Goal: Task Accomplishment & Management: Manage account settings

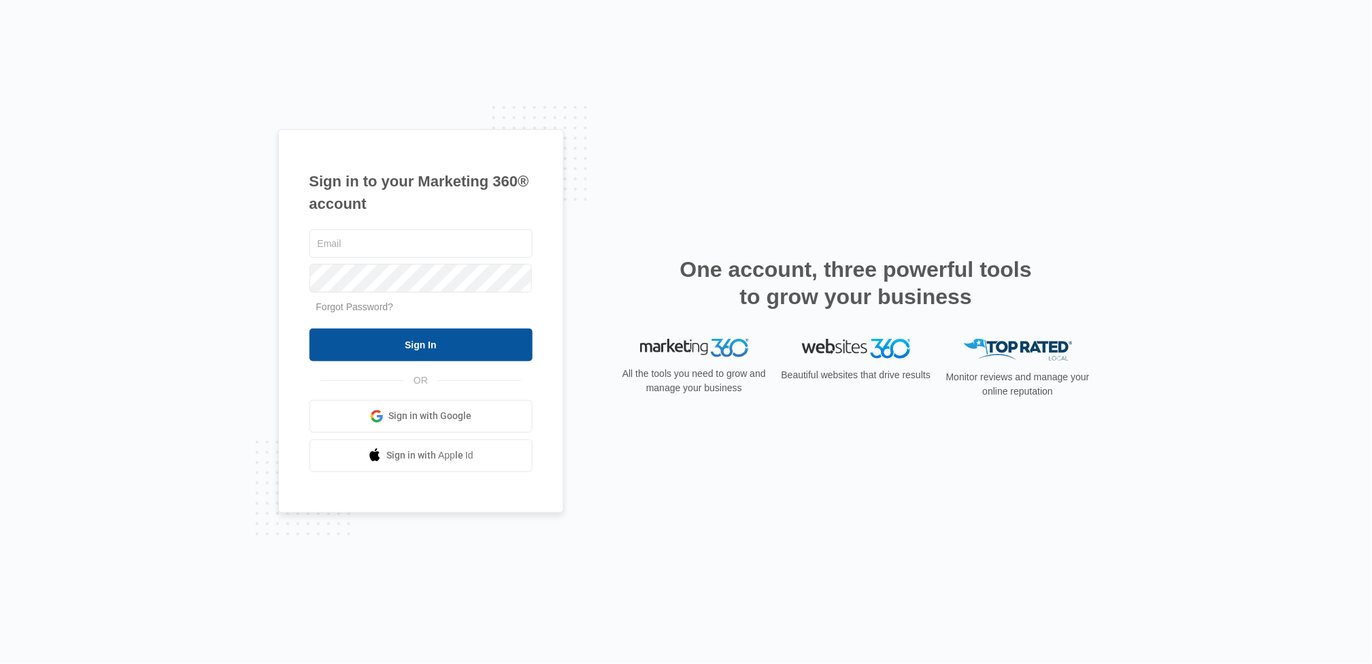
type input "[EMAIL_ADDRESS][DOMAIN_NAME]"
click at [427, 352] on input "Sign In" at bounding box center [421, 345] width 223 height 33
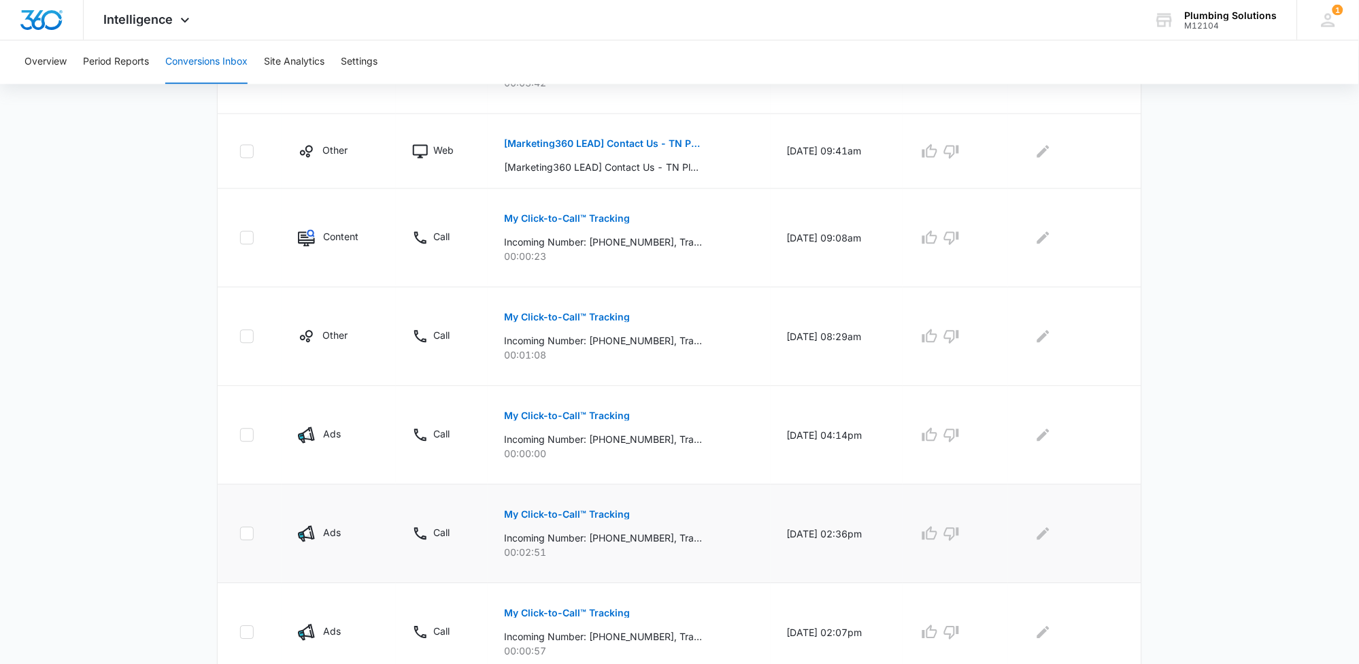
scroll to position [720, 0]
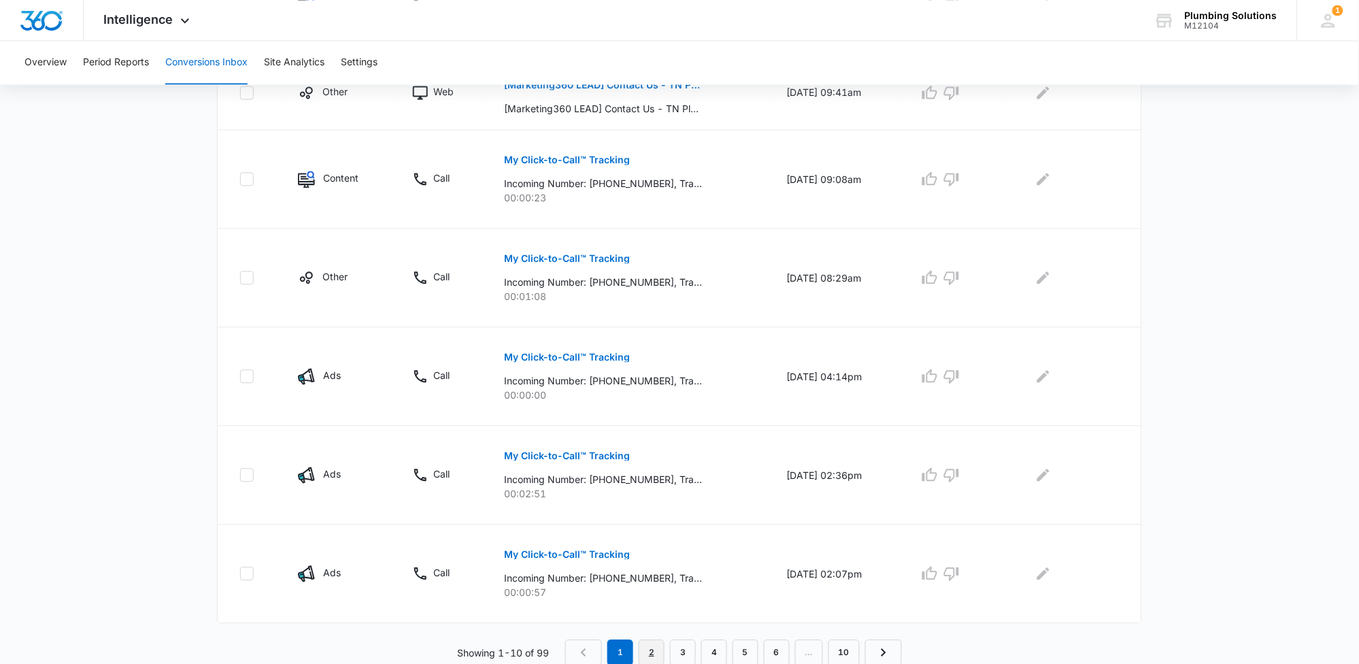
click at [650, 646] on link "2" at bounding box center [652, 652] width 26 height 26
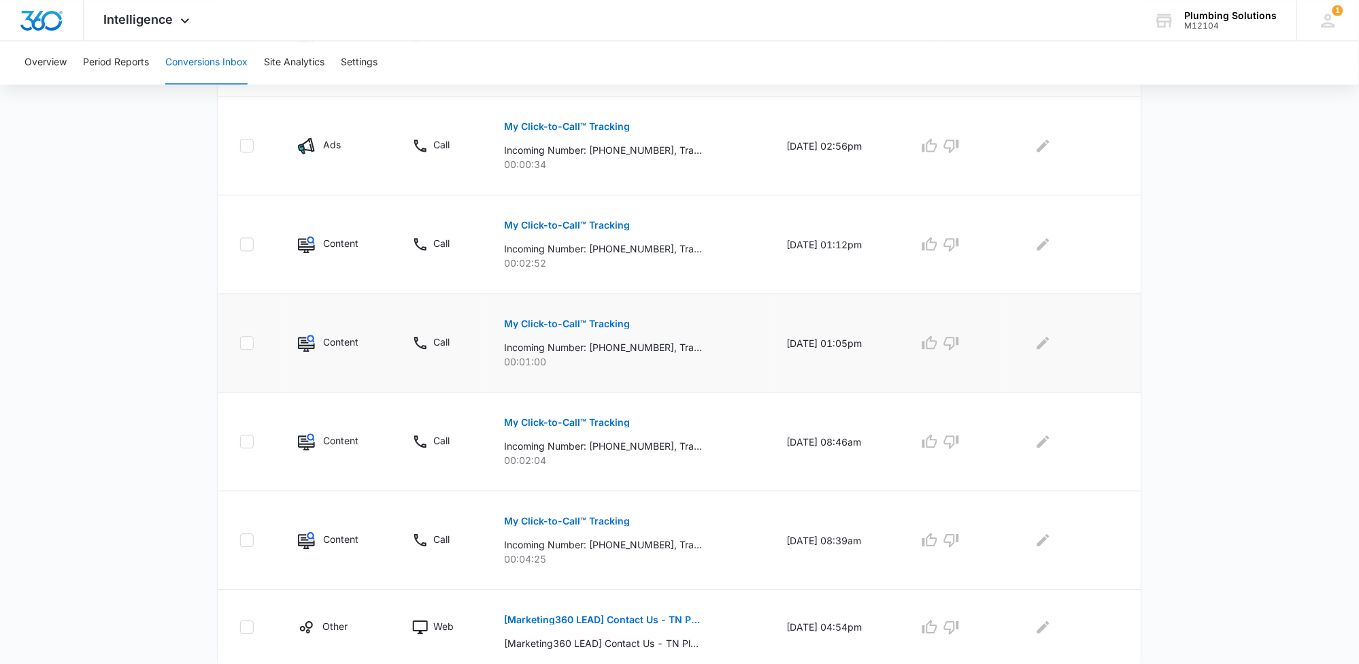
scroll to position [769, 0]
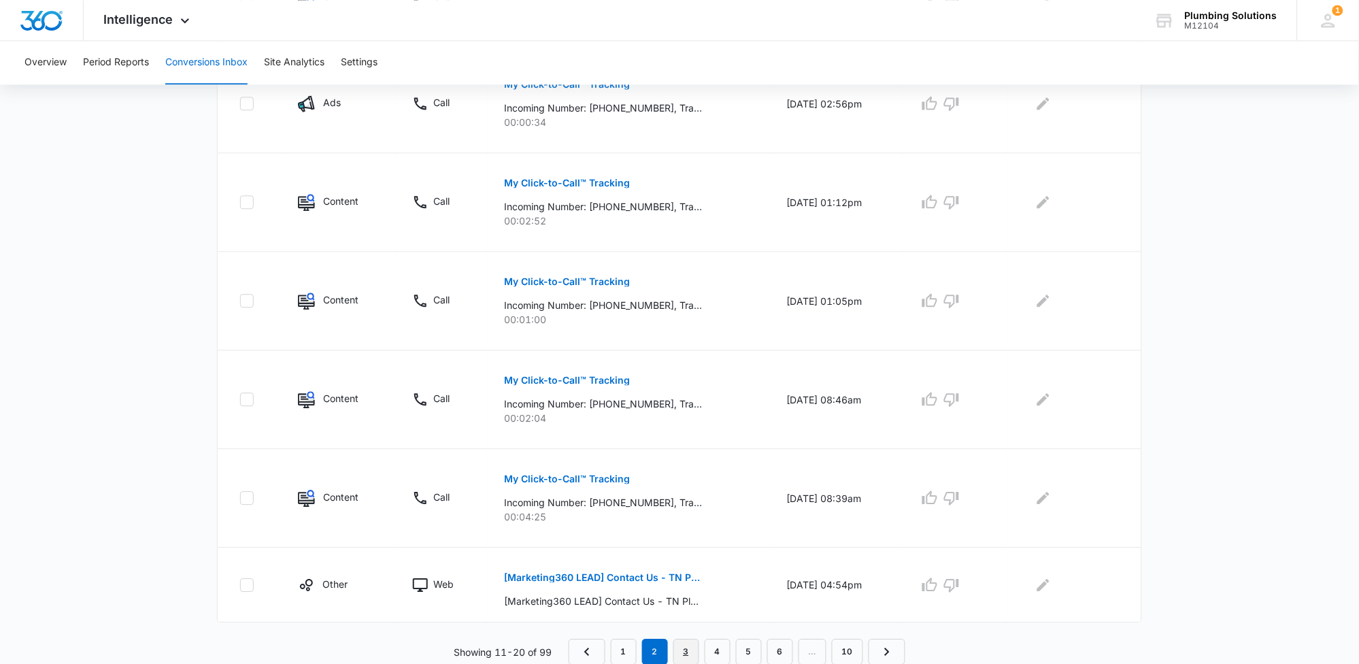
click at [686, 655] on link "3" at bounding box center [687, 652] width 26 height 26
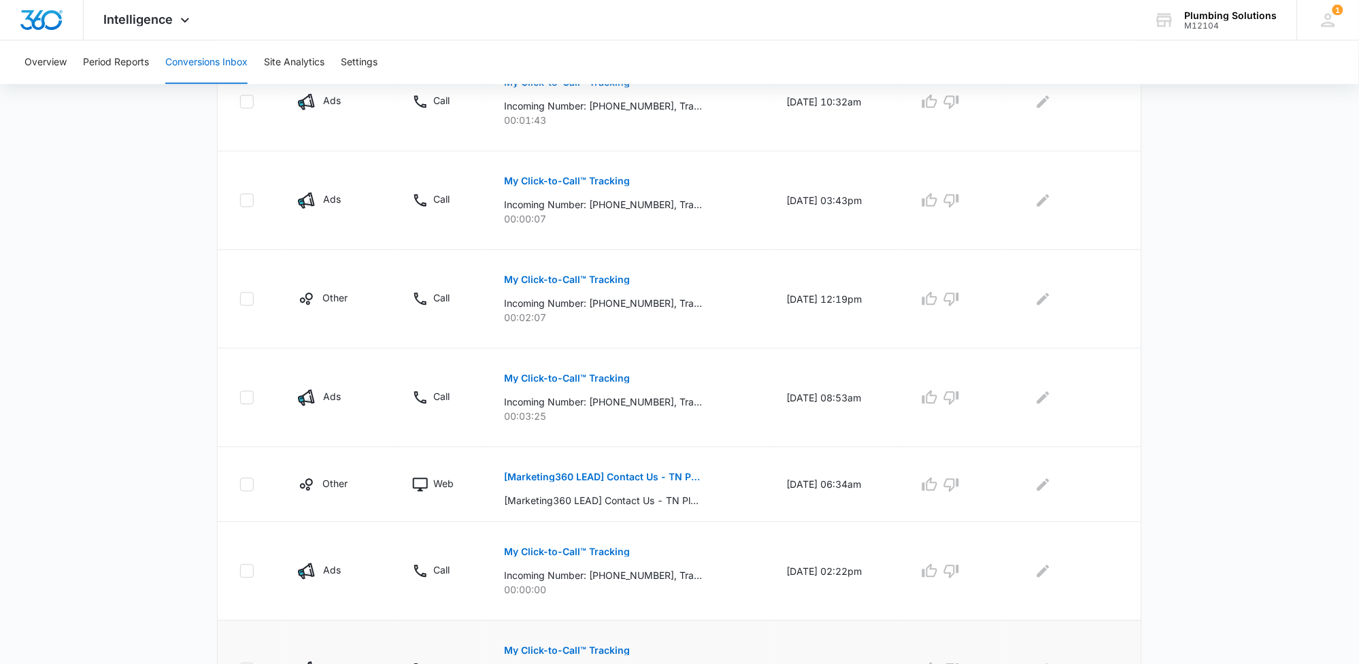
scroll to position [745, 0]
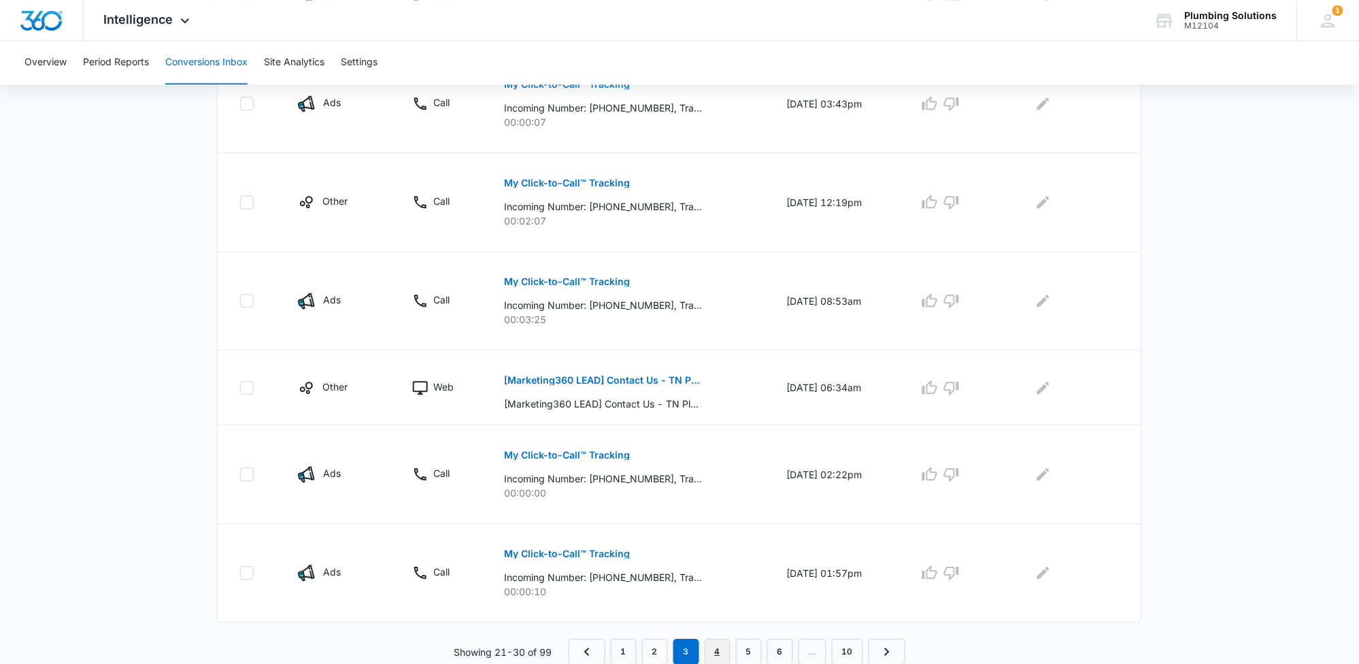
click at [715, 649] on link "4" at bounding box center [718, 652] width 26 height 26
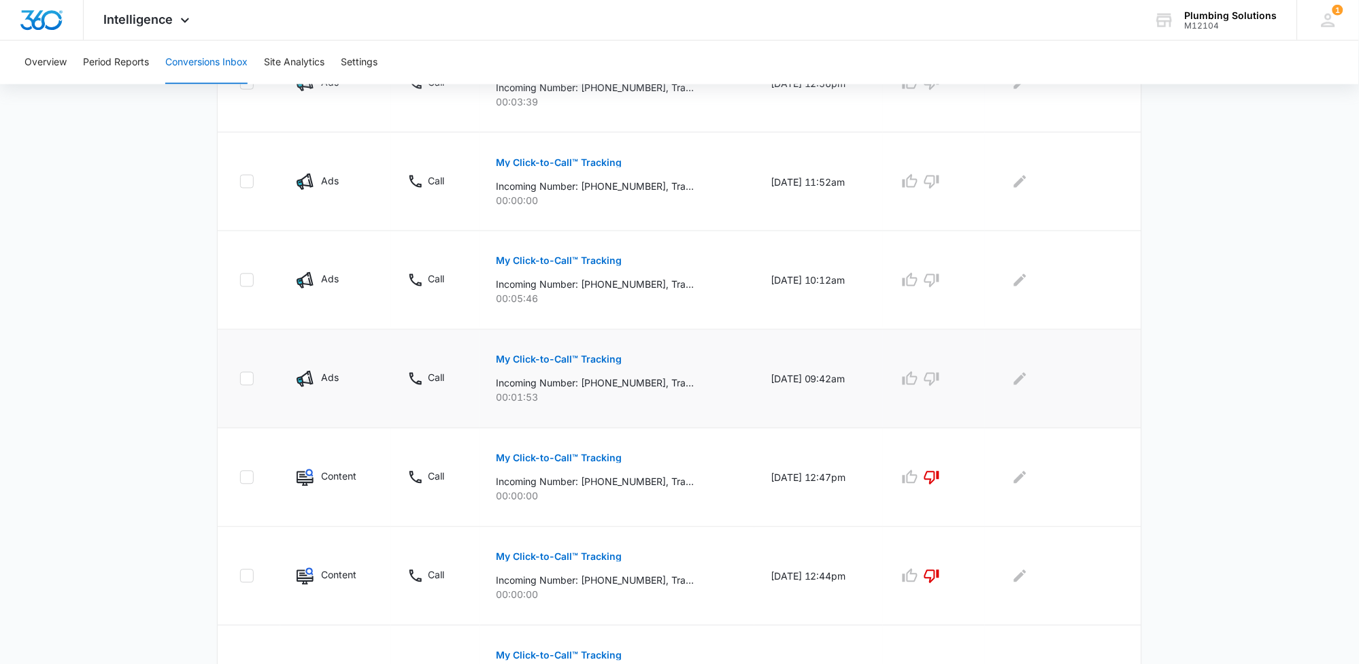
scroll to position [452, 0]
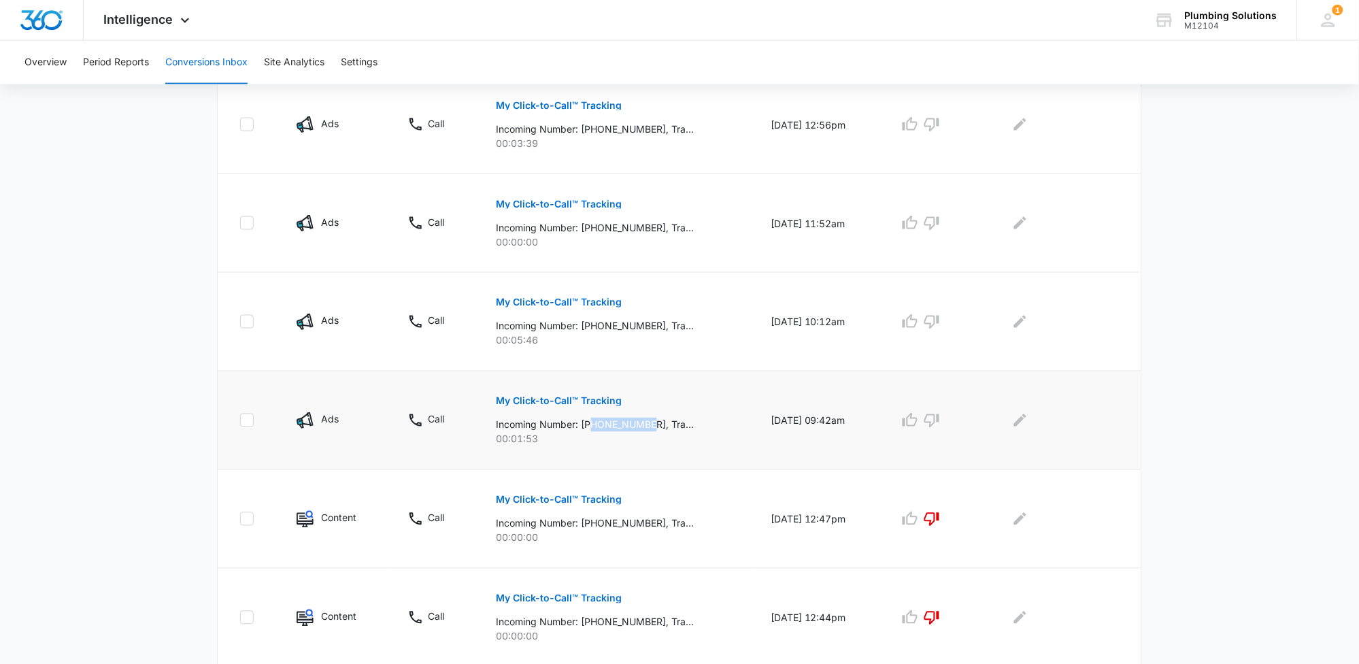
drag, startPoint x: 587, startPoint y: 425, endPoint x: 646, endPoint y: 425, distance: 59.2
click at [646, 425] on p "Incoming Number: +19492304950, Tracking Number: +16152371062, Ring To: +1615887…" at bounding box center [596, 425] width 198 height 14
copy p "9492304950"
click at [939, 420] on icon "button" at bounding box center [932, 420] width 16 height 16
click at [1025, 422] on icon "Edit Comments" at bounding box center [1020, 420] width 16 height 16
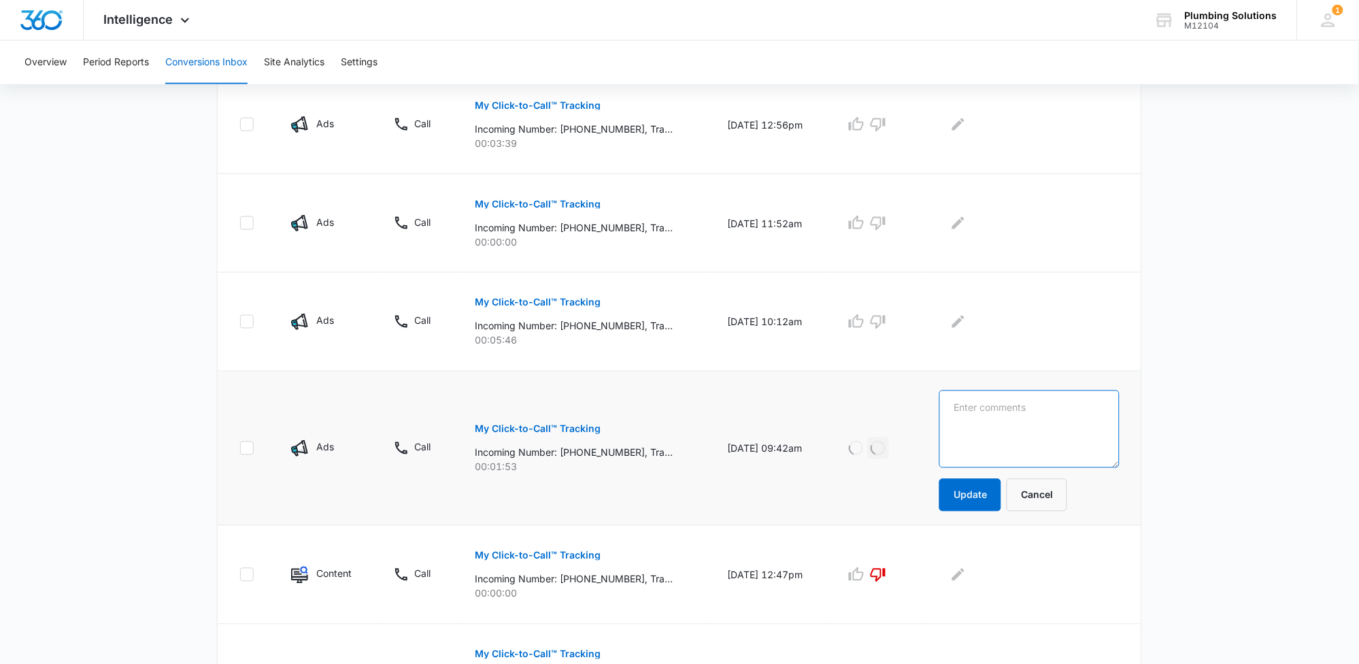
click at [1025, 418] on textarea at bounding box center [1030, 429] width 180 height 78
type textarea "double"
click at [981, 501] on button "Update" at bounding box center [971, 495] width 62 height 33
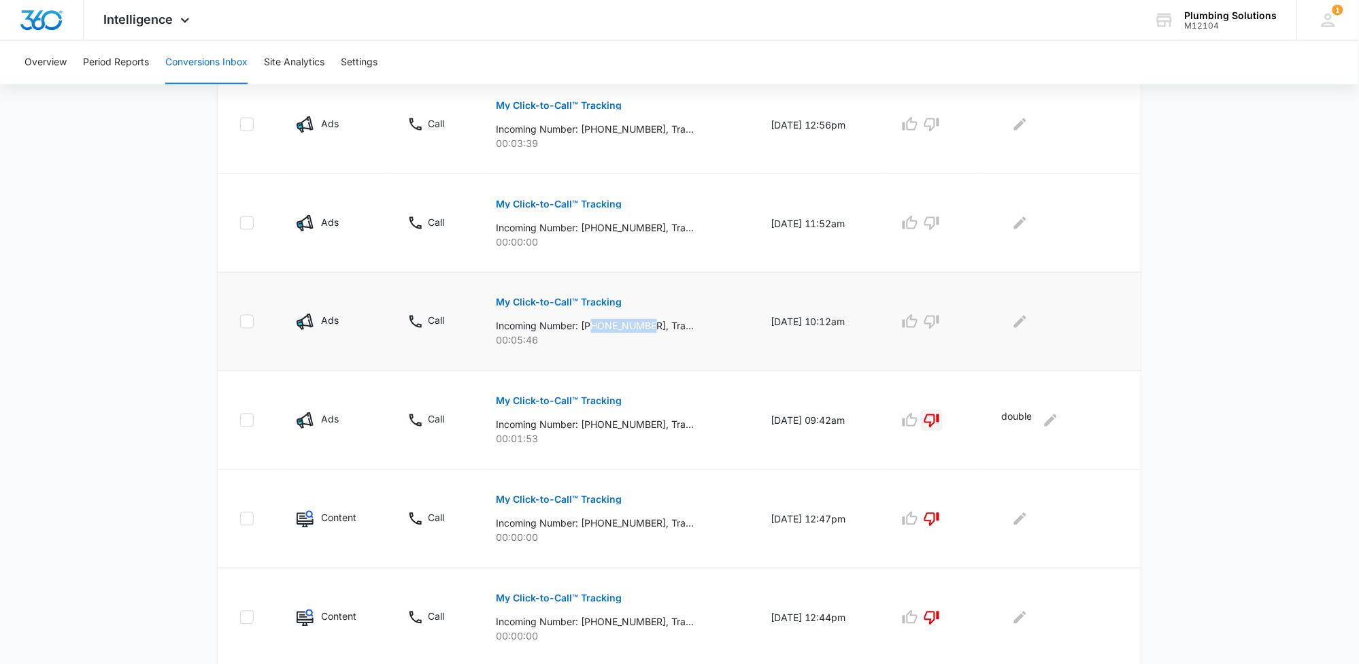
drag, startPoint x: 571, startPoint y: 325, endPoint x: 640, endPoint y: 325, distance: 68.7
click at [646, 326] on p "Incoming Number: +16155873729, Tracking Number: +16152371062, Ring To: +1615887…" at bounding box center [596, 326] width 198 height 14
copy p "6155873729"
drag, startPoint x: 920, startPoint y: 327, endPoint x: 939, endPoint y: 327, distance: 19.1
click at [918, 327] on icon "button" at bounding box center [910, 321] width 15 height 14
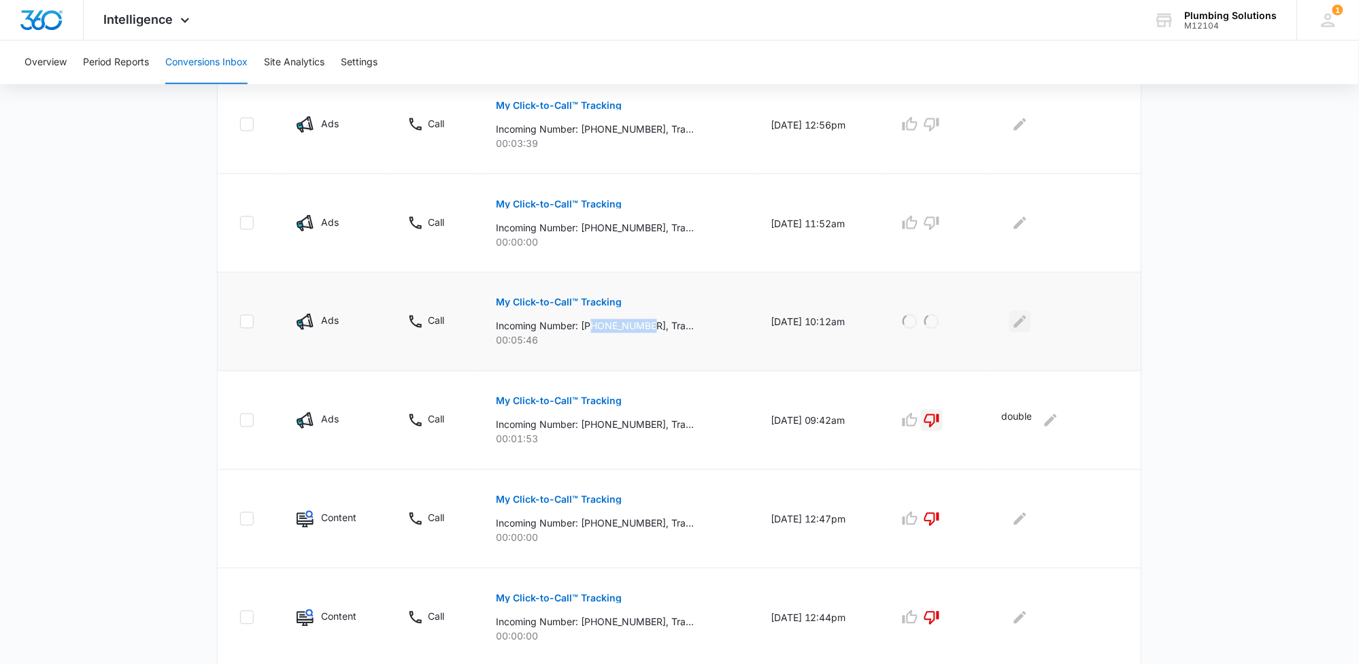
click at [1018, 320] on icon "Edit Comments" at bounding box center [1020, 322] width 16 height 16
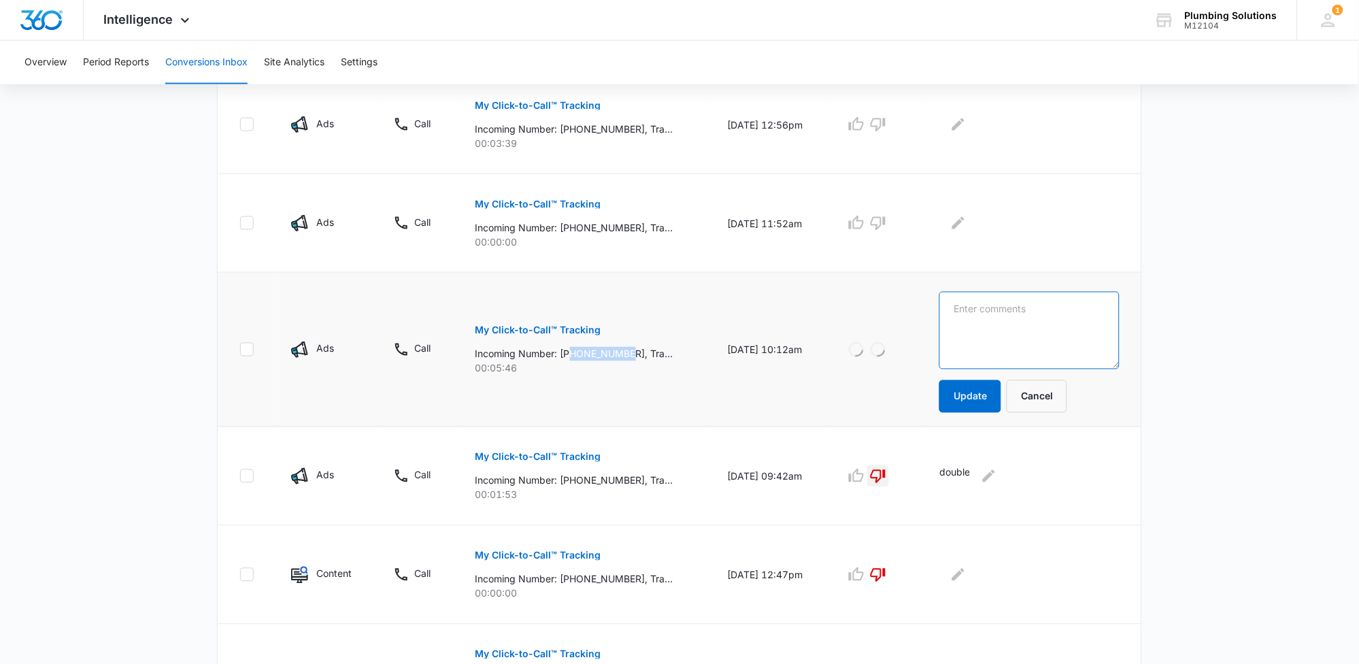
drag, startPoint x: 1018, startPoint y: 320, endPoint x: 1019, endPoint y: 313, distance: 7.6
click at [1018, 320] on textarea at bounding box center [1030, 331] width 180 height 78
click at [1020, 305] on textarea at bounding box center [1030, 331] width 180 height 78
type textarea "gave est"
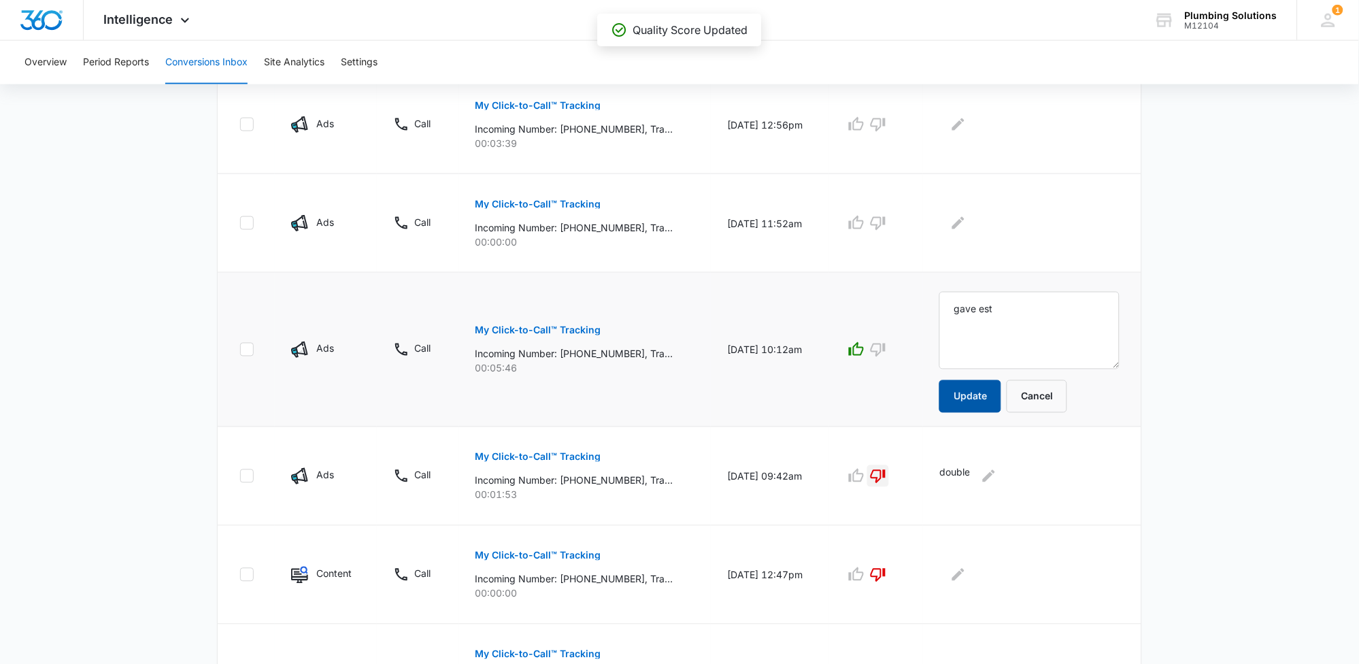
click at [974, 392] on button "Update" at bounding box center [971, 396] width 62 height 33
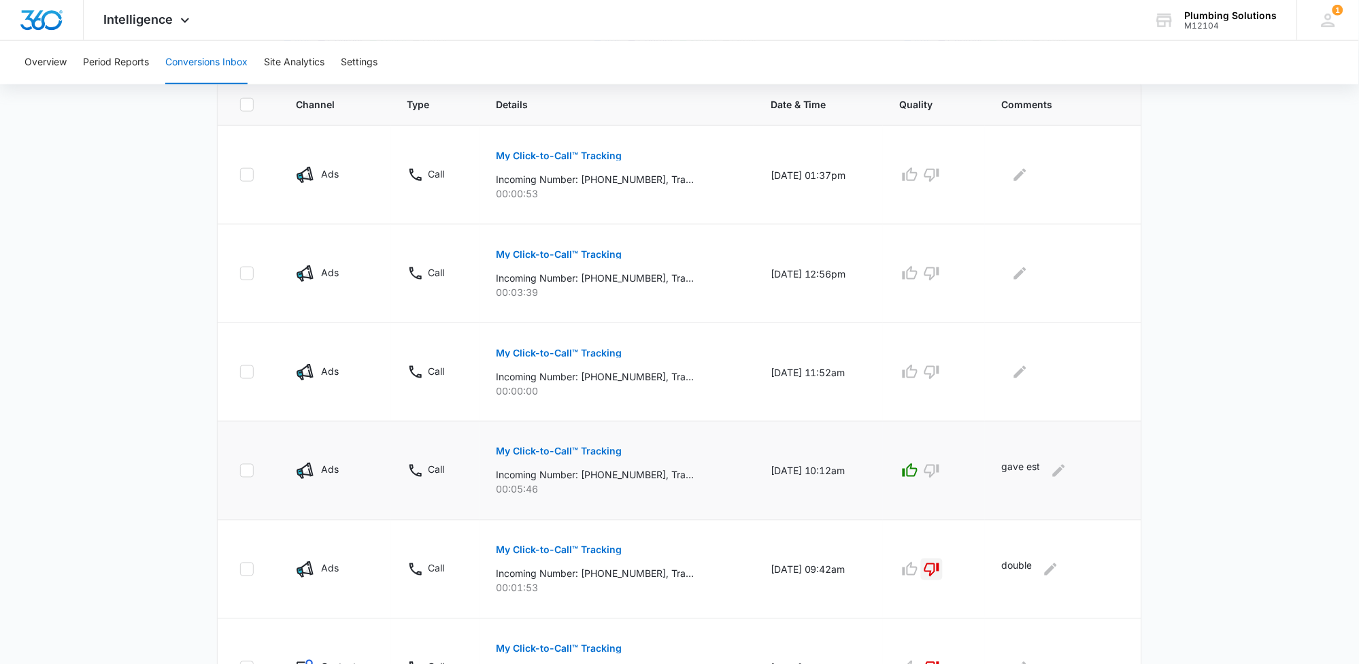
scroll to position [282, 0]
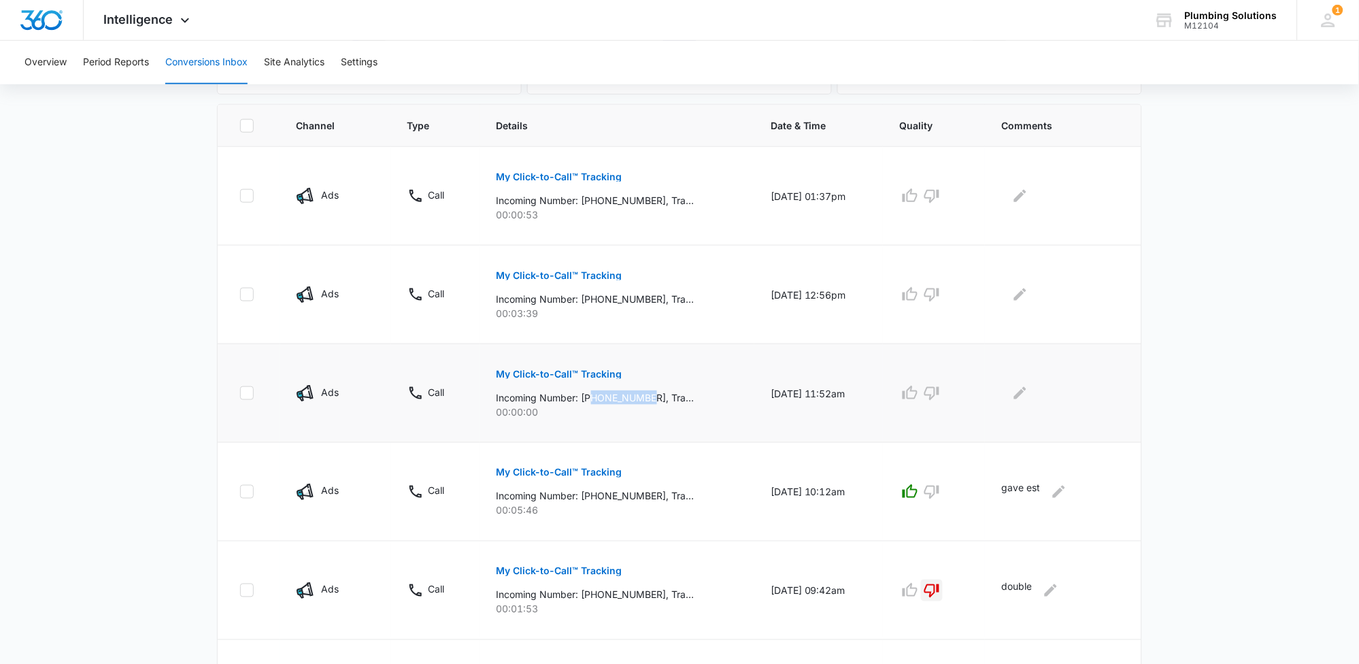
drag, startPoint x: 586, startPoint y: 398, endPoint x: 648, endPoint y: 401, distance: 62.0
click at [648, 401] on p "Incoming Number: +16158289720, Tracking Number: +16152371062, Ring To: +1615887…" at bounding box center [596, 397] width 198 height 14
copy p "6158289720"
drag, startPoint x: 588, startPoint y: 299, endPoint x: 648, endPoint y: 301, distance: 60.6
click at [648, 301] on p "Incoming Number: +13109277874, Tracking Number: +16152371062, Ring To: +1615887…" at bounding box center [596, 299] width 198 height 14
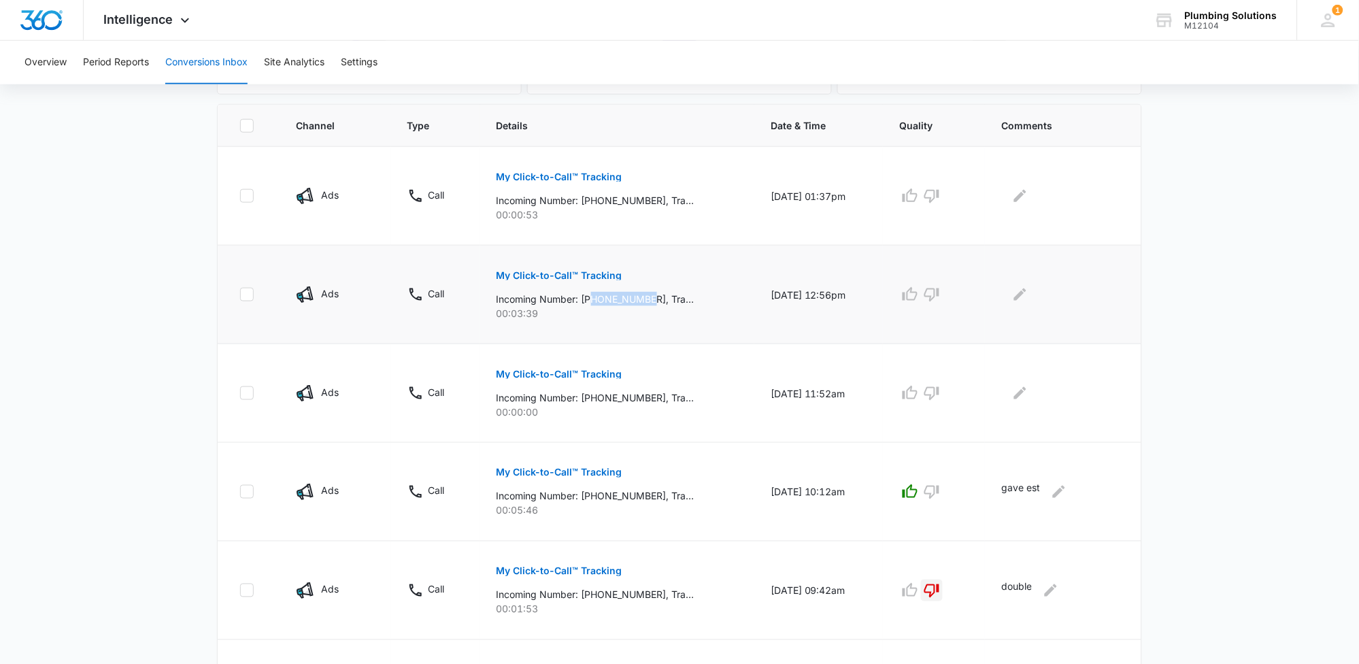
copy p "3109277874"
click at [914, 295] on icon "button" at bounding box center [910, 294] width 16 height 16
click at [1020, 295] on icon "Edit Comments" at bounding box center [1020, 294] width 16 height 16
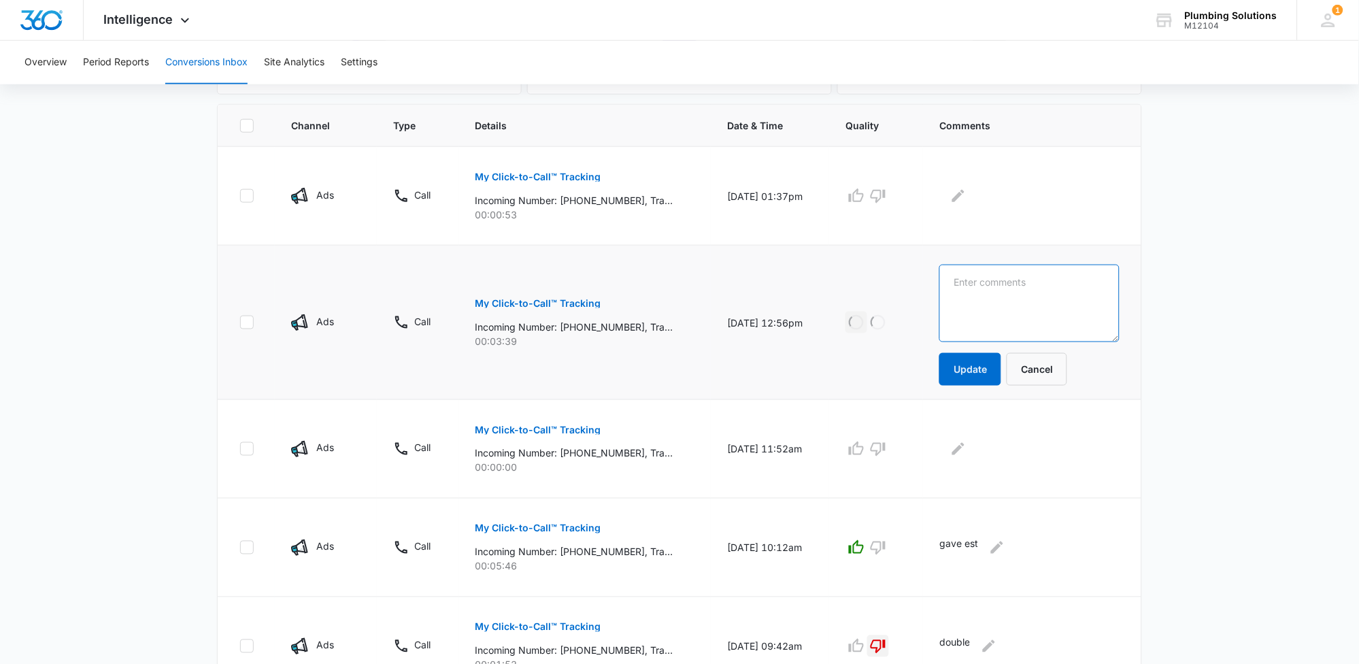
click at [1021, 293] on textarea at bounding box center [1030, 304] width 180 height 78
type textarea "sold 535"
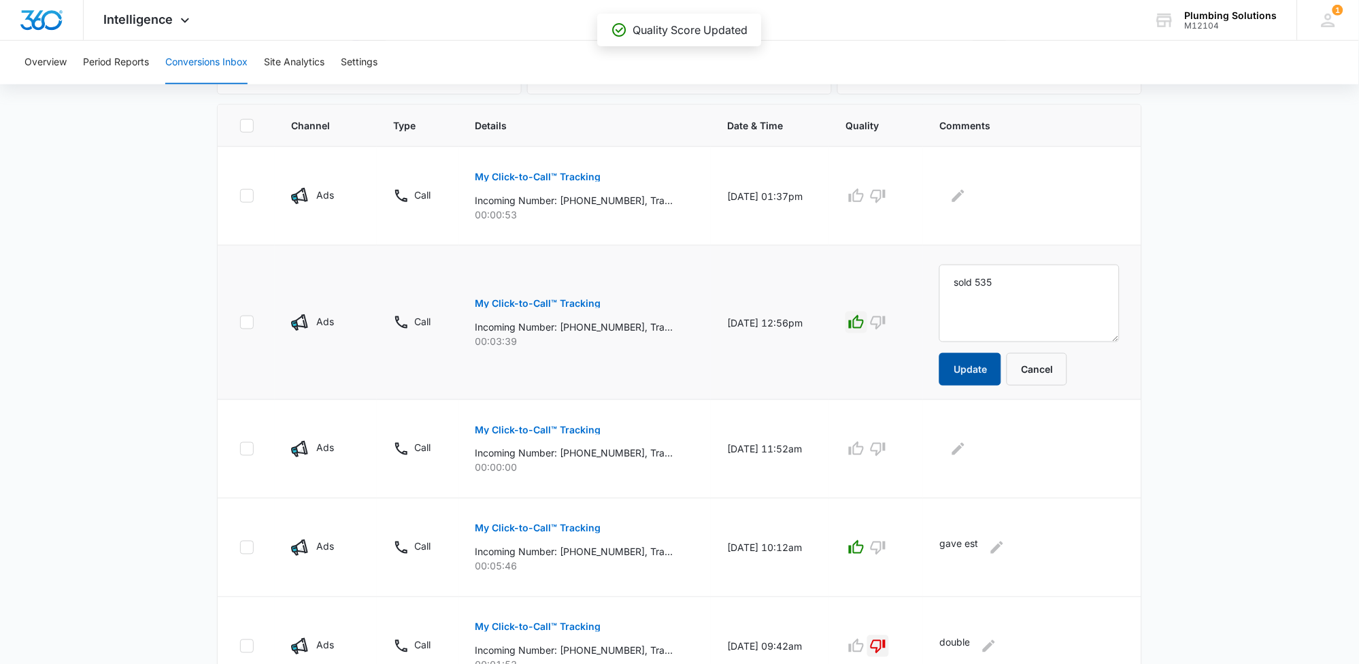
click at [988, 367] on button "Update" at bounding box center [971, 369] width 62 height 33
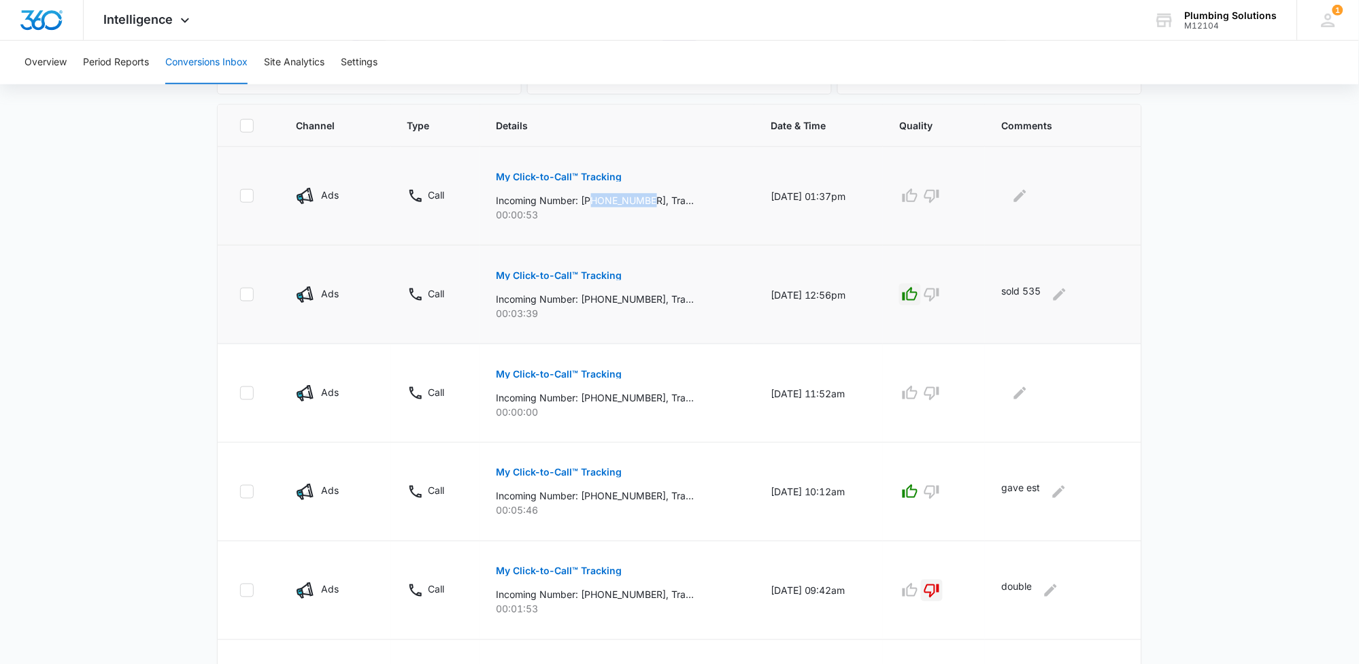
drag, startPoint x: 587, startPoint y: 201, endPoint x: 637, endPoint y: 203, distance: 49.7
click at [648, 203] on p "Incoming Number: +16158380243, Tracking Number: +16152371062, Ring To: +1615887…" at bounding box center [596, 200] width 198 height 14
copy p "6158380243"
click at [554, 180] on p "My Click-to-Call™ Tracking" at bounding box center [560, 177] width 126 height 10
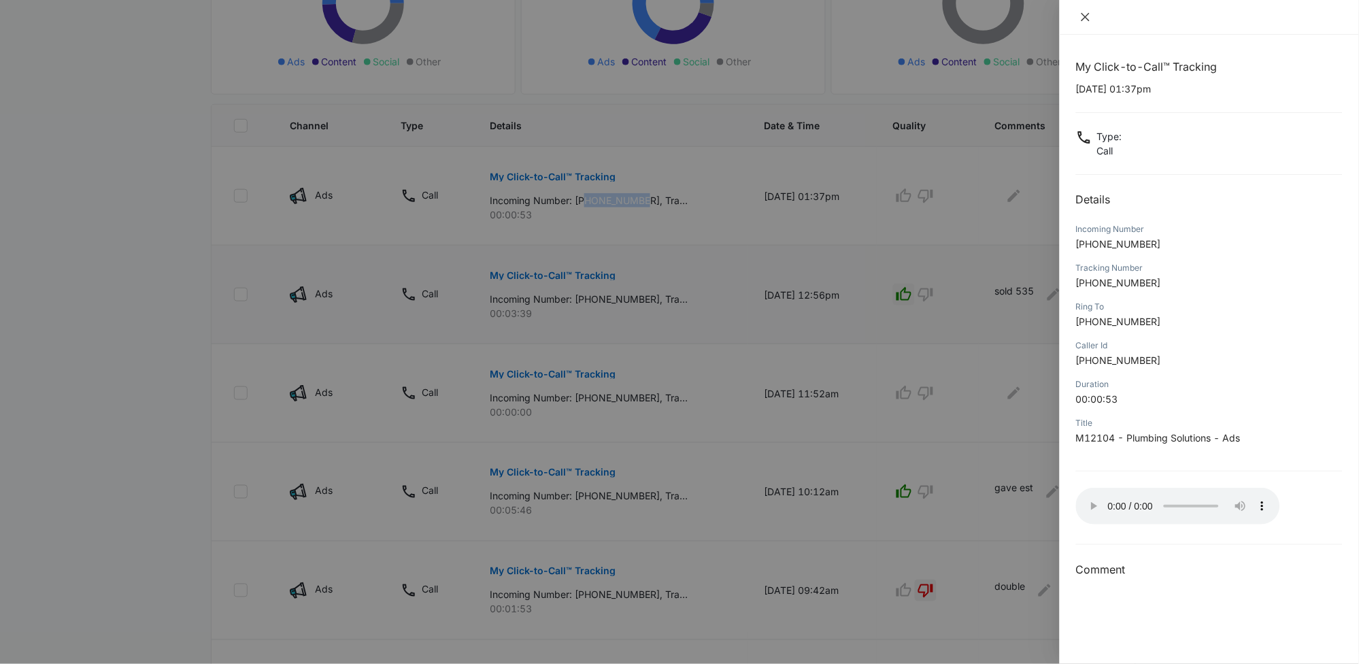
click at [1088, 16] on icon "close" at bounding box center [1085, 17] width 11 height 11
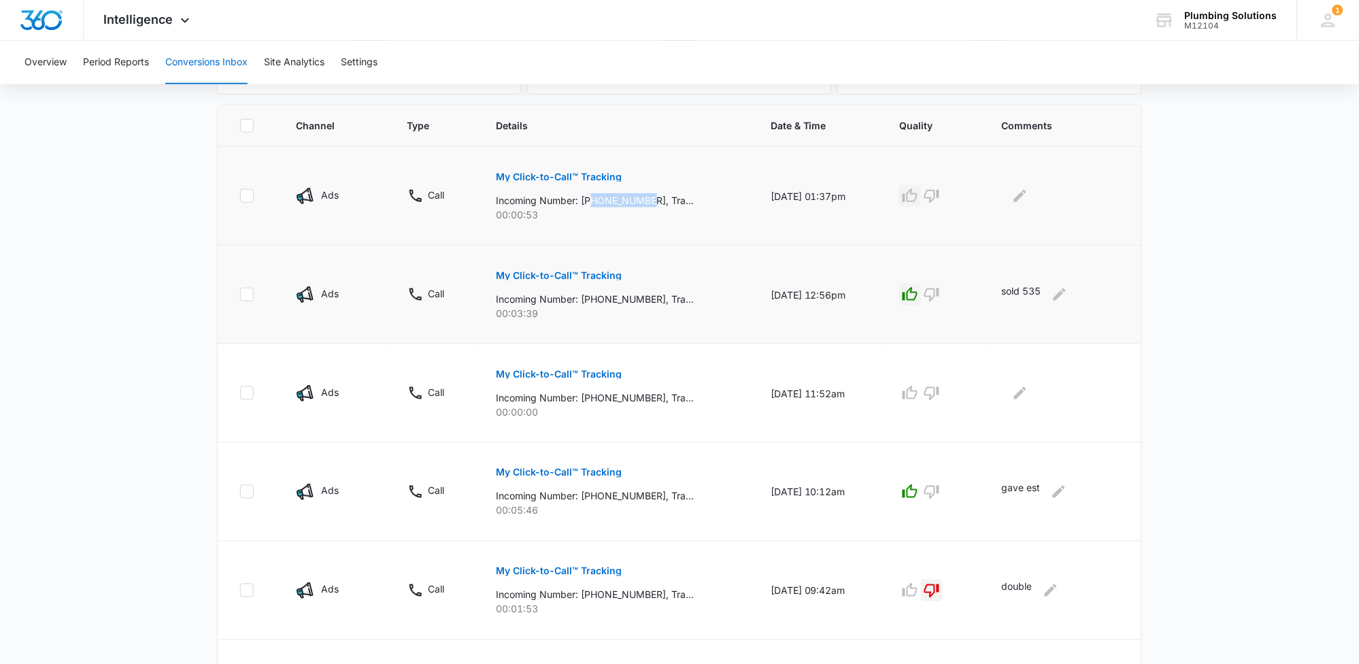
click at [918, 199] on icon "button" at bounding box center [910, 196] width 16 height 16
click at [1029, 195] on icon "Edit Comments" at bounding box center [1020, 196] width 16 height 16
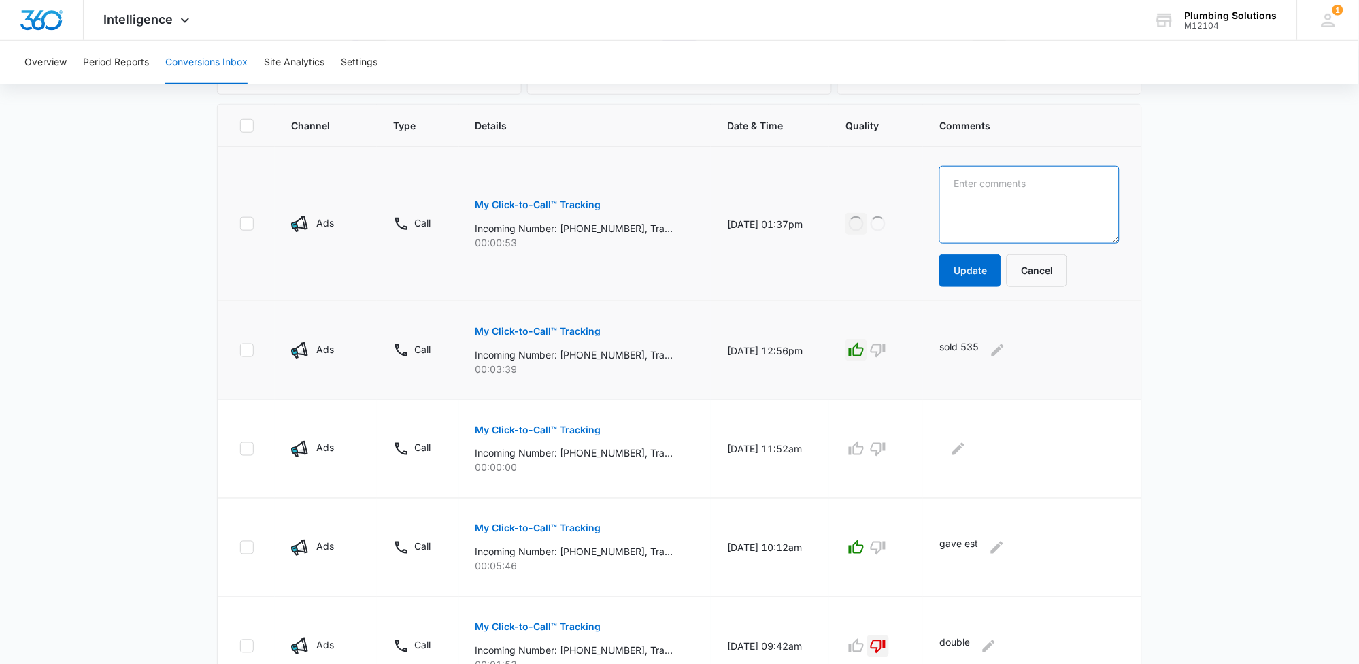
click at [1027, 197] on textarea at bounding box center [1030, 205] width 180 height 78
type textarea "didnt schedule"
click at [988, 273] on button "Update" at bounding box center [971, 270] width 62 height 33
click at [886, 448] on icon "button" at bounding box center [878, 449] width 16 height 16
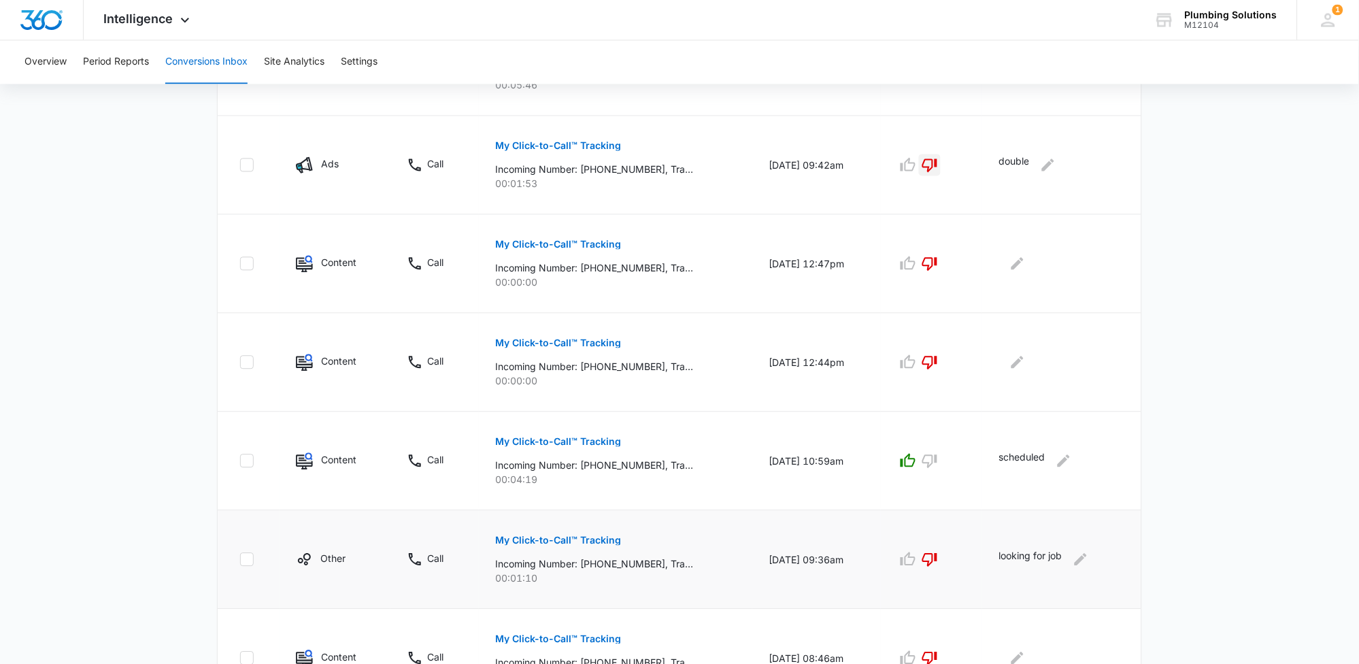
scroll to position [792, 0]
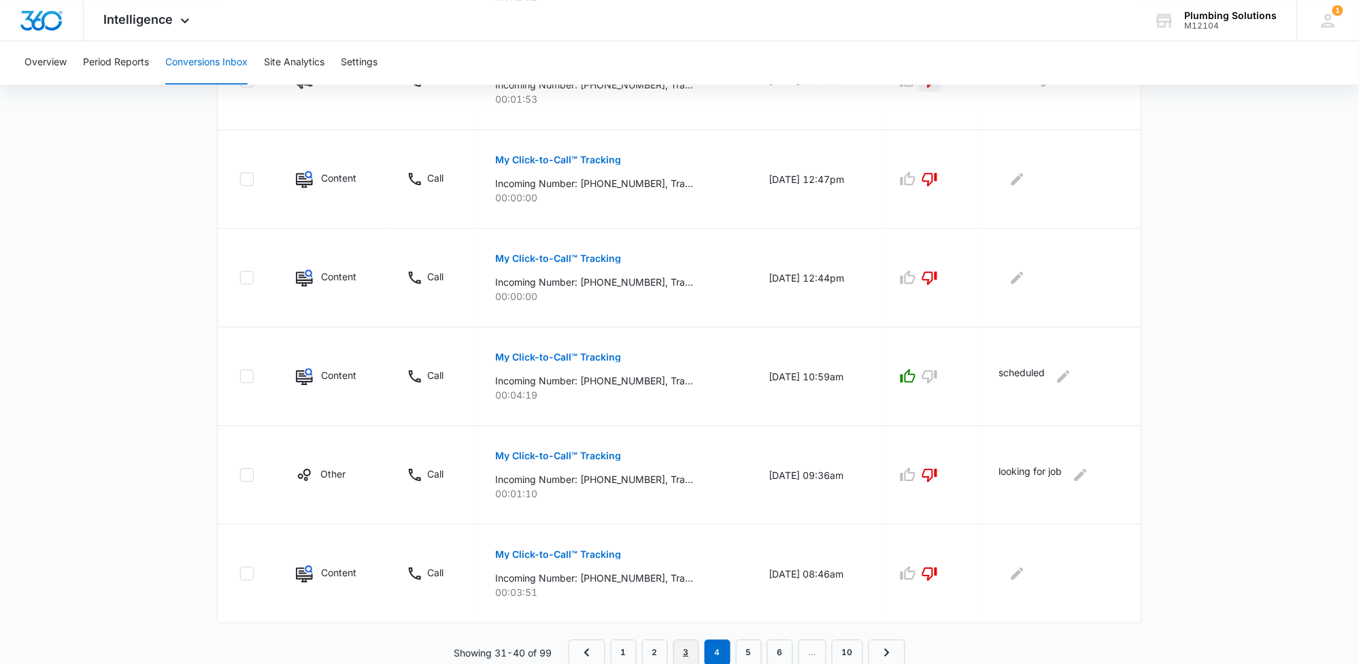
click at [693, 644] on link "3" at bounding box center [687, 652] width 26 height 26
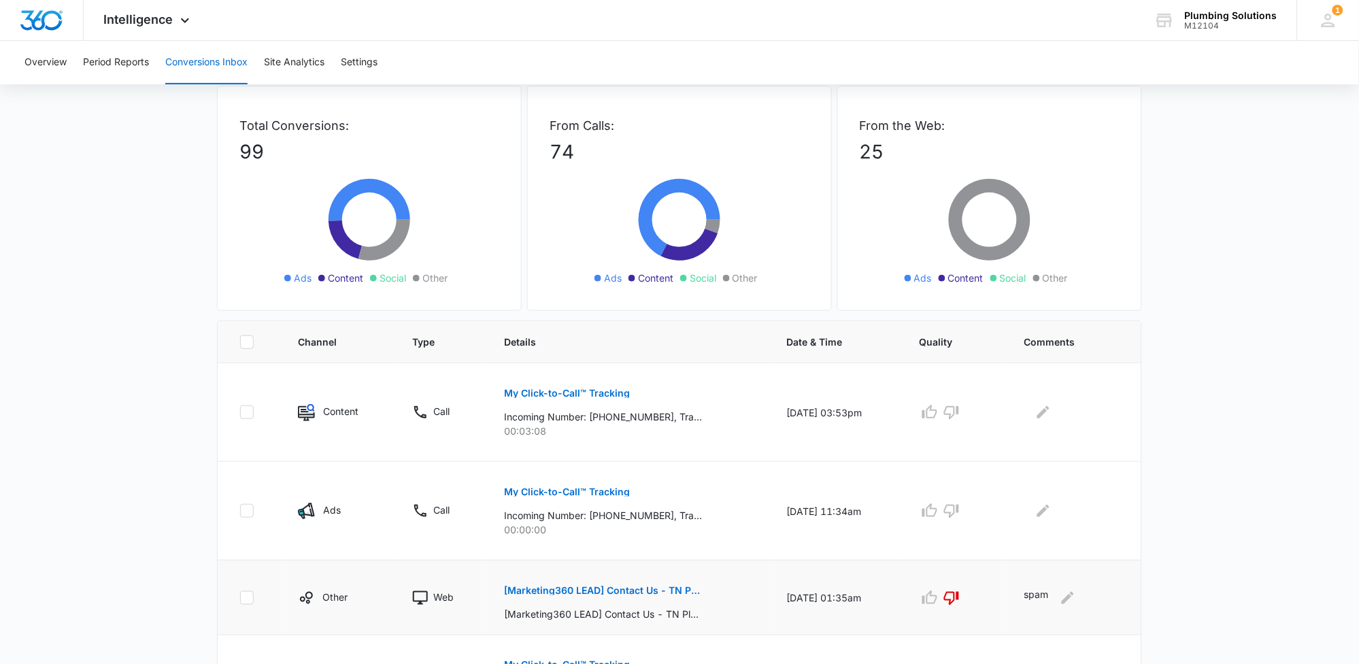
scroll to position [84, 0]
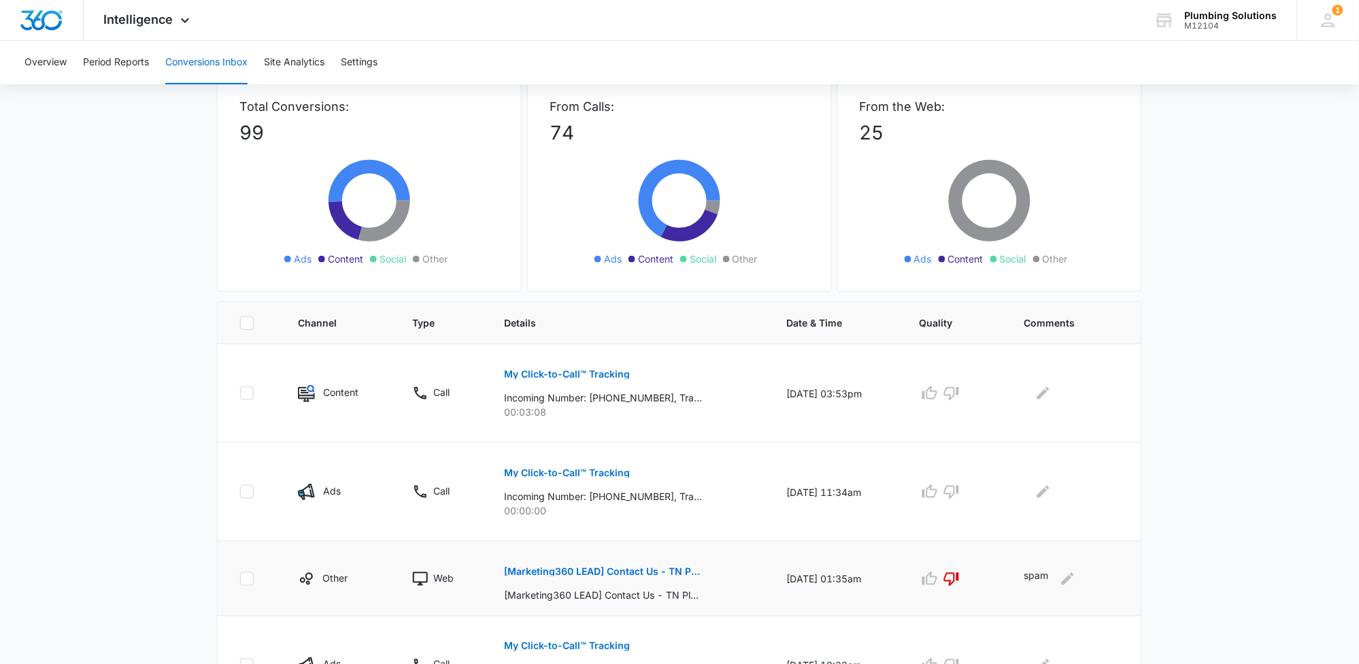
click at [659, 575] on p "[Marketing360 LEAD] Contact Us - TN Plumbing" at bounding box center [603, 572] width 198 height 10
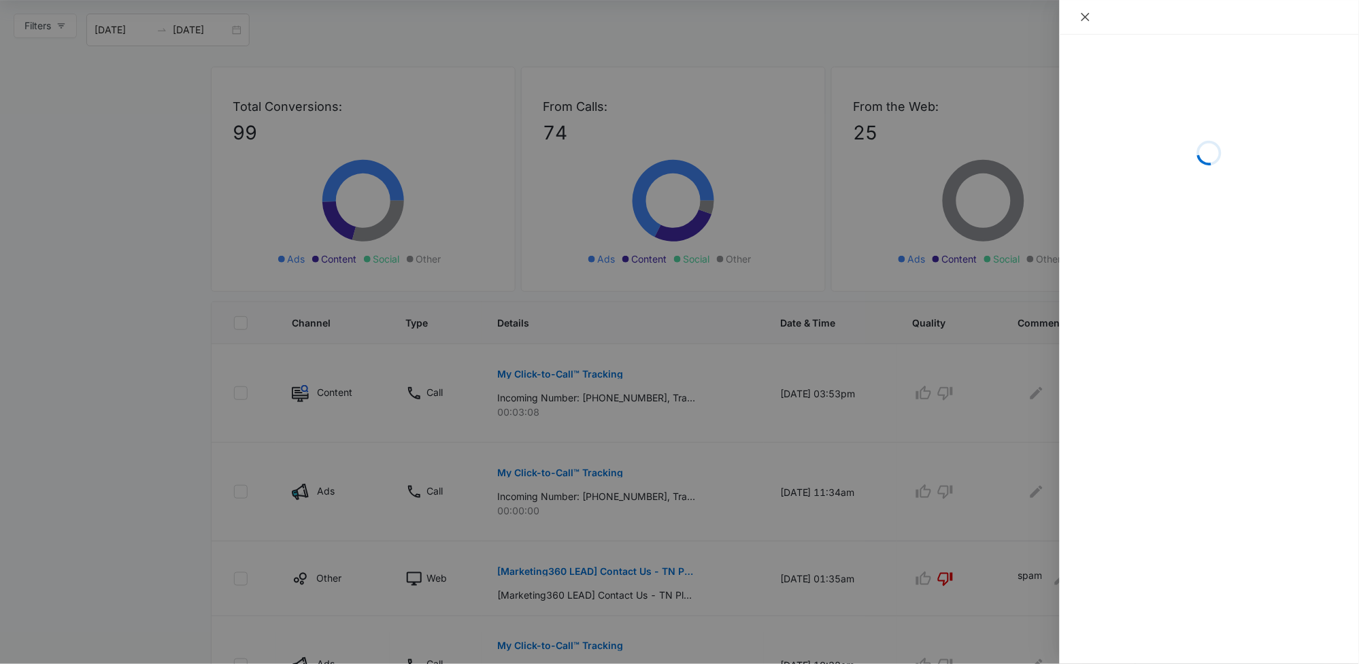
click at [1082, 14] on icon "close" at bounding box center [1085, 17] width 11 height 11
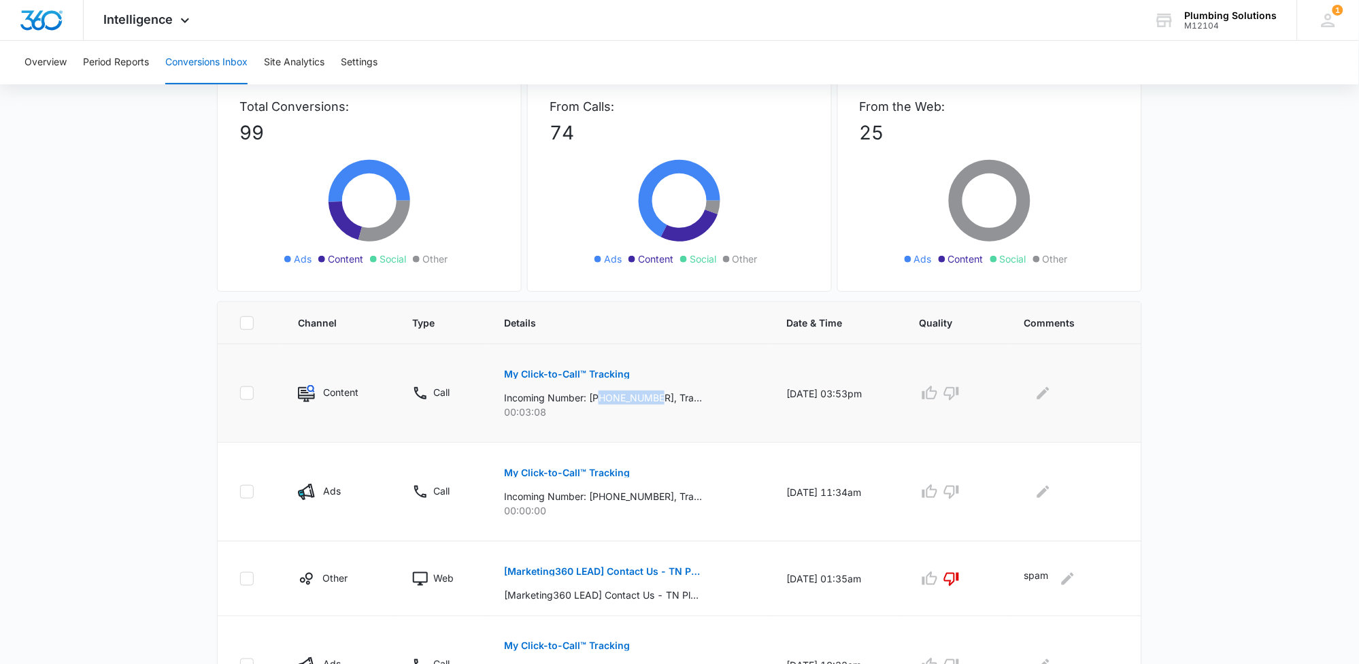
drag, startPoint x: 596, startPoint y: 397, endPoint x: 656, endPoint y: 396, distance: 59.9
click at [656, 396] on p "Incoming Number: +12709961674, Tracking Number: +16152371054, Ring To: +1615887…" at bounding box center [603, 397] width 198 height 14
copy p "2709961674"
click at [571, 369] on p "My Click-to-Call™ Tracking" at bounding box center [567, 374] width 126 height 10
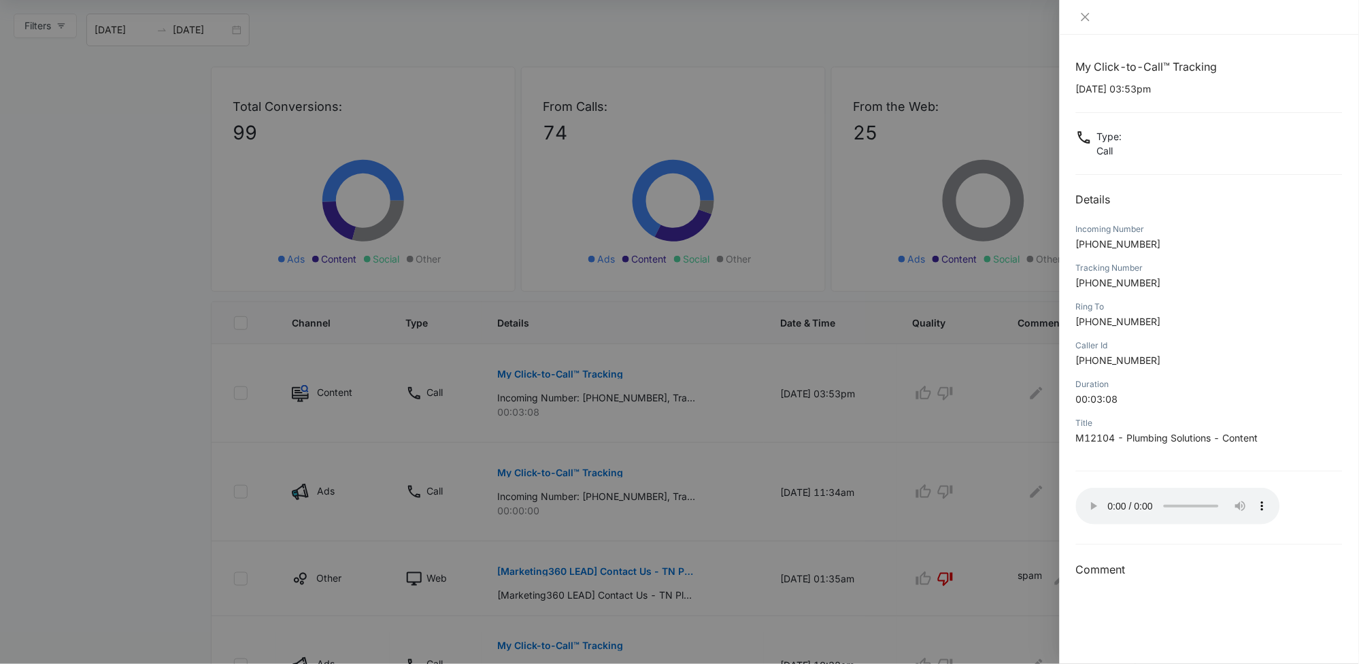
click at [953, 394] on div at bounding box center [679, 332] width 1359 height 664
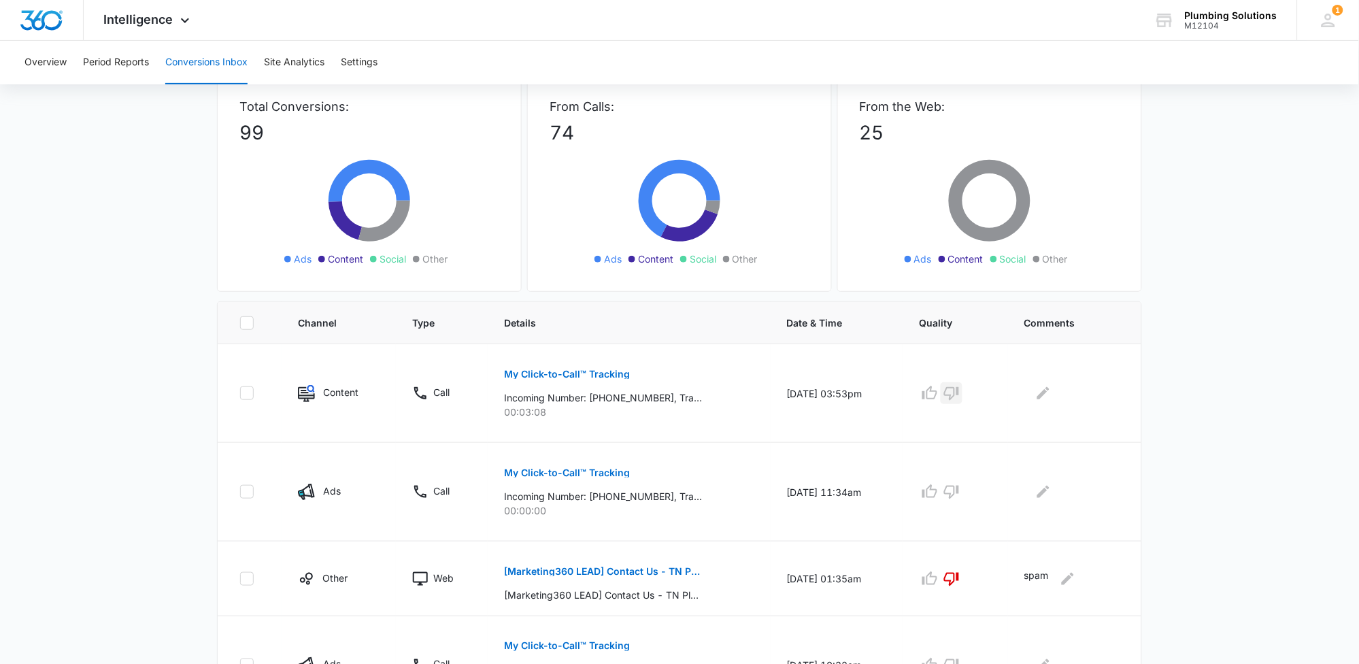
click at [953, 394] on icon "button" at bounding box center [952, 393] width 16 height 16
click at [1049, 395] on icon "Edit Comments" at bounding box center [1043, 393] width 12 height 12
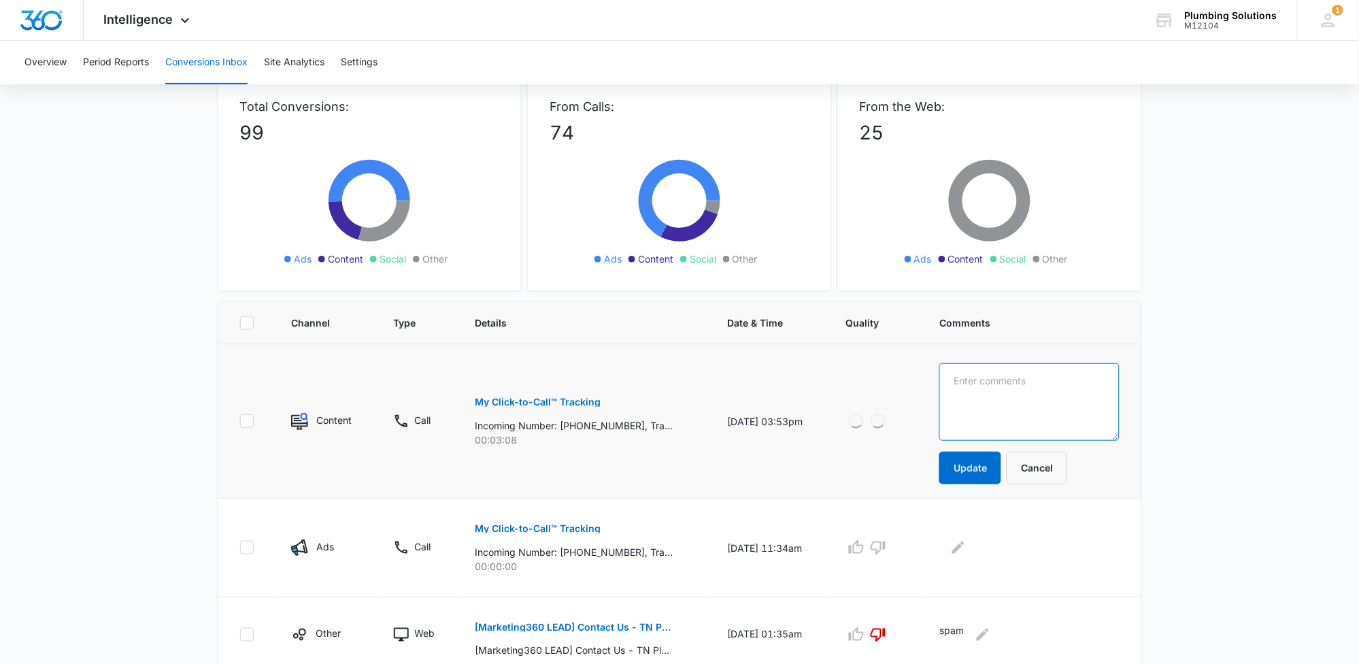
click at [1050, 396] on textarea at bounding box center [1030, 402] width 180 height 78
type textarea "marketer"
click at [995, 464] on button "Update" at bounding box center [971, 468] width 62 height 33
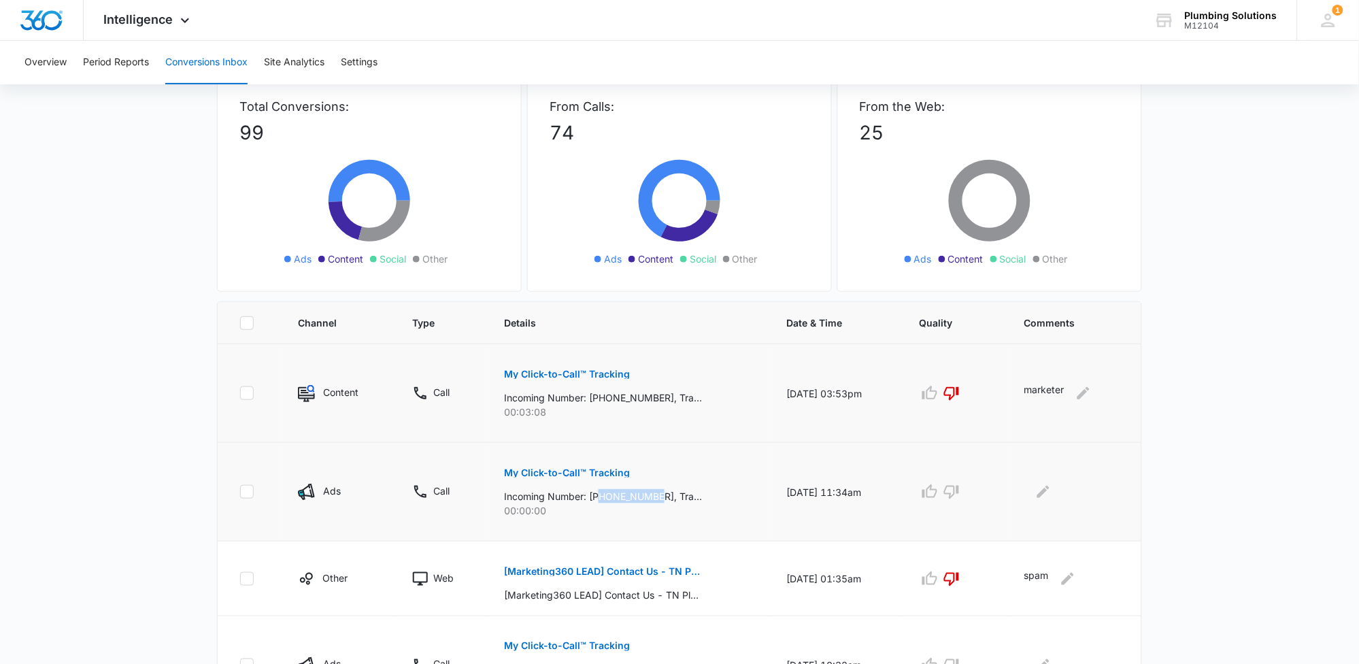
drag, startPoint x: 595, startPoint y: 499, endPoint x: 655, endPoint y: 498, distance: 60.6
click at [655, 498] on p "Incoming Number: +13163972390, Tracking Number: +16152371062, Ring To: +1615887…" at bounding box center [603, 496] width 198 height 14
copy p "3163972390"
click at [960, 495] on icon "button" at bounding box center [952, 492] width 16 height 16
click at [1046, 495] on icon "Edit Comments" at bounding box center [1043, 492] width 12 height 12
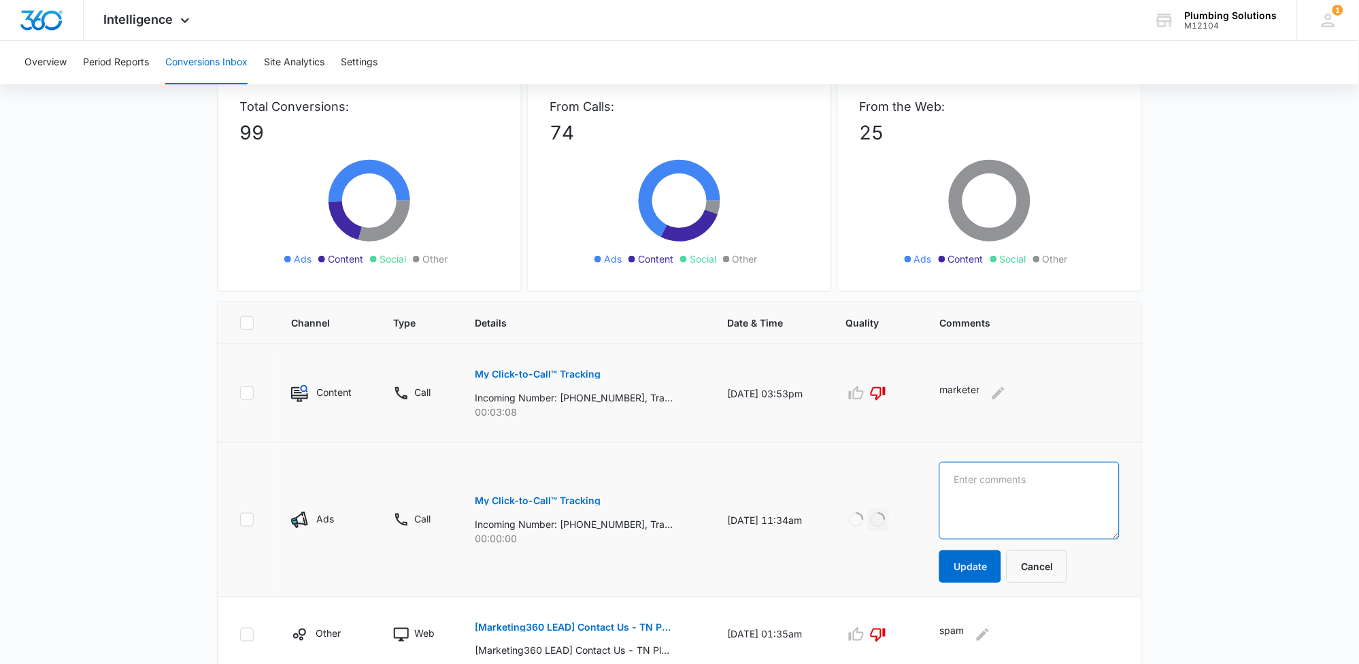
click at [1046, 495] on textarea at bounding box center [1030, 501] width 180 height 78
type textarea "didnt get call"
click at [998, 565] on button "Update" at bounding box center [971, 566] width 62 height 33
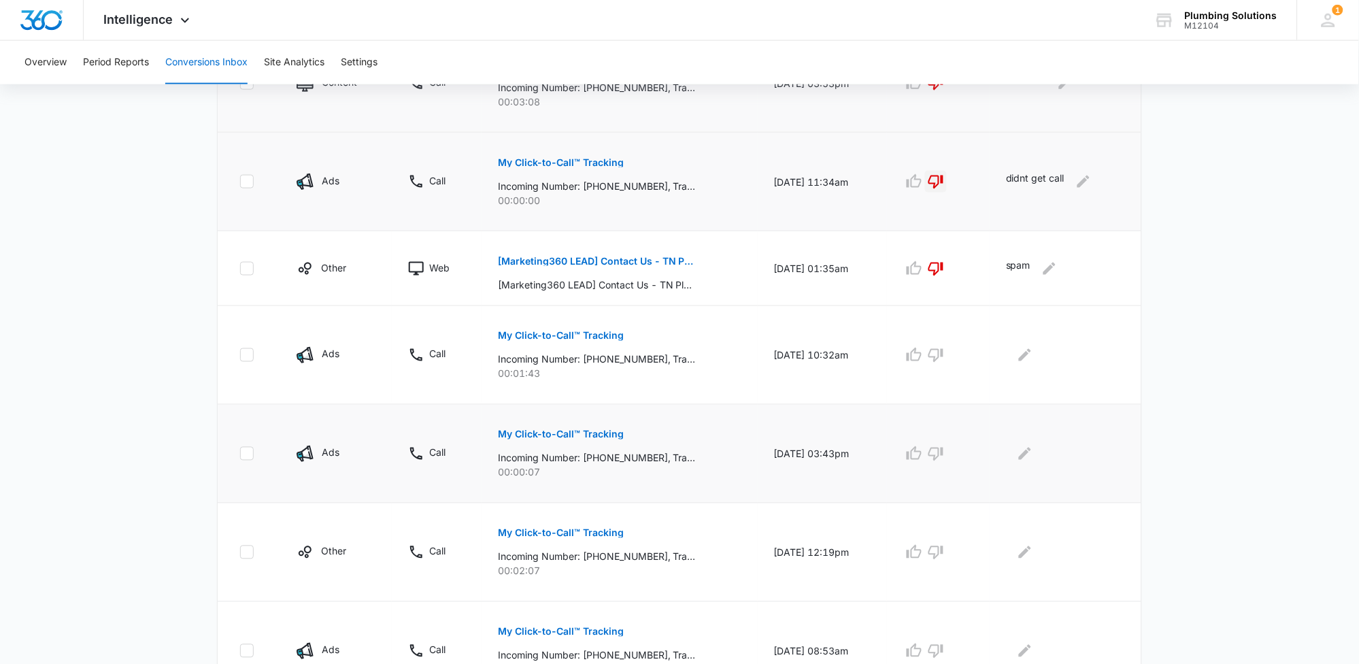
scroll to position [425, 0]
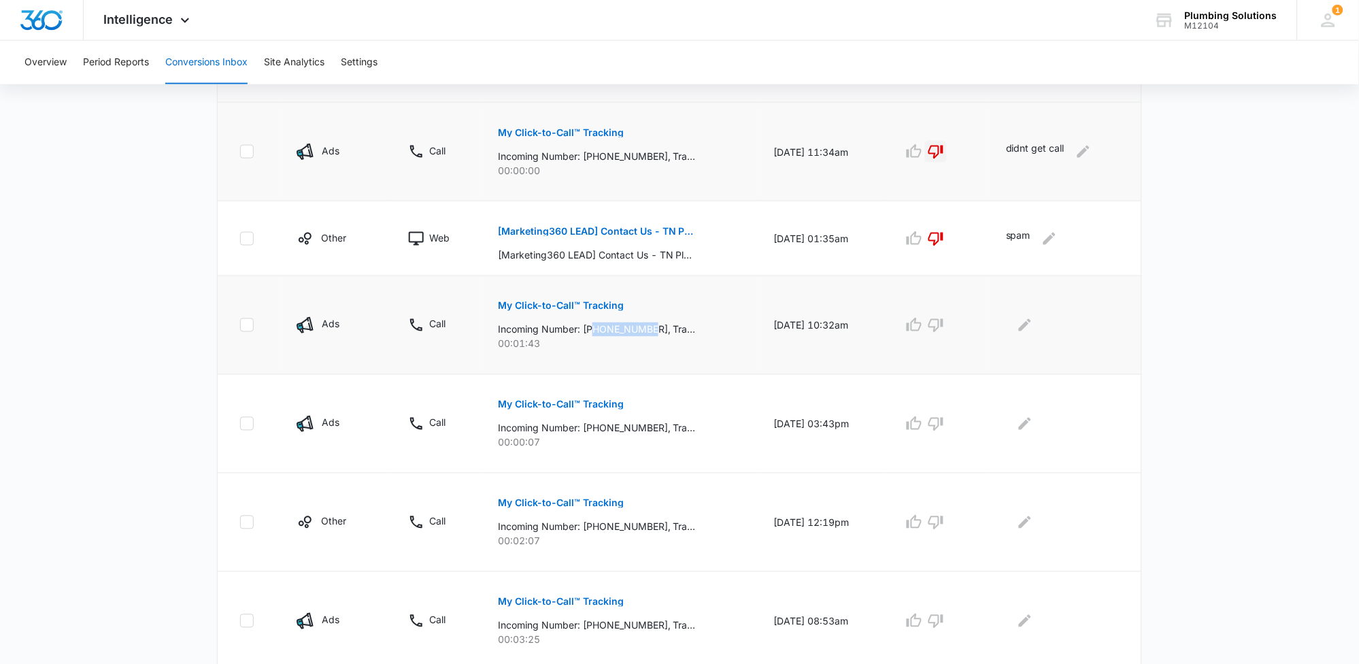
drag, startPoint x: 591, startPoint y: 329, endPoint x: 648, endPoint y: 334, distance: 58.0
click at [648, 334] on p "Incoming Number: +13109277874, Tracking Number: +16152371062, Ring To: +1615887…" at bounding box center [597, 329] width 198 height 14
copy p "3109277874"
click at [944, 322] on icon "button" at bounding box center [936, 326] width 15 height 14
click at [1029, 327] on icon "Edit Comments" at bounding box center [1025, 325] width 12 height 12
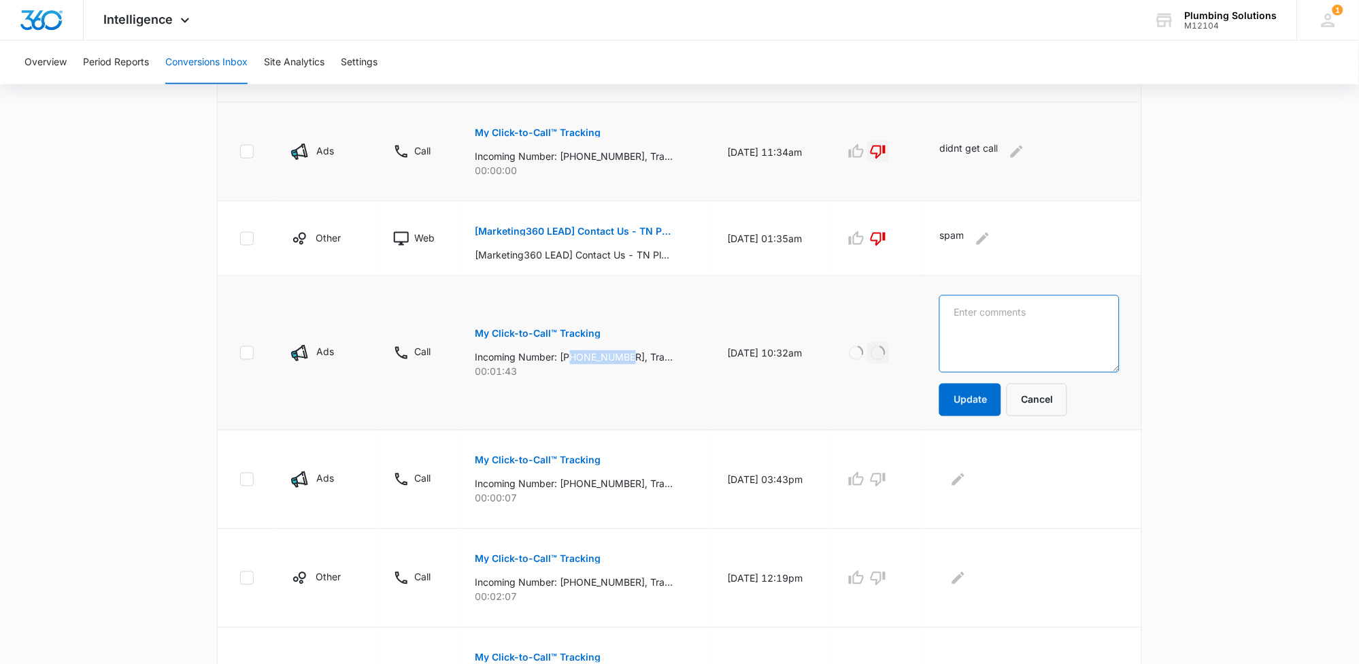
click at [1029, 327] on textarea at bounding box center [1030, 334] width 180 height 78
click at [999, 312] on textarea at bounding box center [1030, 334] width 180 height 78
type textarea "double"
click at [1000, 396] on button "Update" at bounding box center [971, 400] width 62 height 33
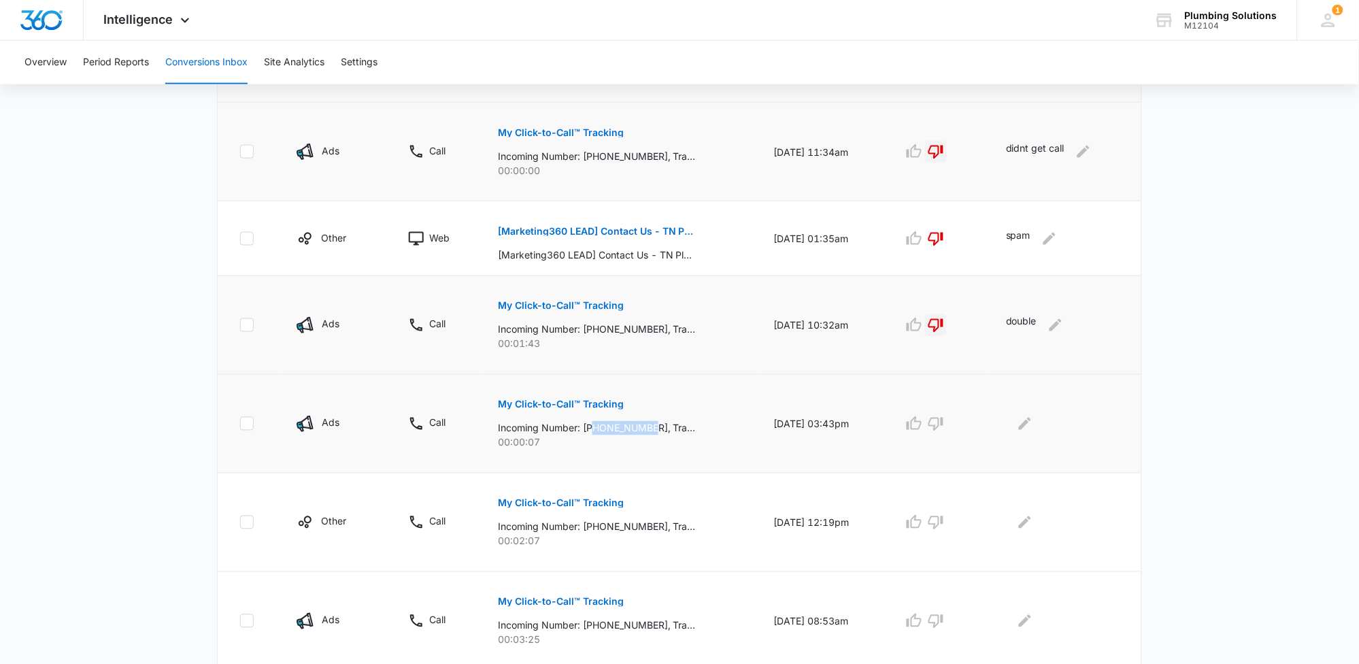
drag, startPoint x: 588, startPoint y: 429, endPoint x: 650, endPoint y: 429, distance: 61.9
click at [650, 429] on p "Incoming Number: +16413590214, Tracking Number: +16152371062, Ring To: +1615887…" at bounding box center [597, 428] width 198 height 14
copy p "6413590214"
click at [605, 403] on p "My Click-to-Call™ Tracking" at bounding box center [561, 405] width 126 height 10
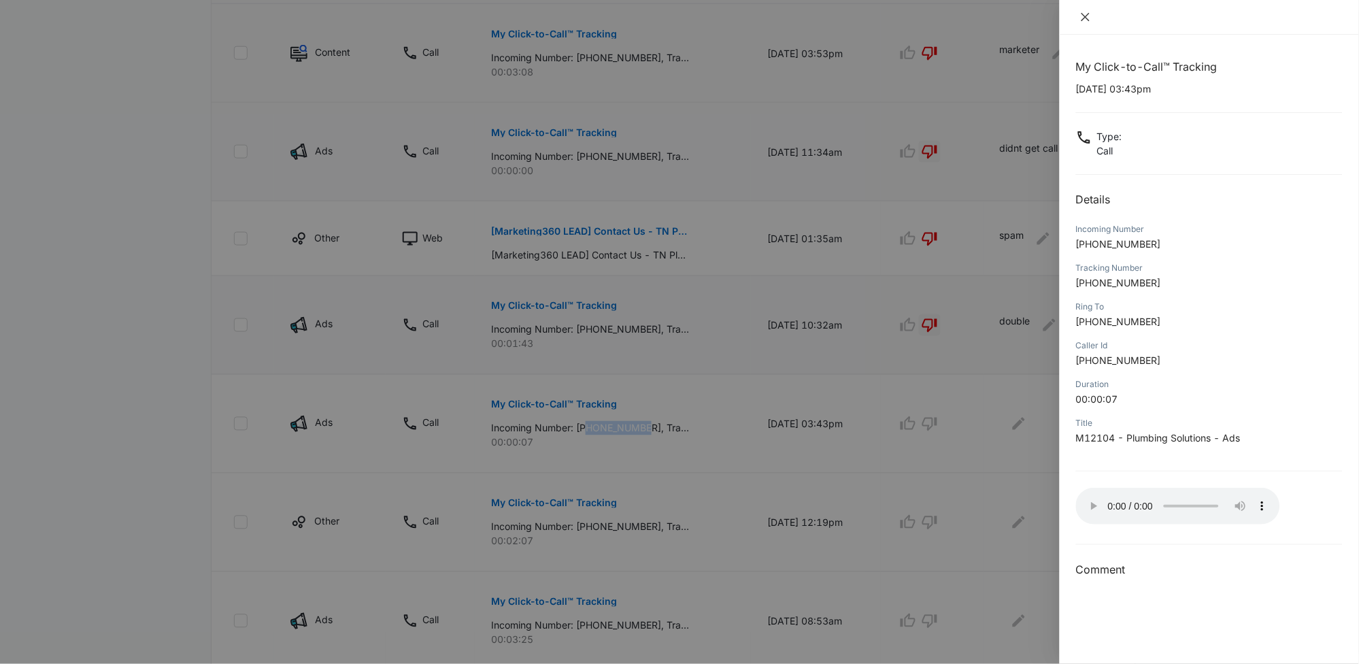
click at [1086, 18] on icon "close" at bounding box center [1085, 17] width 11 height 11
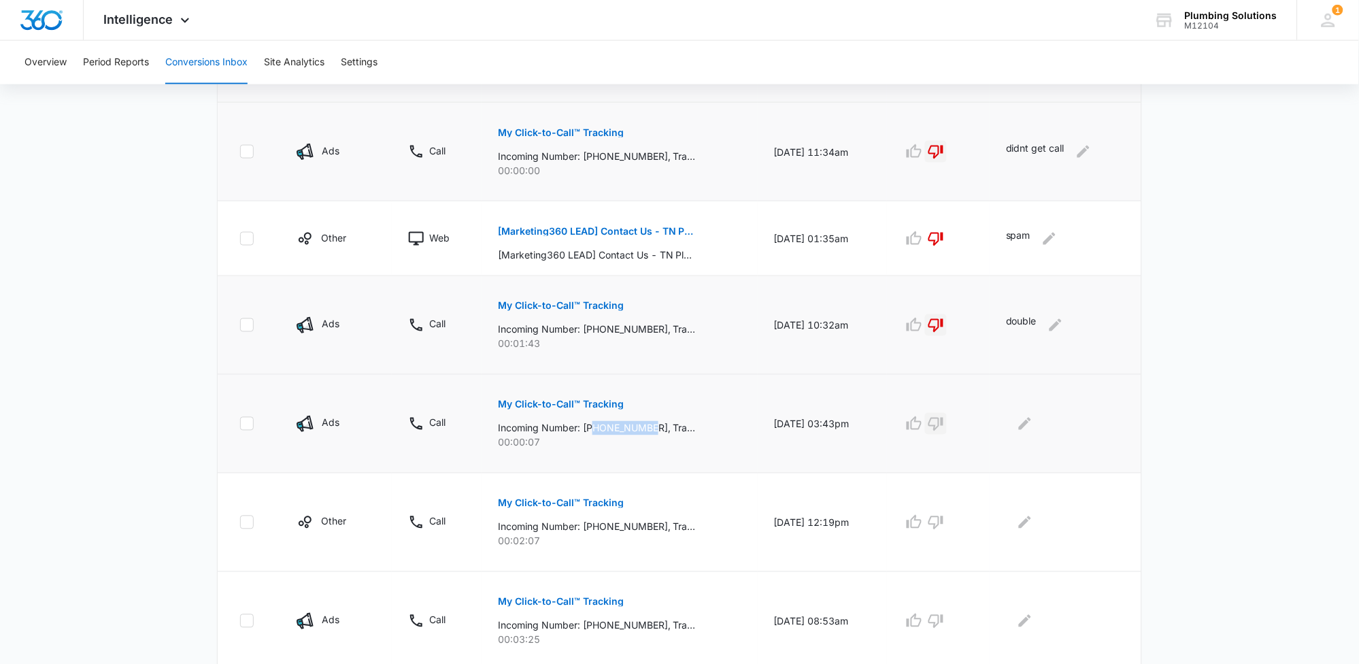
click at [944, 425] on icon "button" at bounding box center [936, 424] width 16 height 16
click at [1033, 427] on icon "Edit Comments" at bounding box center [1025, 424] width 16 height 16
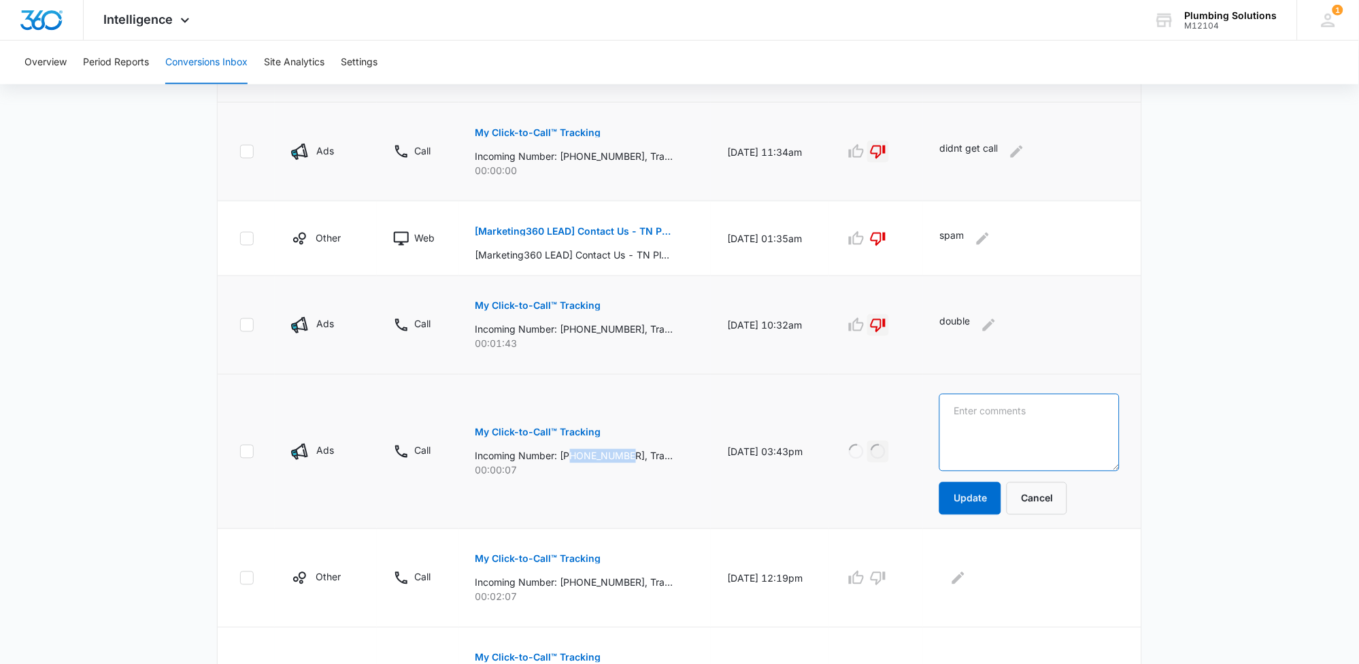
click at [1033, 426] on textarea at bounding box center [1030, 433] width 180 height 78
click at [1050, 422] on textarea at bounding box center [1030, 433] width 180 height 78
type textarea "spam"
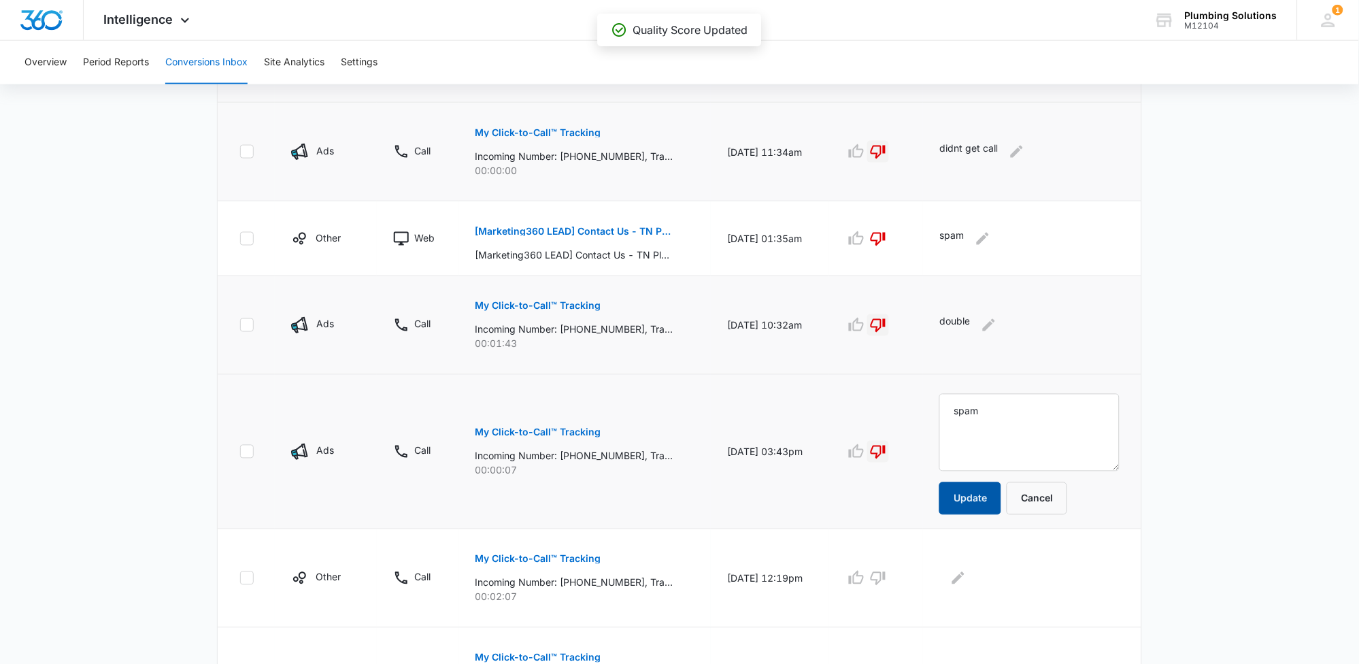
click at [972, 497] on button "Update" at bounding box center [971, 498] width 62 height 33
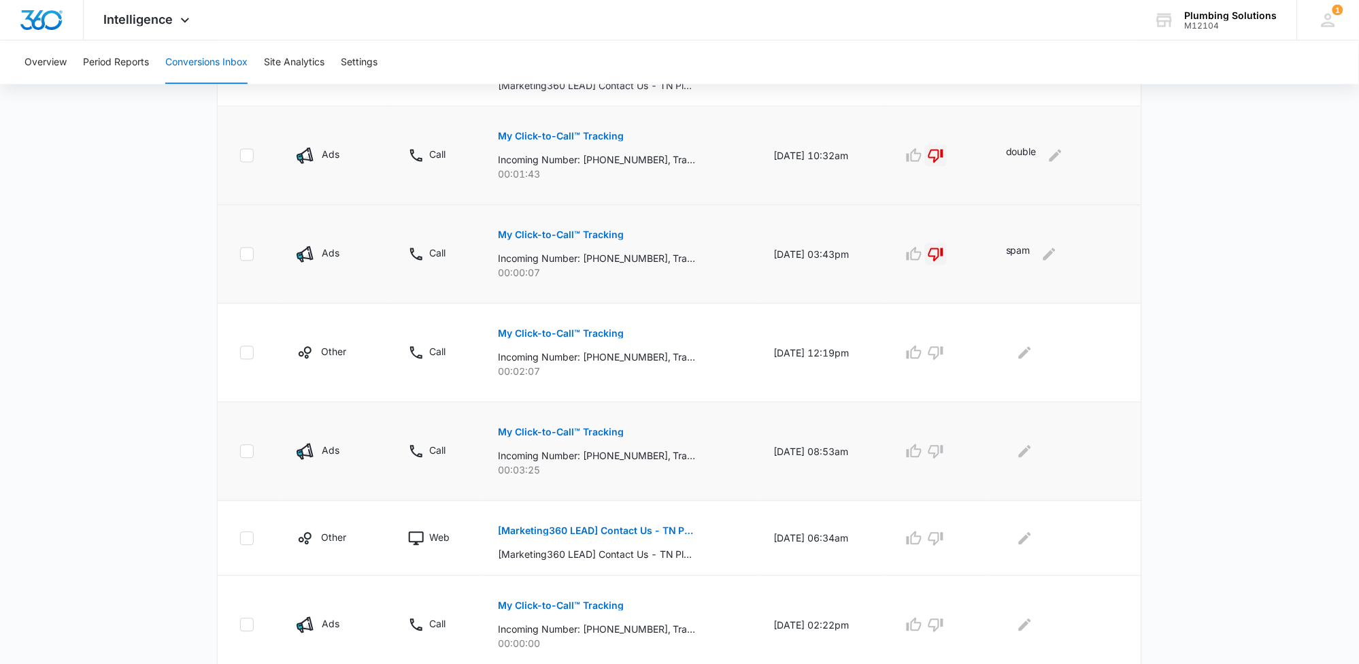
scroll to position [595, 0]
drag, startPoint x: 588, startPoint y: 354, endPoint x: 649, endPoint y: 360, distance: 61.5
click at [649, 360] on p "Incoming Number: +18658095011, Tracking Number: +16152295255, Ring To: +1615887…" at bounding box center [597, 357] width 198 height 14
copy p "8658095011"
drag, startPoint x: 589, startPoint y: 454, endPoint x: 648, endPoint y: 455, distance: 59.2
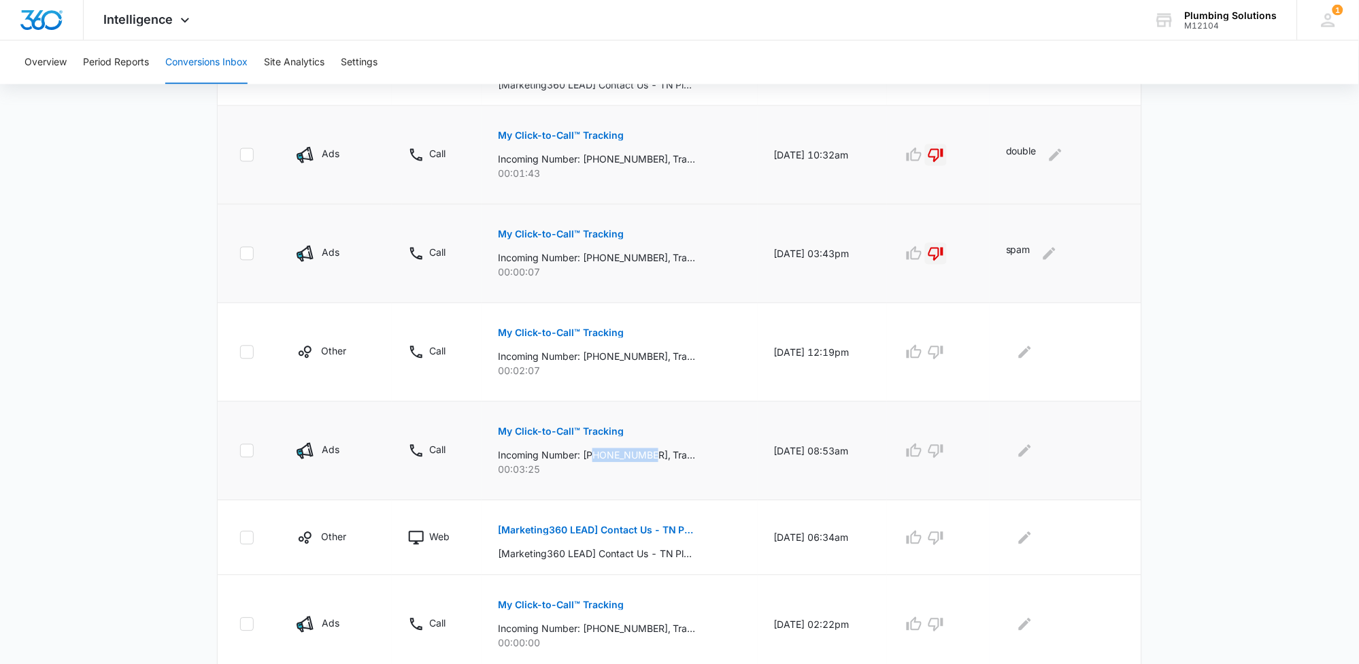
click at [648, 455] on p "Incoming Number: +16155008577, Tracking Number: +16152371062, Ring To: +1615887…" at bounding box center [597, 455] width 198 height 14
click at [922, 456] on icon "button" at bounding box center [914, 451] width 16 height 16
click at [1030, 450] on icon "Edit Comments" at bounding box center [1025, 451] width 12 height 12
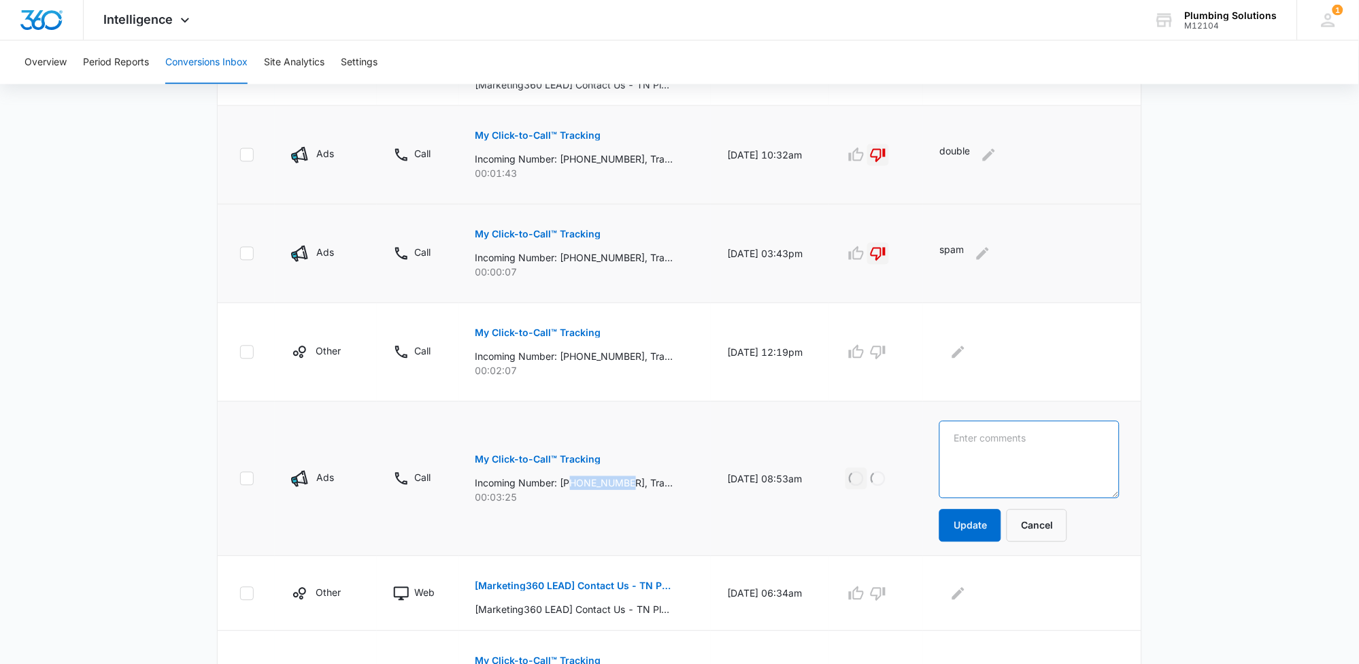
click at [1030, 450] on textarea at bounding box center [1030, 460] width 180 height 78
click at [1030, 451] on textarea at bounding box center [1030, 460] width 180 height 78
type textarea "sold 835"
click at [1001, 524] on button "Update" at bounding box center [971, 526] width 62 height 33
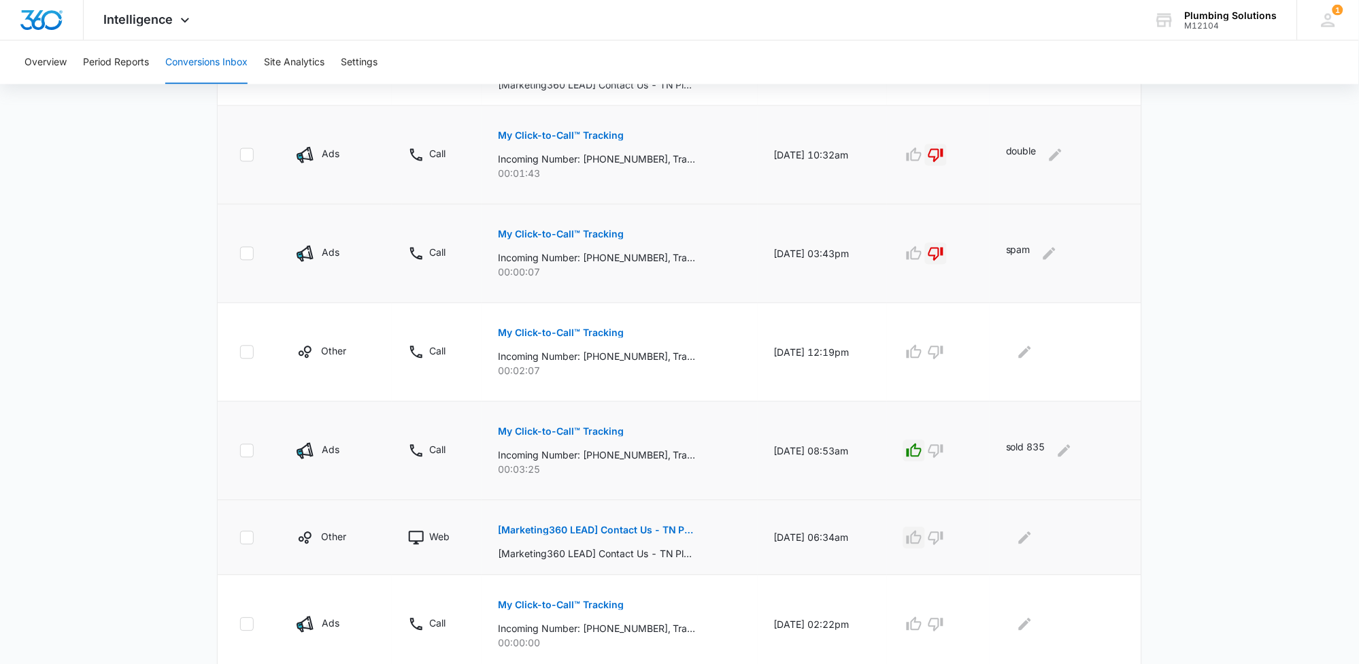
scroll to position [680, 0]
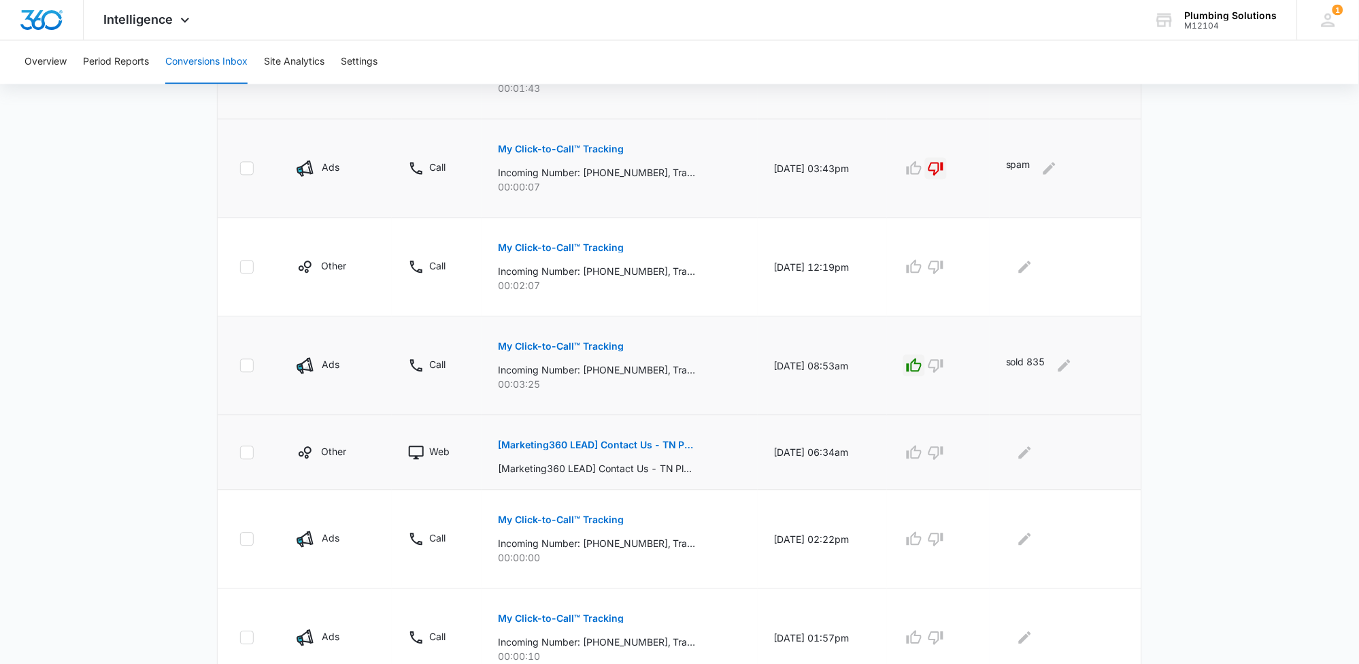
click at [670, 441] on p "[Marketing360 LEAD] Contact Us - TN Plumbing" at bounding box center [597, 446] width 198 height 10
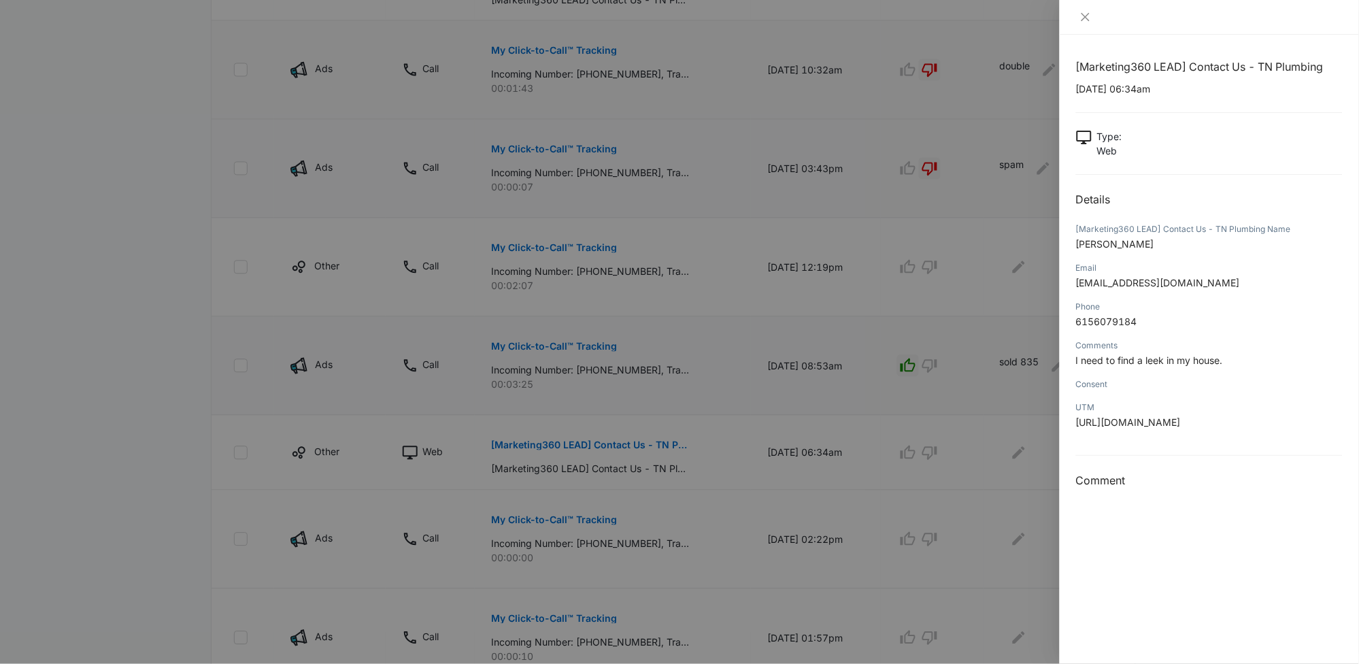
click at [1094, 24] on div at bounding box center [1209, 17] width 299 height 35
click at [1090, 22] on icon "close" at bounding box center [1085, 17] width 11 height 11
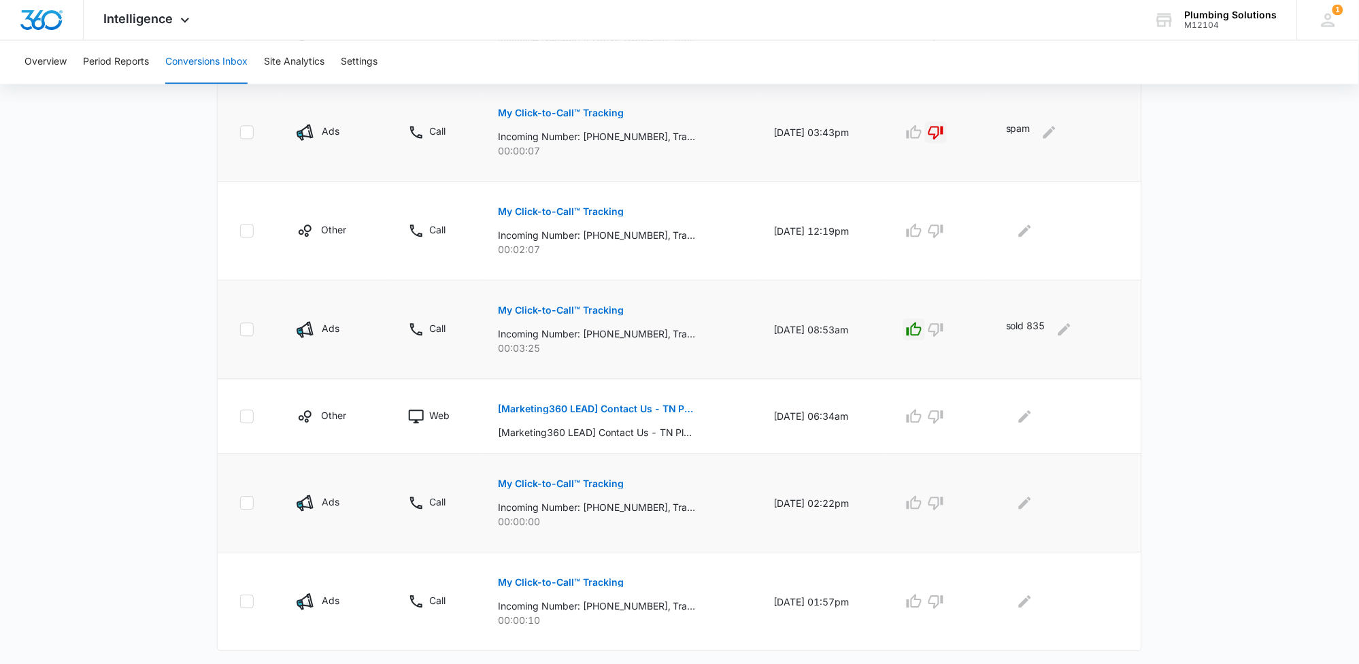
scroll to position [745, 0]
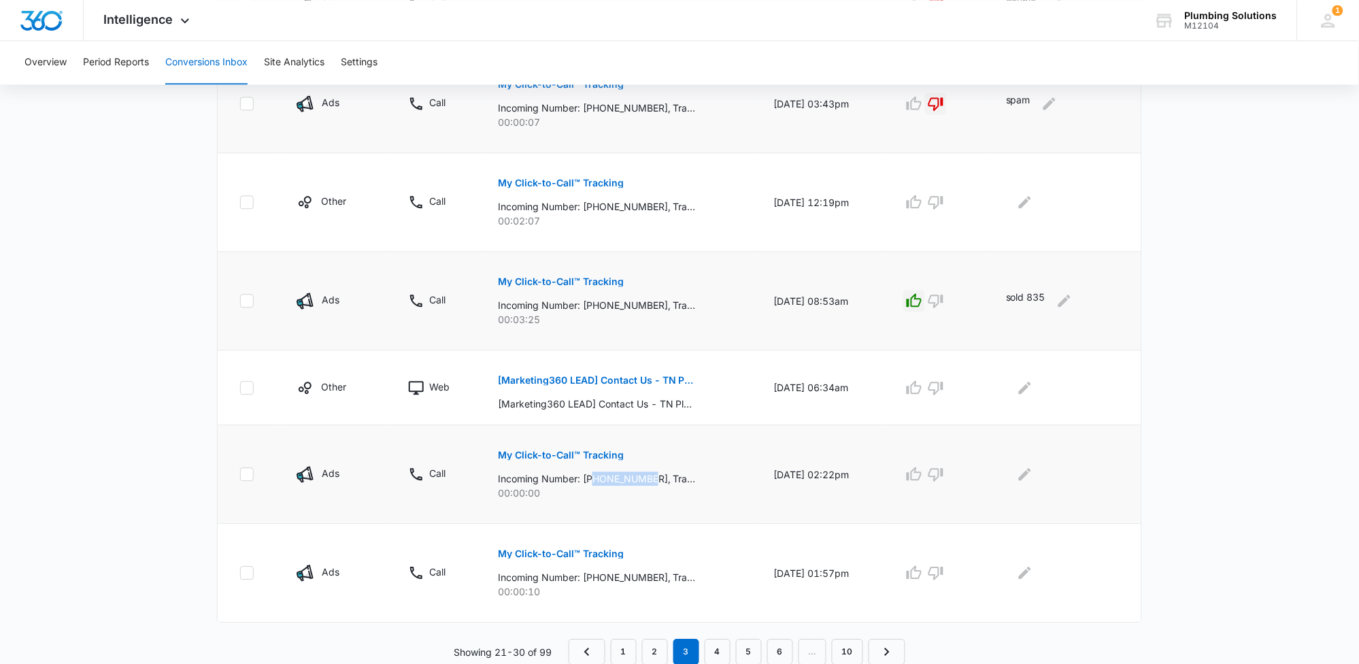
drag, startPoint x: 589, startPoint y: 478, endPoint x: 647, endPoint y: 480, distance: 57.9
click at [649, 482] on p "Incoming Number: +16159202653, Tracking Number: +16152371062, Ring To: +1615887…" at bounding box center [597, 478] width 198 height 14
drag, startPoint x: 588, startPoint y: 579, endPoint x: 648, endPoint y: 583, distance: 60.7
click at [648, 583] on p "Incoming Number: +18328441459, Tracking Number: +16152371062, Ring To: +1615887…" at bounding box center [597, 577] width 198 height 14
click at [601, 555] on p "My Click-to-Call™ Tracking" at bounding box center [561, 554] width 126 height 10
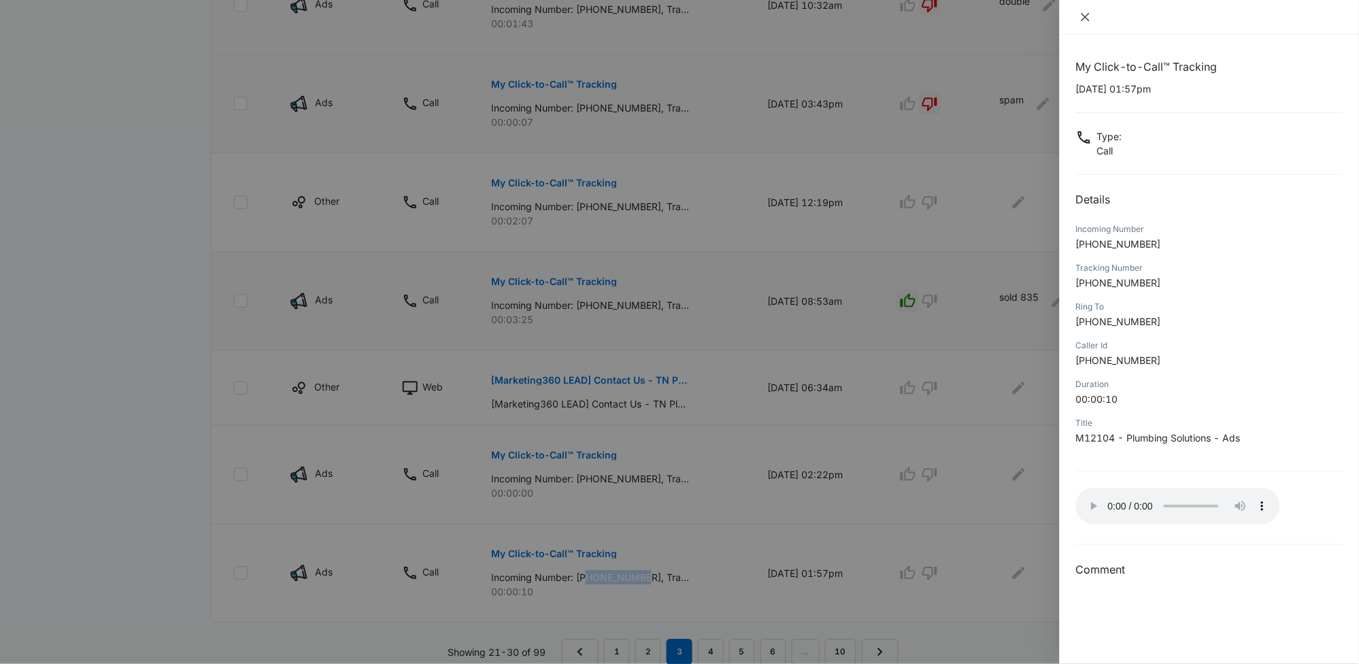
click at [1085, 18] on icon "close" at bounding box center [1086, 17] width 8 height 8
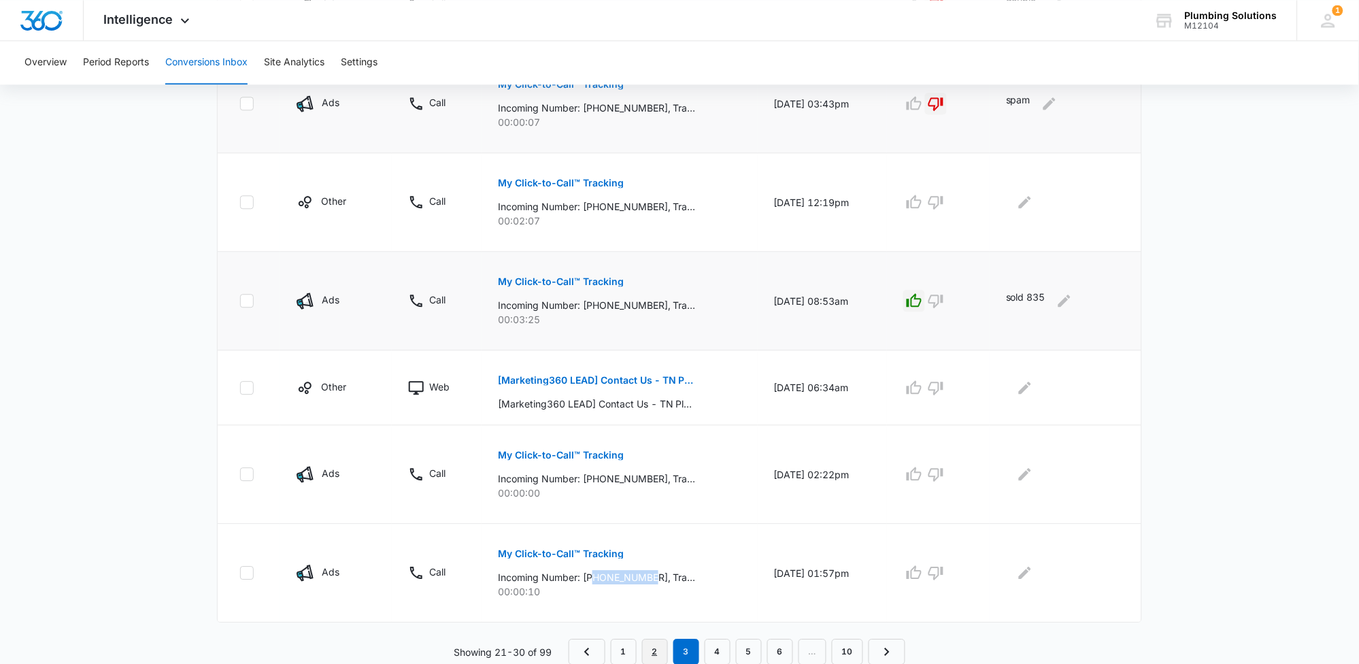
click at [646, 654] on link "2" at bounding box center [655, 652] width 26 height 26
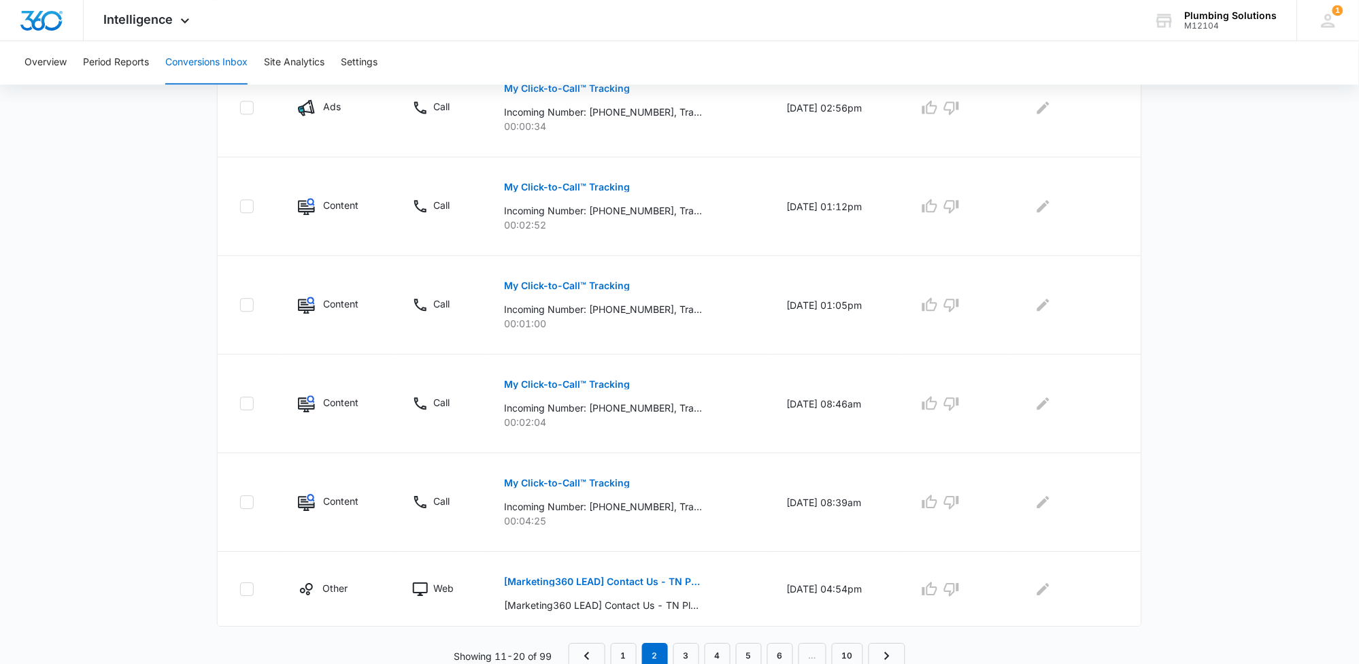
scroll to position [769, 0]
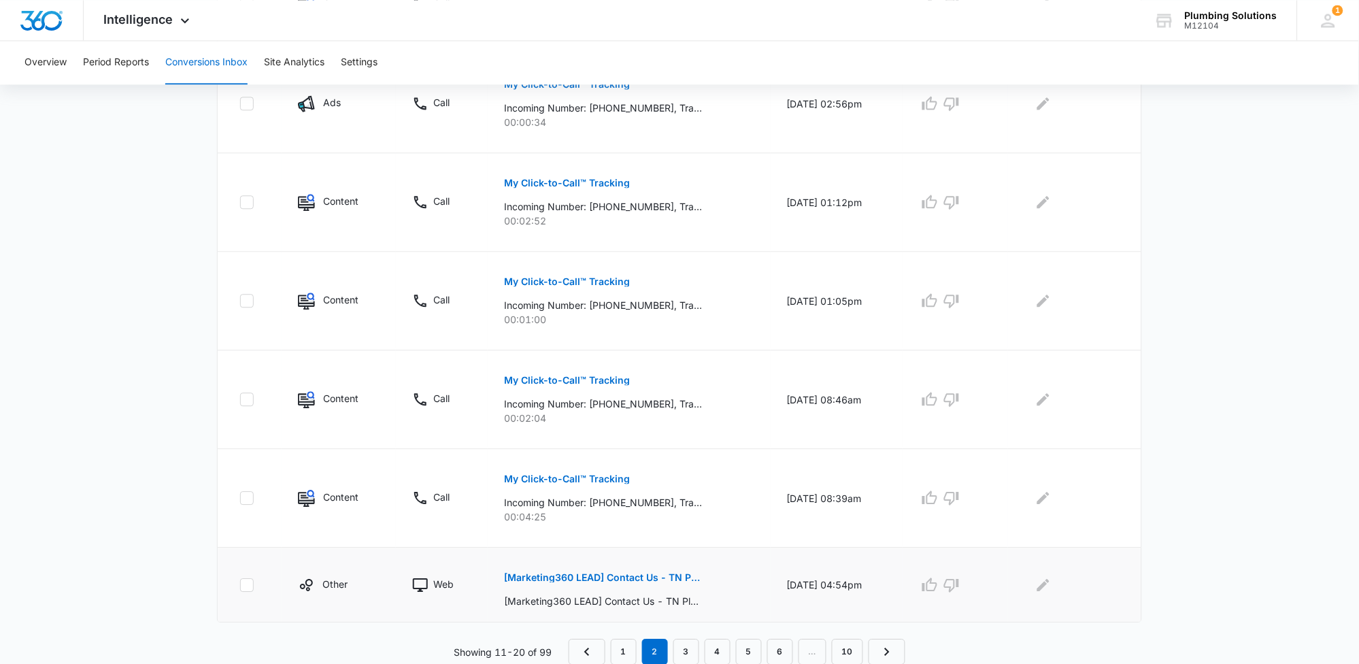
click at [676, 570] on button "[Marketing360 LEAD] Contact Us - TN Plumbing" at bounding box center [603, 577] width 198 height 33
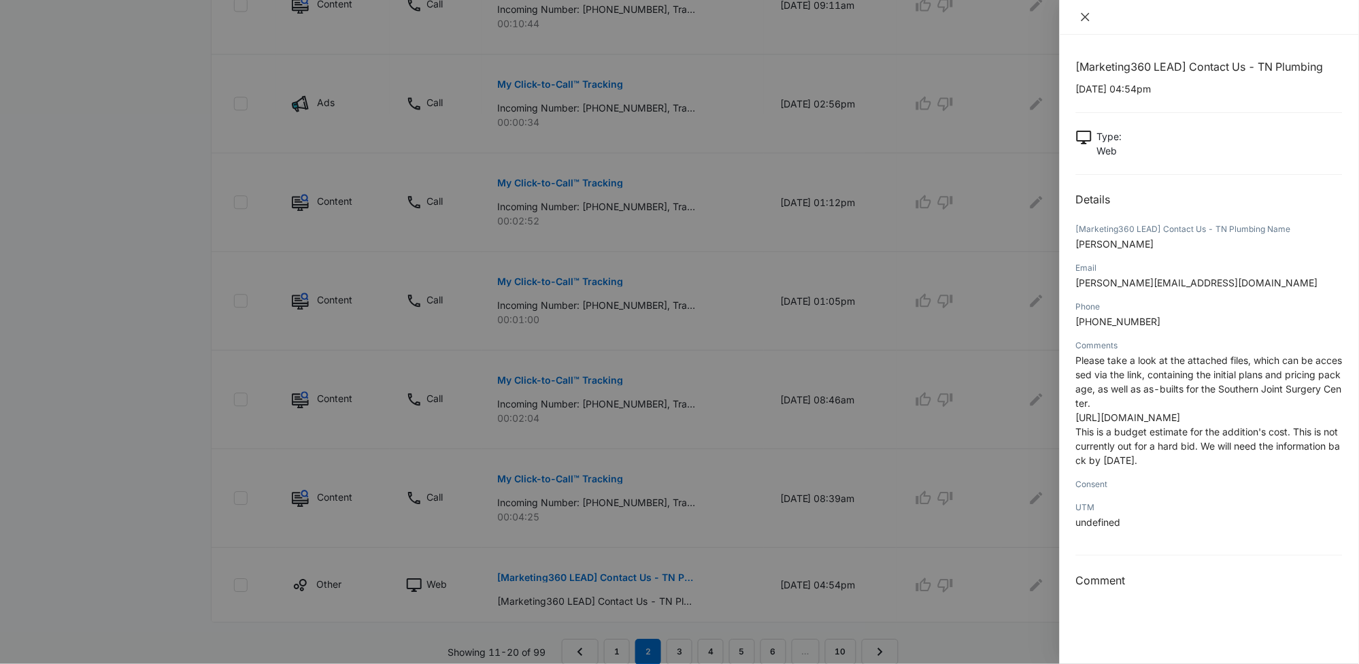
click at [1088, 20] on icon "close" at bounding box center [1085, 17] width 11 height 11
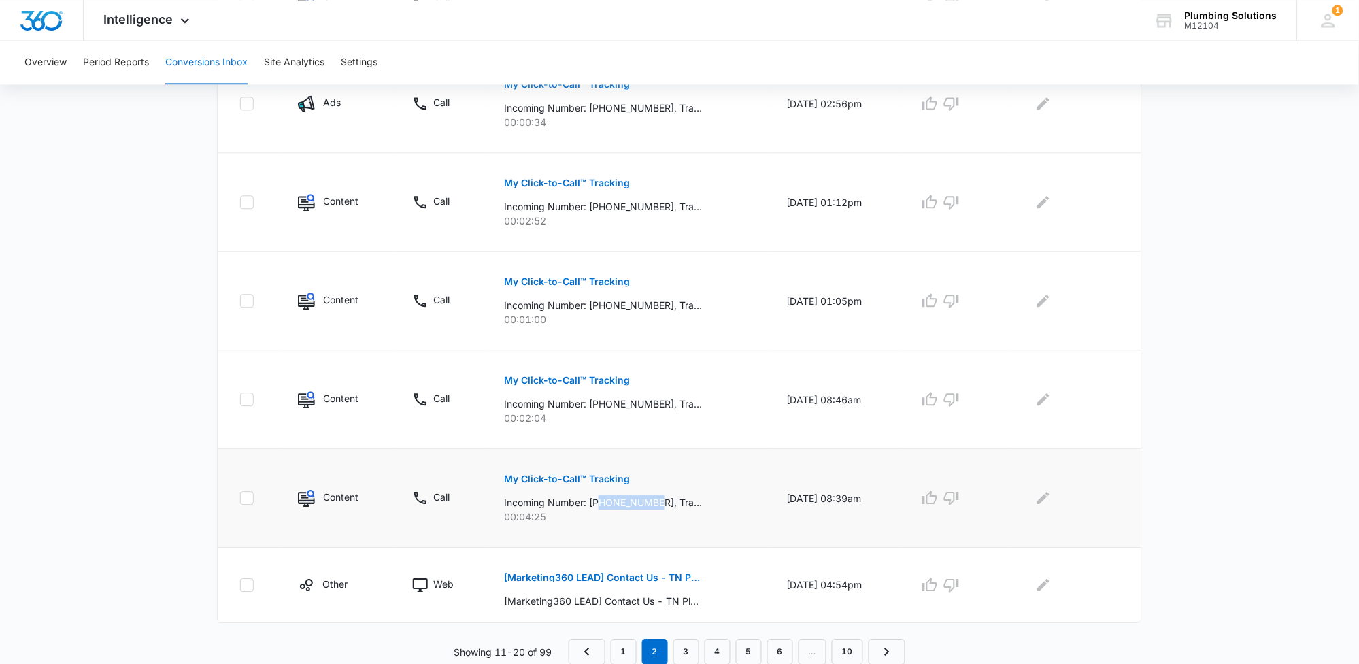
drag, startPoint x: 594, startPoint y: 501, endPoint x: 654, endPoint y: 506, distance: 60.1
click at [654, 506] on p "Incoming Number: +18565347001, Tracking Number: +16152371054, Ring To: +1615887…" at bounding box center [603, 502] width 198 height 14
drag, startPoint x: 592, startPoint y: 403, endPoint x: 656, endPoint y: 406, distance: 64.0
click at [656, 406] on p "Incoming Number: +12709961674, Tracking Number: +16152371054, Ring To: +1615887…" at bounding box center [603, 404] width 198 height 14
drag, startPoint x: 598, startPoint y: 305, endPoint x: 613, endPoint y: 299, distance: 16.2
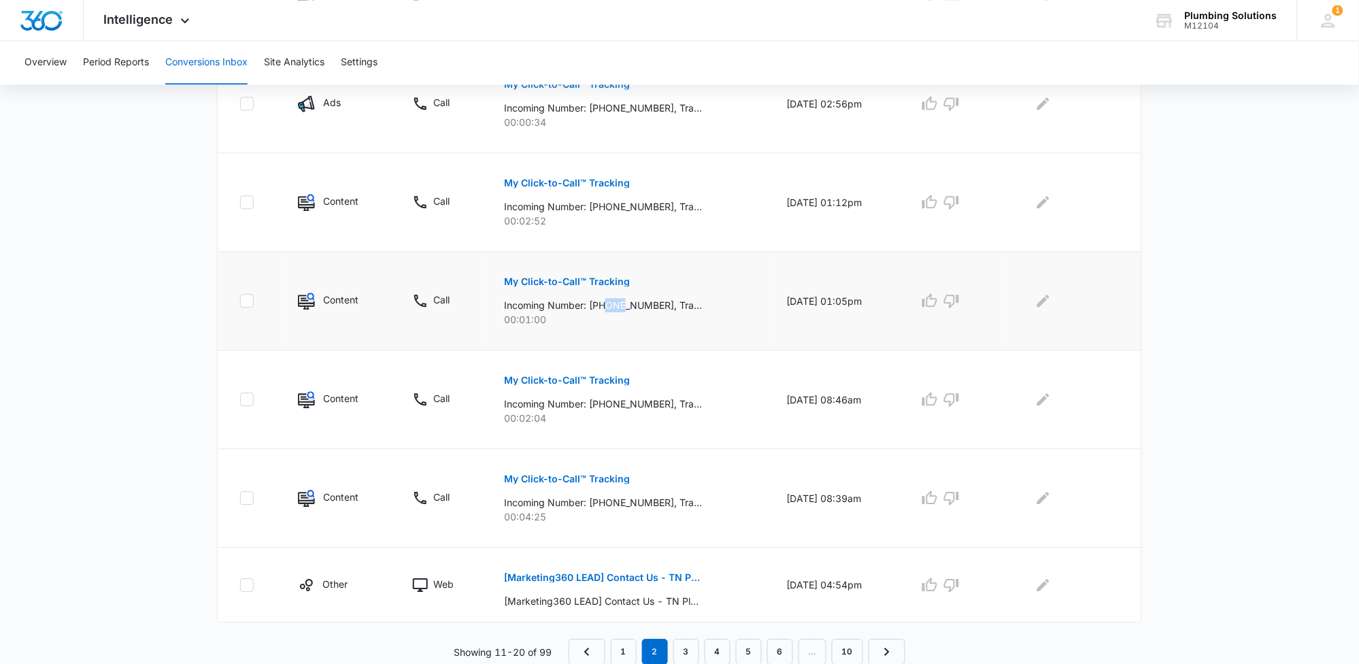
click at [614, 299] on p "Incoming Number: +16156411259, Tracking Number: +16152371054, Ring To: +1615887…" at bounding box center [603, 305] width 198 height 14
drag, startPoint x: 591, startPoint y: 307, endPoint x: 622, endPoint y: 305, distance: 30.6
click at [650, 304] on p "Incoming Number: +16156411259, Tracking Number: +16152371054, Ring To: +1615887…" at bounding box center [603, 305] width 198 height 14
click at [588, 339] on td "My Click-to-Call™ Tracking Incoming Number: +16156411259, Tracking Number: +161…" at bounding box center [629, 301] width 282 height 99
drag, startPoint x: 594, startPoint y: 300, endPoint x: 655, endPoint y: 307, distance: 61.6
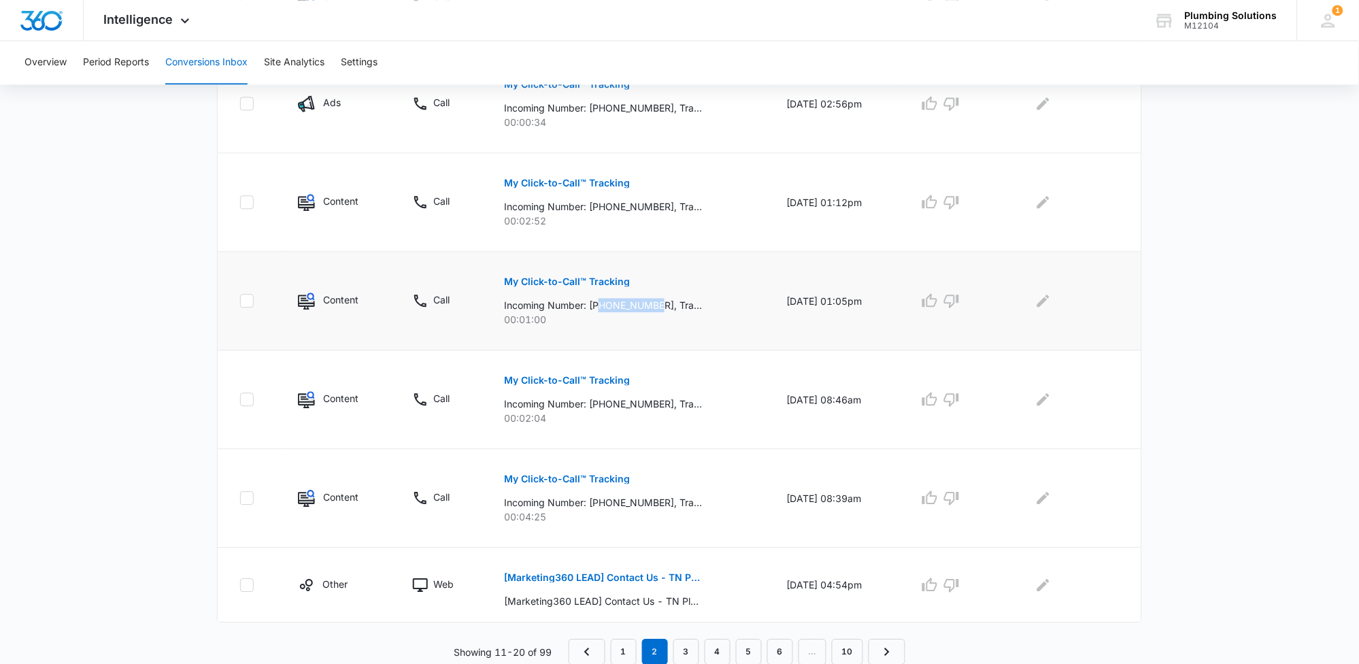
click at [655, 307] on p "Incoming Number: +16156411259, Tracking Number: +16152371054, Ring To: +1615887…" at bounding box center [603, 305] width 198 height 14
drag, startPoint x: 595, startPoint y: 207, endPoint x: 656, endPoint y: 210, distance: 62.0
click at [656, 210] on p "Incoming Number: +12677179224, Tracking Number: +16152371054, Ring To: +1615887…" at bounding box center [603, 206] width 198 height 14
click at [933, 205] on icon "button" at bounding box center [929, 202] width 15 height 14
click at [1048, 205] on icon "Edit Comments" at bounding box center [1043, 202] width 16 height 16
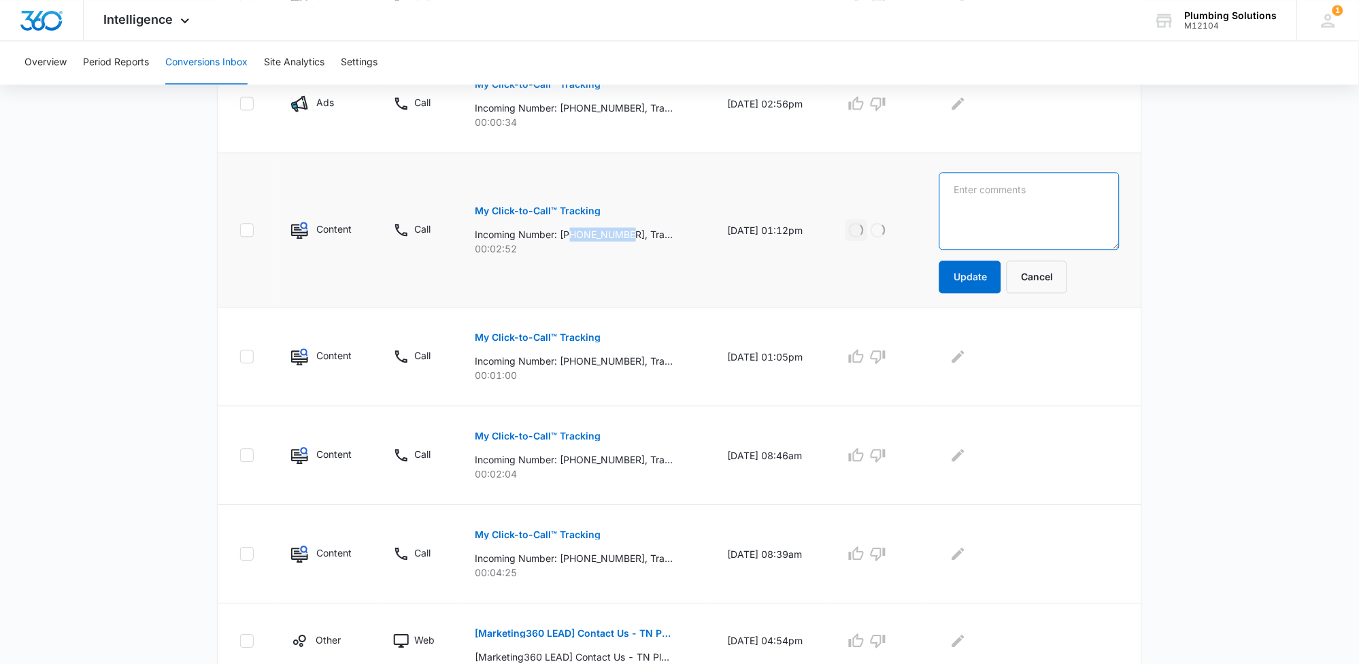
click at [1047, 205] on textarea at bounding box center [1030, 211] width 180 height 78
type textarea "repeat customer. sold 485"
click at [969, 285] on button "Update" at bounding box center [971, 277] width 62 height 33
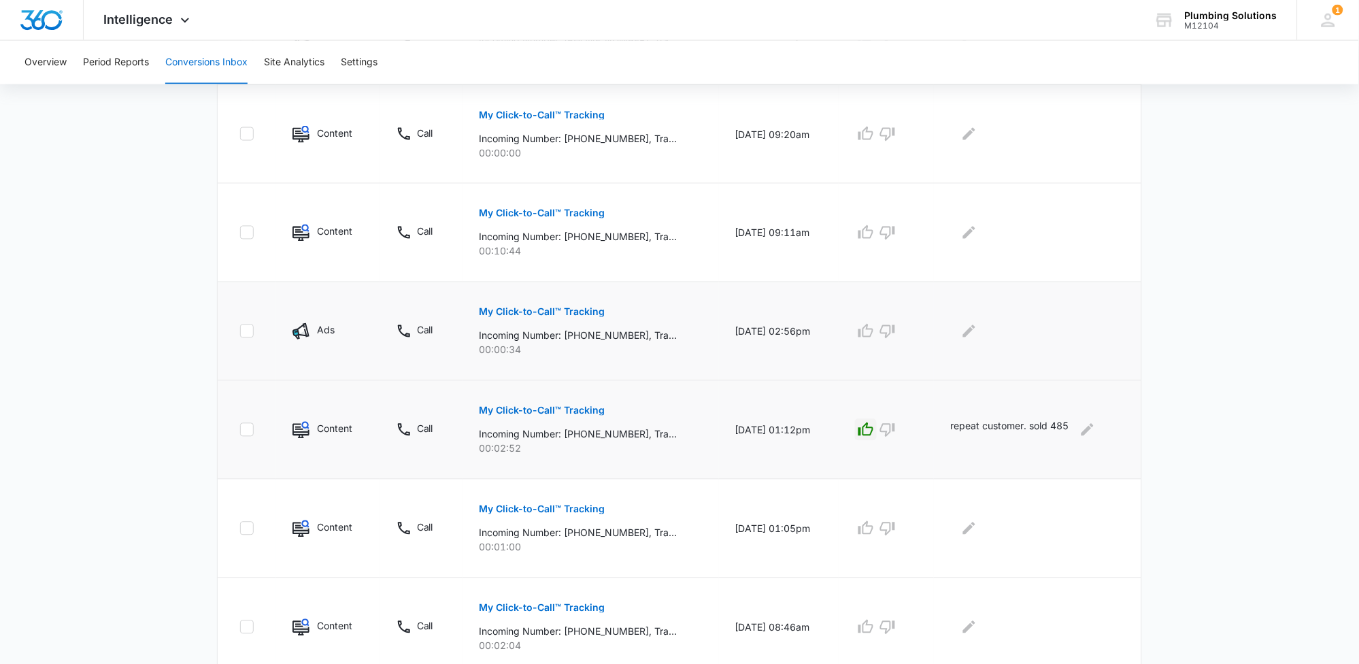
scroll to position [514, 0]
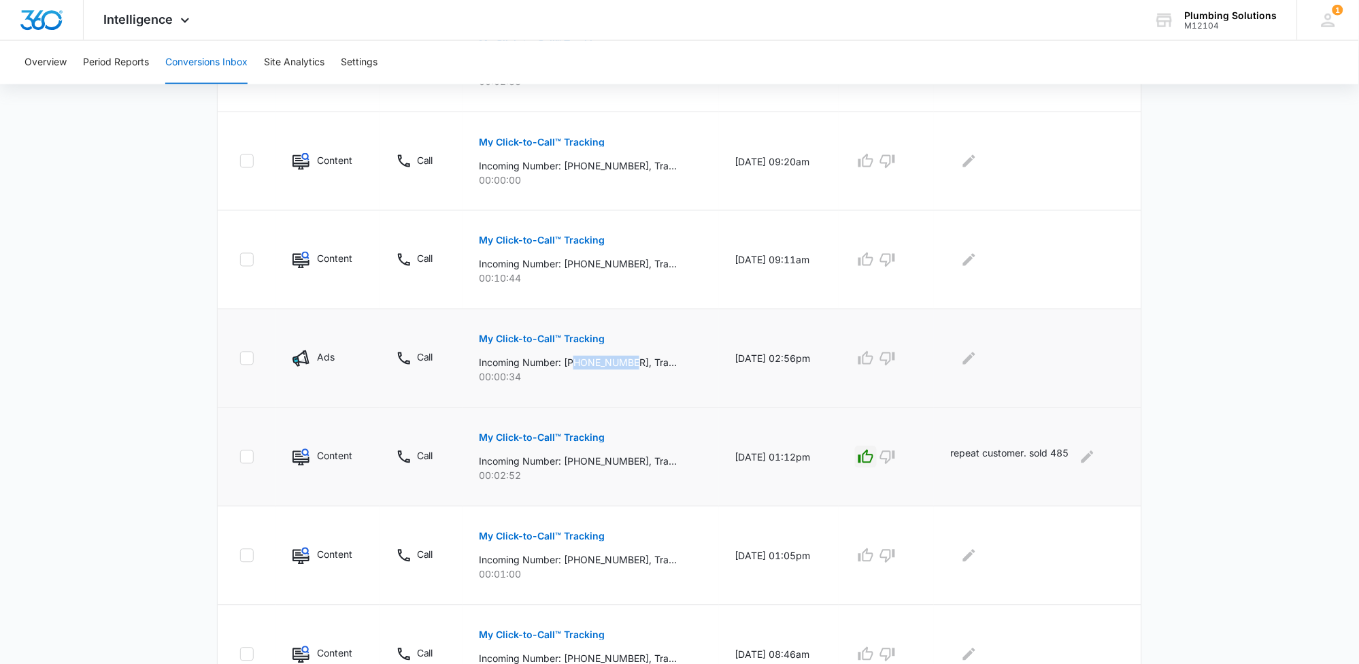
drag, startPoint x: 570, startPoint y: 364, endPoint x: 630, endPoint y: 367, distance: 59.9
click at [630, 367] on p "Incoming Number: +18588984207, Tracking Number: +16152371062, Ring To: +1615887…" at bounding box center [578, 363] width 198 height 14
drag, startPoint x: 570, startPoint y: 261, endPoint x: 630, endPoint y: 260, distance: 59.9
click at [630, 260] on p "Incoming Number: +16155560430, Tracking Number: +16152371054, Ring To: +1615887…" at bounding box center [578, 264] width 198 height 14
click at [873, 266] on icon "button" at bounding box center [866, 260] width 16 height 16
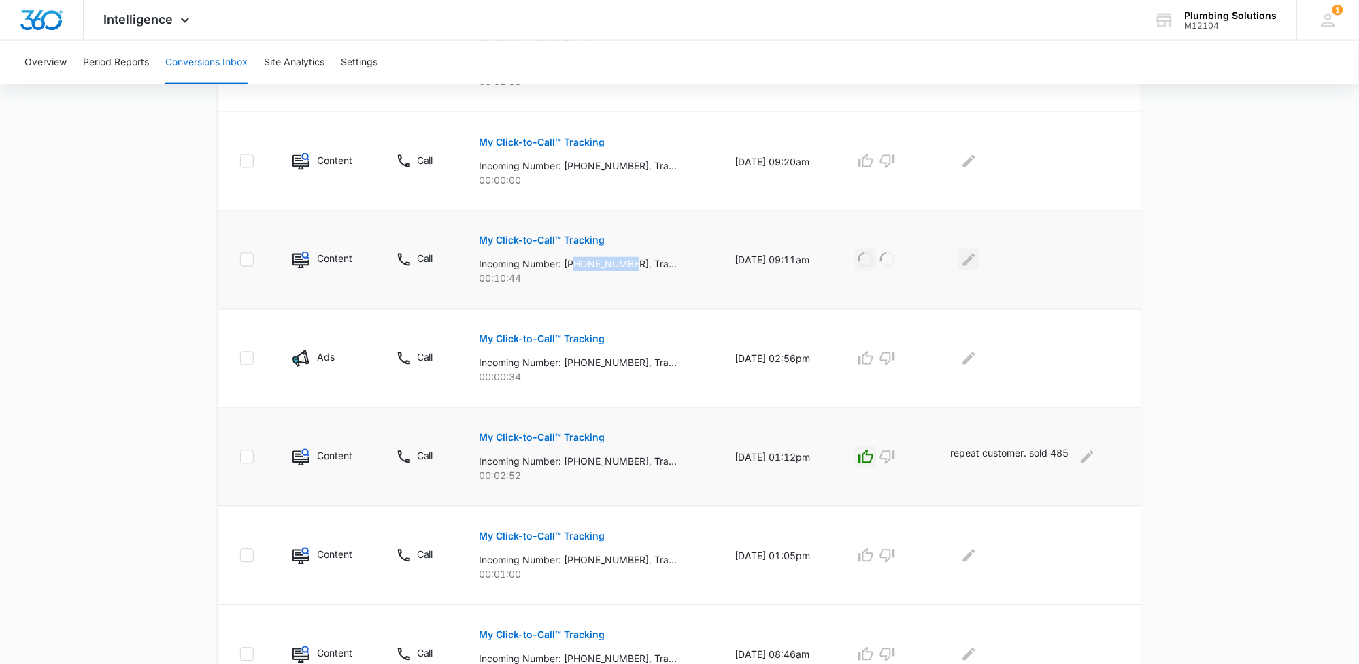
click at [972, 266] on icon "Edit Comments" at bounding box center [969, 260] width 16 height 16
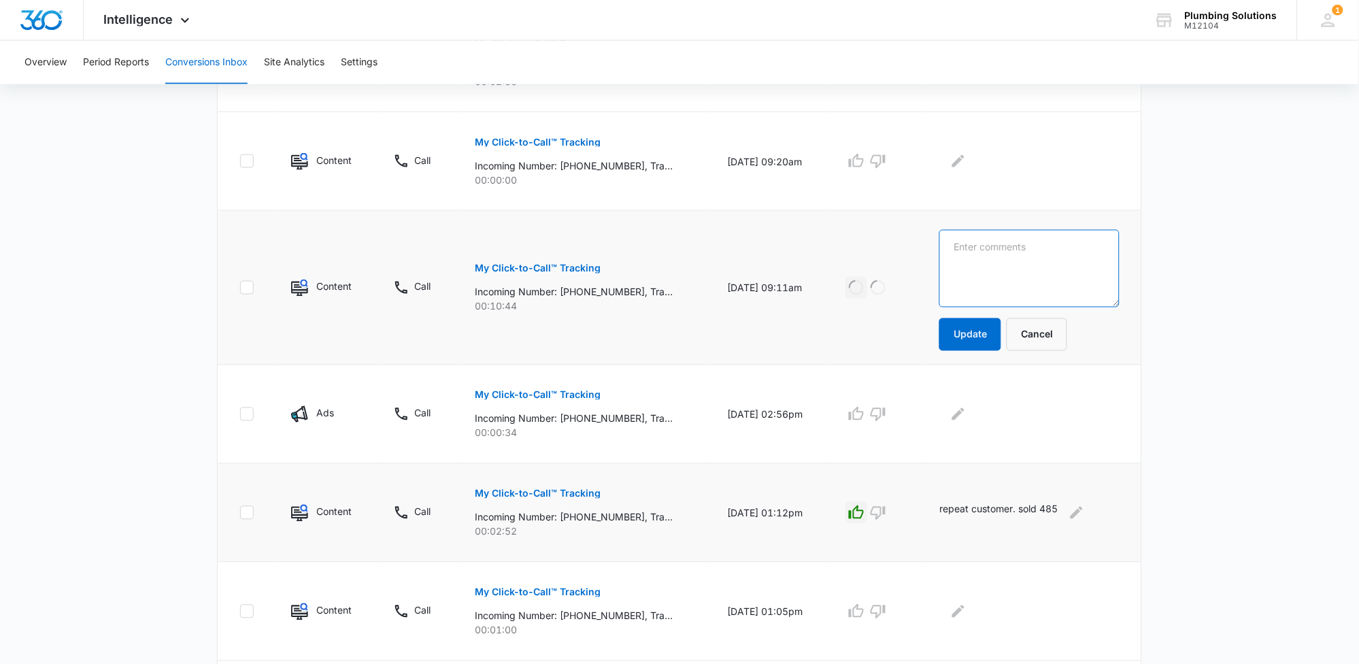
click at [985, 265] on textarea at bounding box center [1030, 269] width 180 height 78
type textarea "sold 6200"
click at [994, 323] on button "Update" at bounding box center [971, 334] width 62 height 33
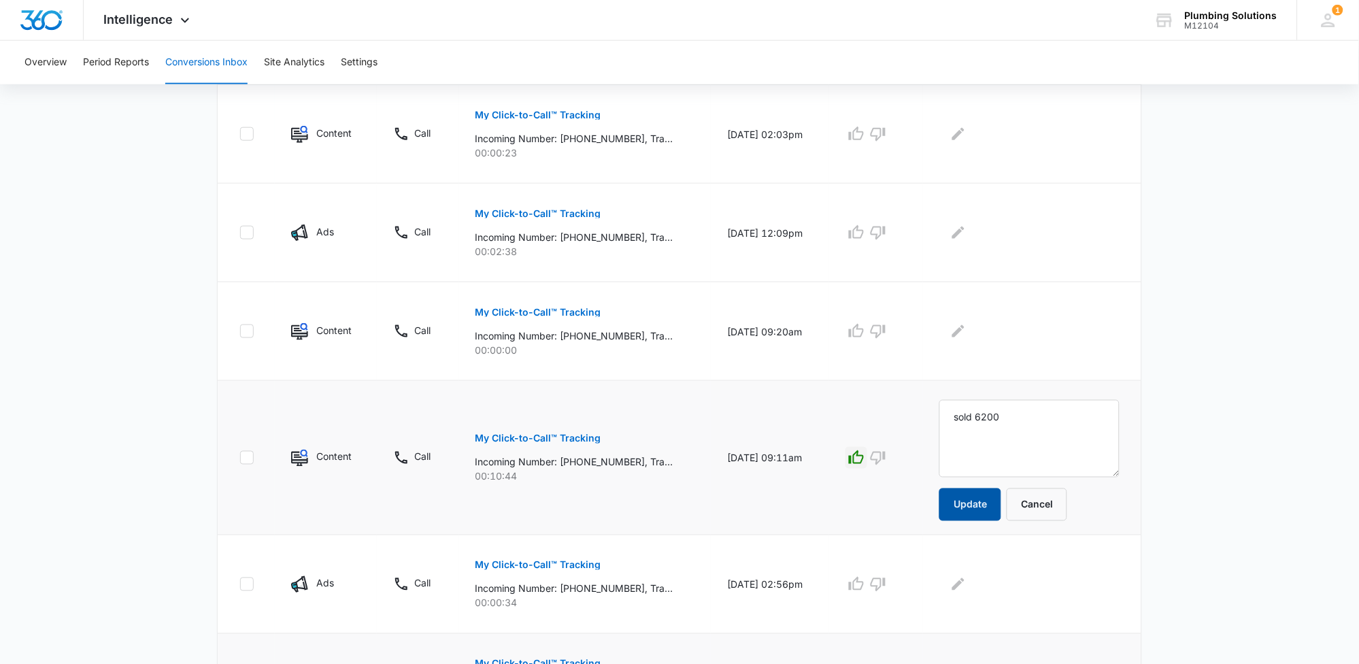
scroll to position [259, 0]
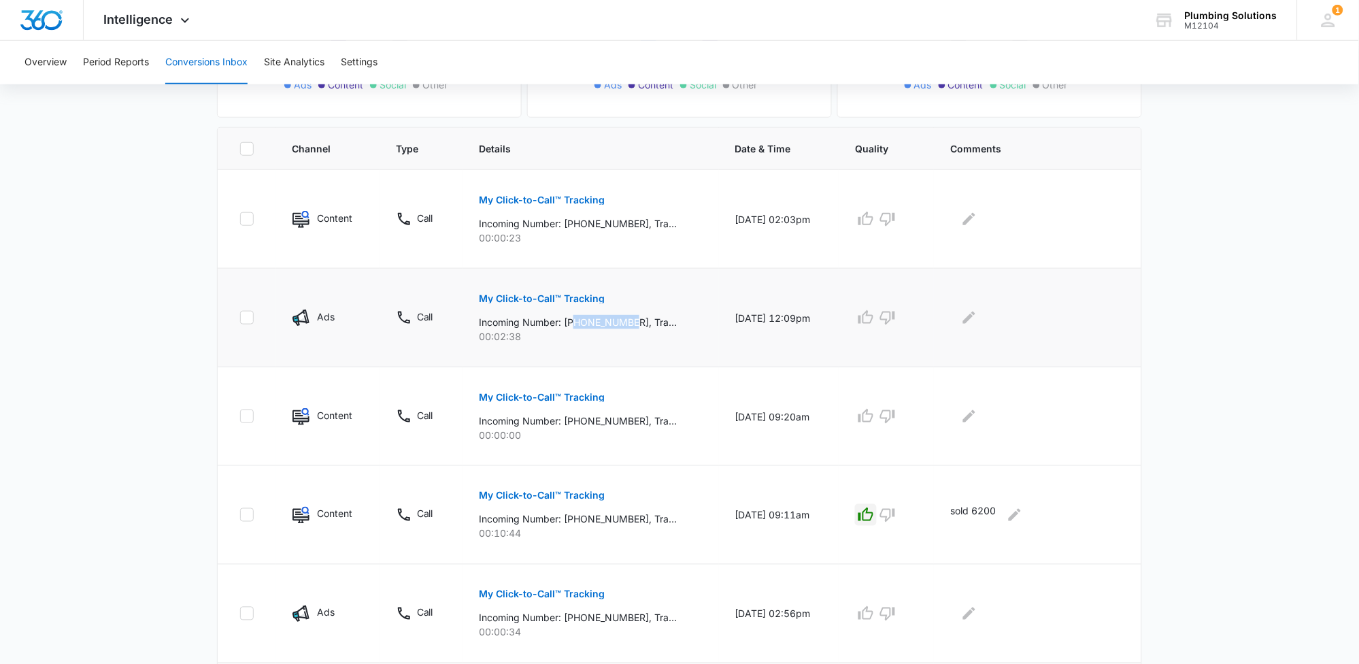
drag, startPoint x: 570, startPoint y: 323, endPoint x: 629, endPoint y: 325, distance: 59.2
click at [629, 325] on p "Incoming Number: +16154058722, Tracking Number: +16152371062, Ring To: +1615887…" at bounding box center [578, 322] width 198 height 14
drag, startPoint x: 570, startPoint y: 222, endPoint x: 625, endPoint y: 225, distance: 54.5
click at [632, 224] on p "Incoming Number: +16157951770, Tracking Number: +16152371054, Ring To: +1615887…" at bounding box center [578, 223] width 198 height 14
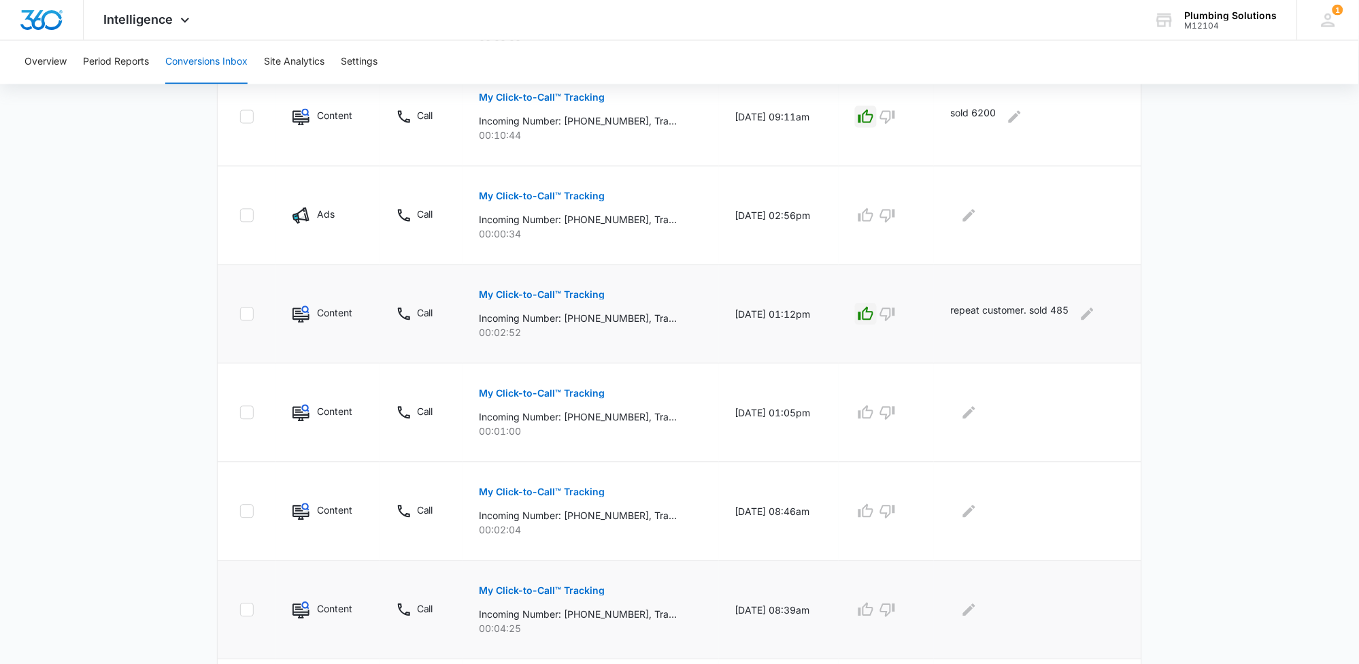
scroll to position [769, 0]
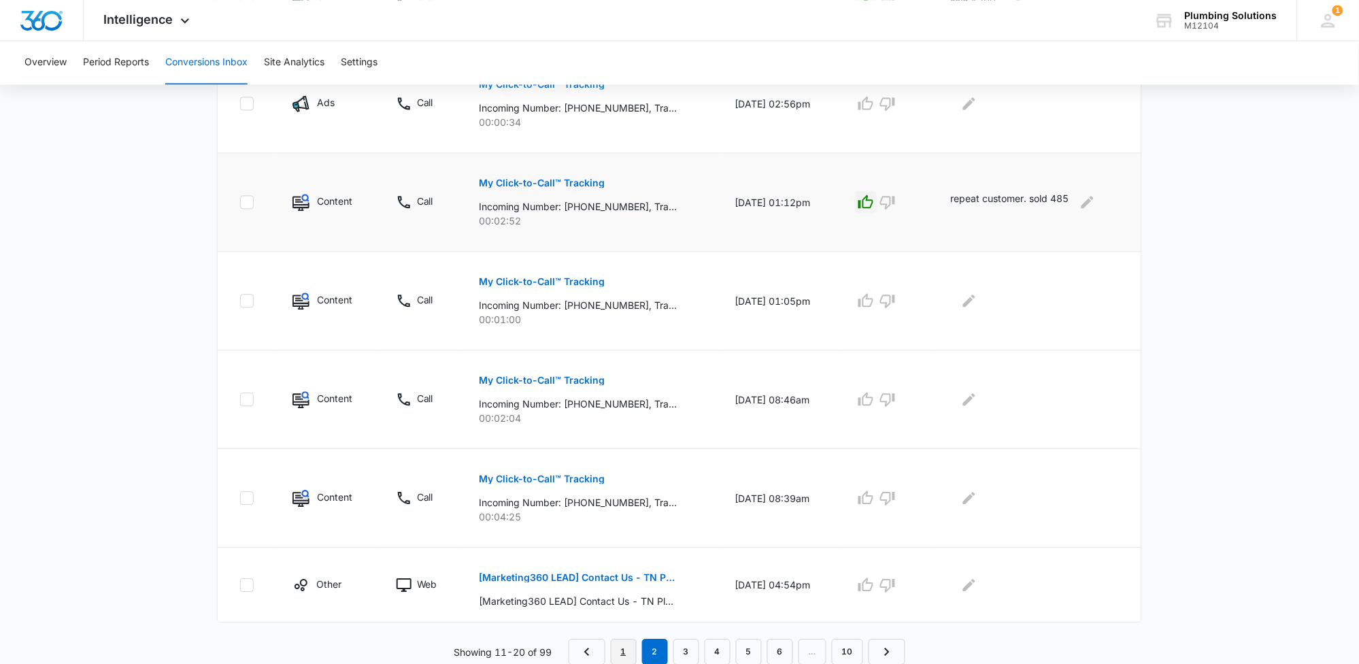
click at [625, 651] on link "1" at bounding box center [624, 652] width 26 height 26
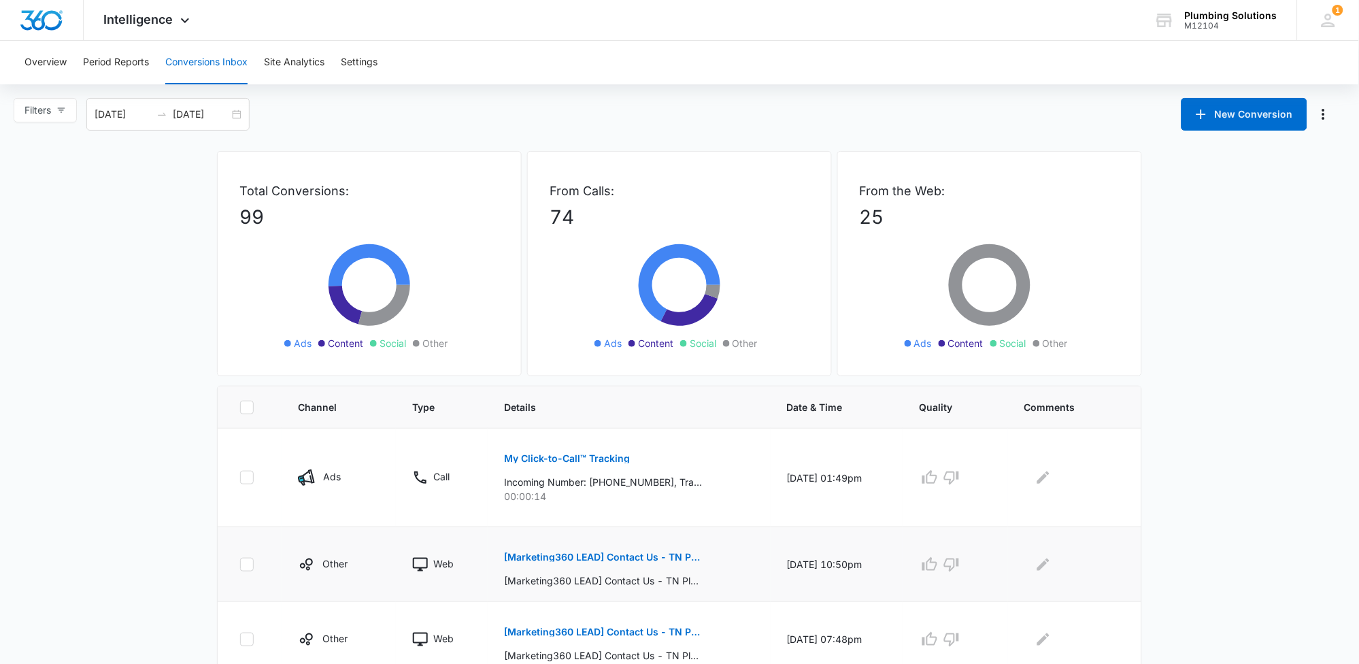
click at [595, 556] on p "[Marketing360 LEAD] Contact Us - TN Plumbing" at bounding box center [603, 557] width 198 height 10
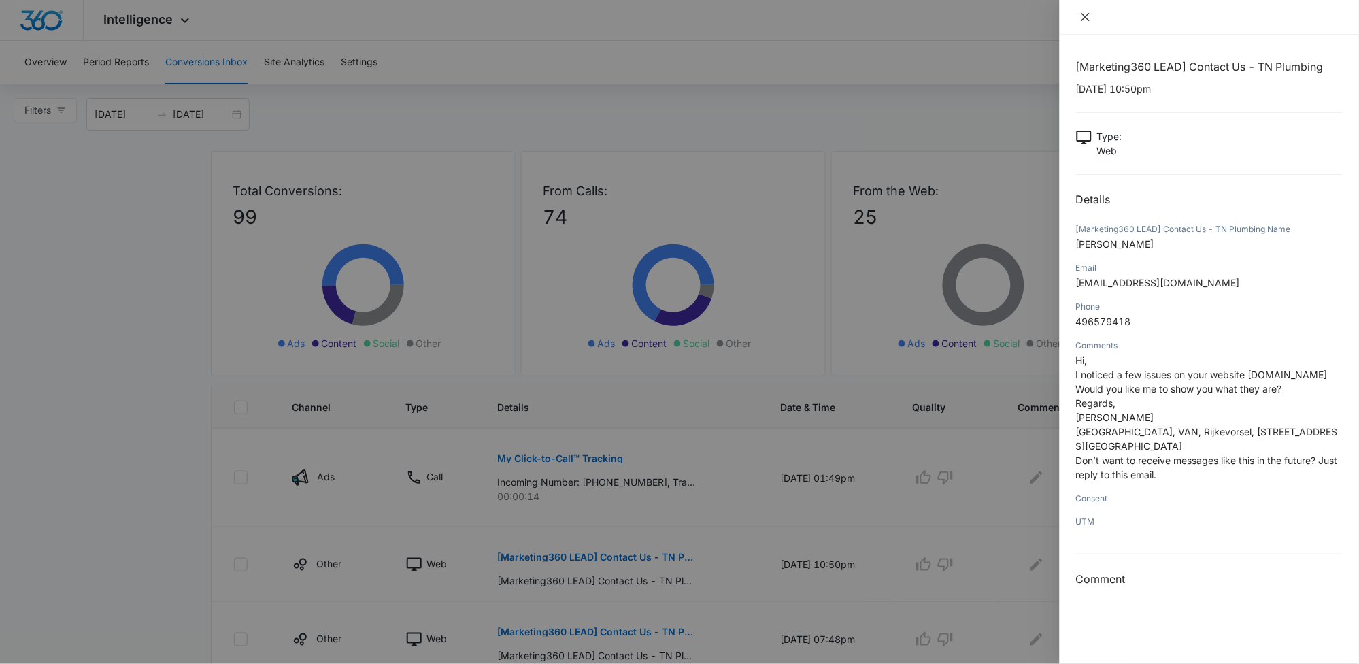
click at [1084, 14] on icon "close" at bounding box center [1085, 17] width 11 height 11
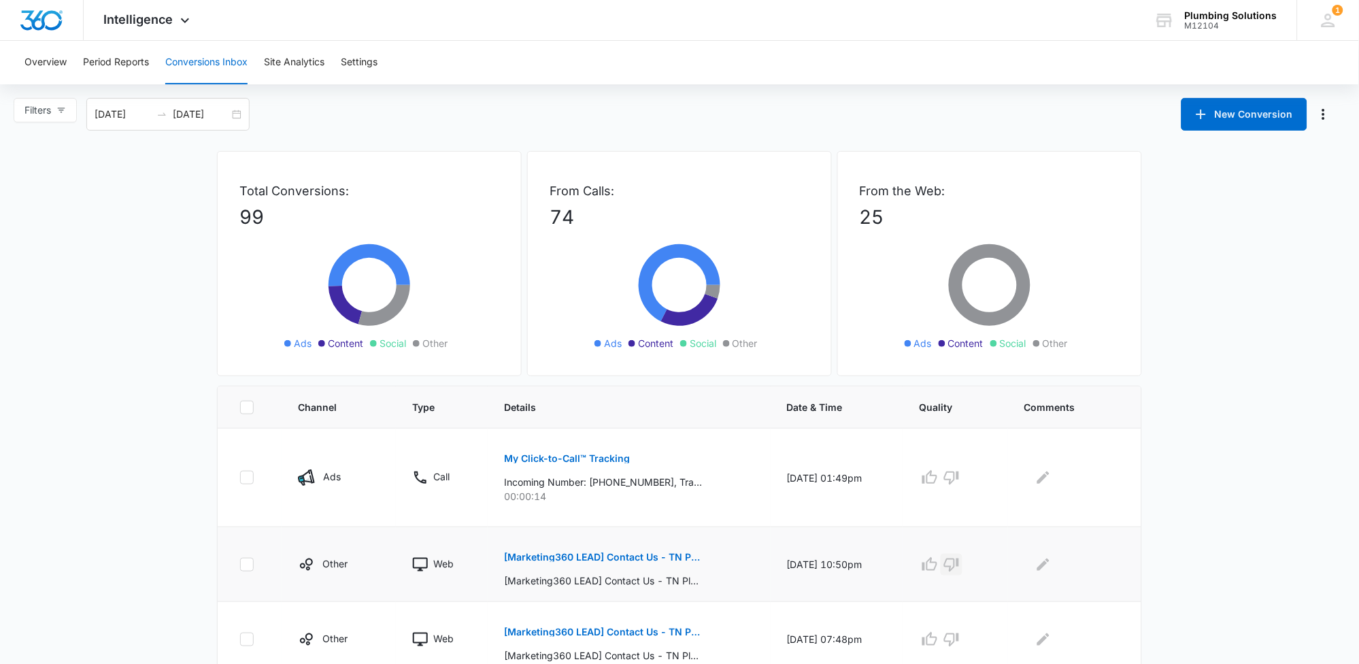
click at [960, 563] on icon "button" at bounding box center [952, 564] width 16 height 16
click at [1046, 566] on icon "Edit Comments" at bounding box center [1043, 564] width 12 height 12
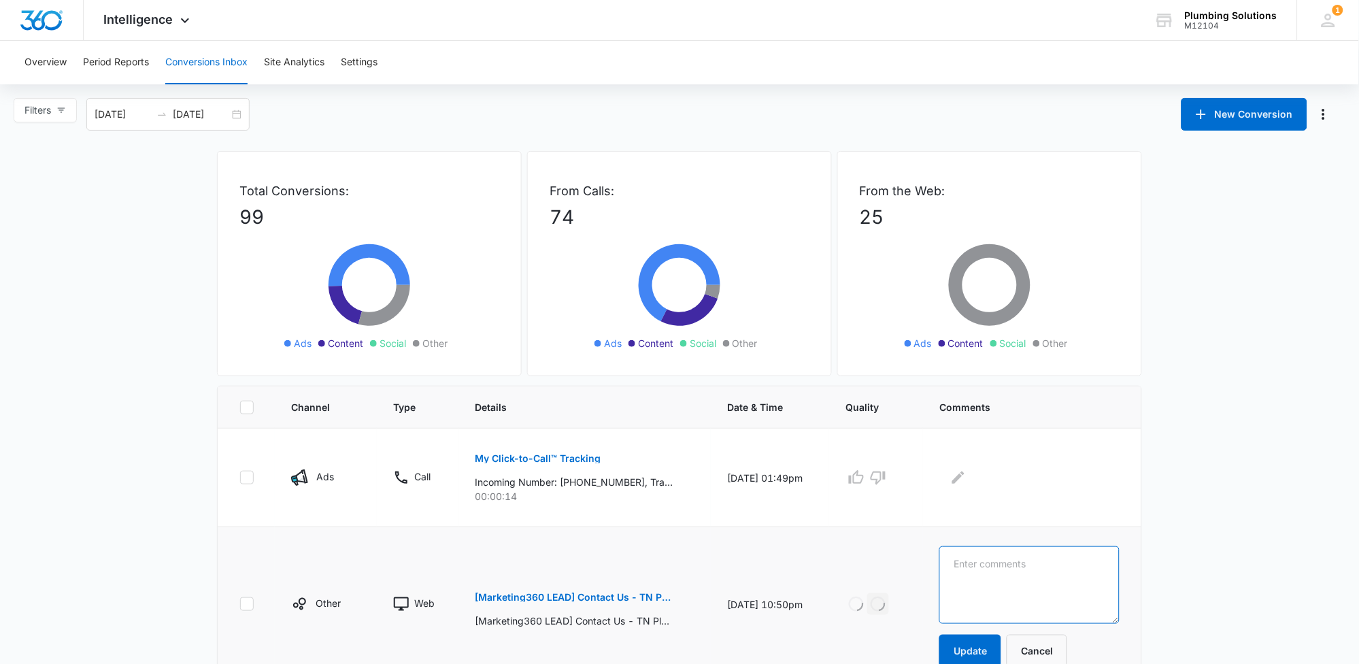
click at [1047, 562] on textarea at bounding box center [1030, 585] width 180 height 78
type textarea "spam"
click at [1001, 647] on button "Update" at bounding box center [971, 651] width 62 height 33
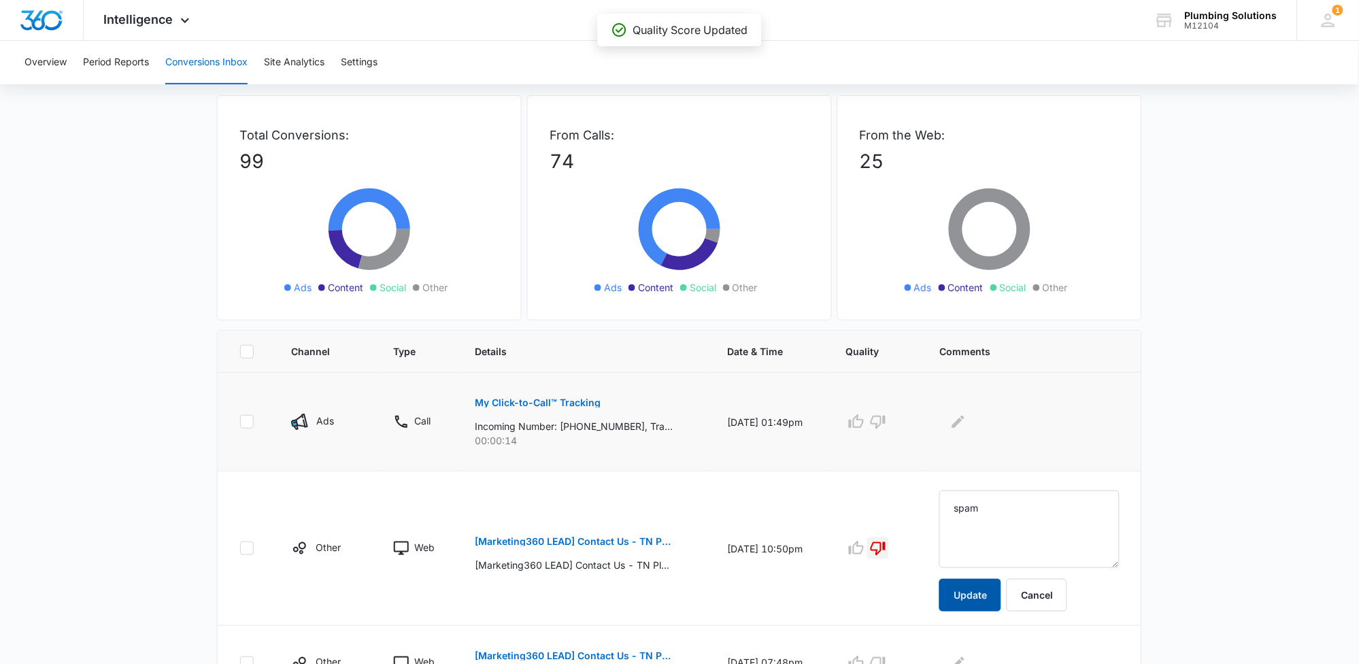
scroll to position [169, 0]
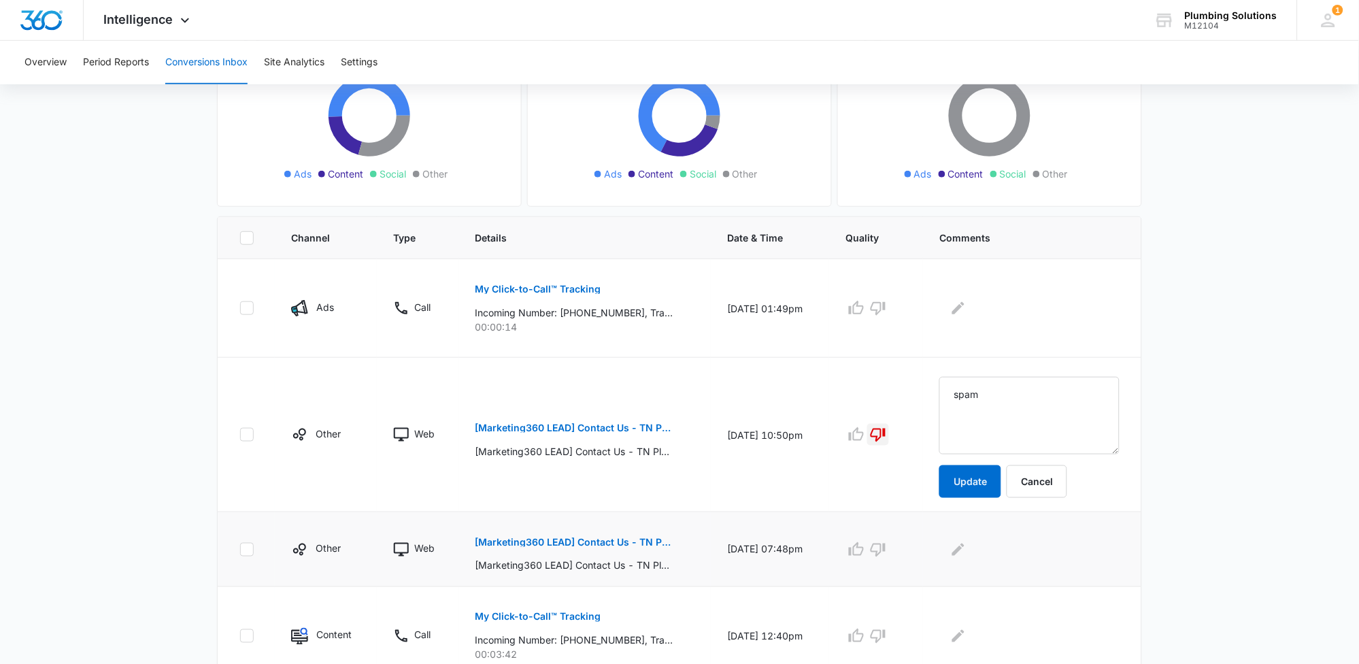
click at [625, 541] on p "[Marketing360 LEAD] Contact Us - TN Plumbing" at bounding box center [575, 542] width 198 height 10
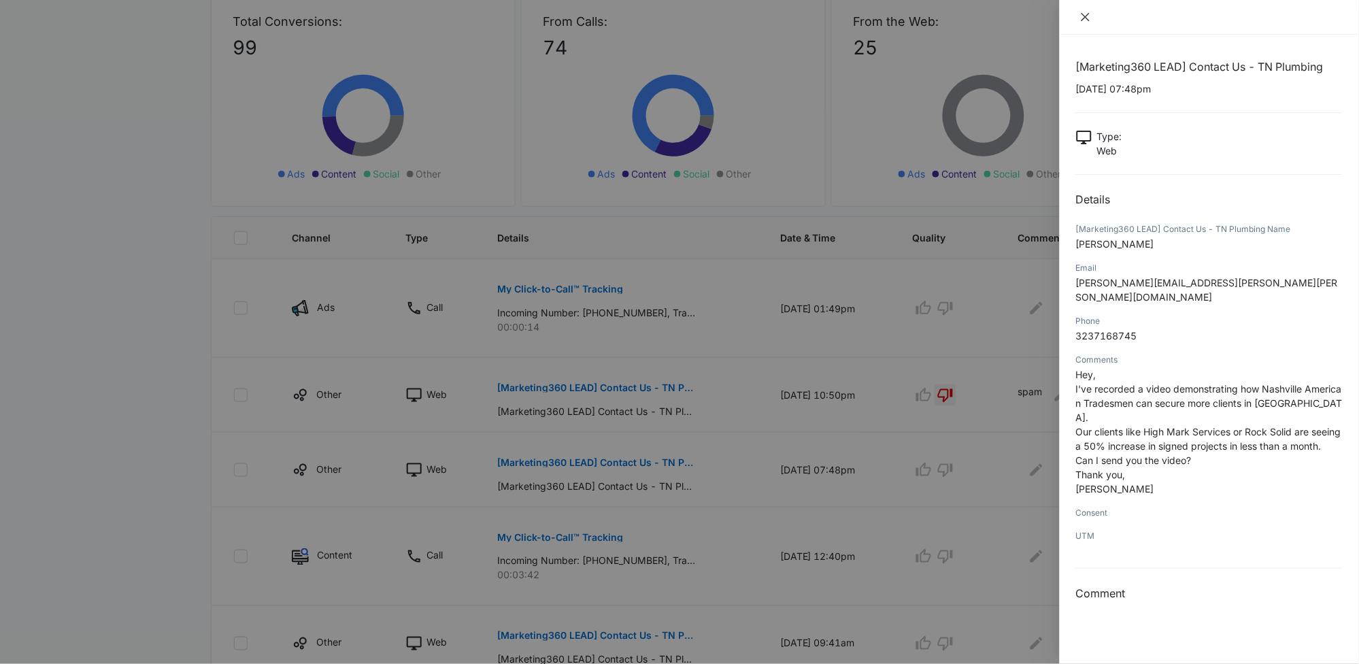
click at [1087, 16] on icon "close" at bounding box center [1086, 17] width 8 height 8
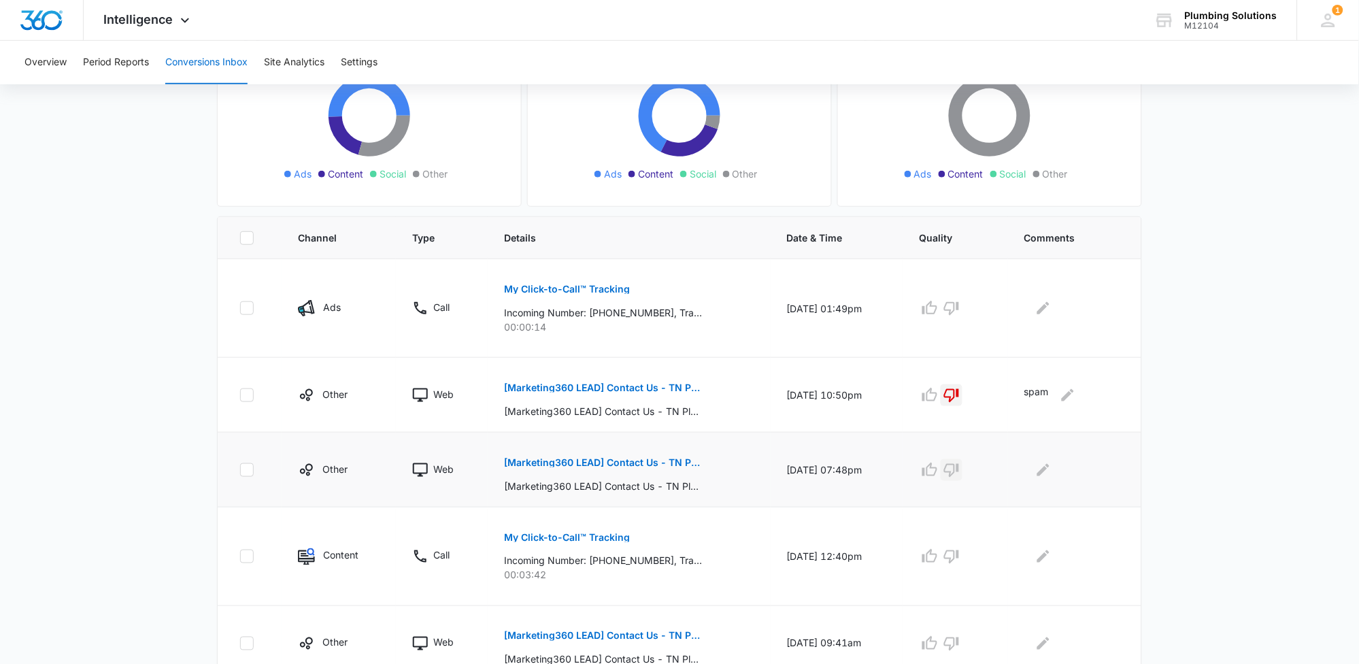
click at [960, 471] on icon "button" at bounding box center [952, 470] width 16 height 16
click at [1051, 470] on icon "Edit Comments" at bounding box center [1043, 470] width 16 height 16
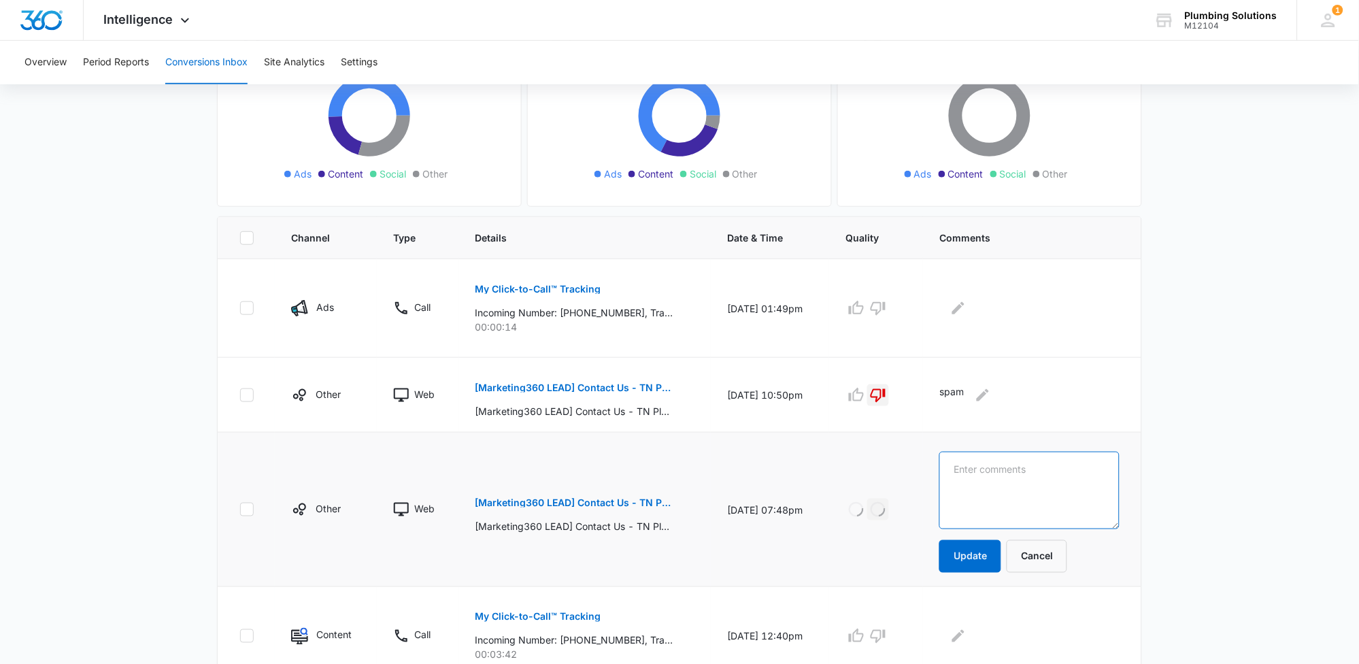
click at [1060, 478] on textarea at bounding box center [1030, 491] width 180 height 78
type textarea "spam"
click at [995, 563] on button "Update" at bounding box center [971, 556] width 62 height 33
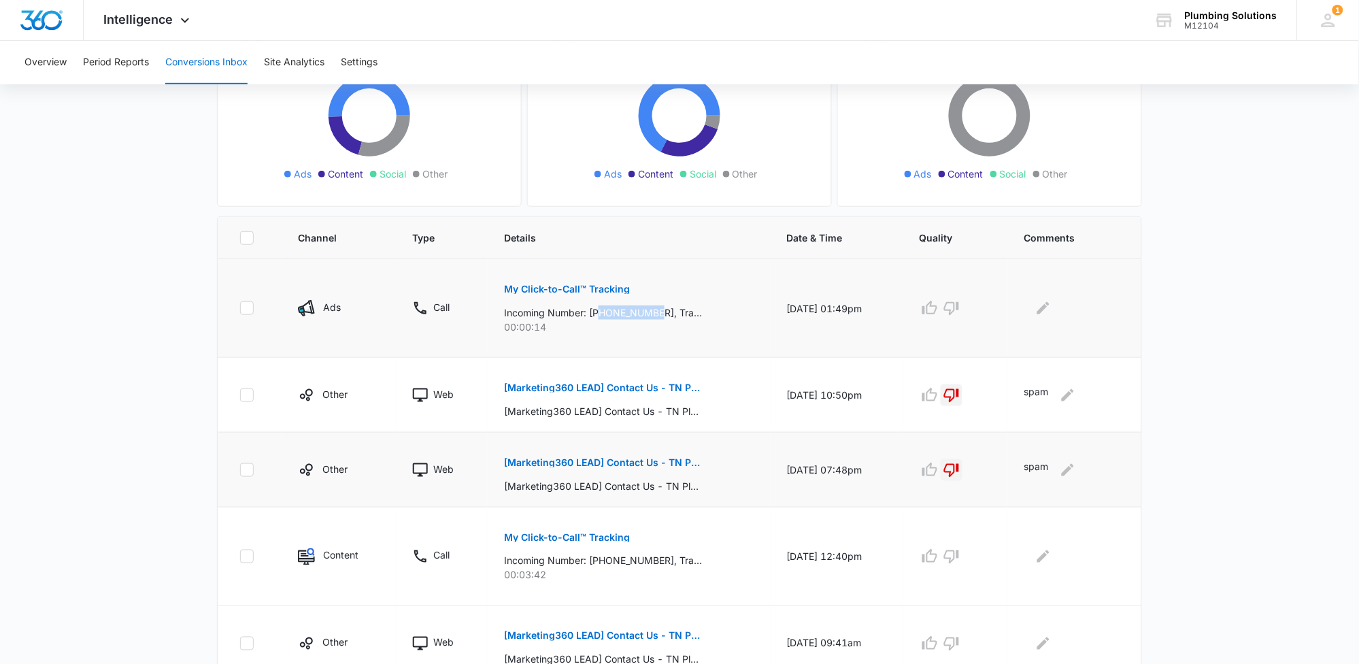
drag, startPoint x: 596, startPoint y: 314, endPoint x: 654, endPoint y: 315, distance: 57.8
click at [654, 315] on p "Incoming Number: +16159718284, Tracking Number: +16152371062, Ring To: +1615887…" at bounding box center [603, 312] width 198 height 14
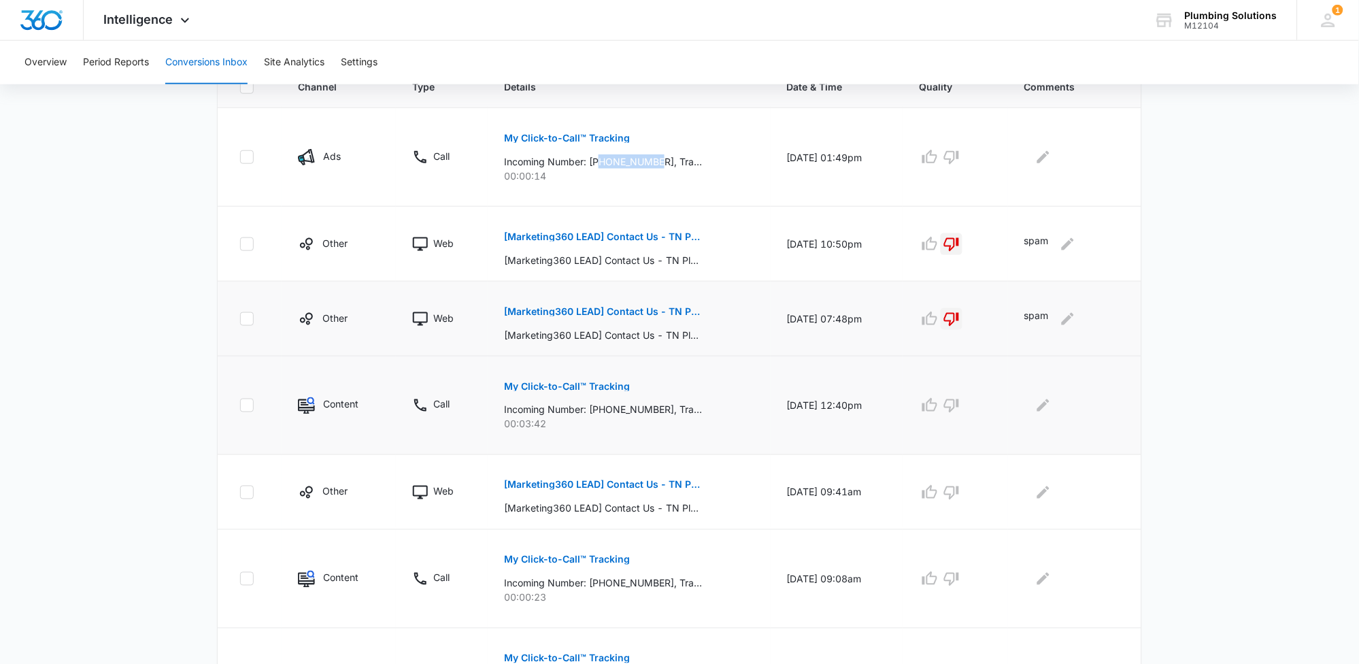
scroll to position [339, 0]
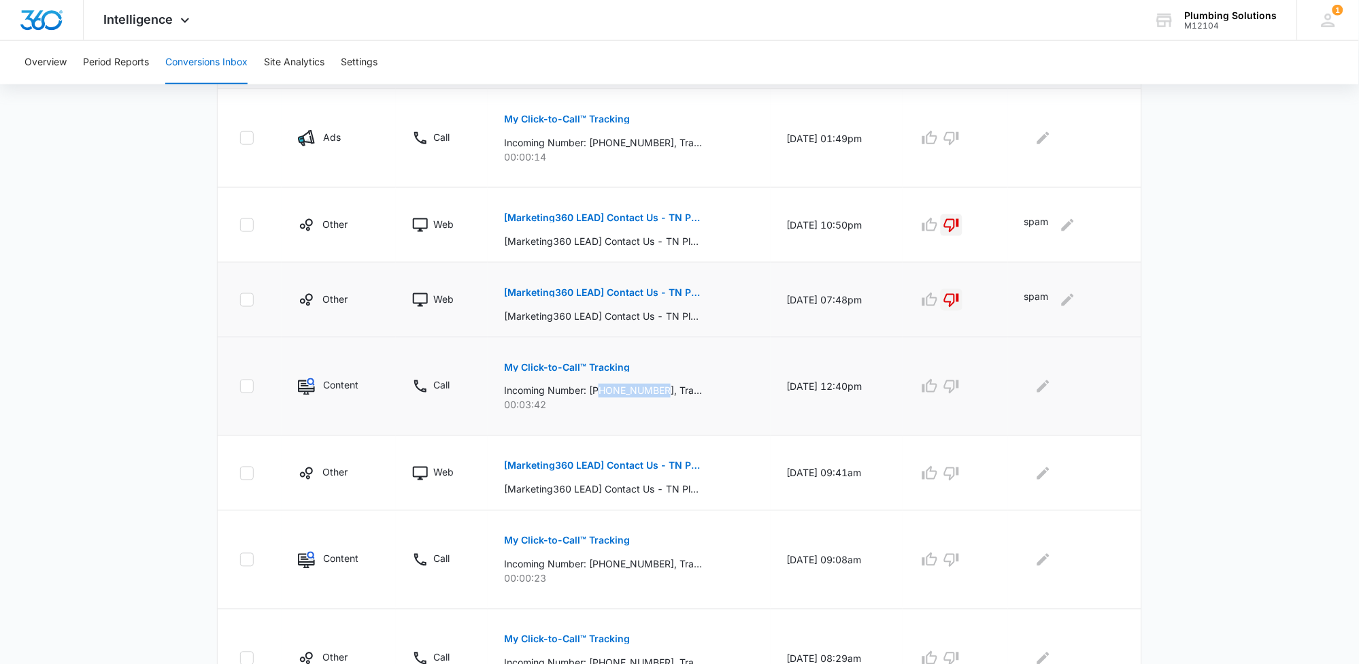
drag, startPoint x: 595, startPoint y: 389, endPoint x: 659, endPoint y: 392, distance: 64.0
click at [660, 392] on p "Incoming Number: +16153309565, Tracking Number: +16152371054, Ring To: +1615887…" at bounding box center [603, 391] width 198 height 14
click at [938, 389] on icon "button" at bounding box center [930, 386] width 16 height 16
click at [1049, 388] on icon "Edit Comments" at bounding box center [1043, 386] width 16 height 16
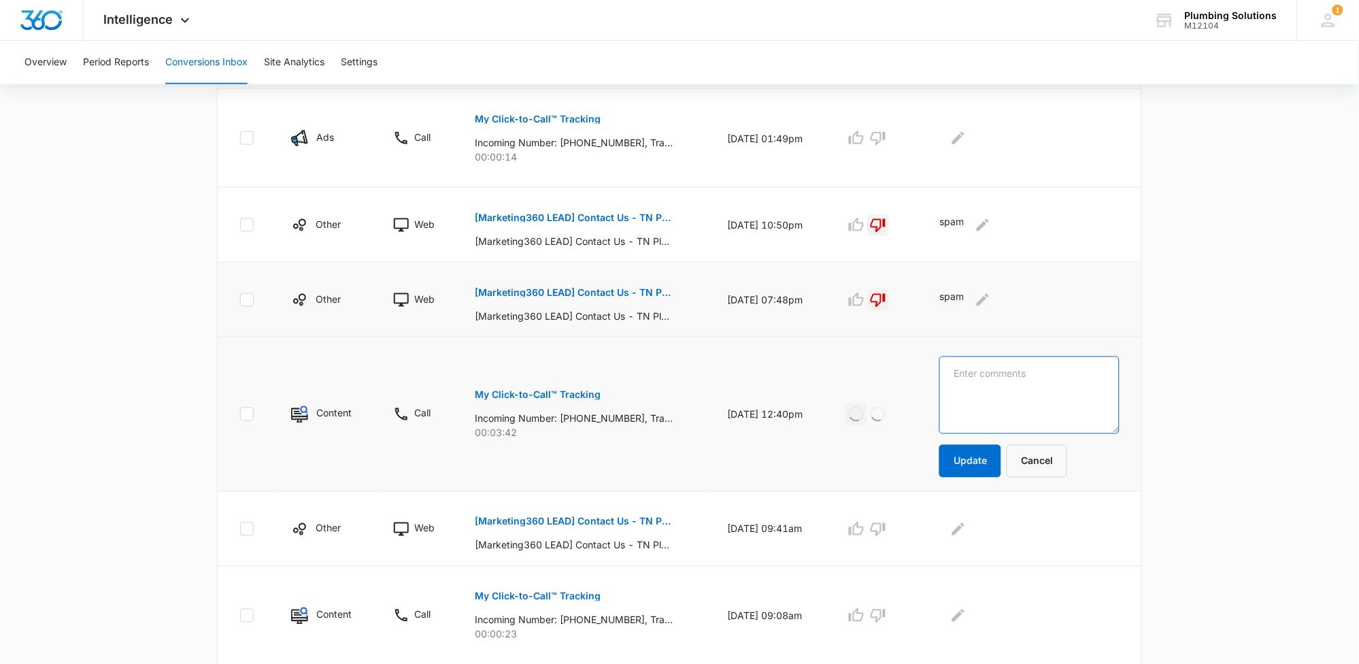
click at [1053, 382] on textarea at bounding box center [1030, 395] width 180 height 78
type textarea "scheduled and then canceled"
click at [1001, 452] on button "Update" at bounding box center [971, 461] width 62 height 33
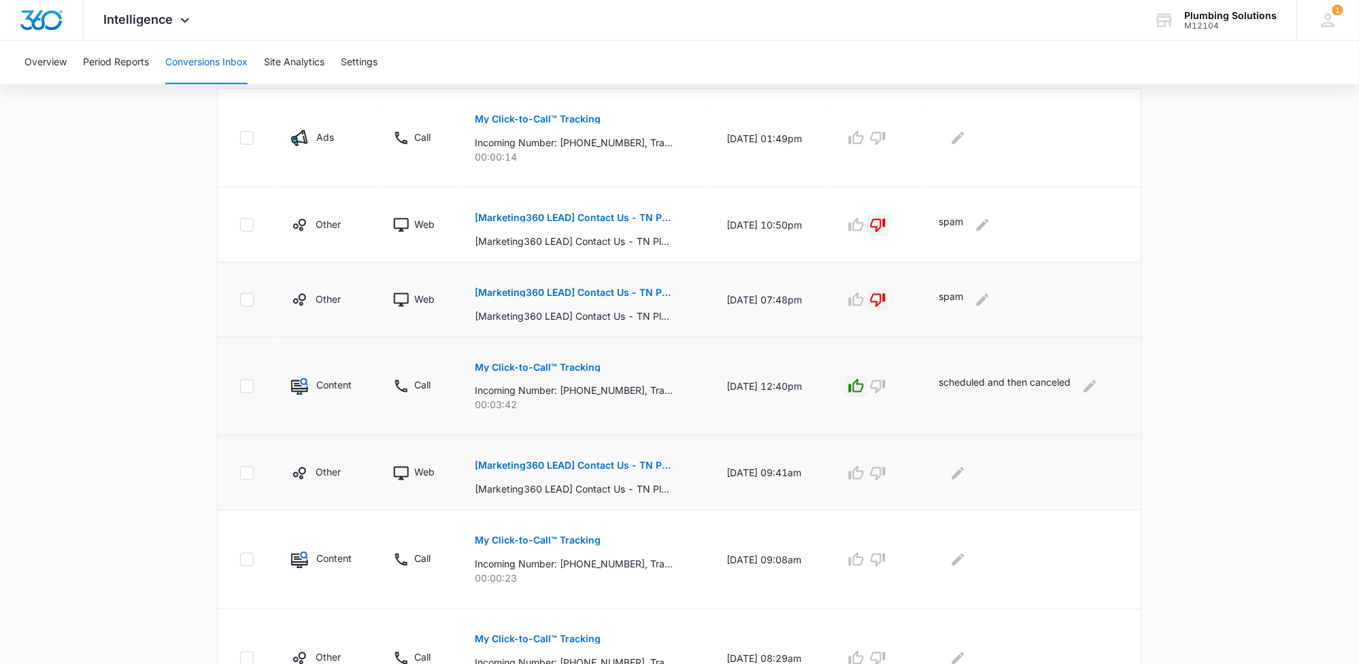
click at [650, 465] on p "[Marketing360 LEAD] Contact Us - TN Plumbing" at bounding box center [574, 466] width 198 height 10
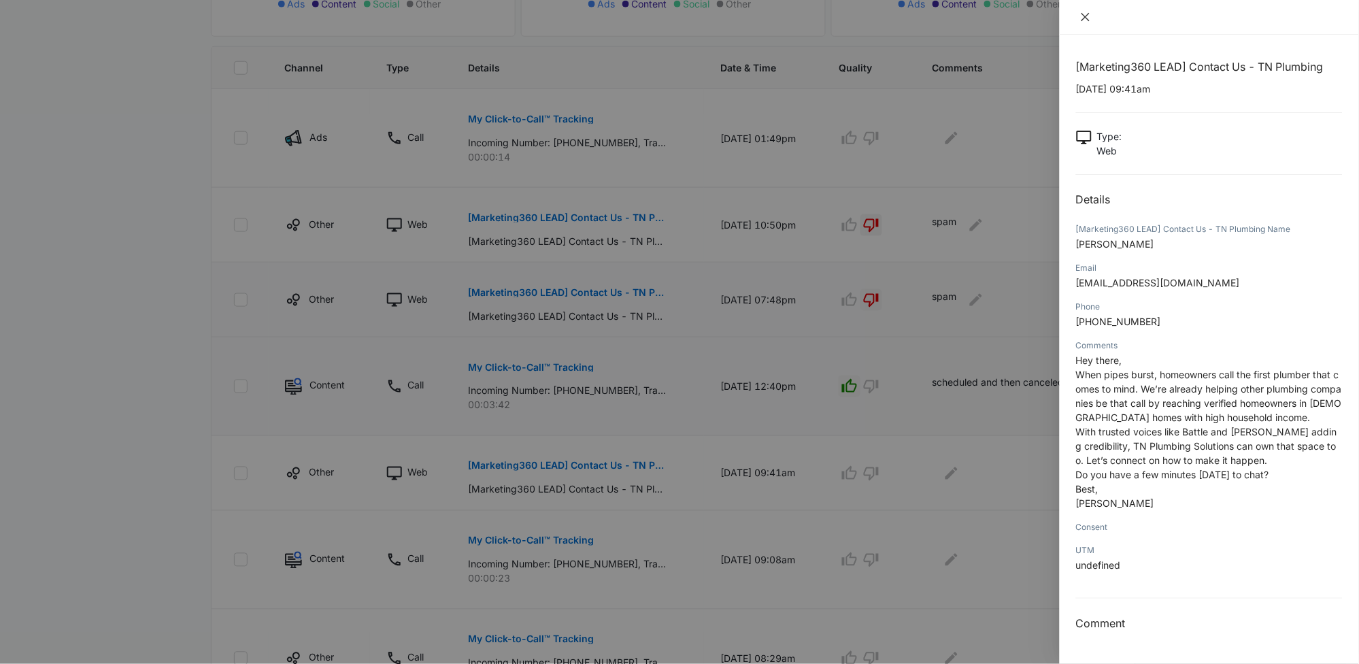
click at [1084, 17] on icon "close" at bounding box center [1085, 17] width 11 height 11
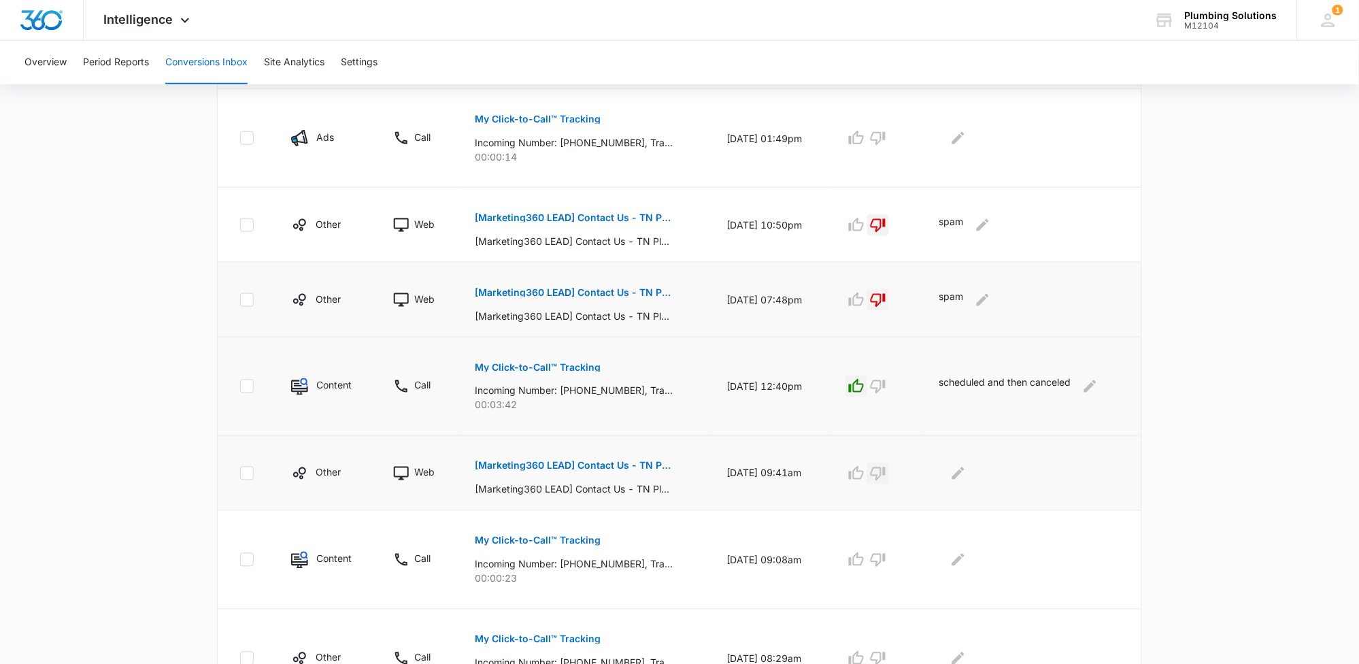
click at [886, 478] on icon "button" at bounding box center [878, 474] width 15 height 14
click at [967, 482] on button "Edit Comments" at bounding box center [959, 474] width 22 height 22
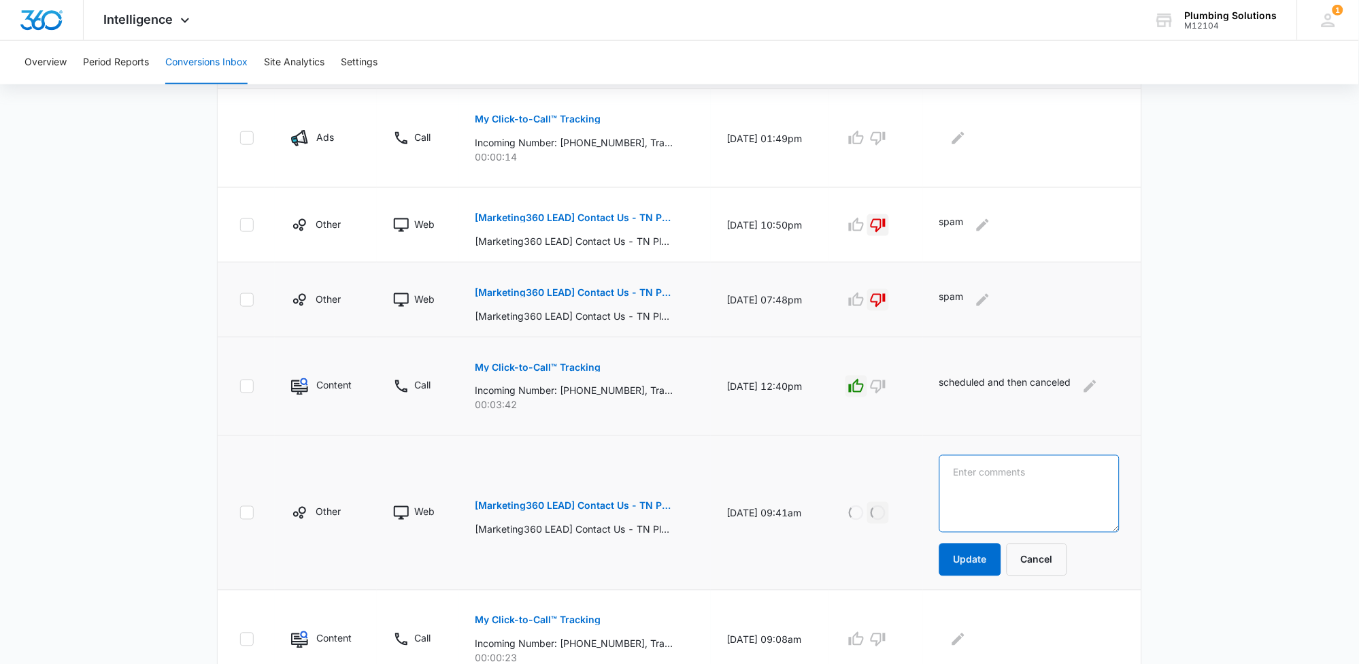
click at [972, 480] on textarea at bounding box center [1030, 494] width 181 height 78
type textarea "spam"
click at [991, 565] on button "Update" at bounding box center [971, 560] width 62 height 33
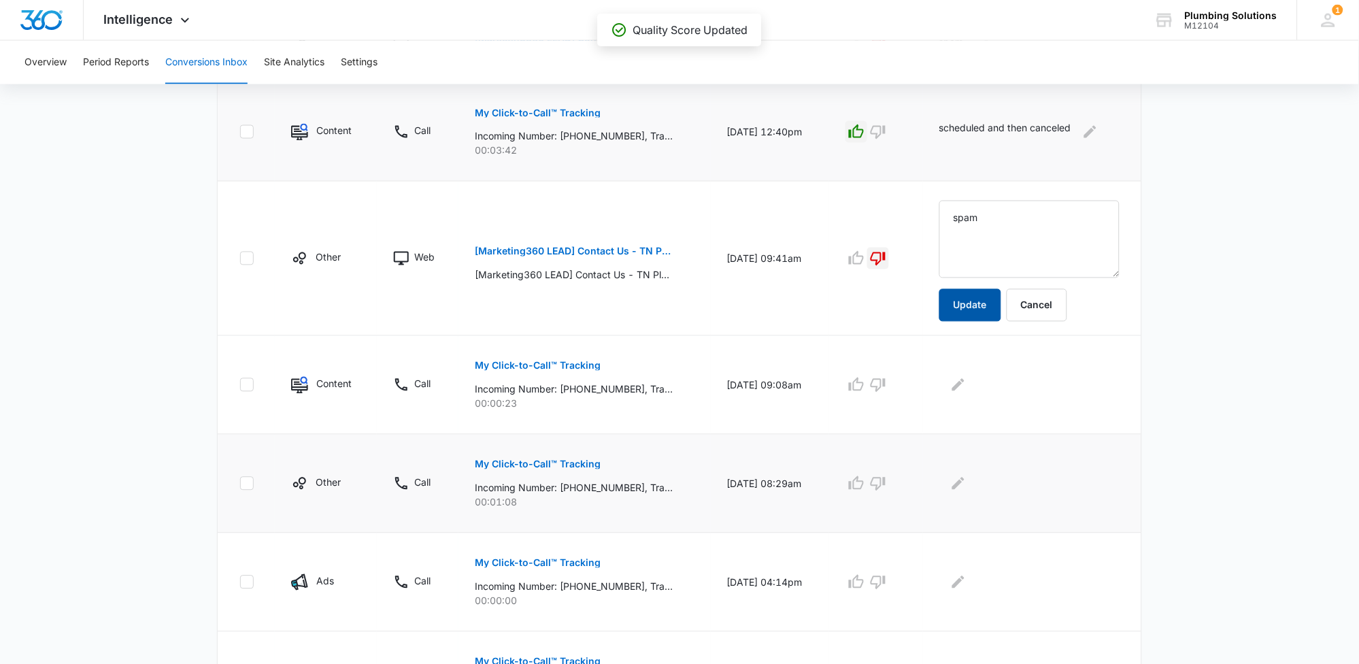
scroll to position [595, 0]
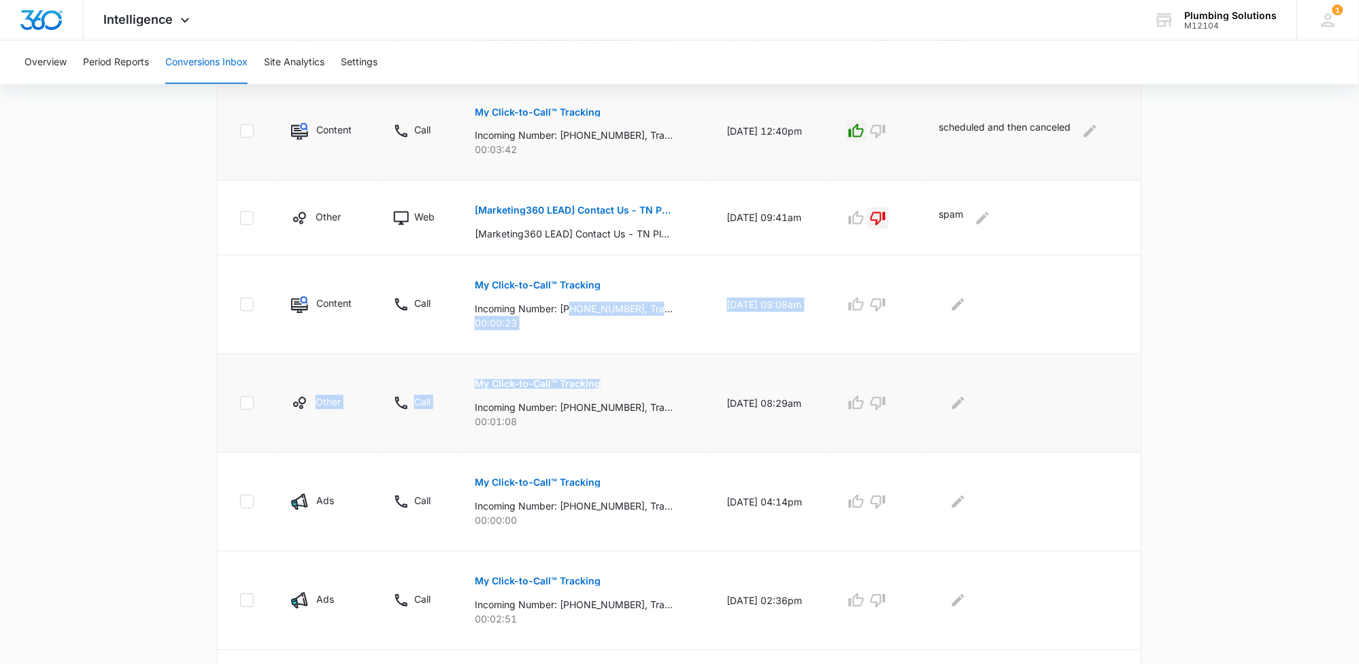
drag, startPoint x: 568, startPoint y: 388, endPoint x: 621, endPoint y: 391, distance: 53.2
click at [622, 391] on tbody "Ads Call My Click-to-Call™ Tracking Incoming Number: +16159718284, Tracking Num…" at bounding box center [680, 291] width 924 height 915
click at [627, 368] on div "My Click-to-Call™ Tracking Incoming Number: +16156742111, Tracking Number: +161…" at bounding box center [585, 398] width 220 height 61
drag, startPoint x: 568, startPoint y: 307, endPoint x: 627, endPoint y: 314, distance: 58.8
click at [627, 314] on p "Incoming Number: +16157951770, Tracking Number: +16152371054, Ring To: +1615887…" at bounding box center [574, 309] width 198 height 14
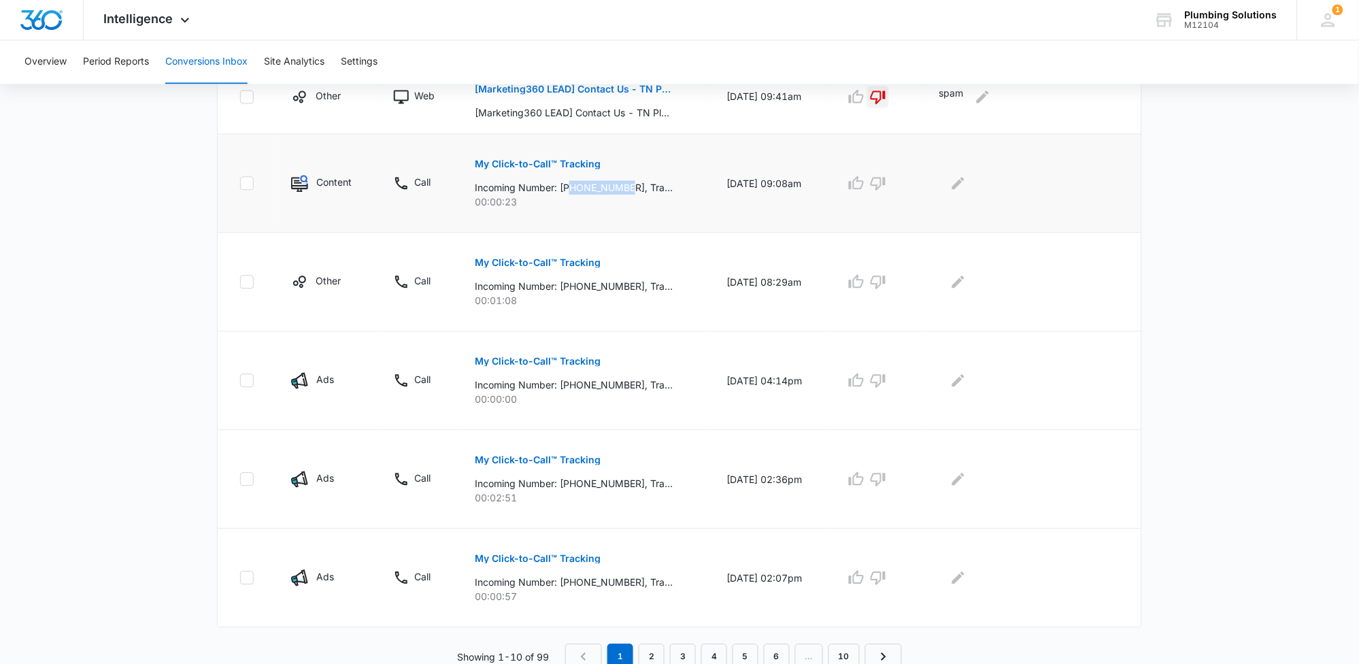
scroll to position [720, 0]
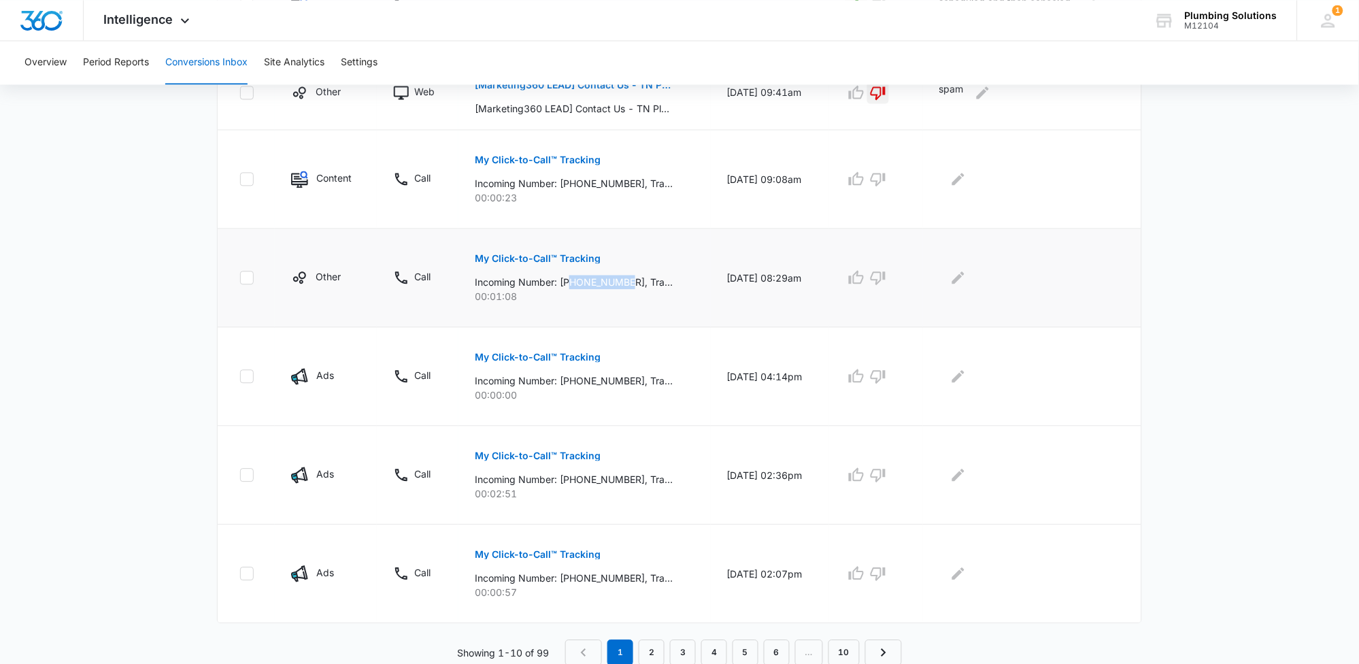
drag, startPoint x: 567, startPoint y: 284, endPoint x: 628, endPoint y: 287, distance: 60.6
click at [628, 287] on p "Incoming Number: +16156742111, Tracking Number: +16152295255, Ring To: +1615887…" at bounding box center [574, 282] width 198 height 14
drag, startPoint x: 569, startPoint y: 478, endPoint x: 627, endPoint y: 482, distance: 58.0
click at [627, 482] on p "Incoming Number: +16154565990, Tracking Number: +16152371062, Ring To: +1615887…" at bounding box center [574, 479] width 198 height 14
drag, startPoint x: 568, startPoint y: 579, endPoint x: 619, endPoint y: 578, distance: 51.0
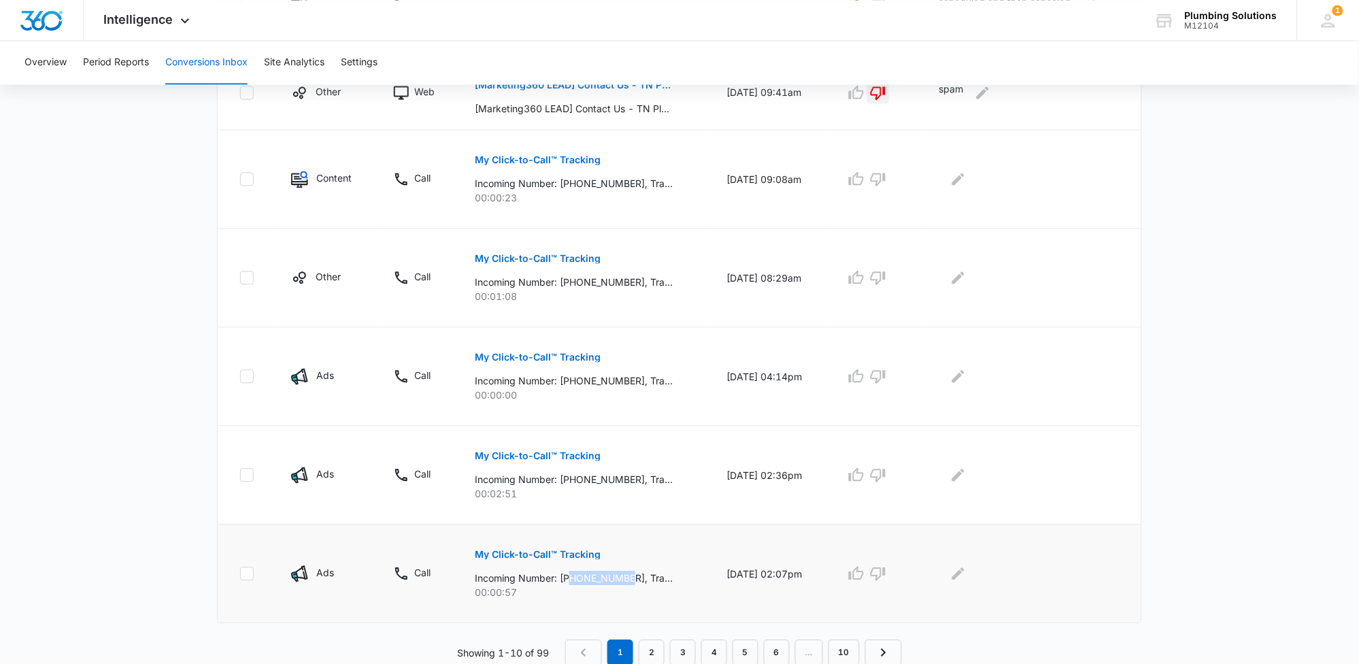
click at [627, 577] on p "Incoming Number: +15613087018, Tracking Number: +16152371062, Ring To: +1615887…" at bounding box center [574, 578] width 198 height 14
click at [486, 556] on p "My Click-to-Call™ Tracking" at bounding box center [538, 555] width 126 height 10
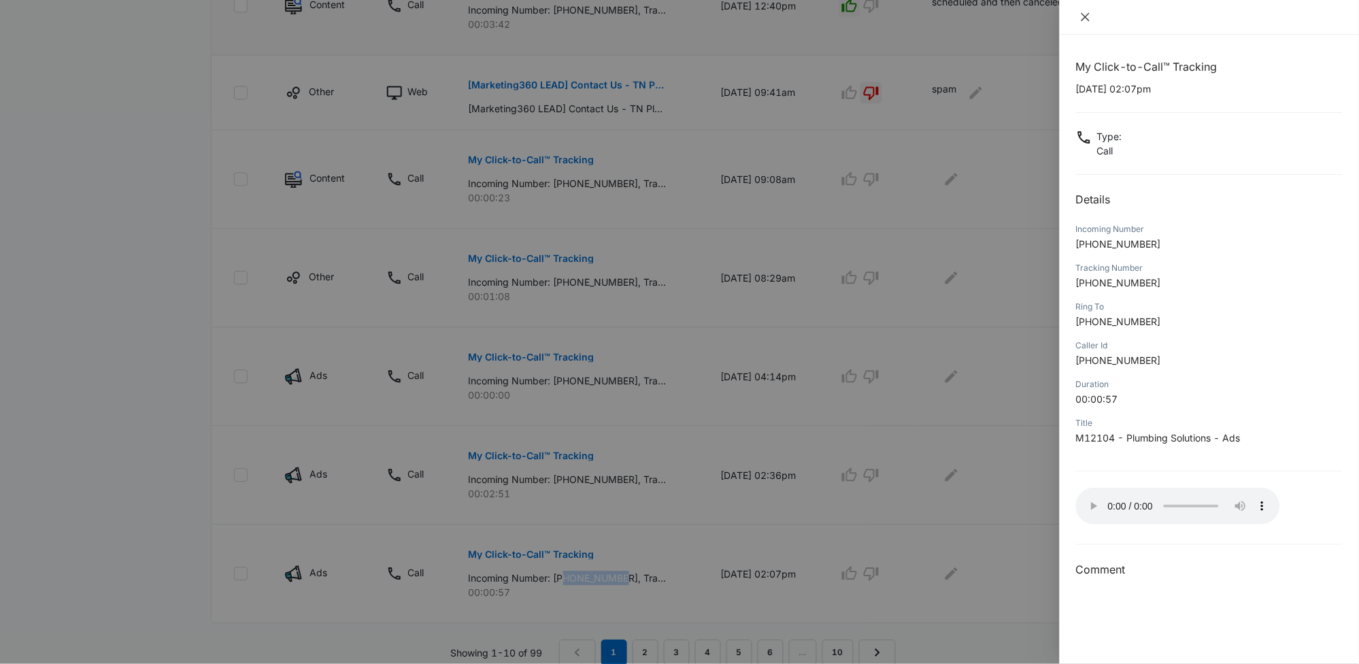
click at [1086, 20] on icon "close" at bounding box center [1085, 17] width 11 height 11
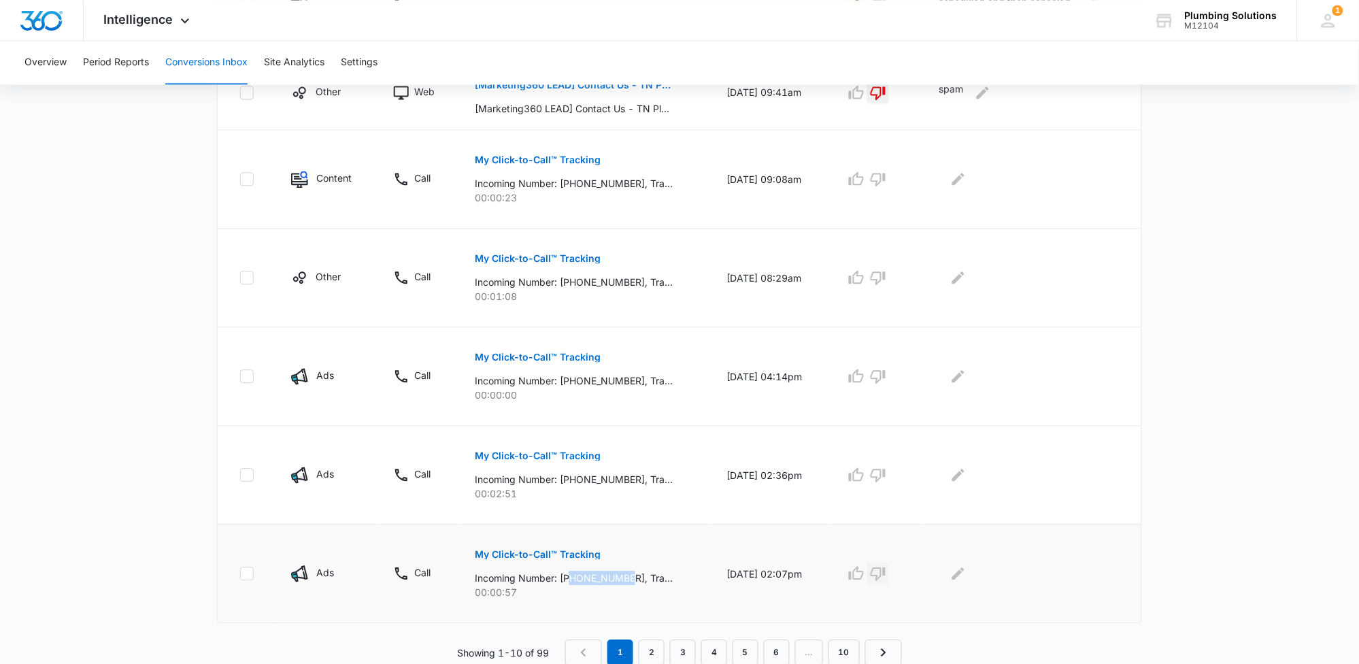
click at [886, 571] on icon "button" at bounding box center [878, 574] width 15 height 14
click at [965, 572] on icon "Edit Comments" at bounding box center [958, 573] width 12 height 12
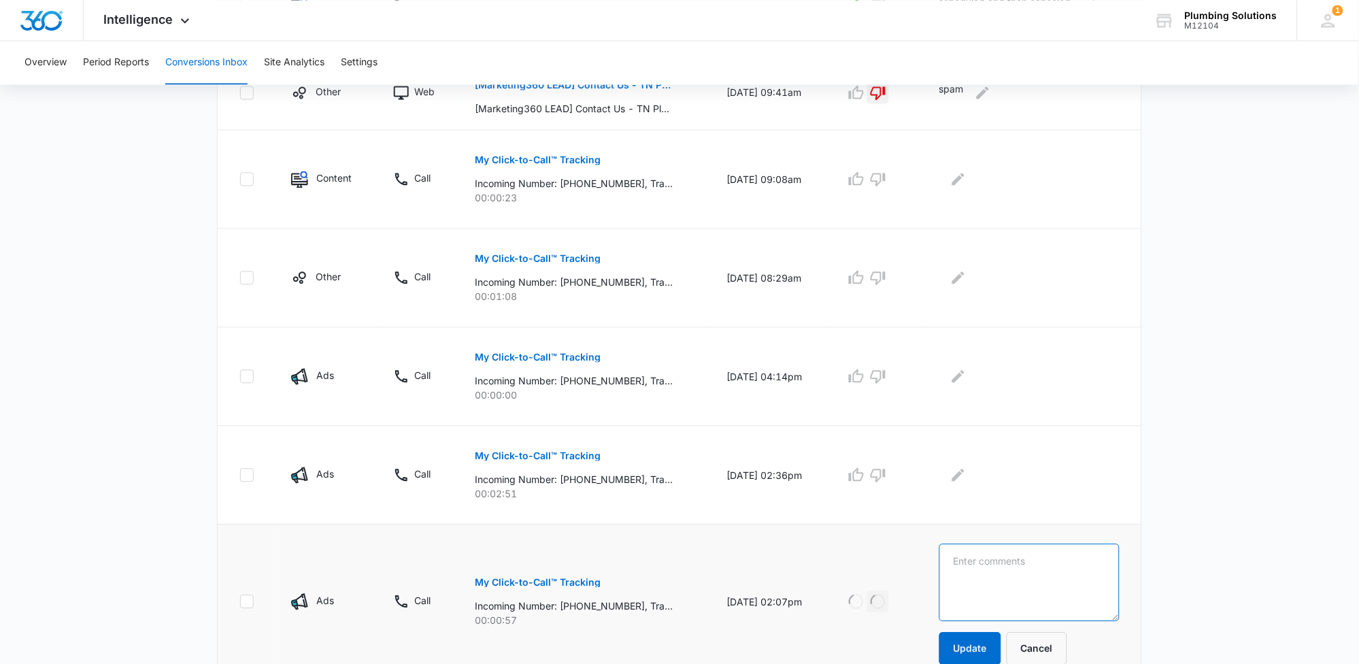
click at [981, 569] on textarea at bounding box center [1030, 583] width 181 height 78
type textarea "uniform marketer"
click at [982, 648] on button "Update" at bounding box center [971, 648] width 62 height 33
click at [542, 457] on p "My Click-to-Call™ Tracking" at bounding box center [538, 456] width 126 height 10
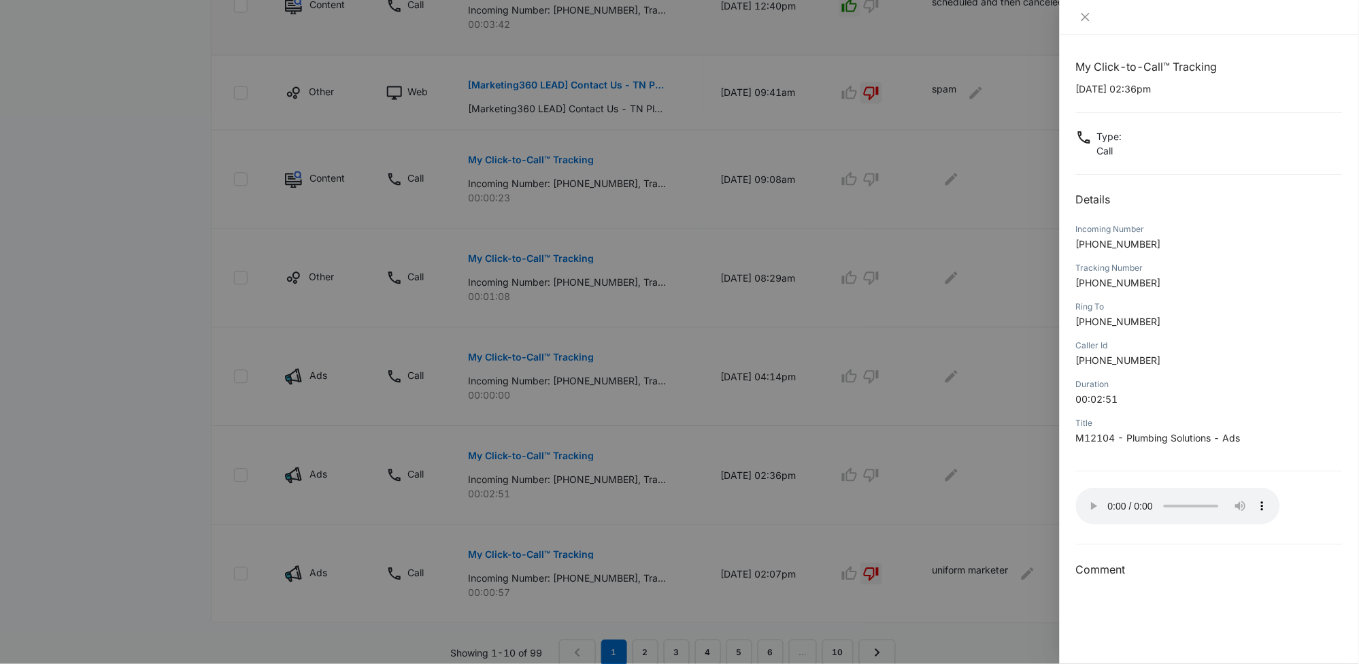
click at [882, 474] on div at bounding box center [679, 332] width 1359 height 664
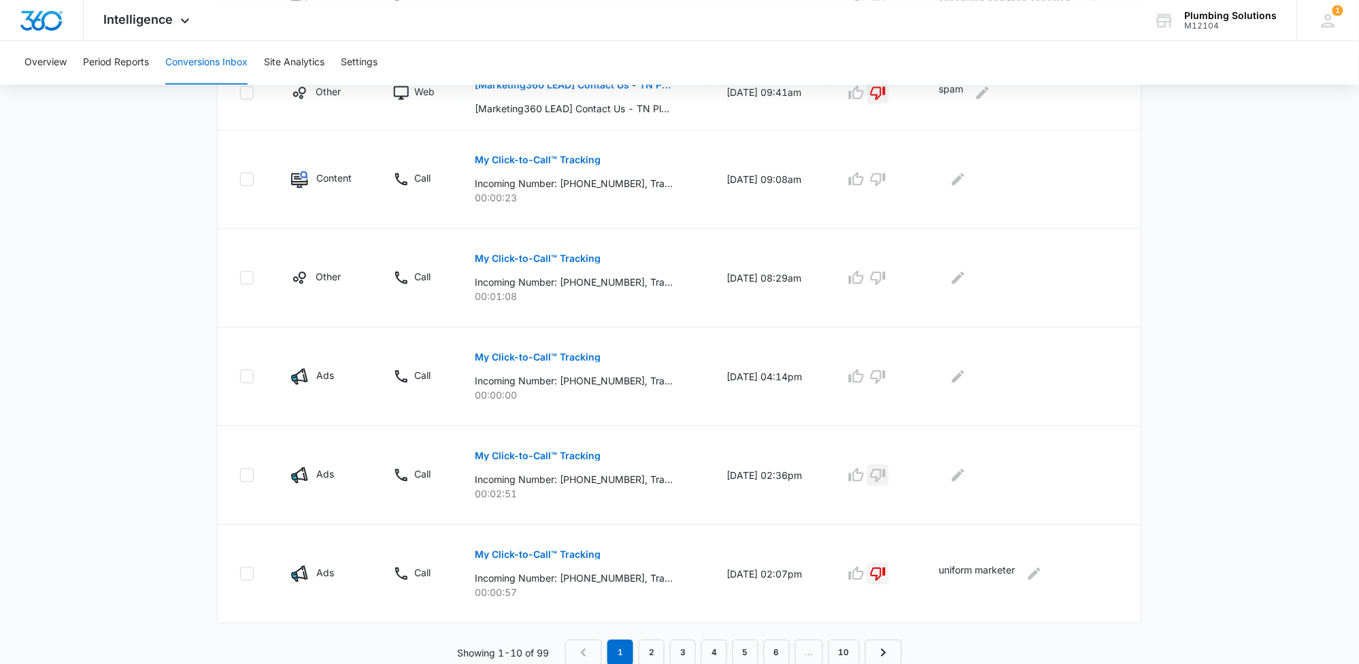
click at [882, 474] on icon "button" at bounding box center [878, 475] width 16 height 16
click at [967, 479] on icon "Edit Comments" at bounding box center [958, 475] width 16 height 16
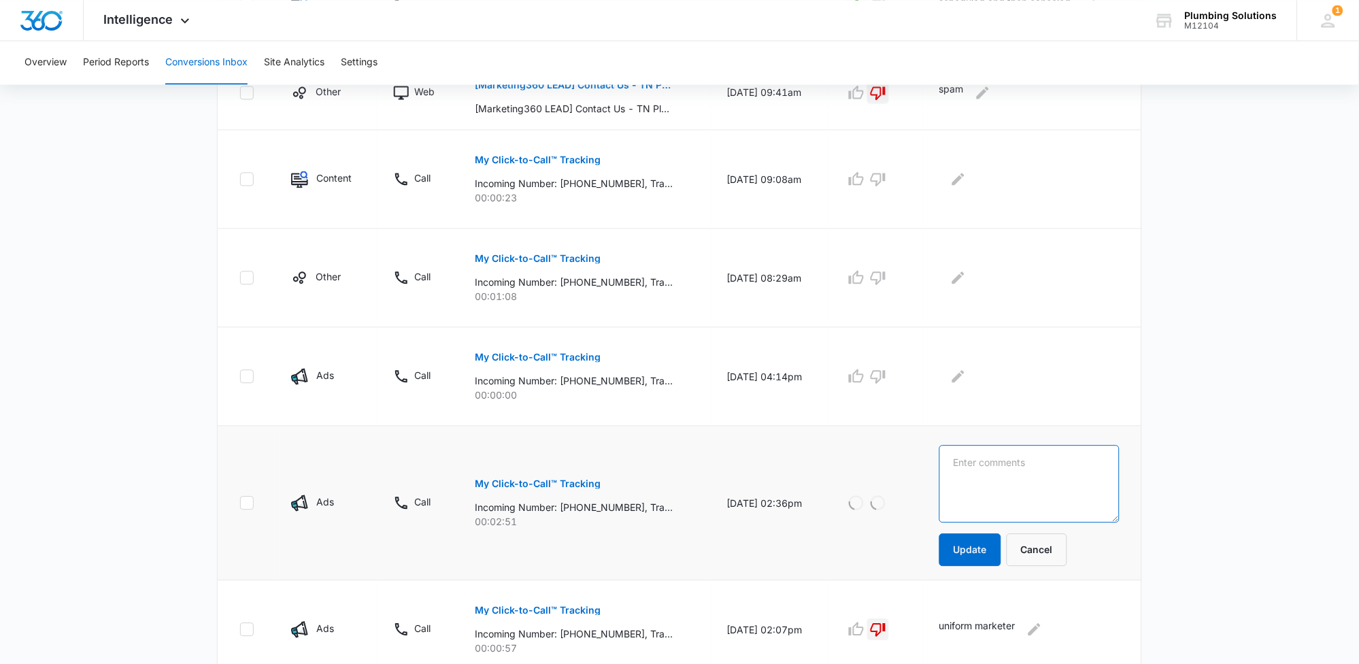
drag, startPoint x: 979, startPoint y: 467, endPoint x: 958, endPoint y: 437, distance: 36.6
click at [979, 466] on textarea at bounding box center [1030, 484] width 181 height 78
type textarea "store calling for payment on parts"
click at [994, 556] on button "Update" at bounding box center [971, 549] width 62 height 33
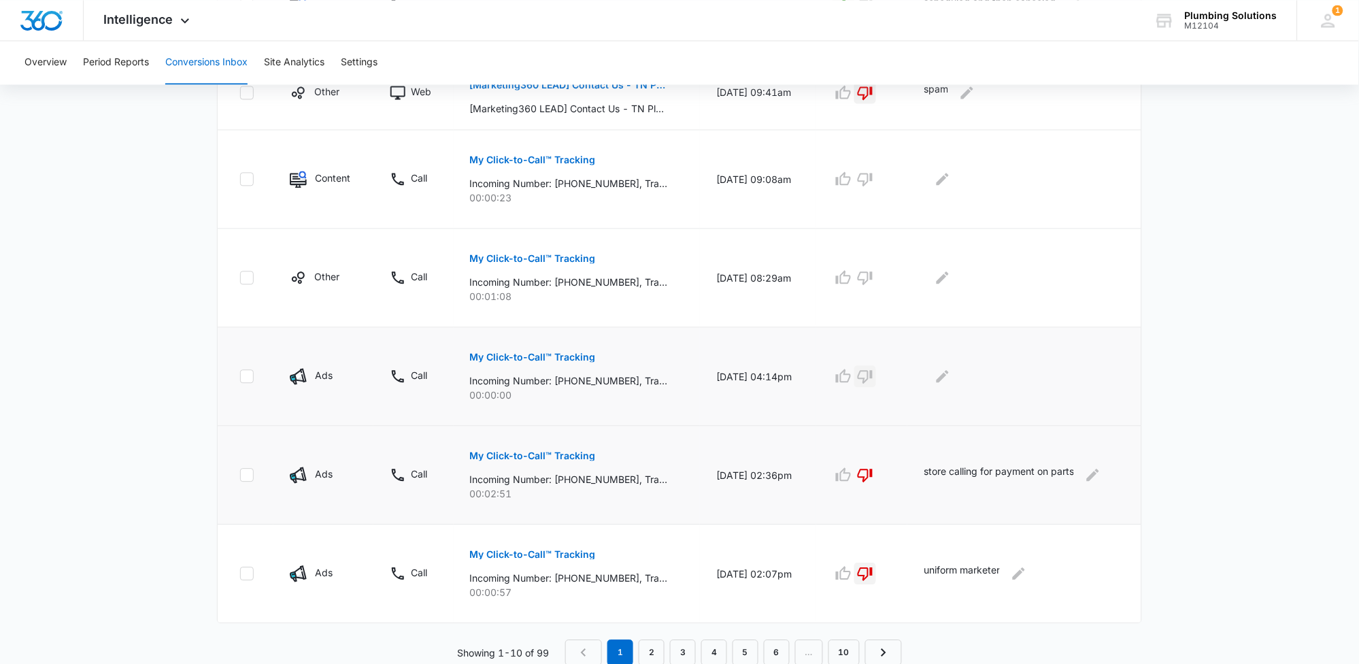
click at [870, 368] on icon "button" at bounding box center [865, 376] width 16 height 16
click at [954, 382] on button "Edit Comments" at bounding box center [943, 376] width 22 height 22
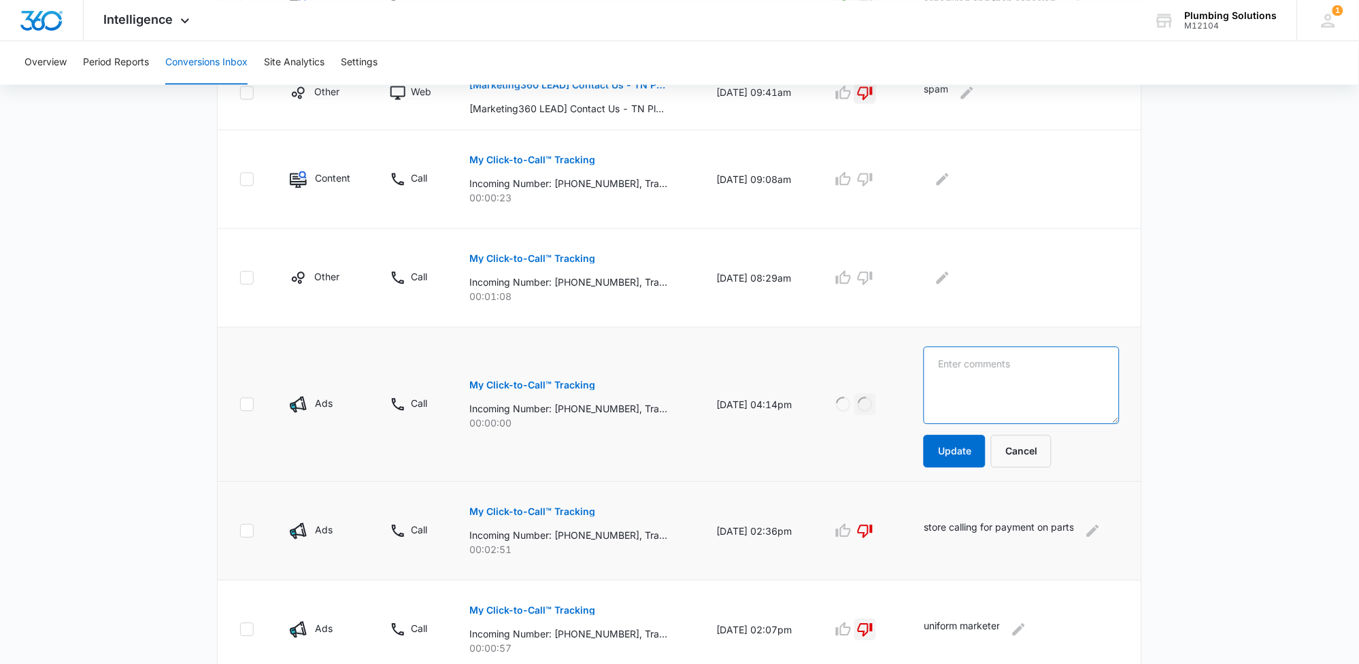
click at [961, 380] on textarea at bounding box center [1022, 385] width 196 height 78
type textarea "home warranty spam call"
click at [972, 465] on button "Update" at bounding box center [955, 451] width 62 height 33
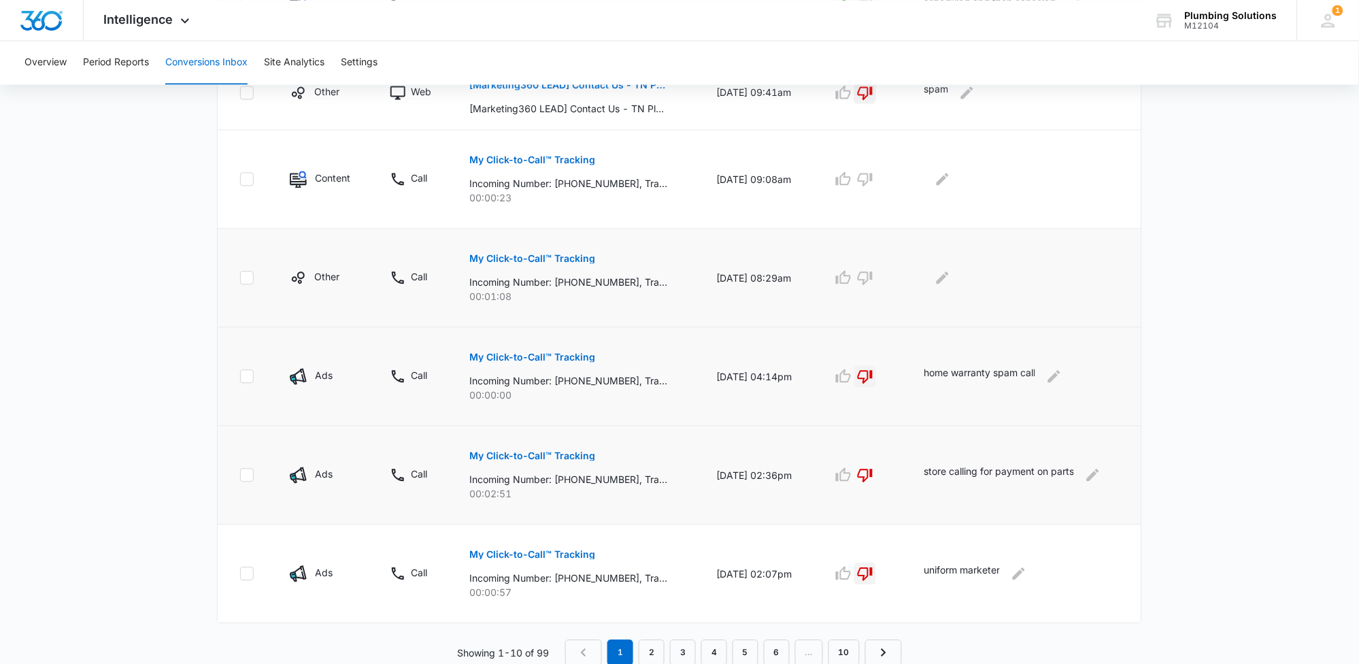
click at [565, 254] on p "My Click-to-Call™ Tracking" at bounding box center [533, 259] width 126 height 10
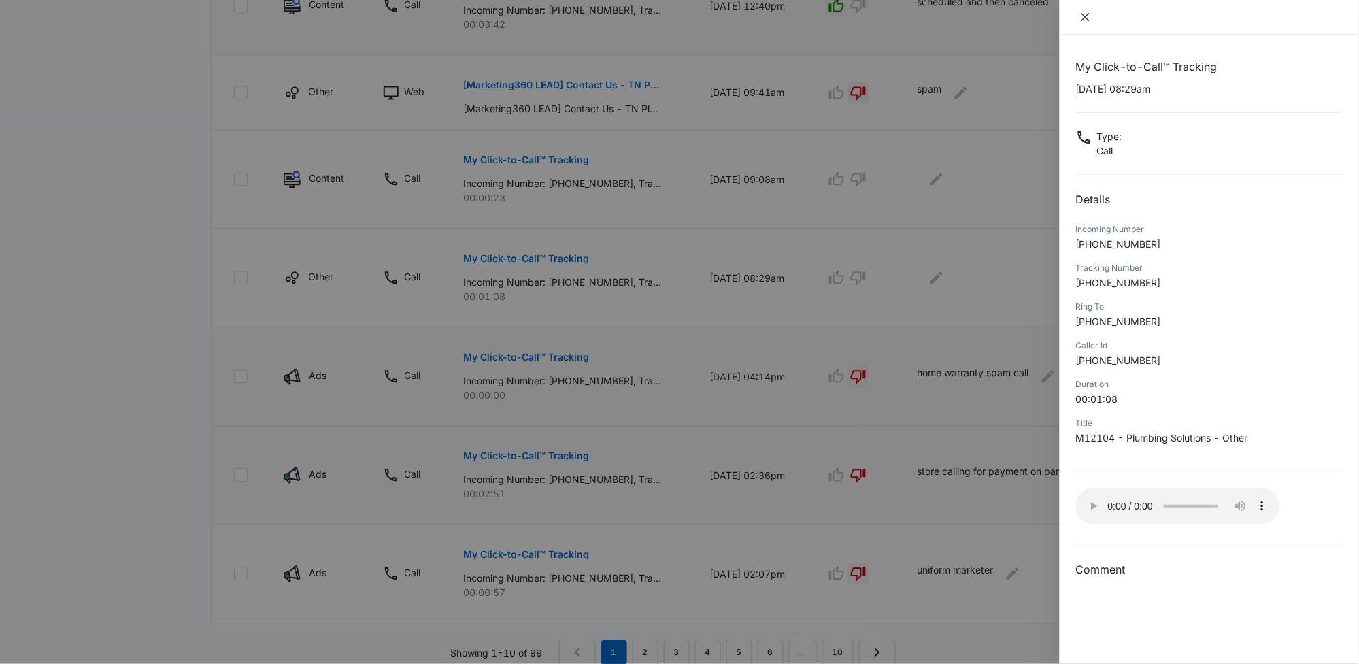
click at [1084, 15] on icon "close" at bounding box center [1086, 17] width 8 height 8
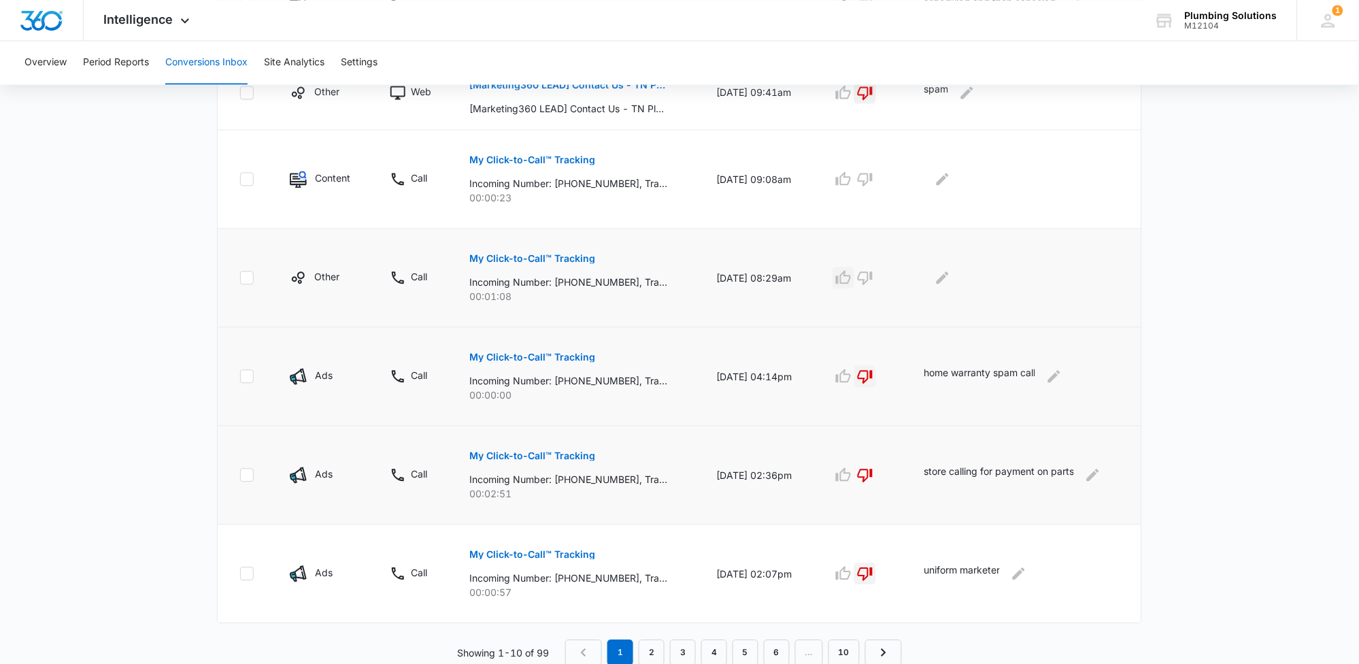
click at [851, 282] on icon "button" at bounding box center [843, 277] width 15 height 14
click at [949, 275] on icon "Edit Comments" at bounding box center [943, 277] width 12 height 12
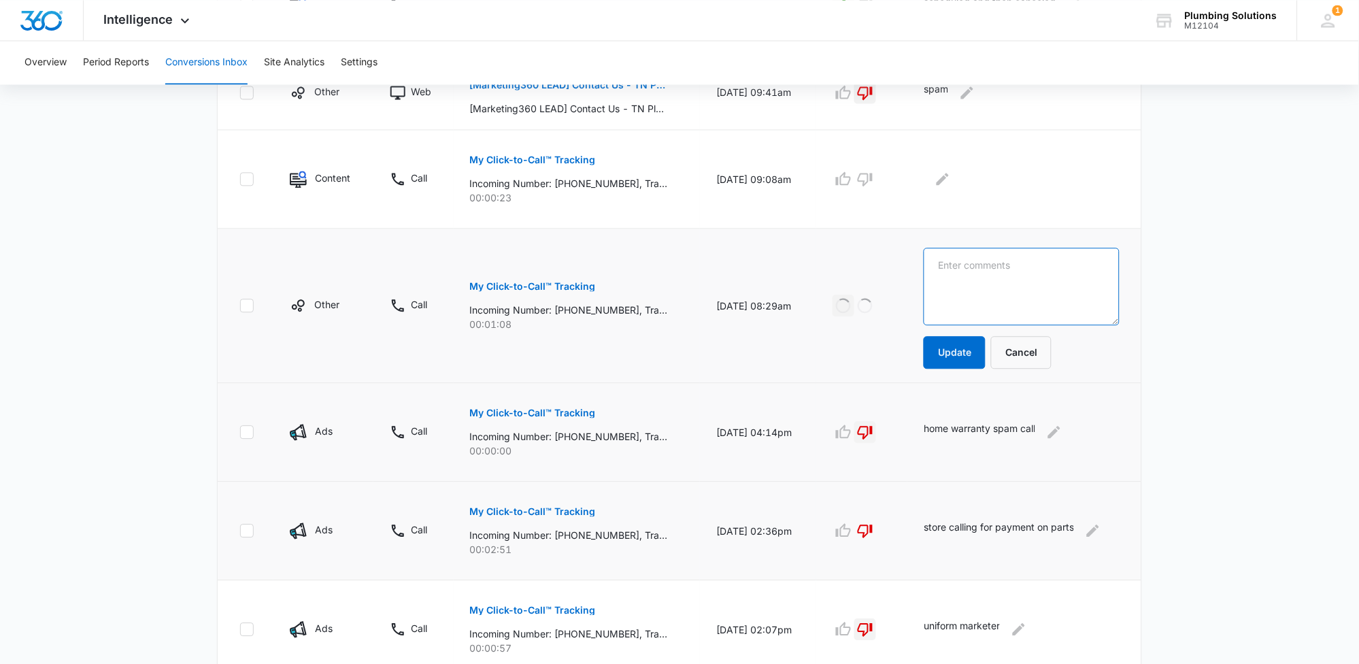
click at [961, 276] on textarea at bounding box center [1022, 287] width 196 height 78
type textarea "repeat customer. sold 785"
click at [965, 352] on button "Update" at bounding box center [955, 352] width 62 height 33
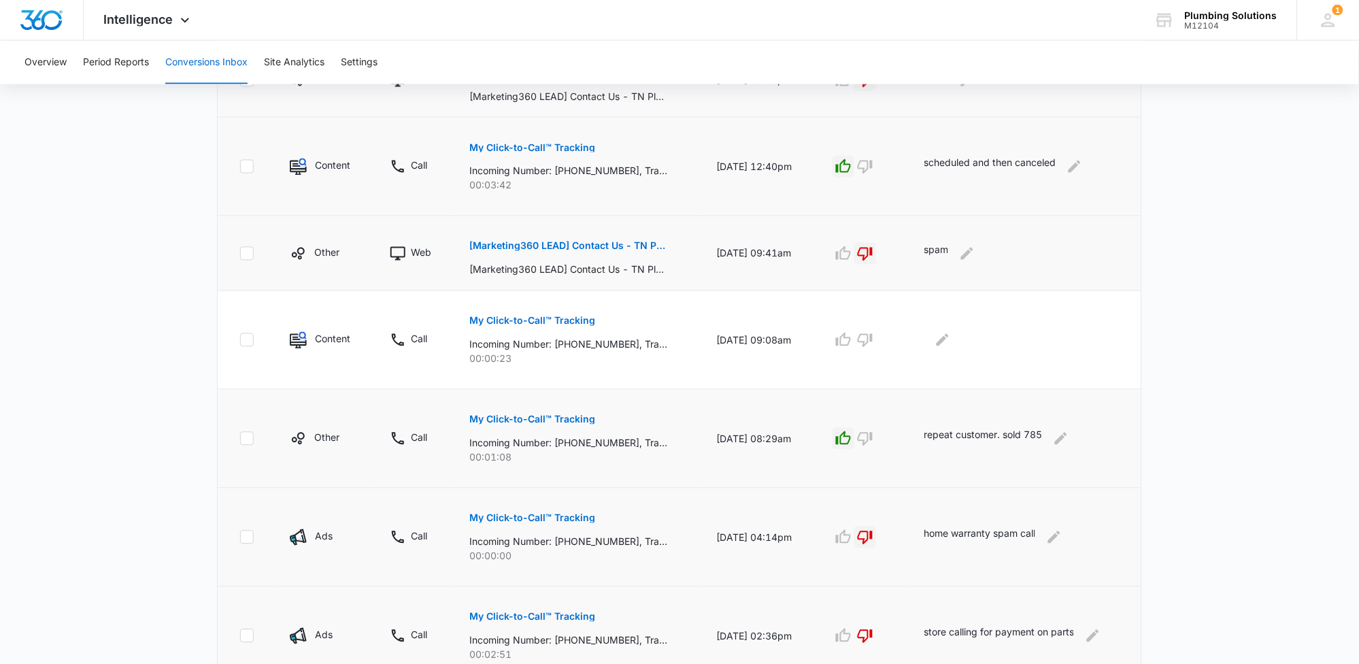
scroll to position [550, 0]
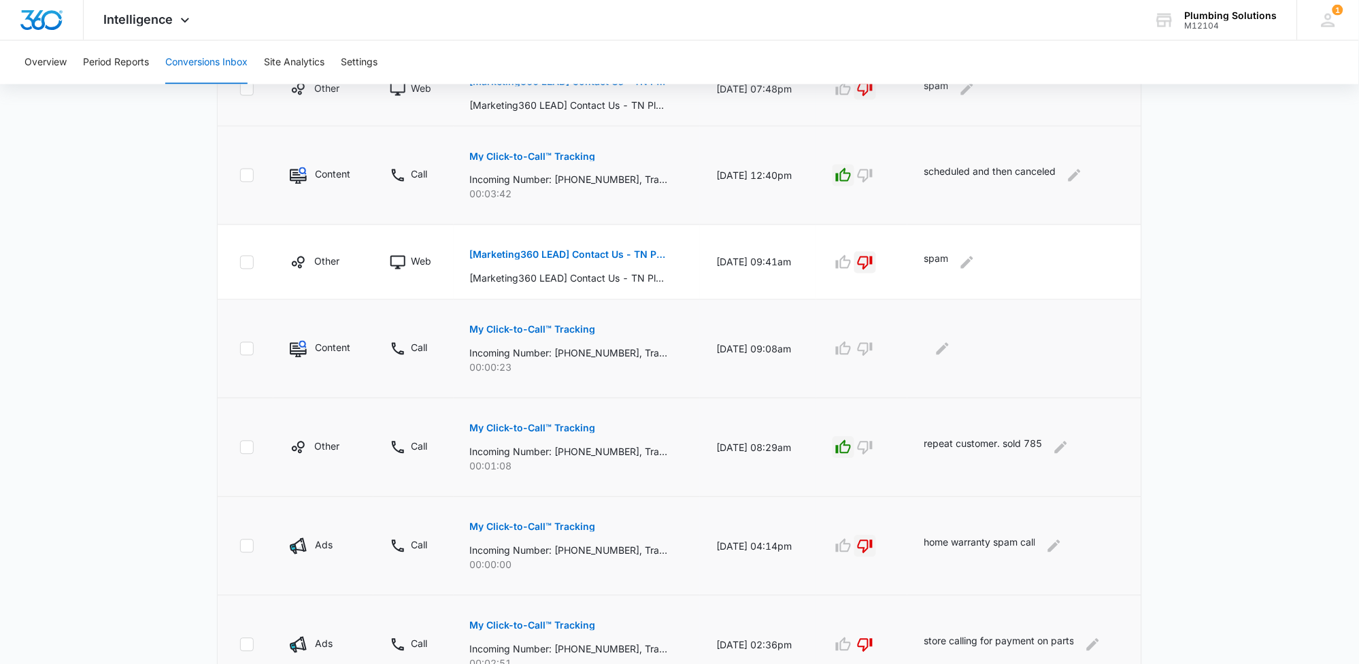
click at [558, 331] on p "My Click-to-Call™ Tracking" at bounding box center [533, 330] width 126 height 10
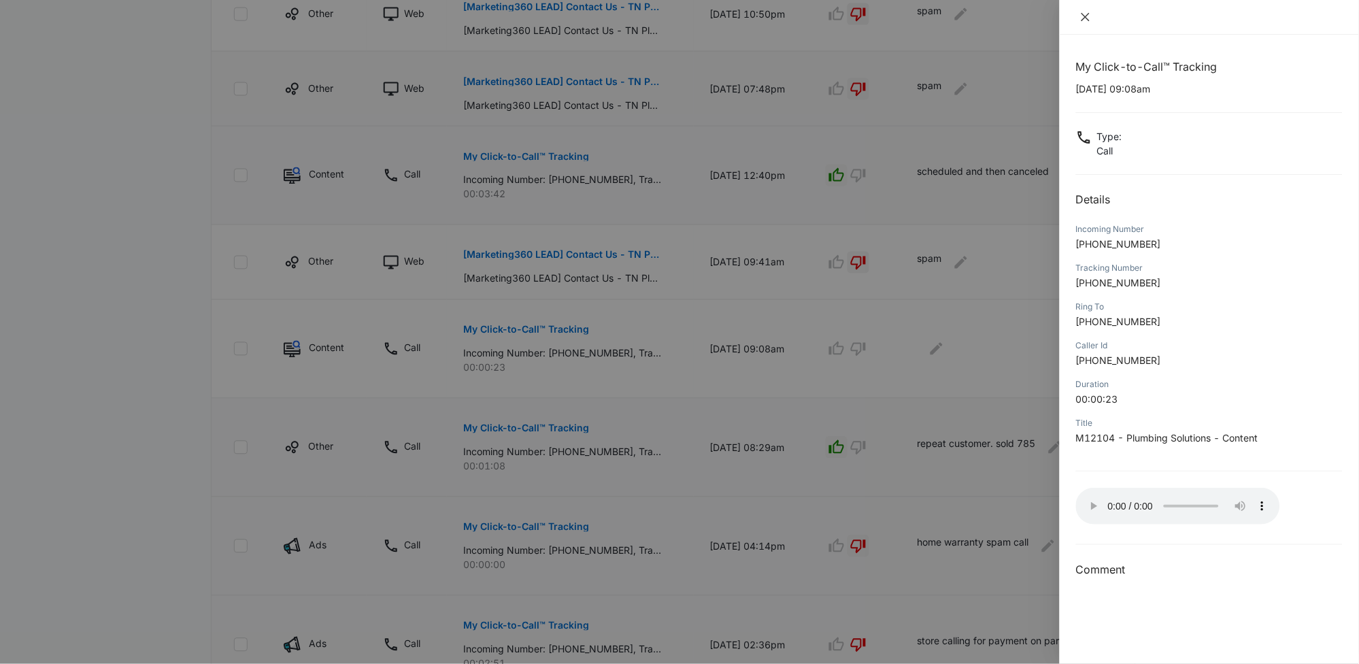
click at [1086, 18] on icon "close" at bounding box center [1085, 17] width 11 height 11
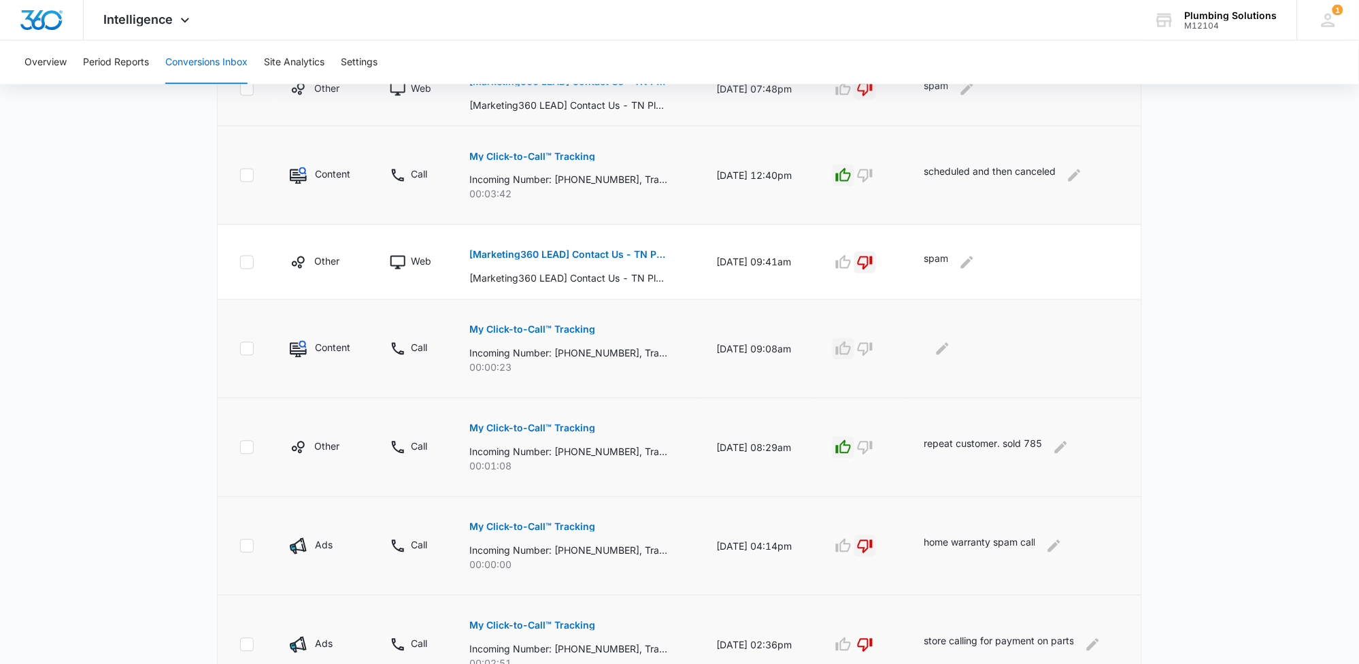
click at [851, 352] on icon "button" at bounding box center [843, 349] width 16 height 16
click at [948, 354] on icon "Edit Comments" at bounding box center [943, 349] width 16 height 16
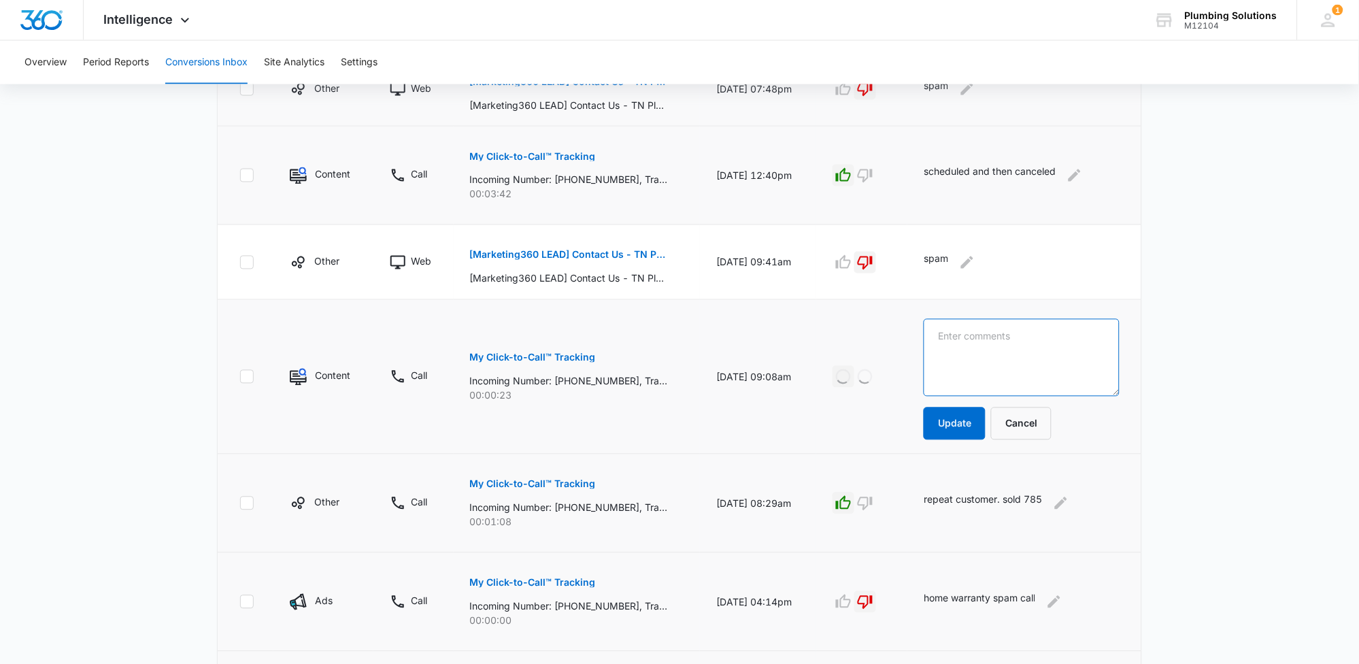
click at [969, 346] on textarea at bounding box center [1022, 358] width 196 height 78
type textarea "not sure about this call. it clearly went to our voicemail but never rang to th…"
click at [980, 421] on button "Update" at bounding box center [955, 424] width 62 height 33
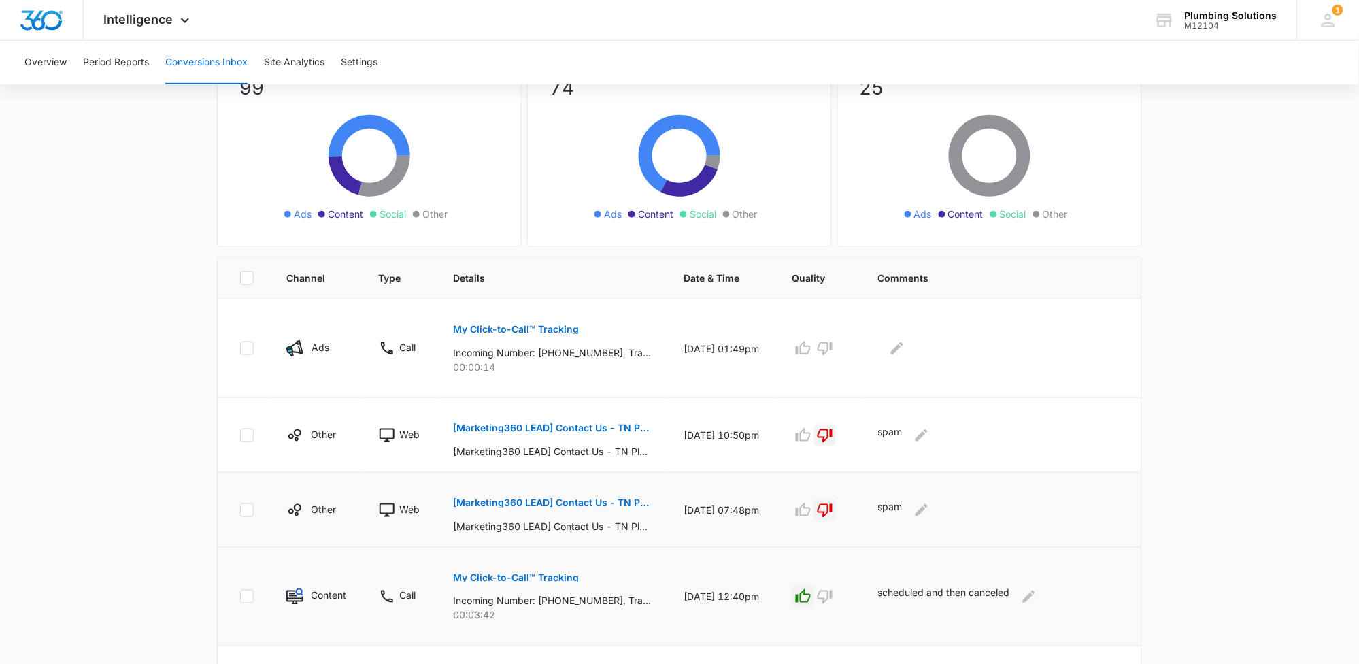
scroll to position [125, 0]
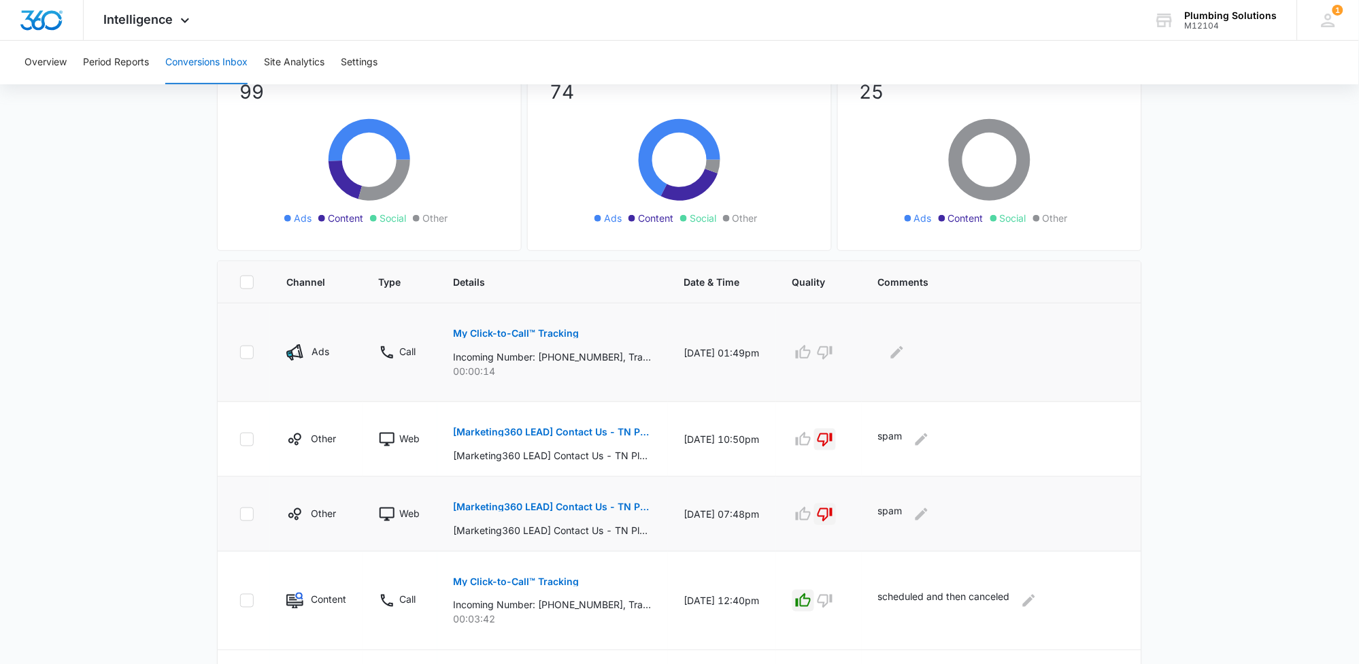
click at [546, 333] on p "My Click-to-Call™ Tracking" at bounding box center [517, 334] width 126 height 10
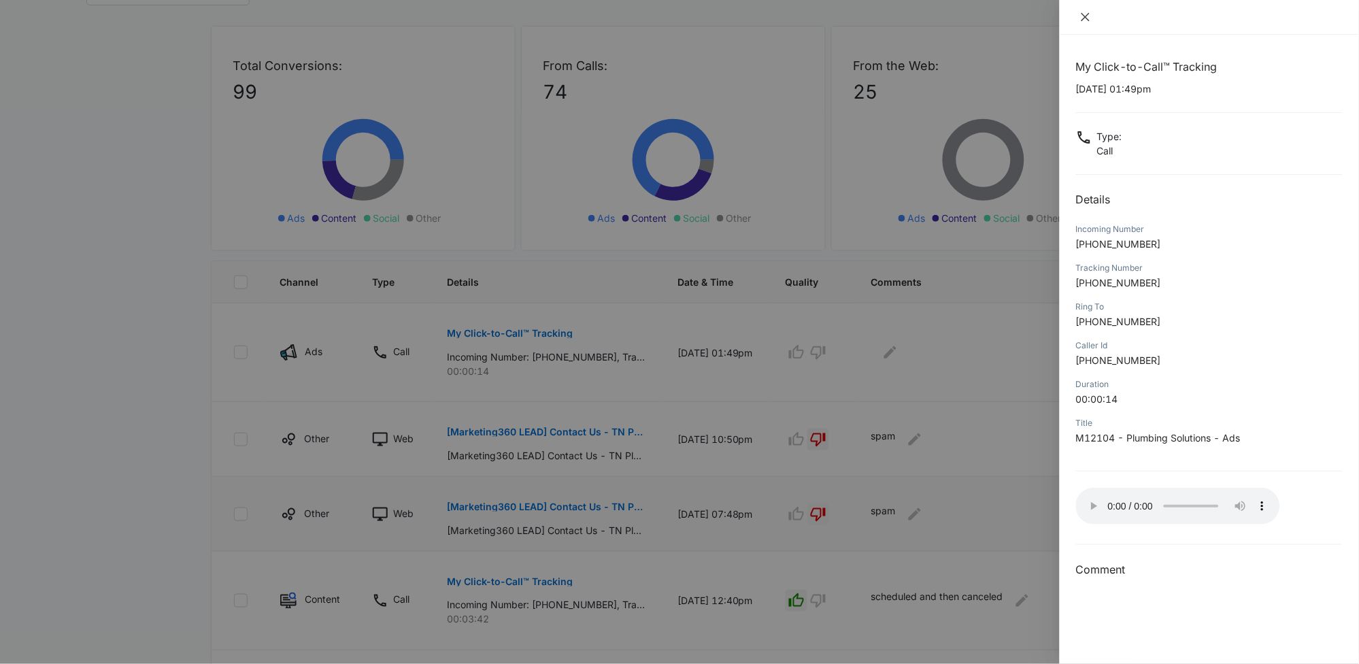
click at [1091, 20] on icon "close" at bounding box center [1085, 17] width 11 height 11
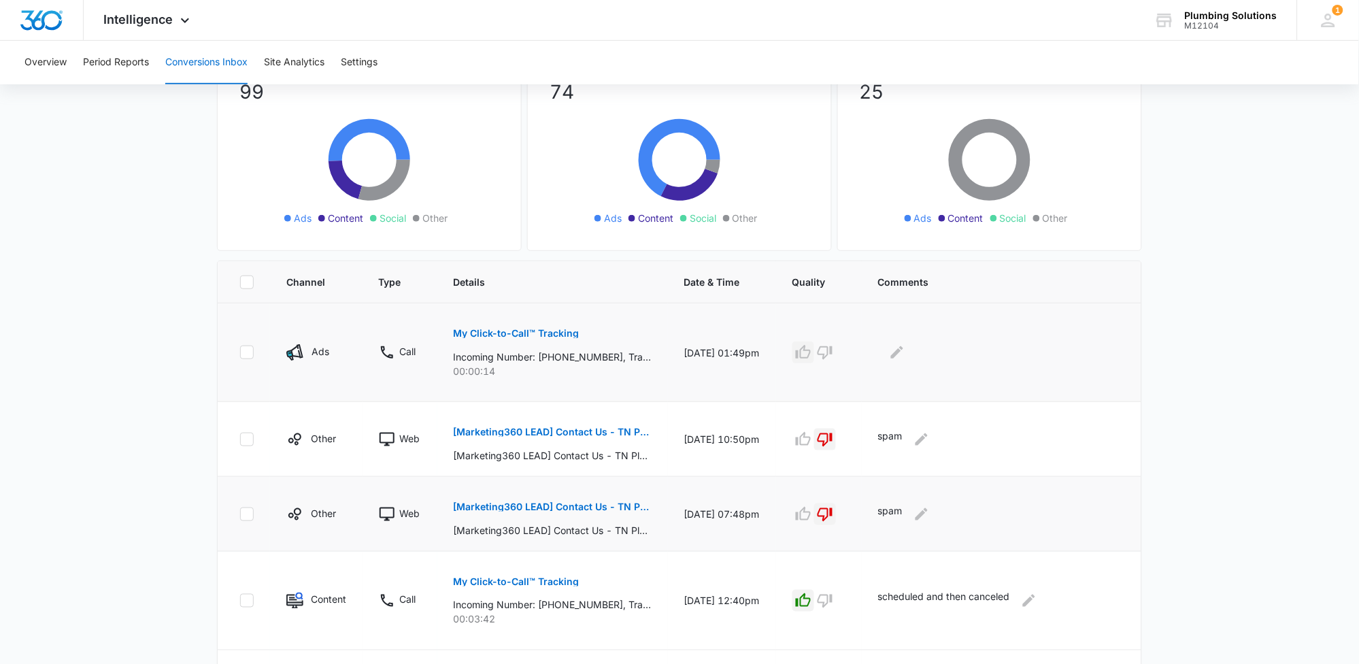
click at [811, 356] on icon "button" at bounding box center [803, 352] width 15 height 14
click at [905, 358] on icon "Edit Comments" at bounding box center [897, 352] width 16 height 16
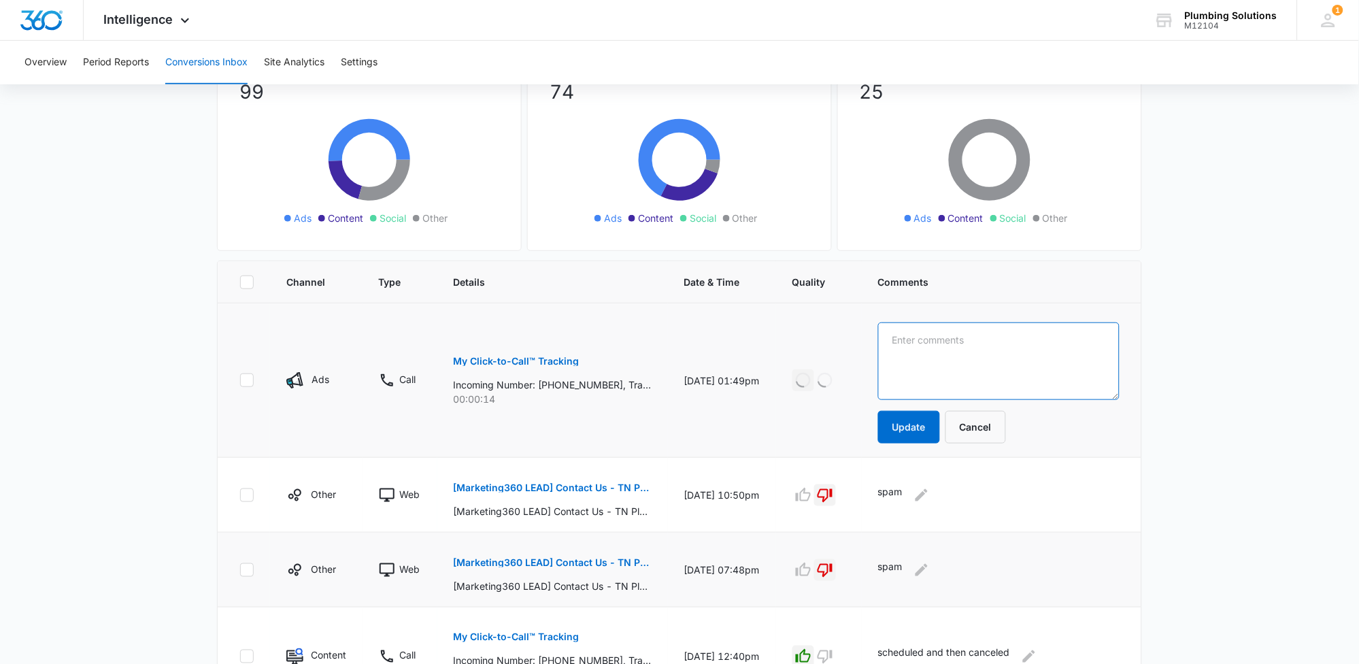
click at [914, 356] on textarea at bounding box center [999, 361] width 242 height 78
type textarea "scheduled"
click at [927, 435] on button "Update" at bounding box center [909, 427] width 62 height 33
click at [926, 429] on button "Update" at bounding box center [909, 427] width 62 height 33
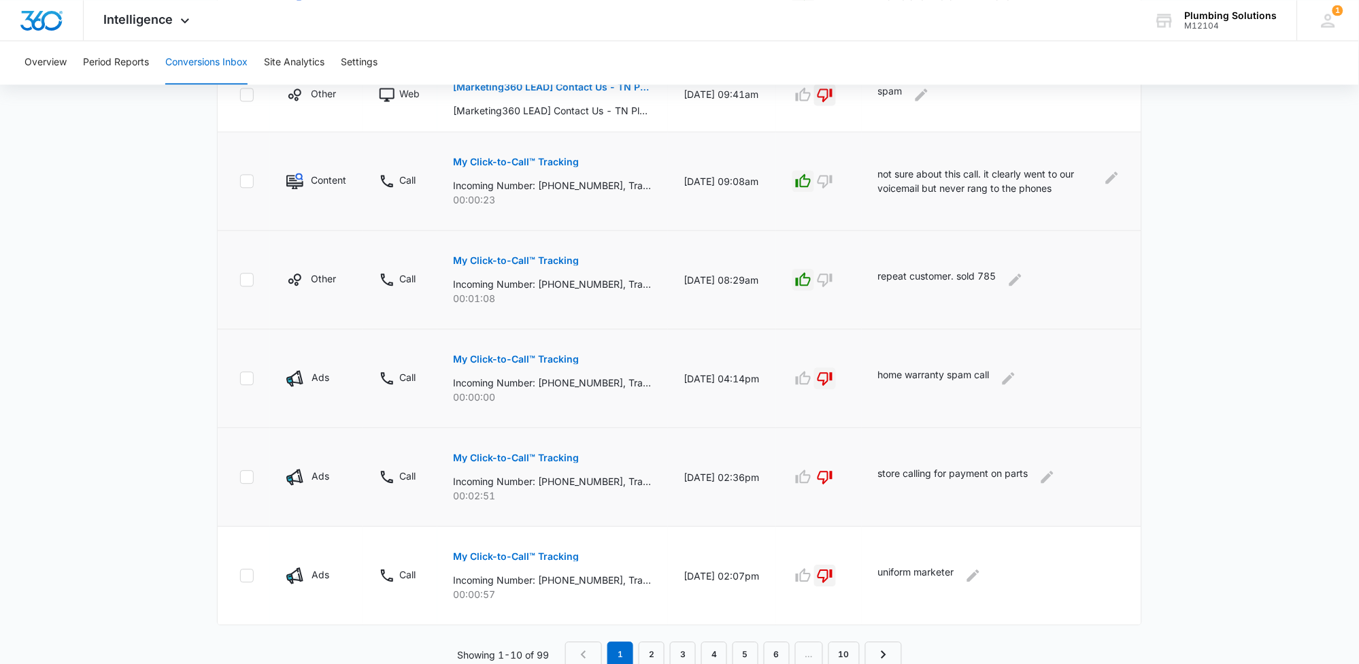
scroll to position [720, 0]
click at [653, 644] on link "2" at bounding box center [652, 652] width 26 height 26
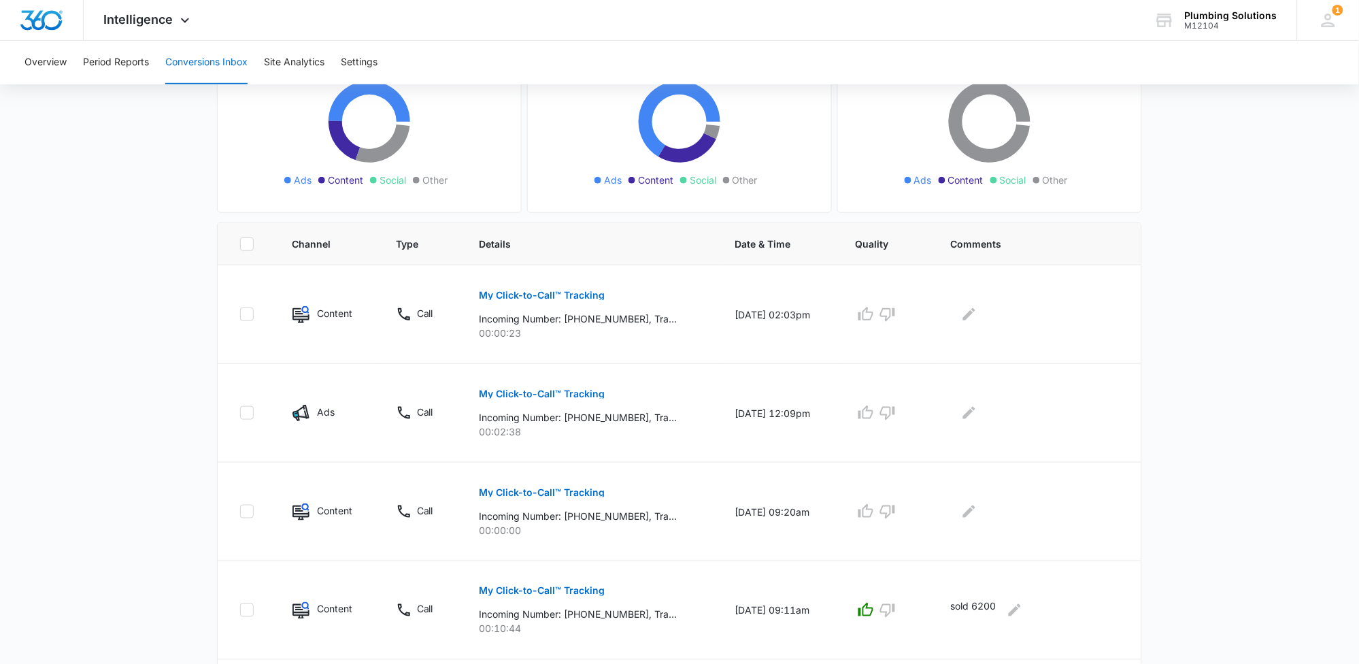
scroll to position [169, 0]
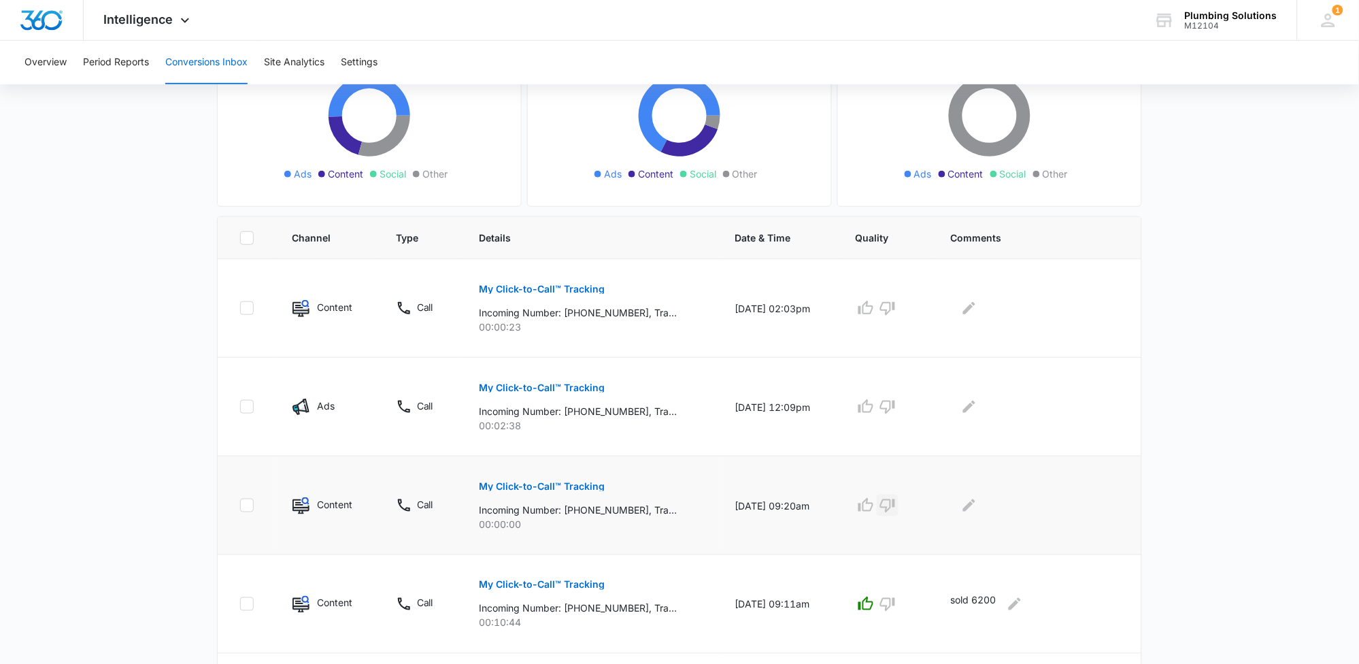
click at [896, 497] on icon "button" at bounding box center [888, 505] width 16 height 16
click at [573, 391] on p "My Click-to-Call™ Tracking" at bounding box center [542, 388] width 126 height 10
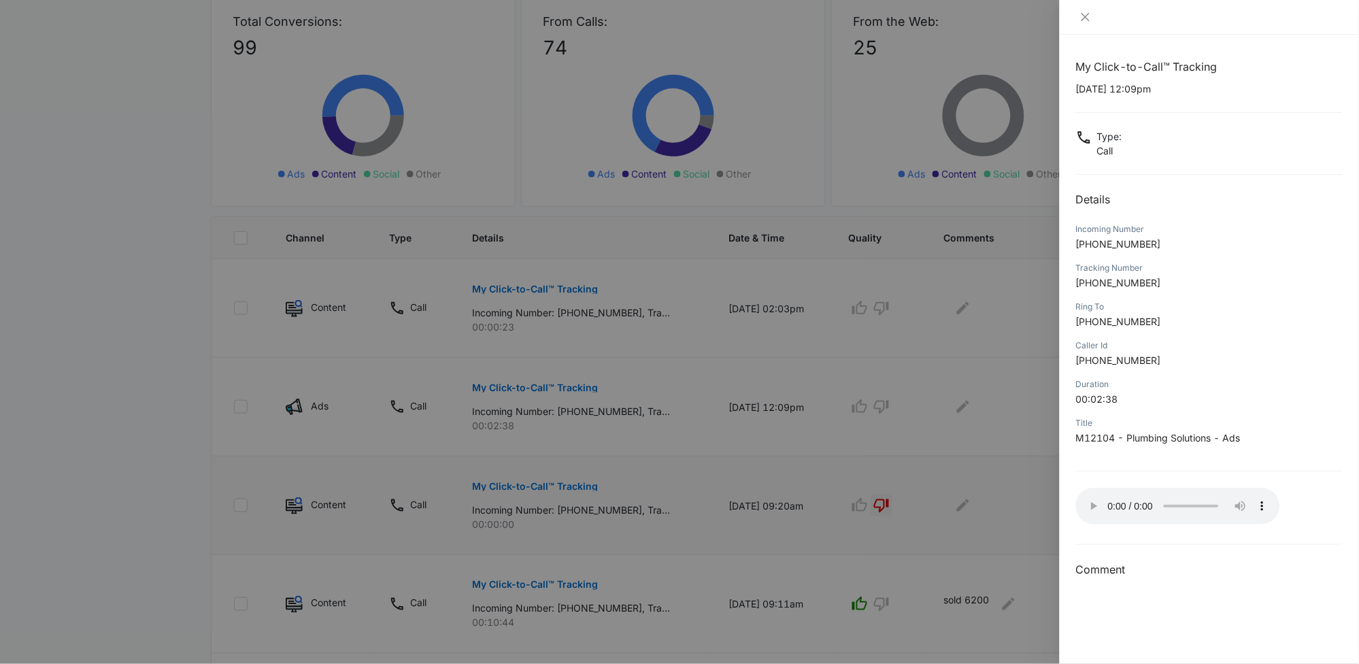
click at [891, 410] on div at bounding box center [679, 332] width 1359 height 664
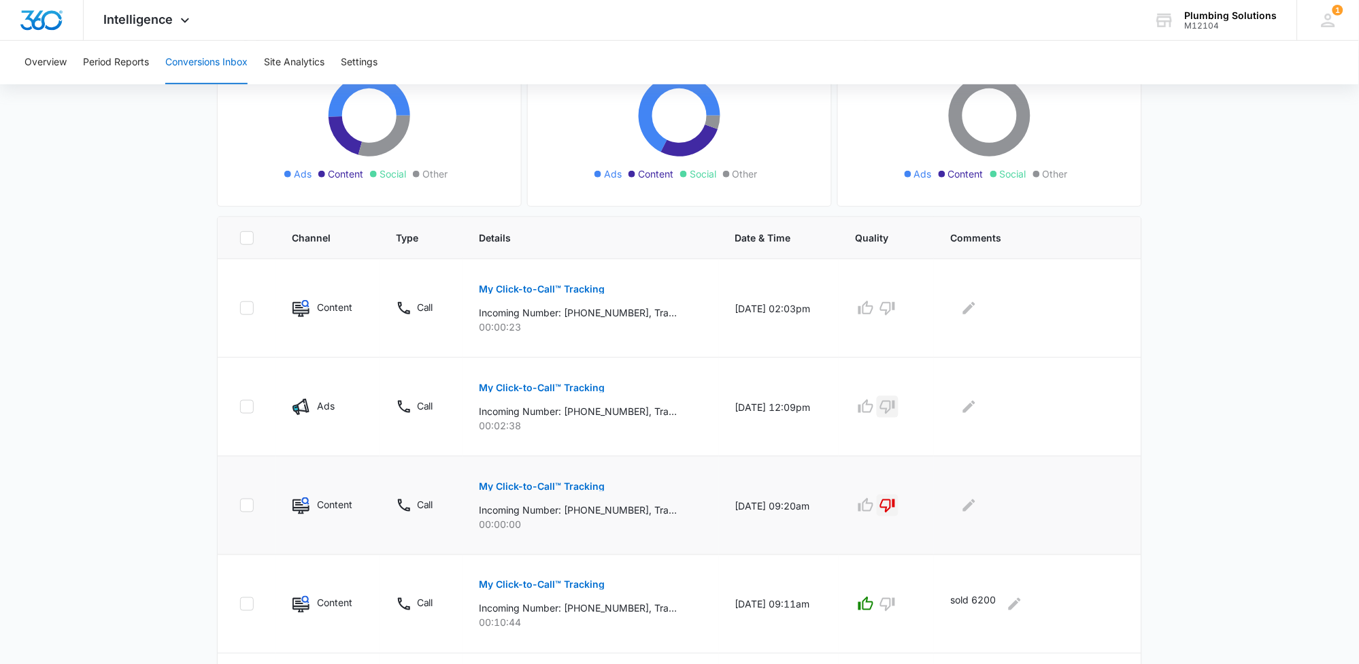
click at [891, 410] on icon "button" at bounding box center [888, 407] width 16 height 16
click at [974, 407] on icon "Edit Comments" at bounding box center [969, 407] width 12 height 12
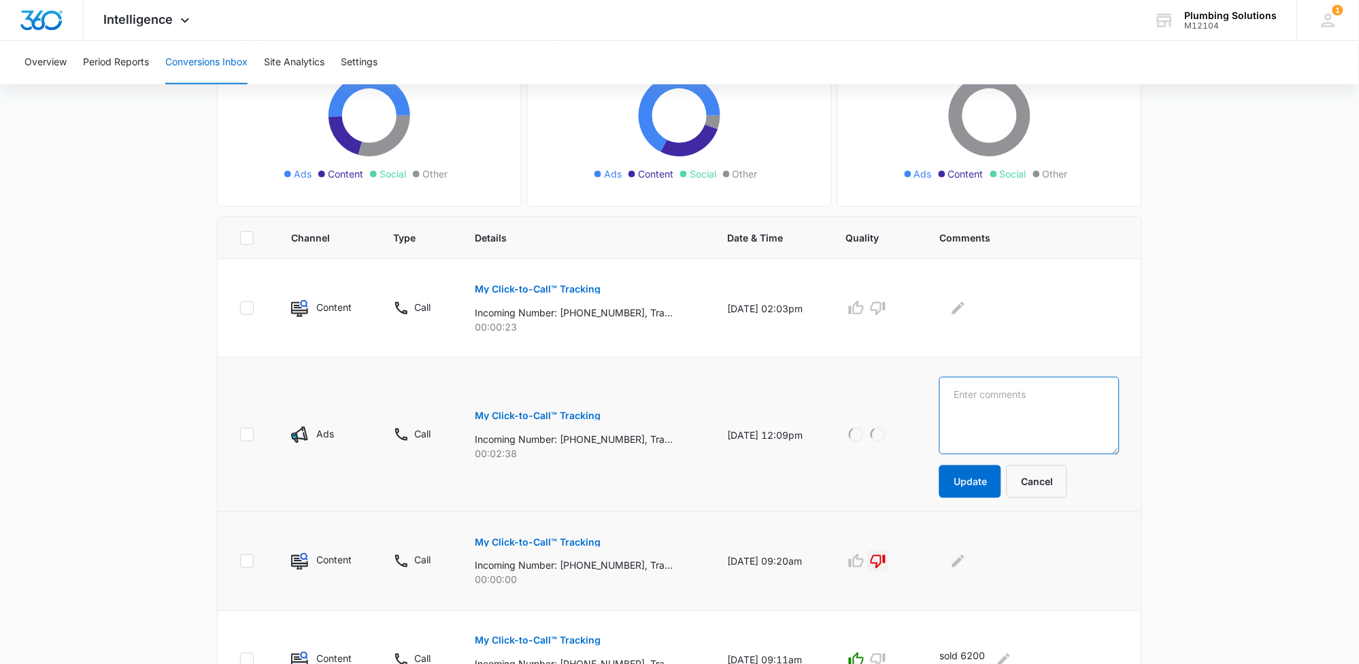
click at [988, 407] on textarea at bounding box center [1030, 416] width 180 height 78
type textarea "looking for job"
click at [995, 477] on button "Update" at bounding box center [971, 481] width 62 height 33
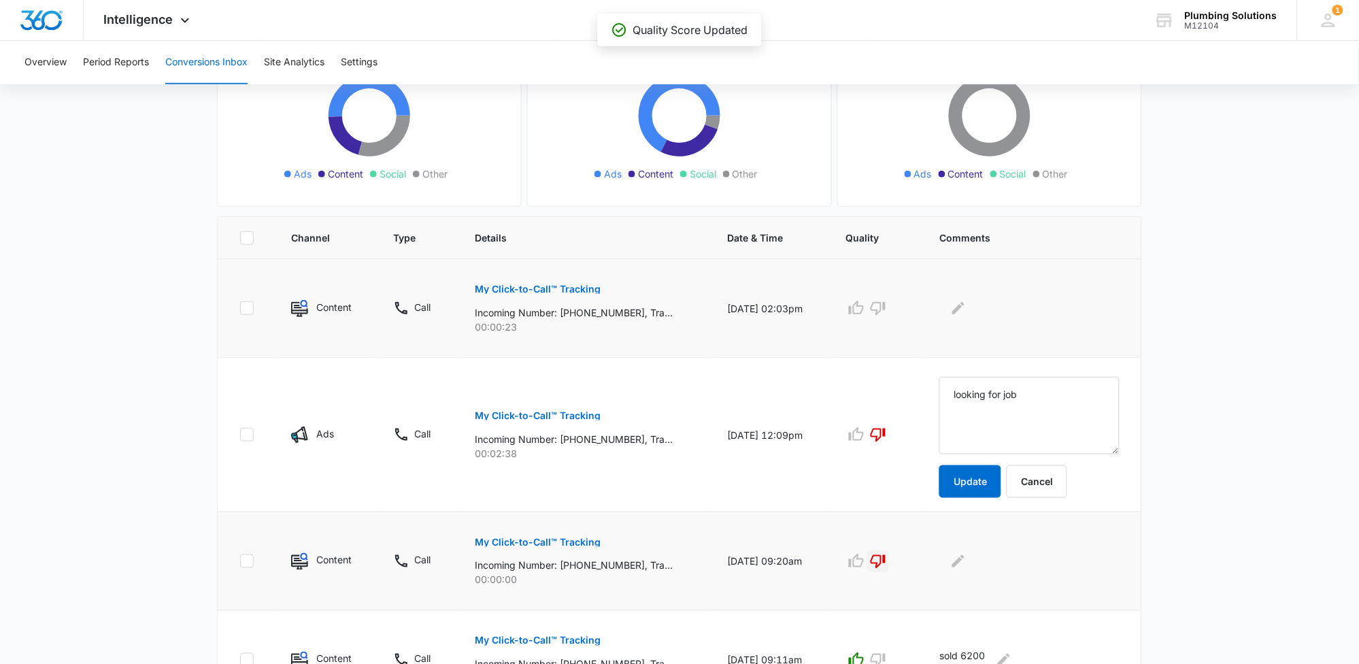
click at [569, 292] on p "My Click-to-Call™ Tracking" at bounding box center [539, 289] width 126 height 10
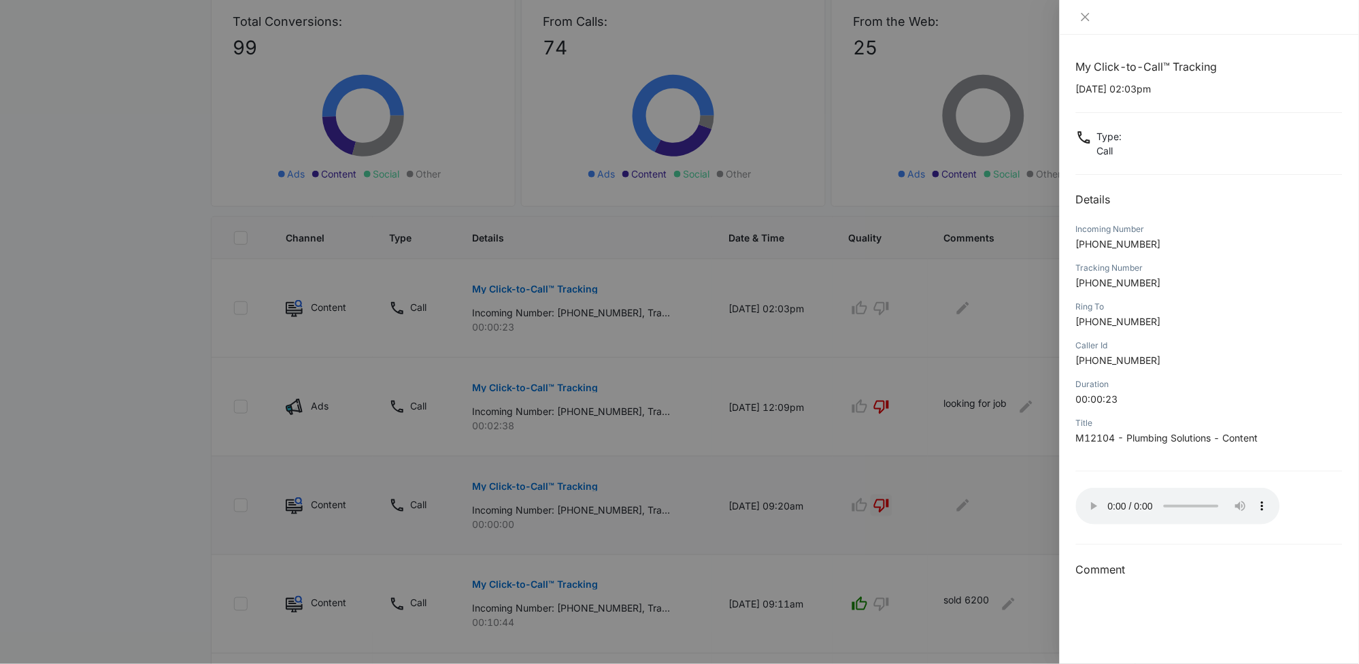
click at [890, 302] on div at bounding box center [679, 332] width 1359 height 664
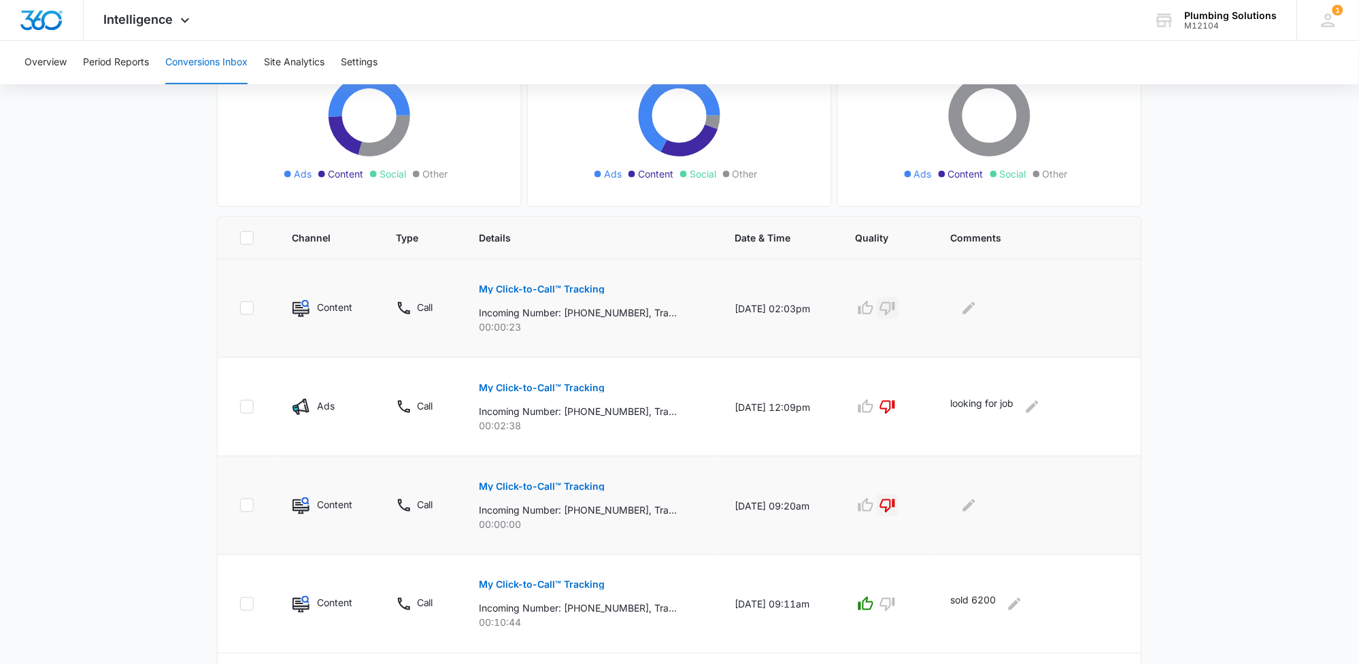
click at [892, 307] on icon "button" at bounding box center [888, 308] width 16 height 16
click at [977, 308] on icon "Edit Comments" at bounding box center [969, 308] width 16 height 16
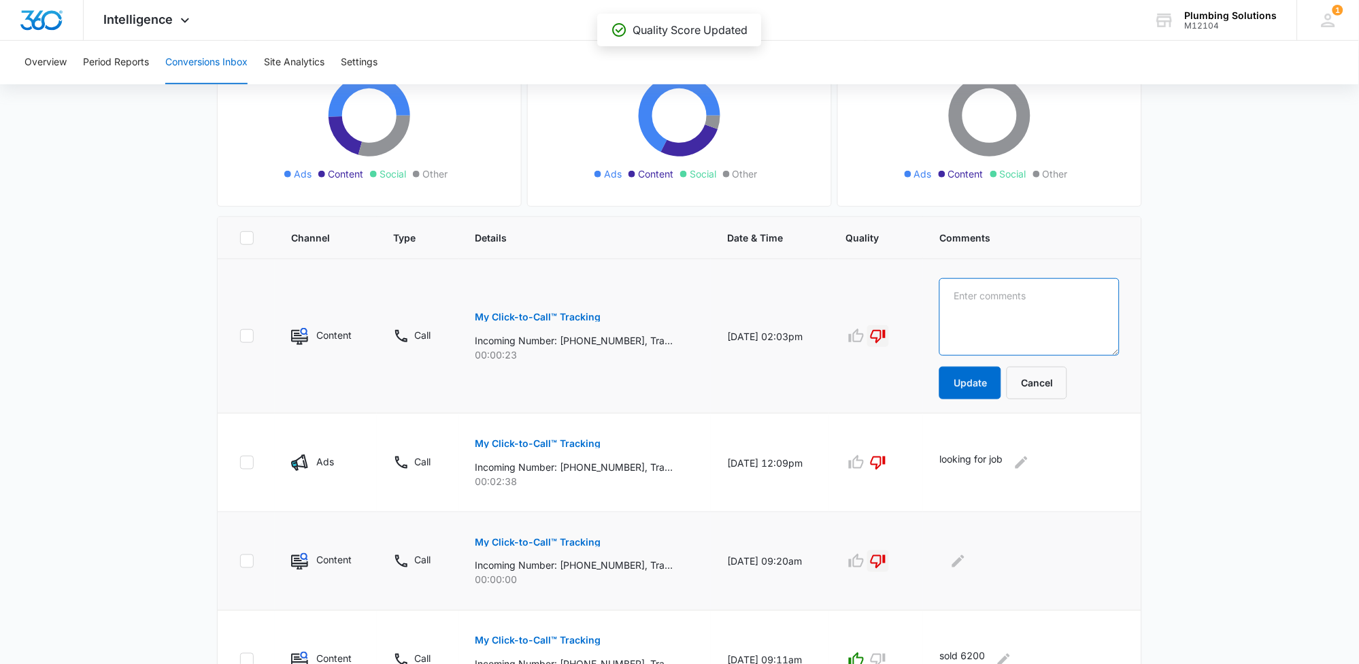
click at [977, 308] on textarea at bounding box center [1030, 317] width 180 height 78
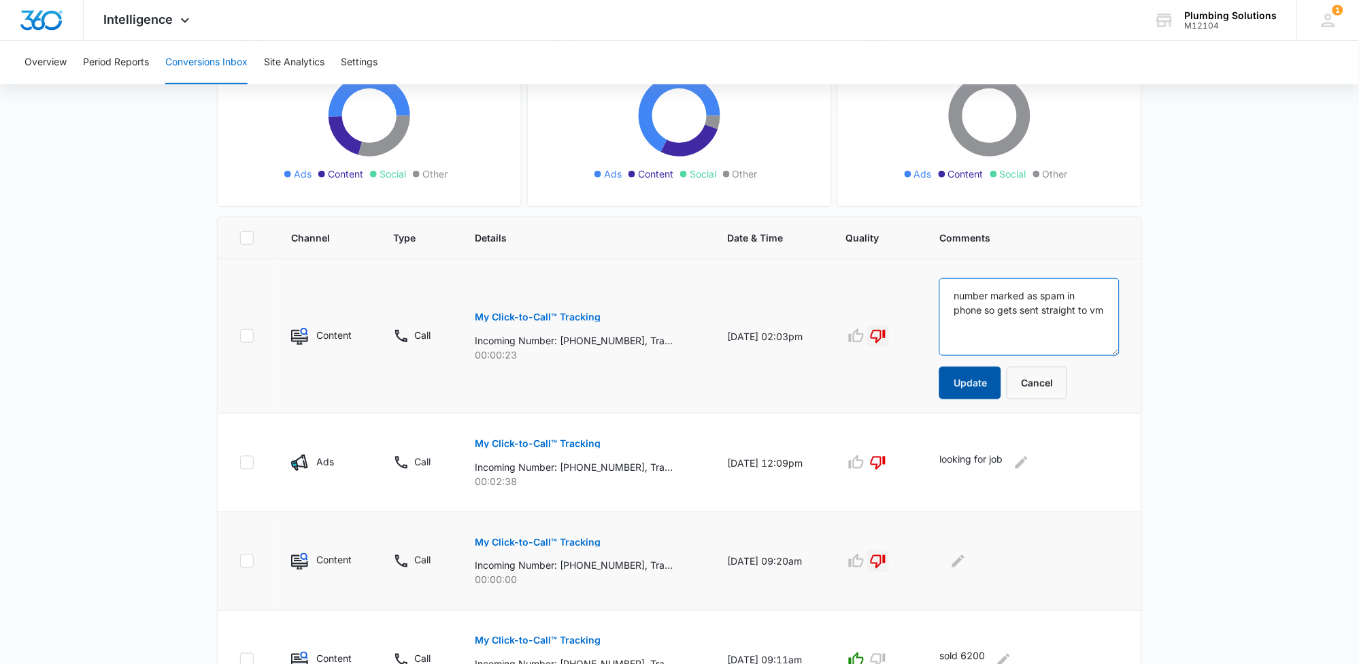
type textarea "number marked as spam in phone so gets sent straight to vm"
click at [995, 380] on button "Update" at bounding box center [971, 383] width 62 height 33
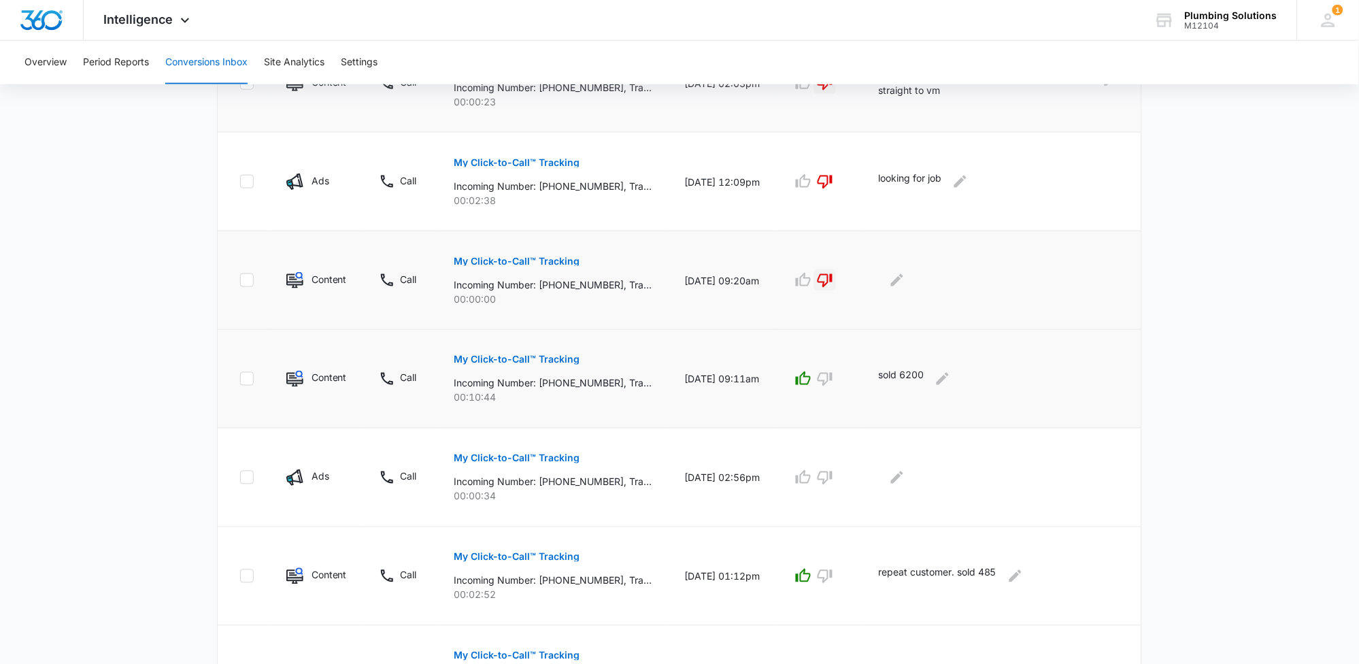
scroll to position [425, 0]
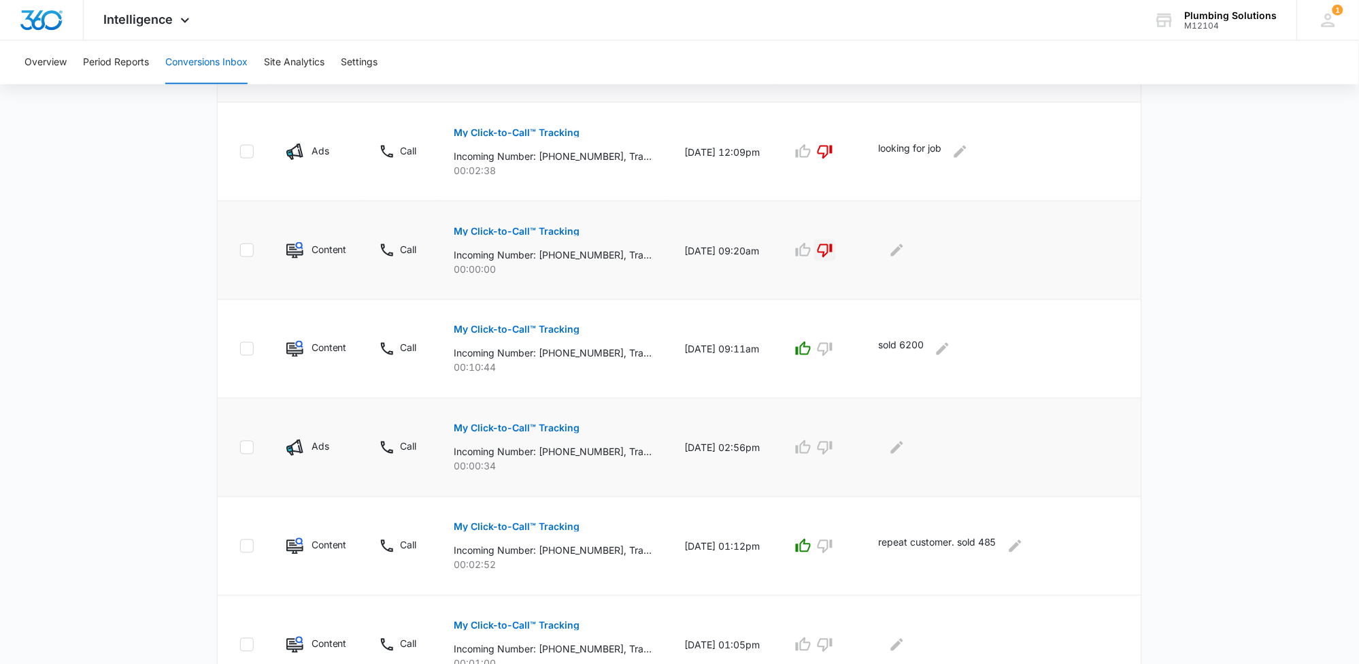
click at [552, 431] on p "My Click-to-Call™ Tracking" at bounding box center [517, 429] width 126 height 10
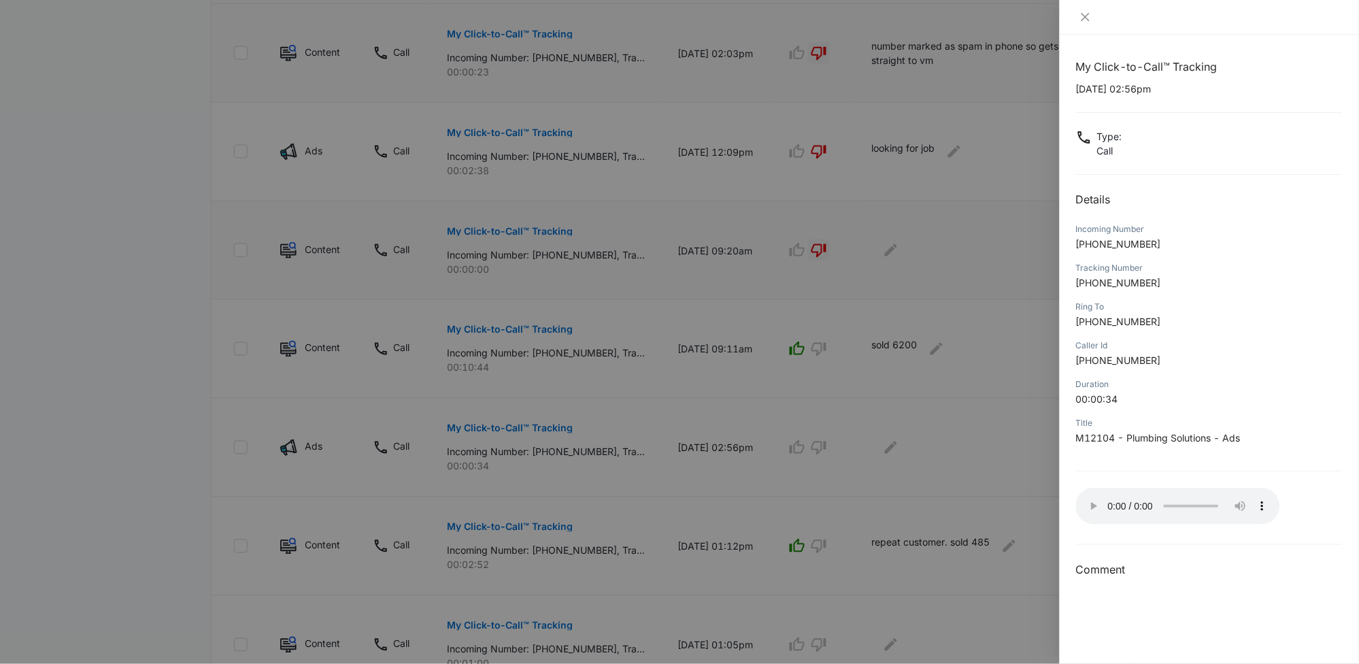
click at [838, 448] on div at bounding box center [679, 332] width 1359 height 664
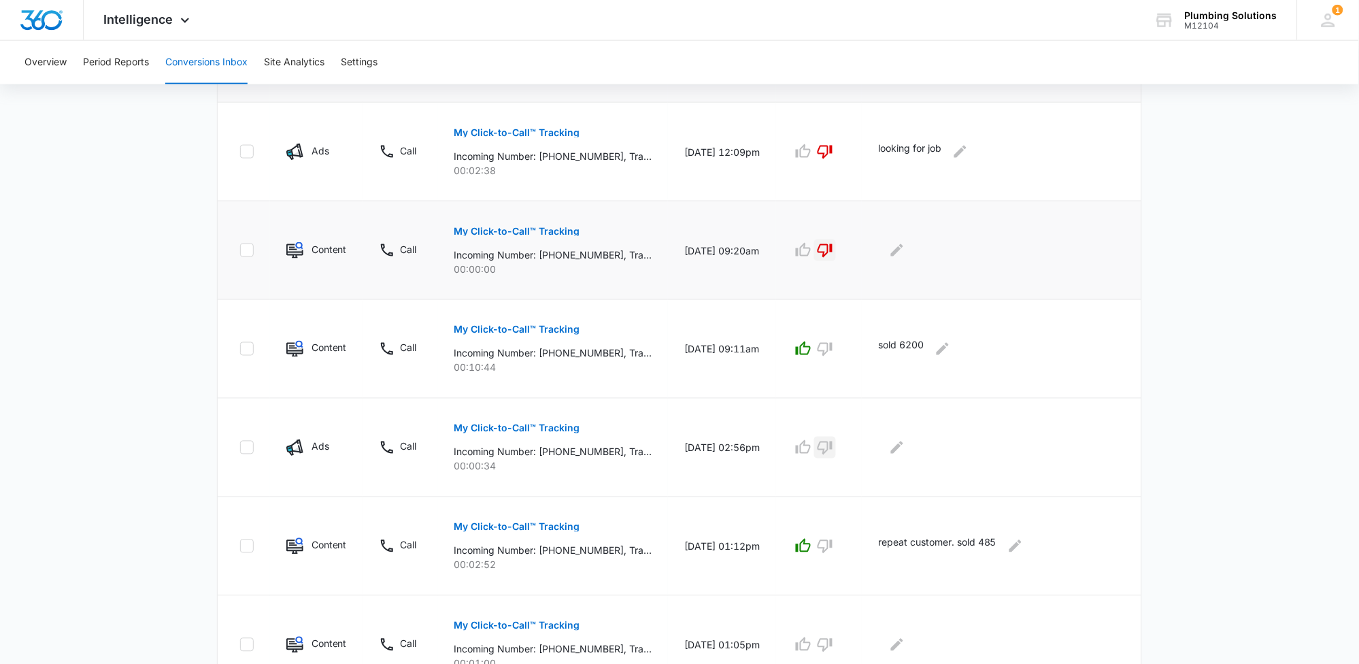
click at [833, 448] on icon "button" at bounding box center [825, 447] width 16 height 16
click at [908, 448] on button "Edit Comments" at bounding box center [897, 448] width 22 height 22
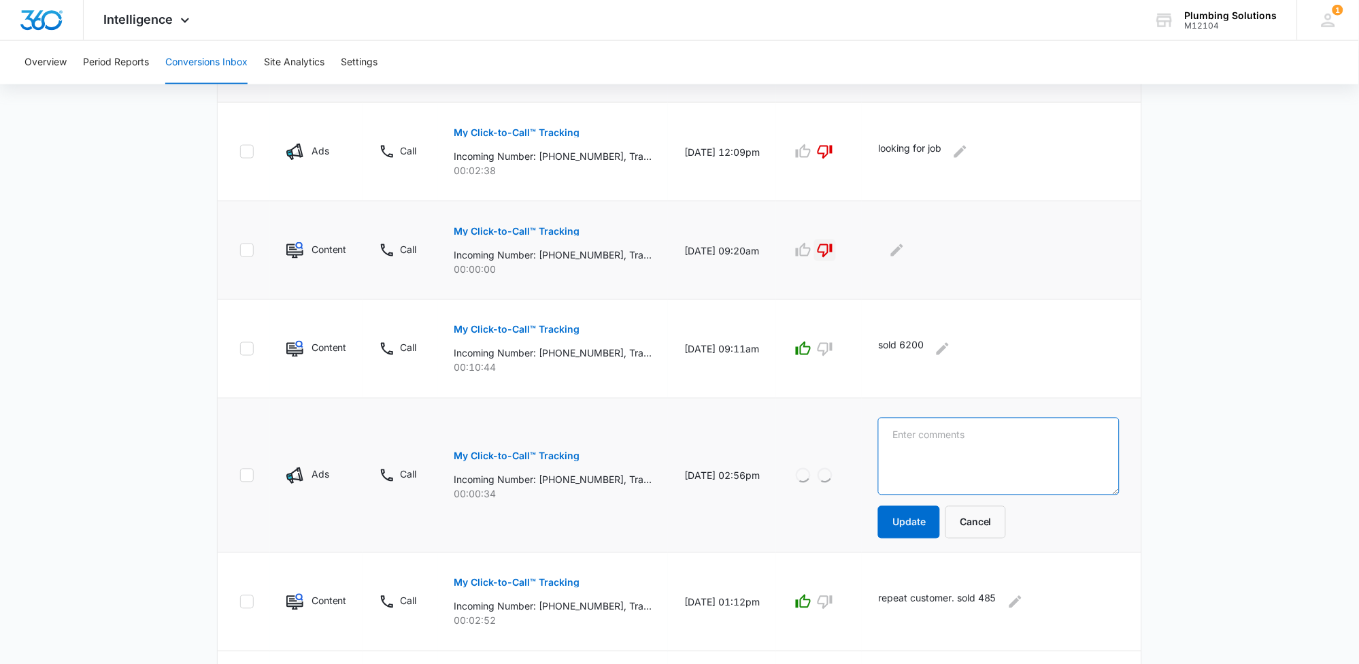
click at [926, 448] on textarea at bounding box center [999, 457] width 242 height 78
type textarea "spam"
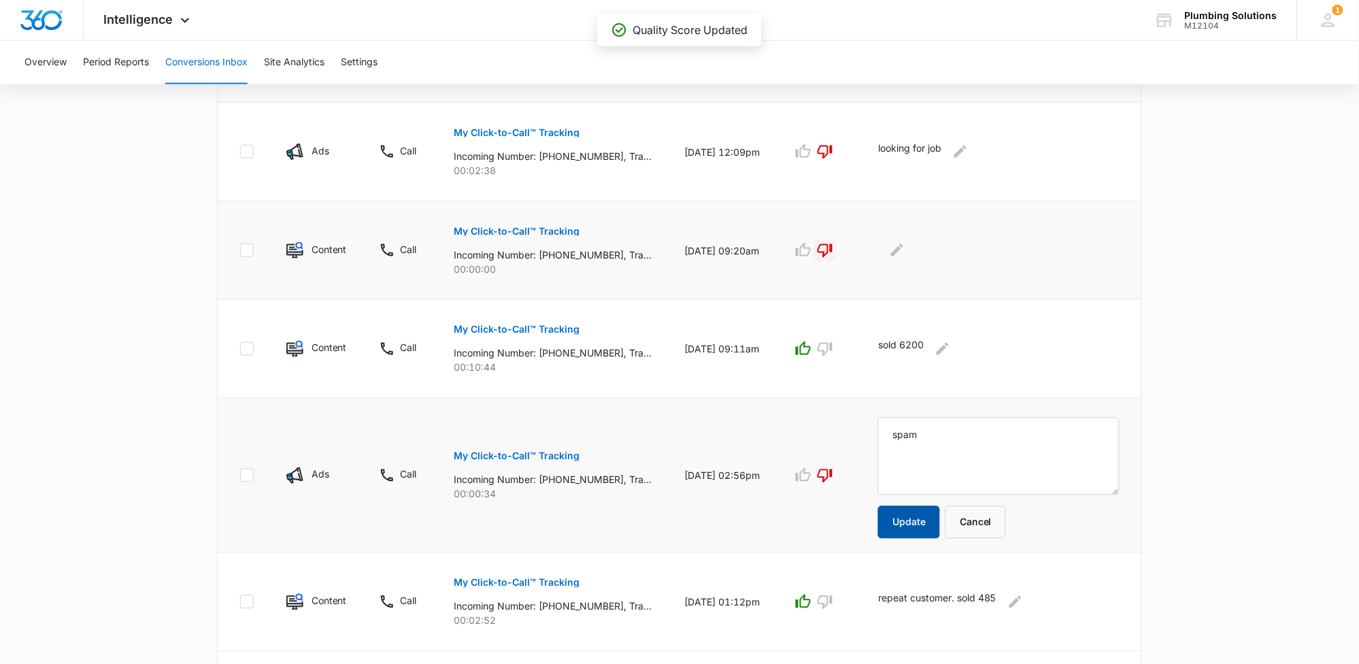
click at [934, 527] on button "Update" at bounding box center [909, 522] width 62 height 33
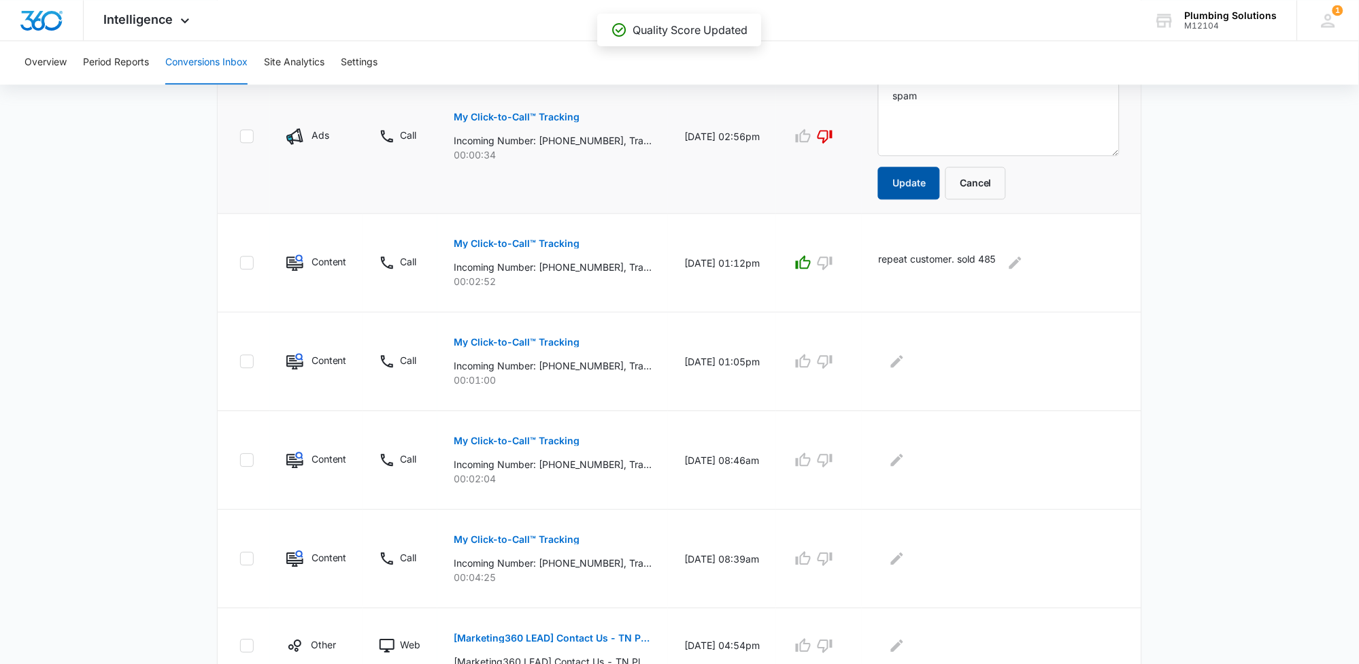
scroll to position [765, 0]
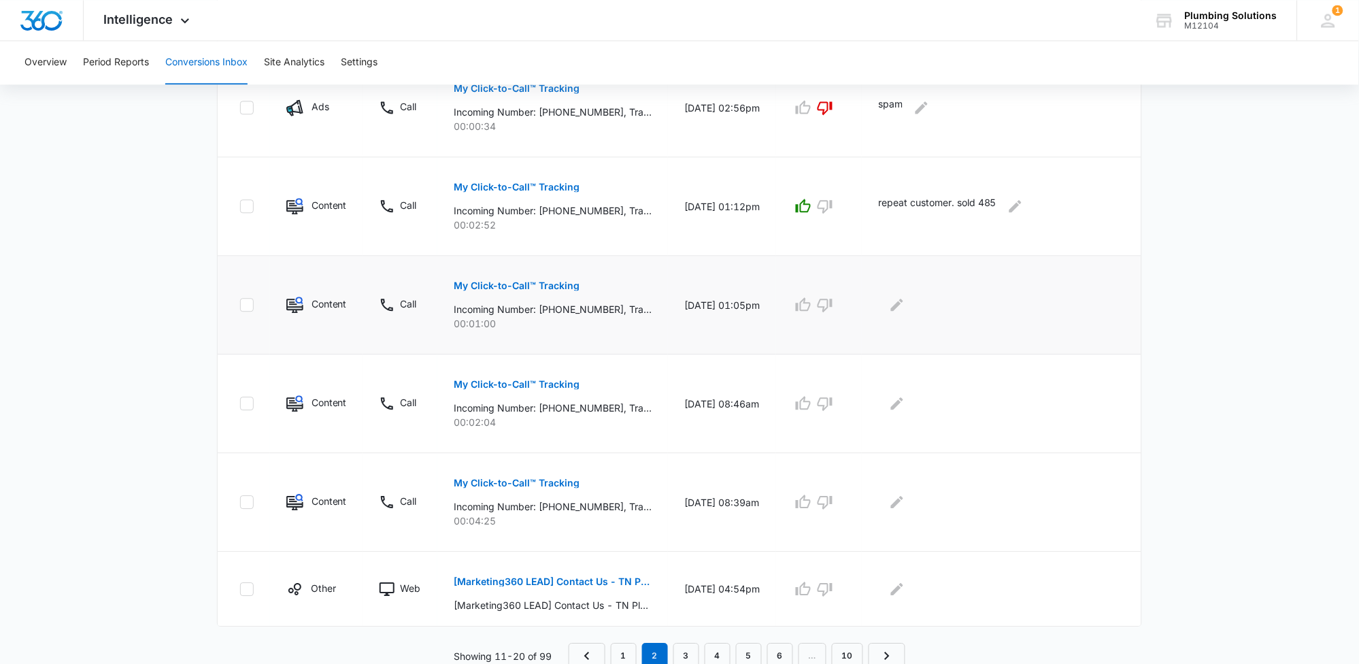
click at [556, 286] on p "My Click-to-Call™ Tracking" at bounding box center [517, 286] width 126 height 10
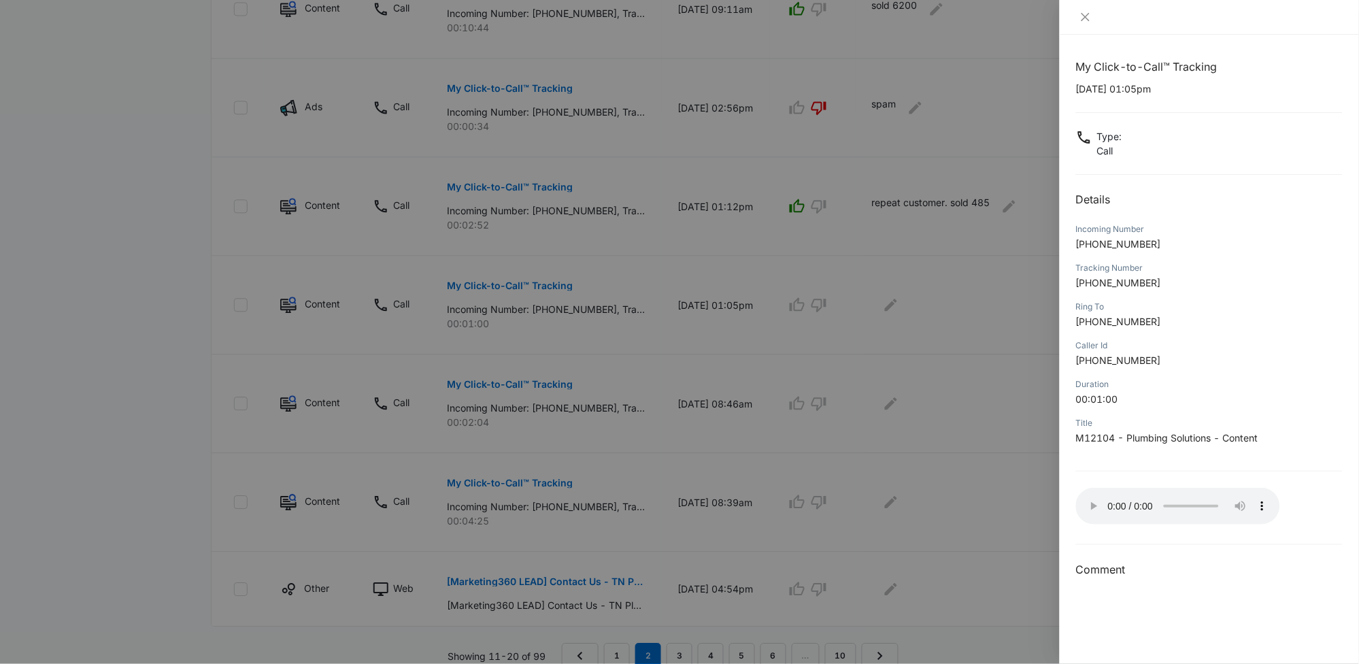
click at [801, 303] on div at bounding box center [679, 332] width 1359 height 664
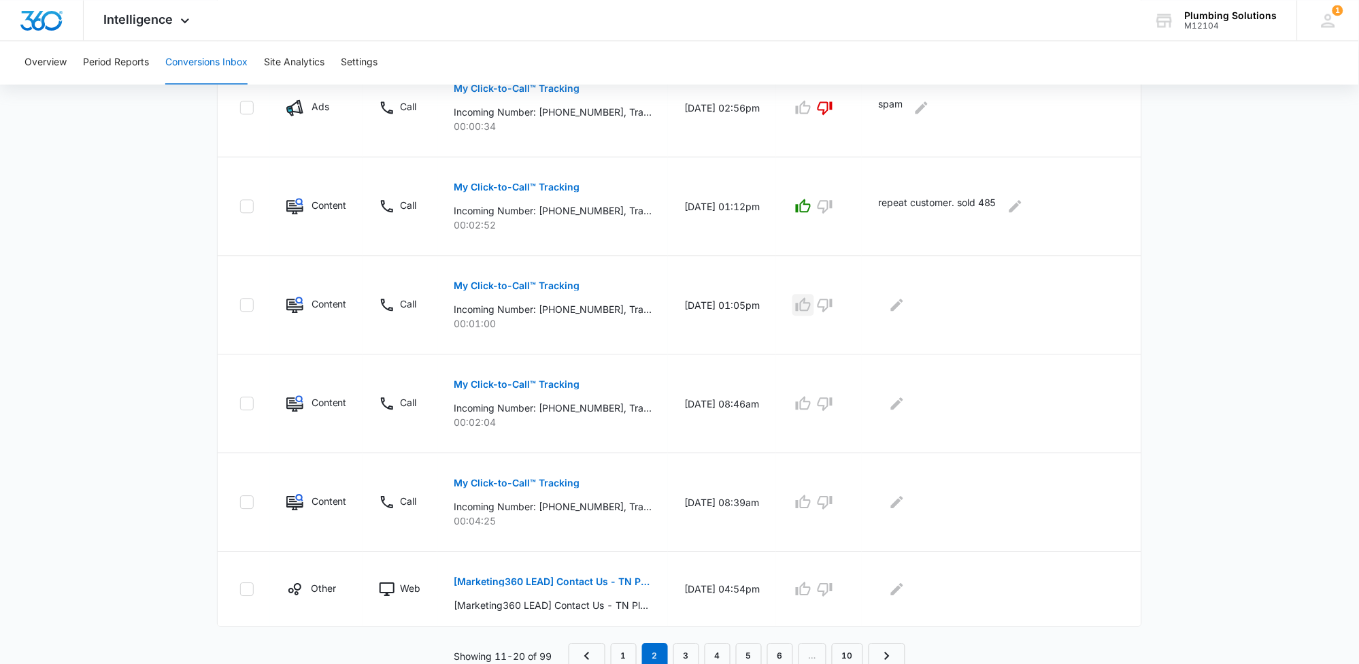
click at [811, 304] on icon "button" at bounding box center [803, 304] width 15 height 14
click at [905, 306] on icon "Edit Comments" at bounding box center [897, 305] width 16 height 16
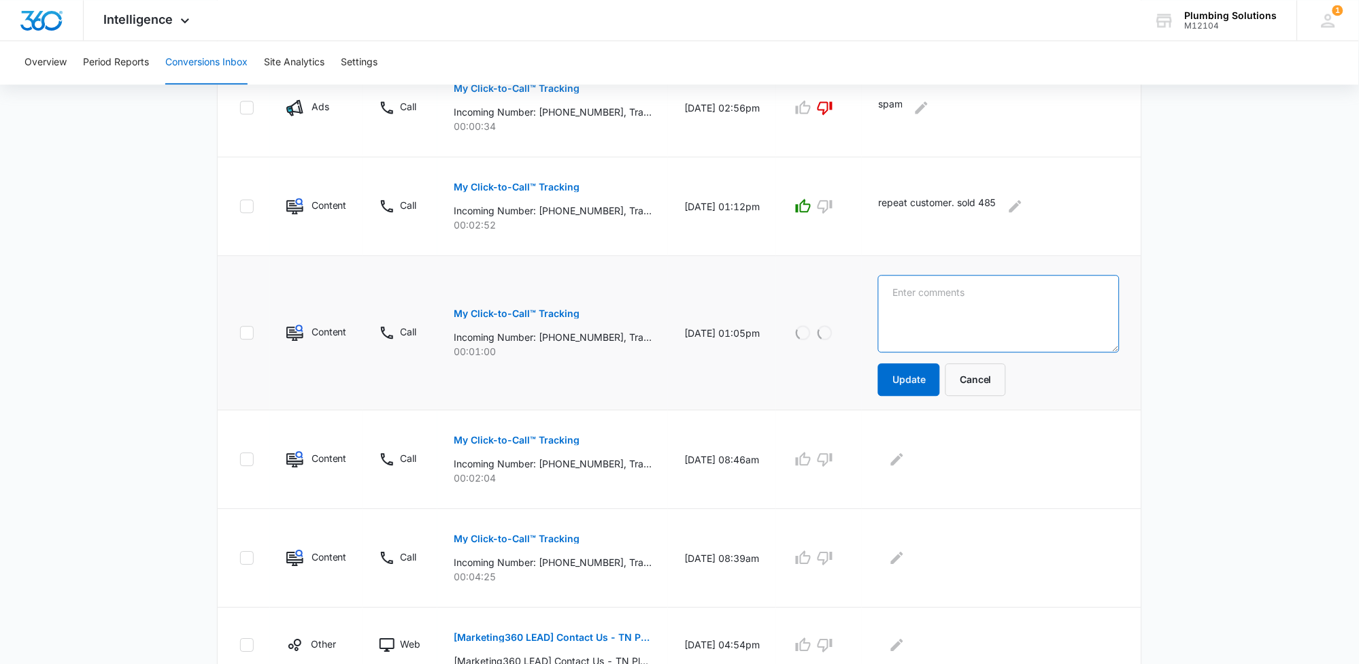
drag, startPoint x: 914, startPoint y: 306, endPoint x: 930, endPoint y: 303, distance: 15.9
click at [930, 303] on textarea at bounding box center [999, 314] width 242 height 78
type textarea "repeat customer. sold 1385"
click at [928, 373] on button "Update" at bounding box center [909, 379] width 62 height 33
click at [508, 437] on p "My Click-to-Call™ Tracking" at bounding box center [517, 440] width 126 height 10
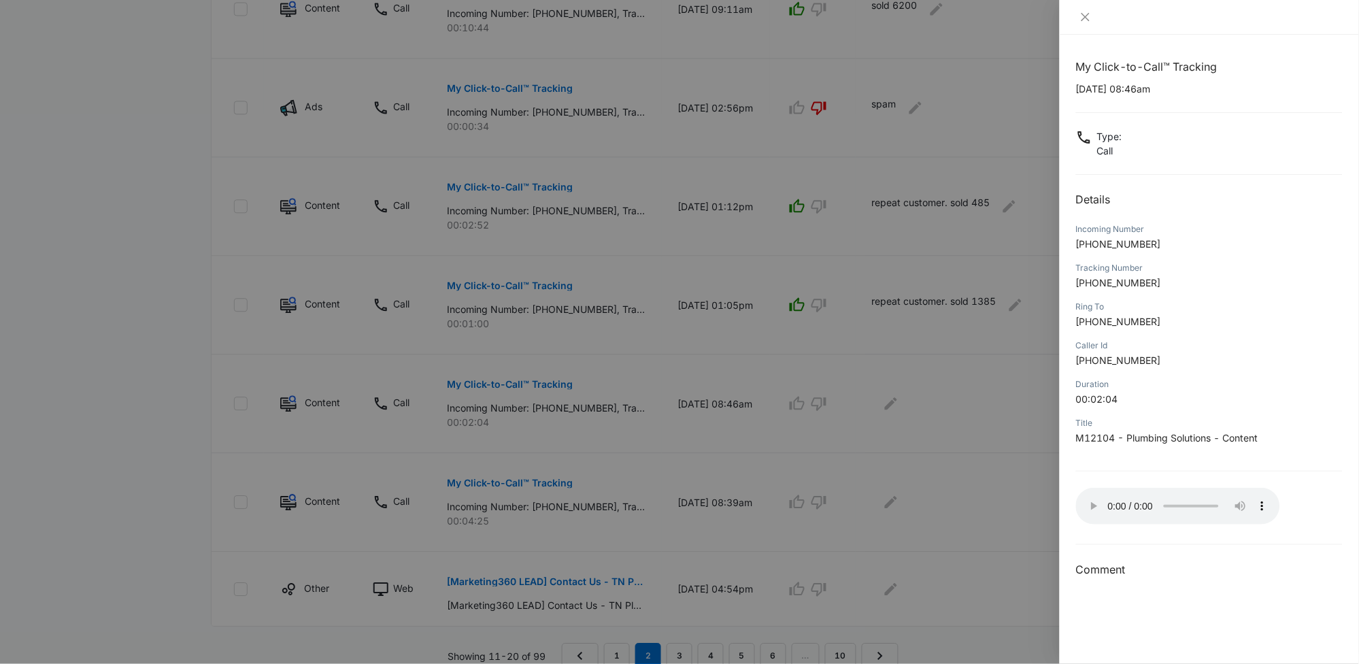
click at [837, 401] on div at bounding box center [679, 332] width 1359 height 664
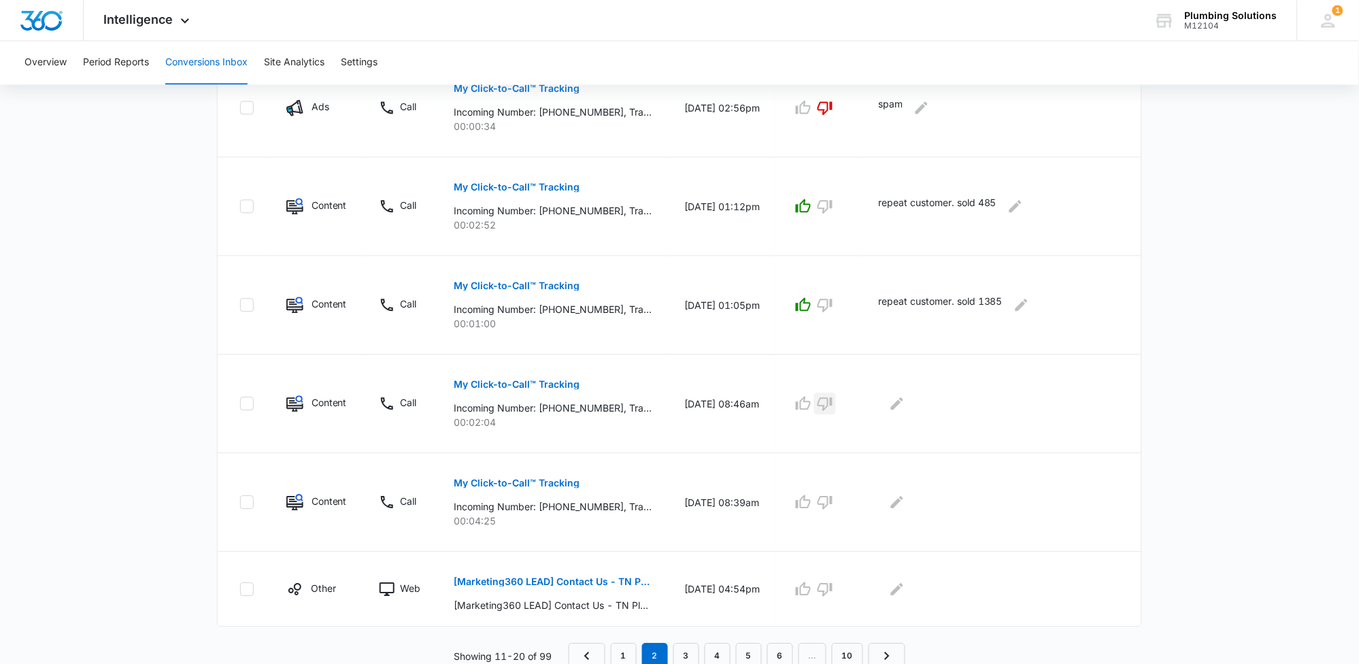
click at [833, 401] on icon "button" at bounding box center [825, 403] width 16 height 16
click at [903, 408] on icon "Edit Comments" at bounding box center [897, 403] width 12 height 12
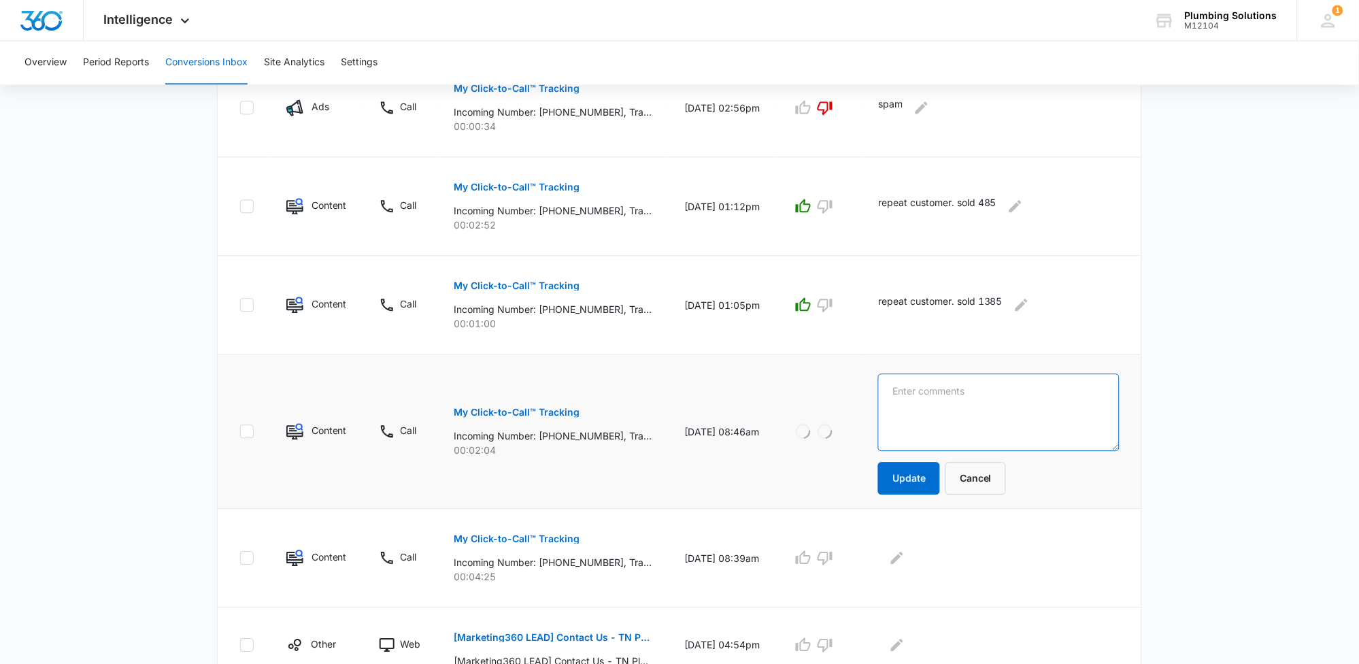
click at [925, 405] on textarea at bounding box center [999, 412] width 242 height 78
type textarea "marketer. double call"
click at [916, 482] on button "Update" at bounding box center [909, 478] width 62 height 33
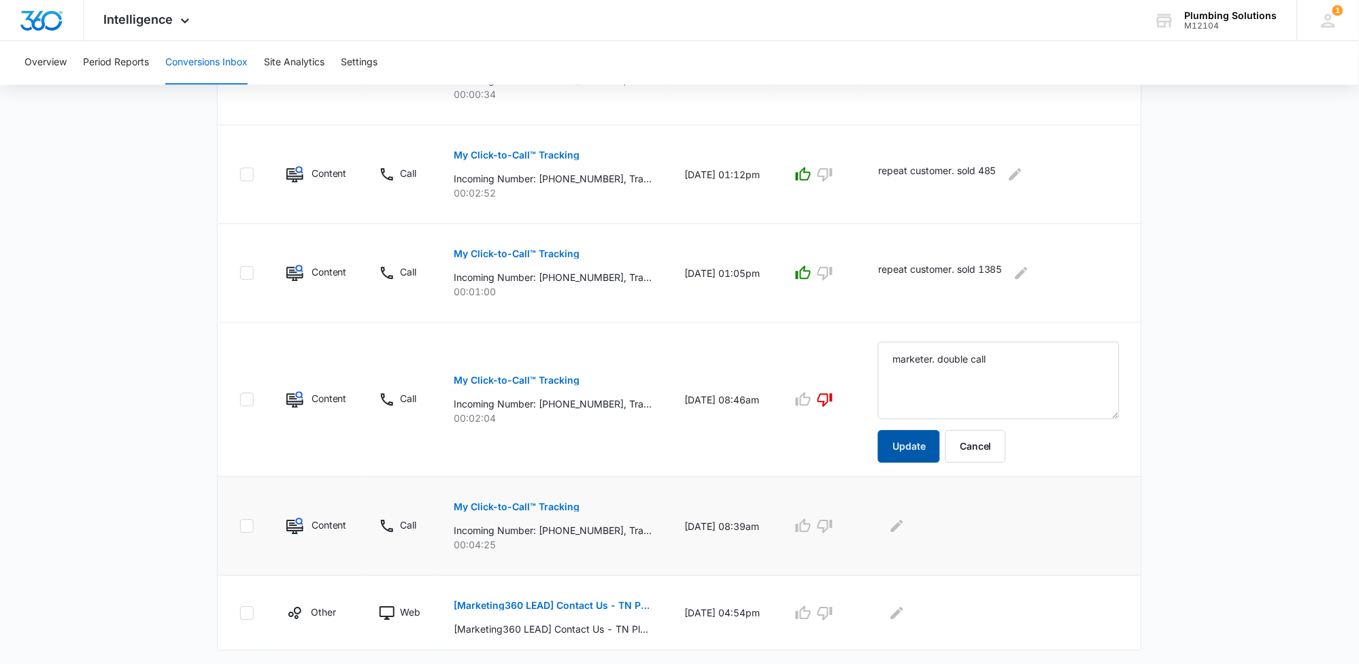
scroll to position [825, 0]
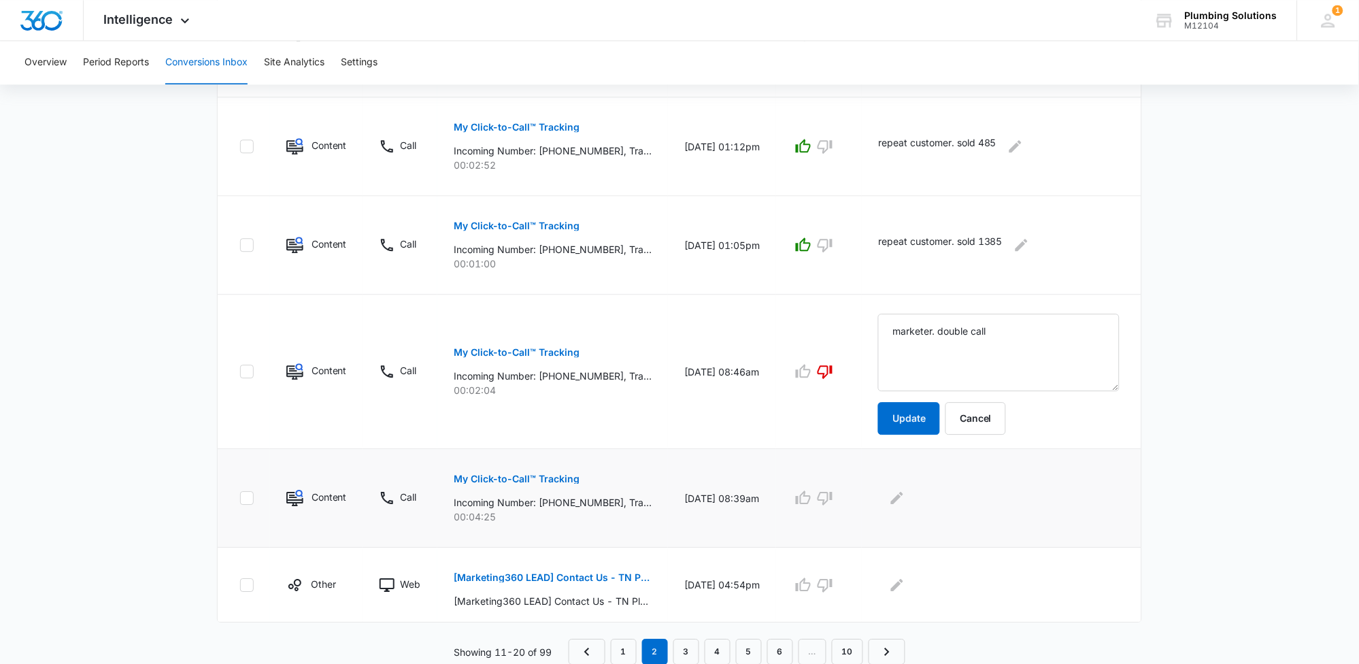
click at [546, 482] on p "My Click-to-Call™ Tracking" at bounding box center [517, 479] width 126 height 10
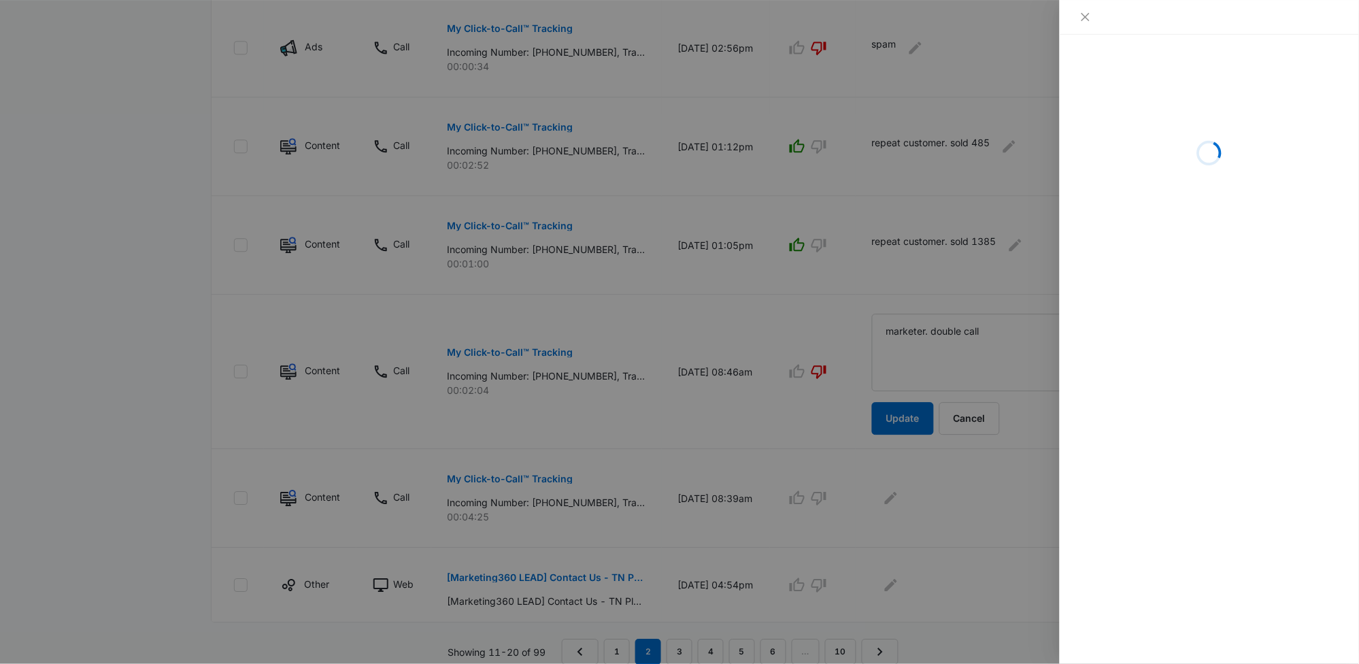
scroll to position [822, 0]
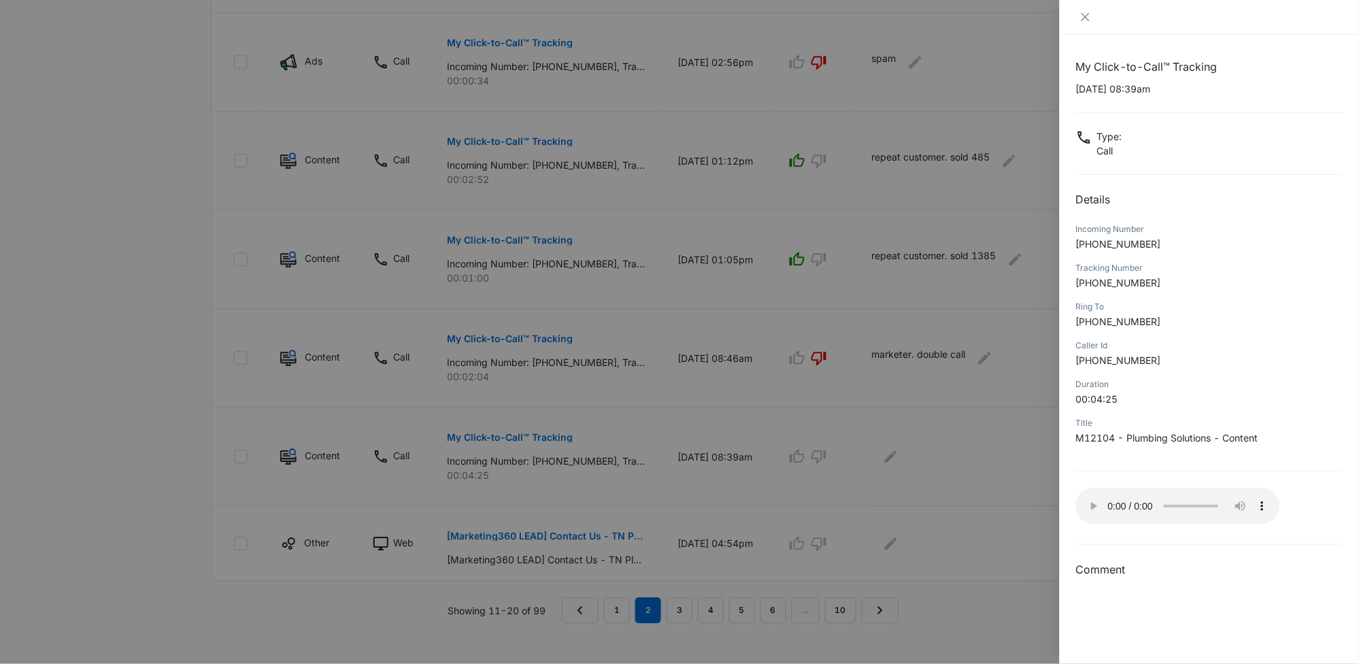
click at [812, 449] on div at bounding box center [679, 332] width 1359 height 664
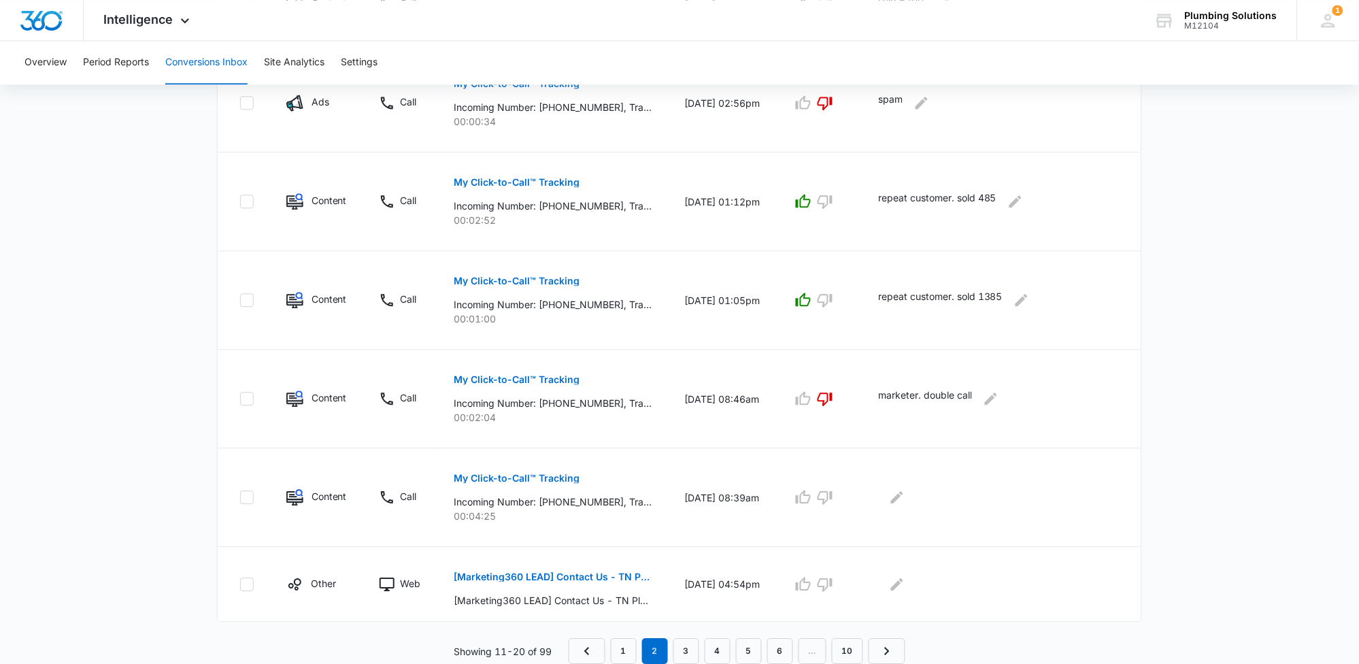
scroll to position [769, 0]
click at [812, 498] on icon "button" at bounding box center [803, 498] width 16 height 16
click at [574, 573] on p "[Marketing360 LEAD] Contact Us - TN Plumbing" at bounding box center [553, 578] width 198 height 10
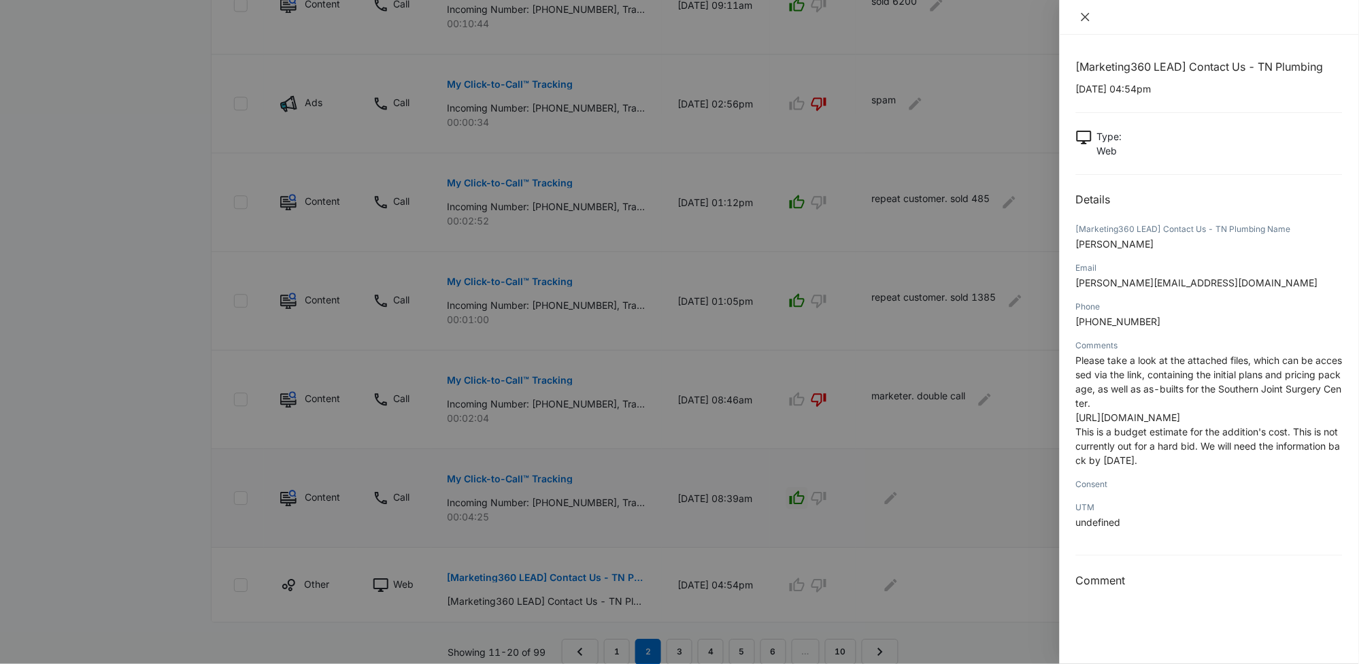
click at [1086, 18] on icon "close" at bounding box center [1085, 17] width 11 height 11
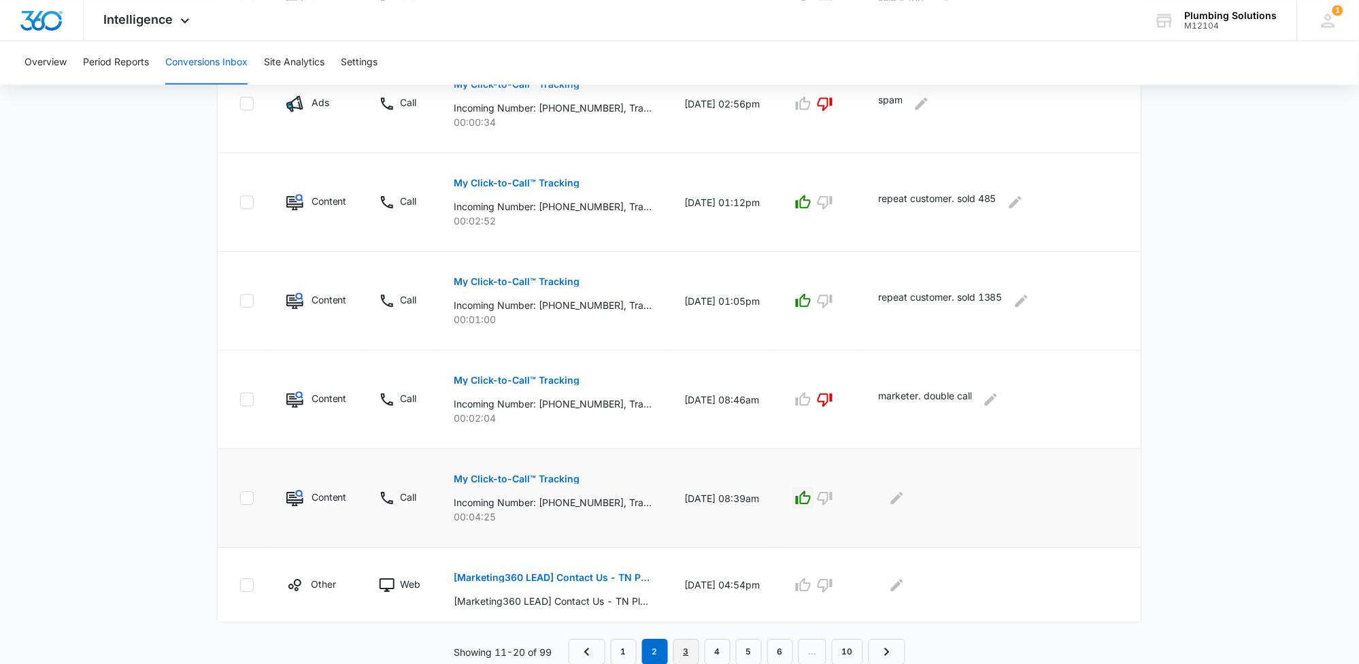
click at [690, 650] on link "3" at bounding box center [687, 652] width 26 height 26
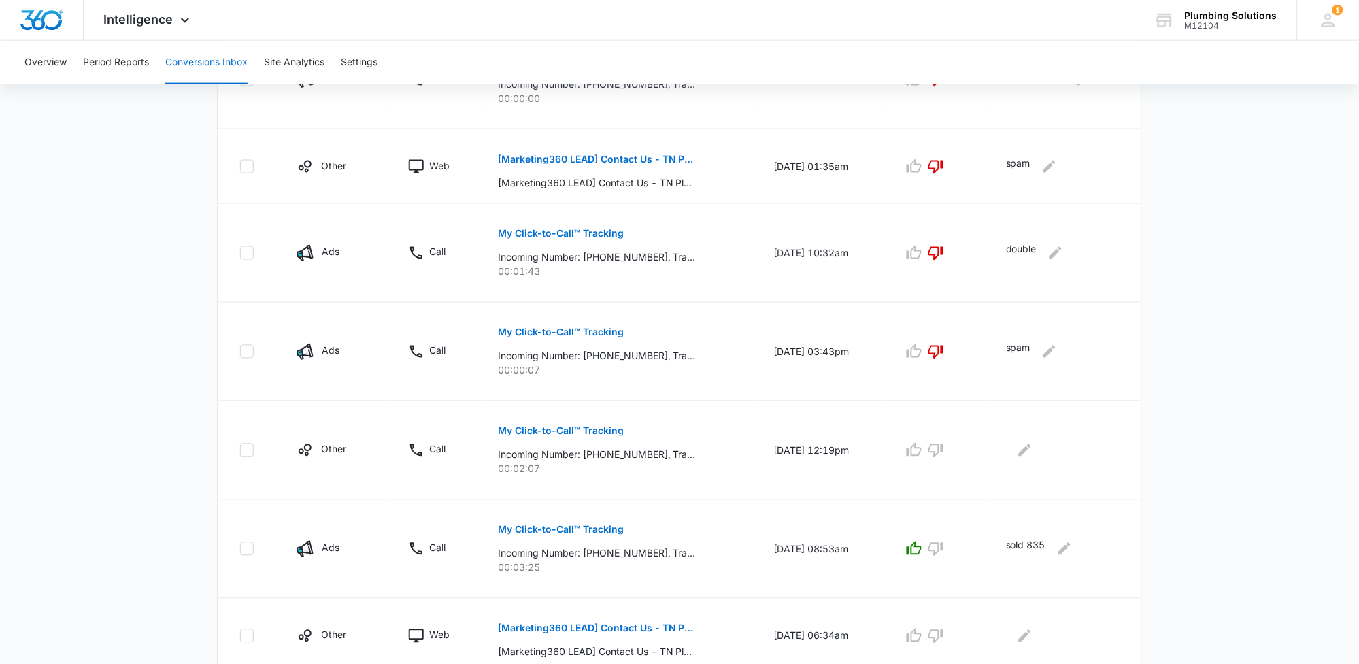
scroll to position [510, 0]
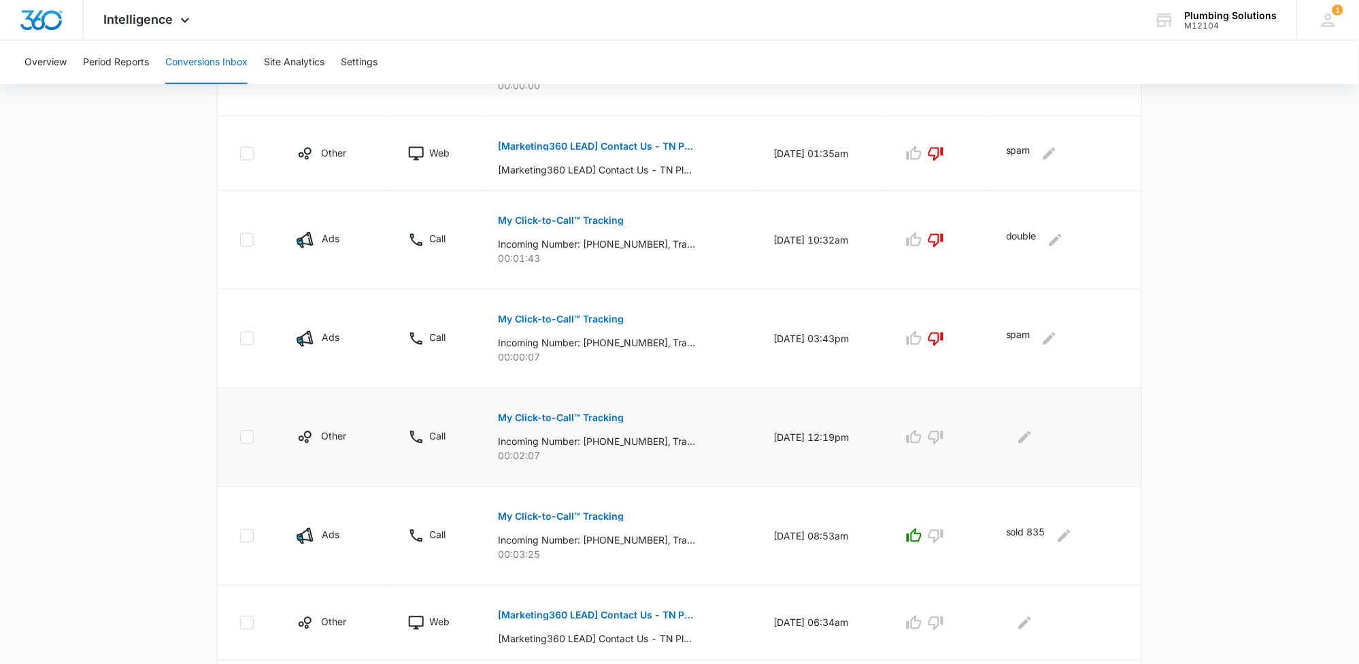
click at [582, 416] on p "My Click-to-Call™ Tracking" at bounding box center [561, 419] width 126 height 10
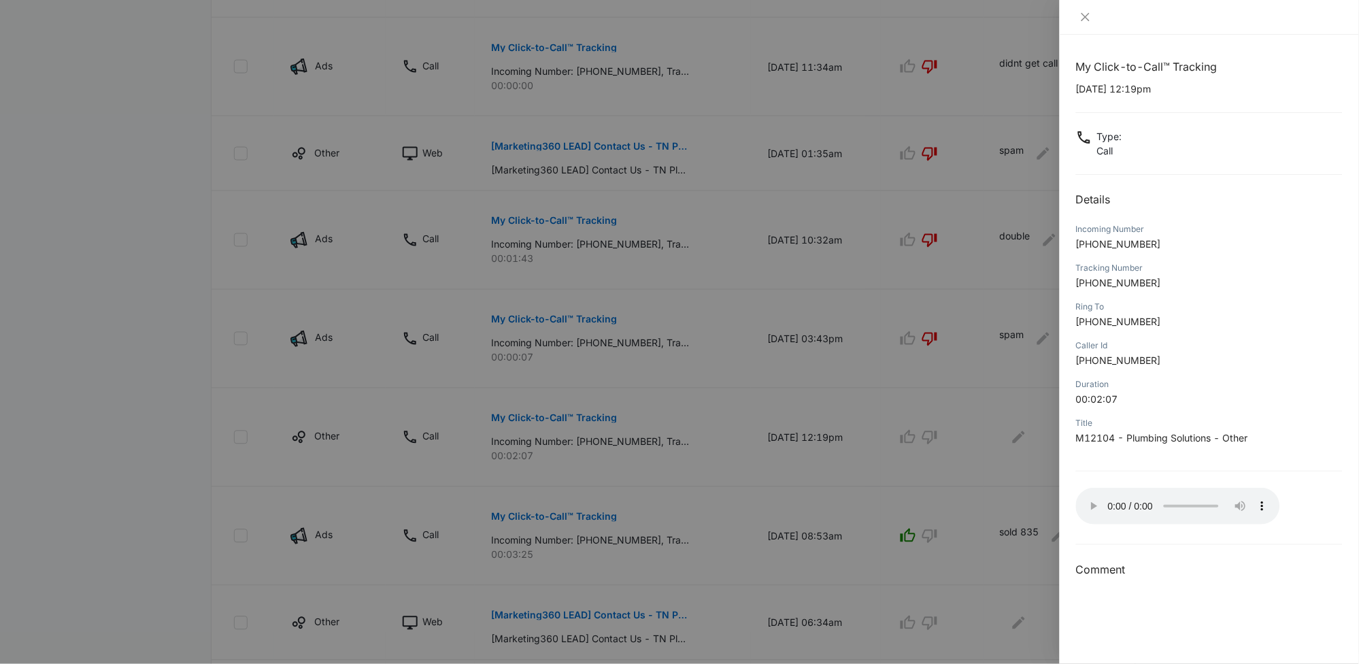
click at [914, 438] on div at bounding box center [679, 332] width 1359 height 664
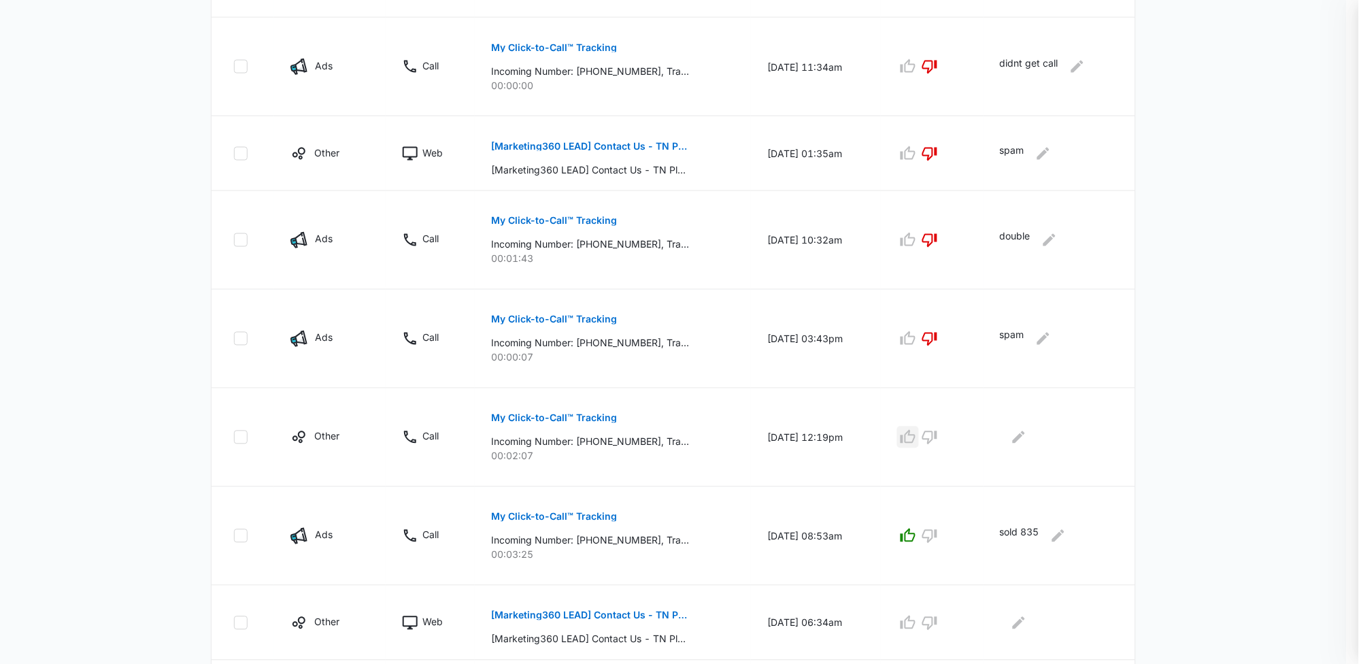
click at [914, 438] on button "button" at bounding box center [908, 438] width 22 height 22
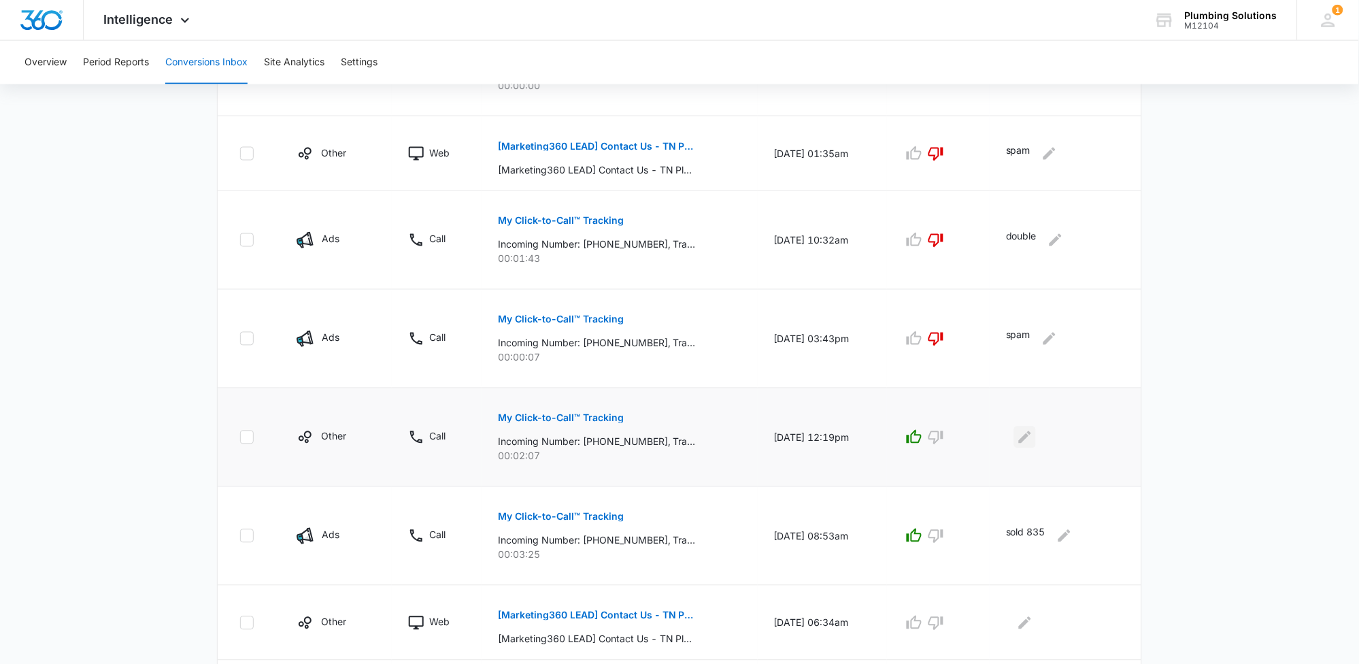
click at [1033, 442] on icon "Edit Comments" at bounding box center [1025, 437] width 16 height 16
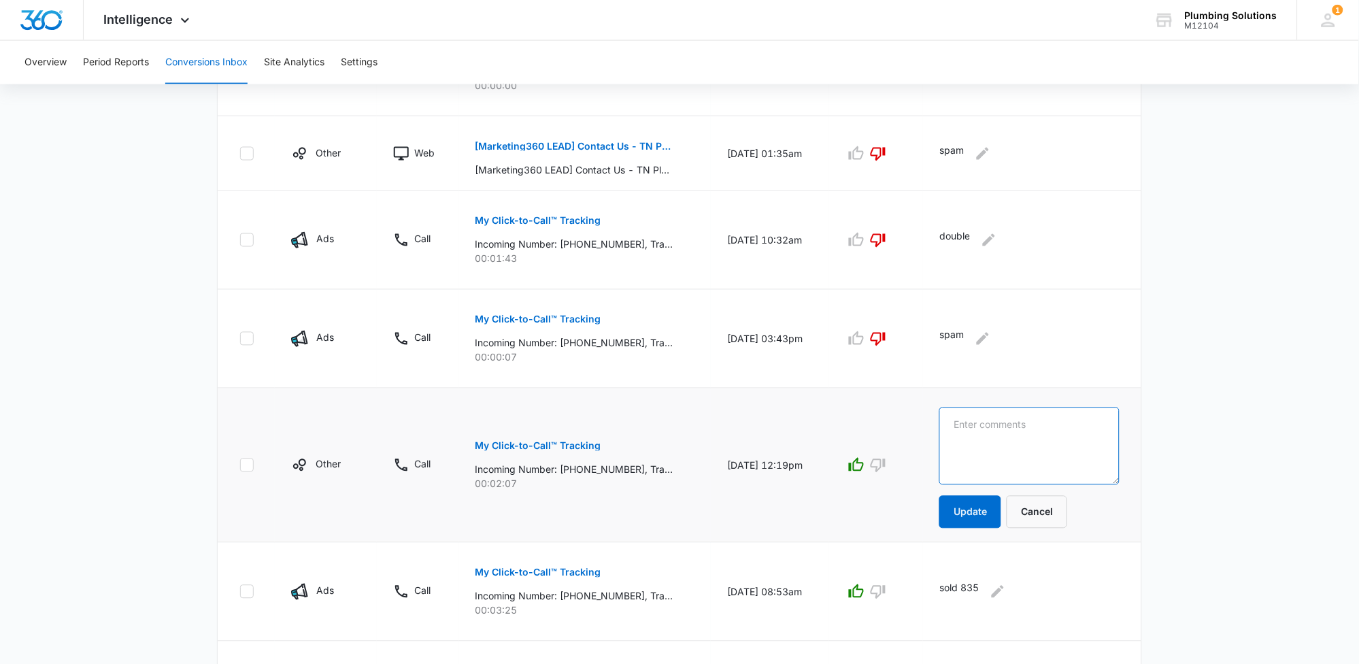
click at [1035, 443] on textarea at bounding box center [1030, 447] width 180 height 78
type textarea "sold 4235"
click at [1001, 515] on button "Update" at bounding box center [971, 512] width 62 height 33
click at [999, 514] on button "Update" at bounding box center [971, 512] width 62 height 33
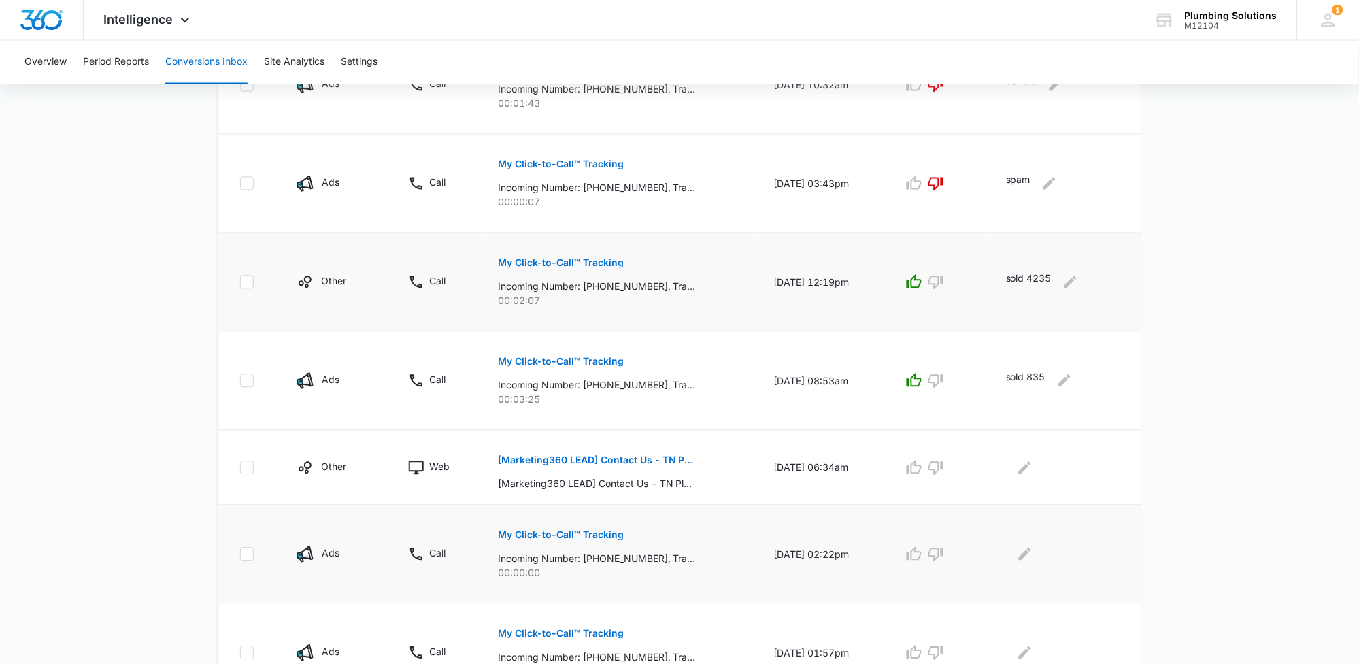
scroll to position [745, 0]
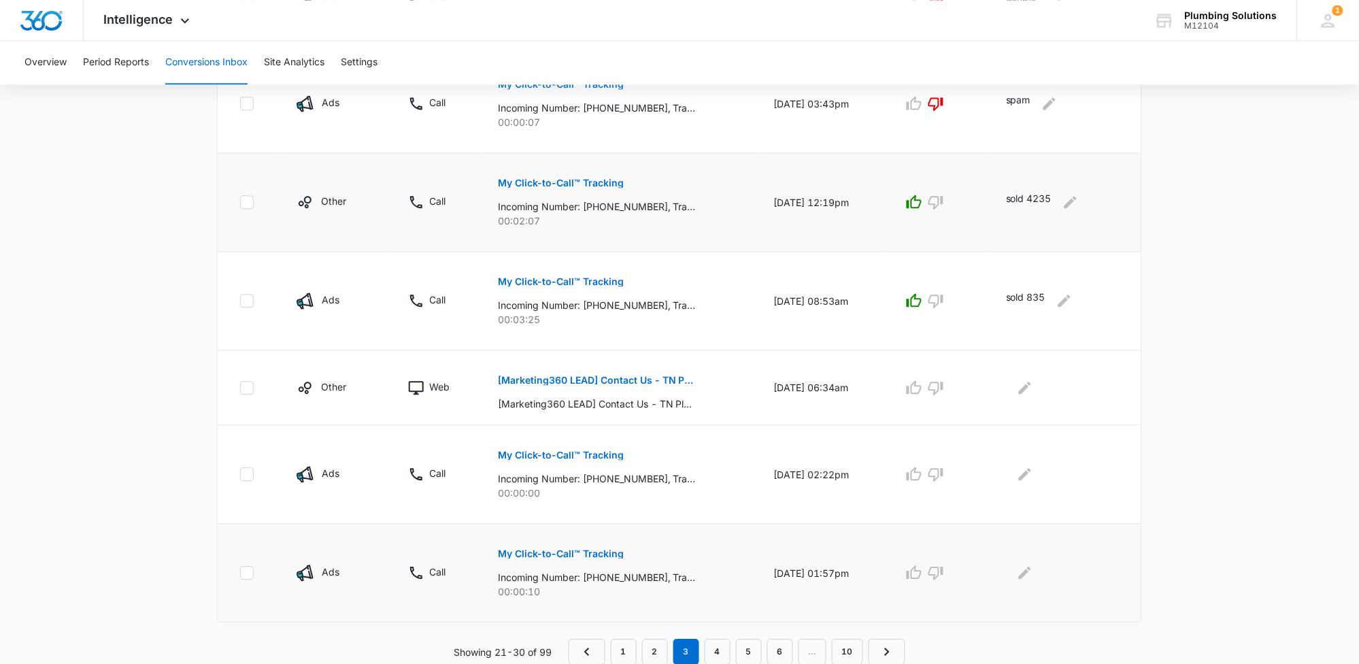
click at [558, 547] on button "My Click-to-Call™ Tracking" at bounding box center [561, 553] width 126 height 33
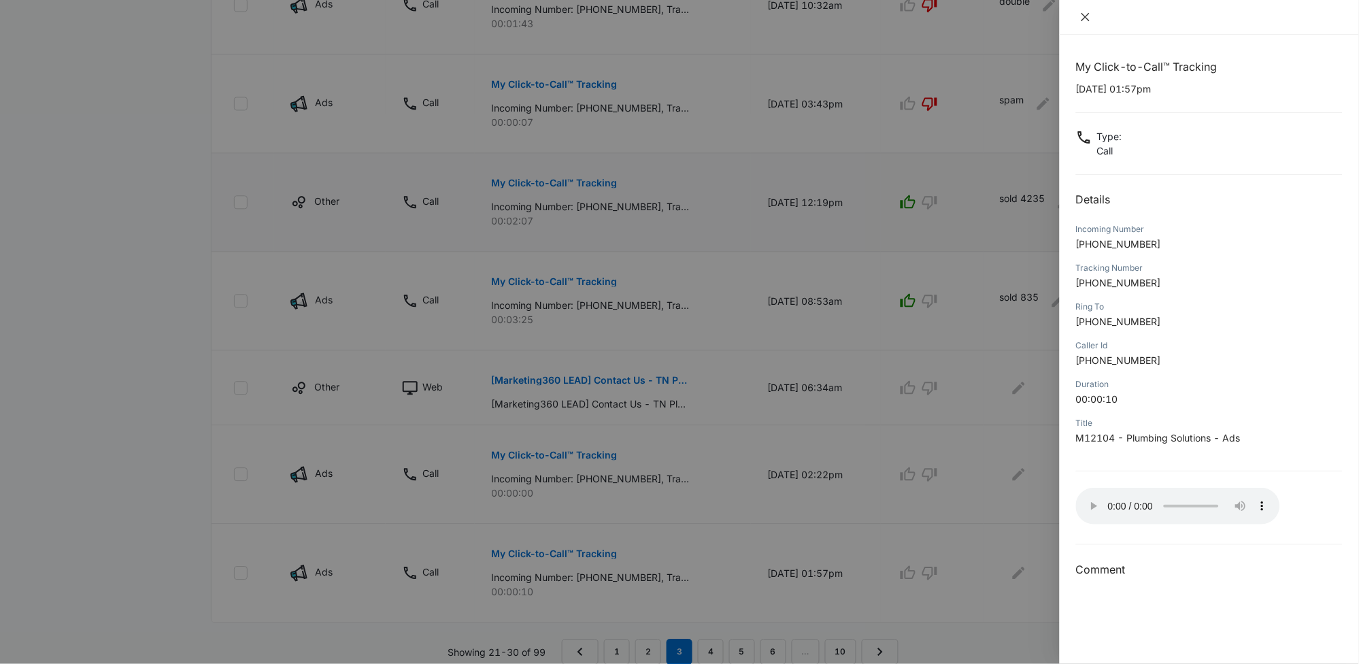
click at [1088, 19] on icon "close" at bounding box center [1085, 17] width 11 height 11
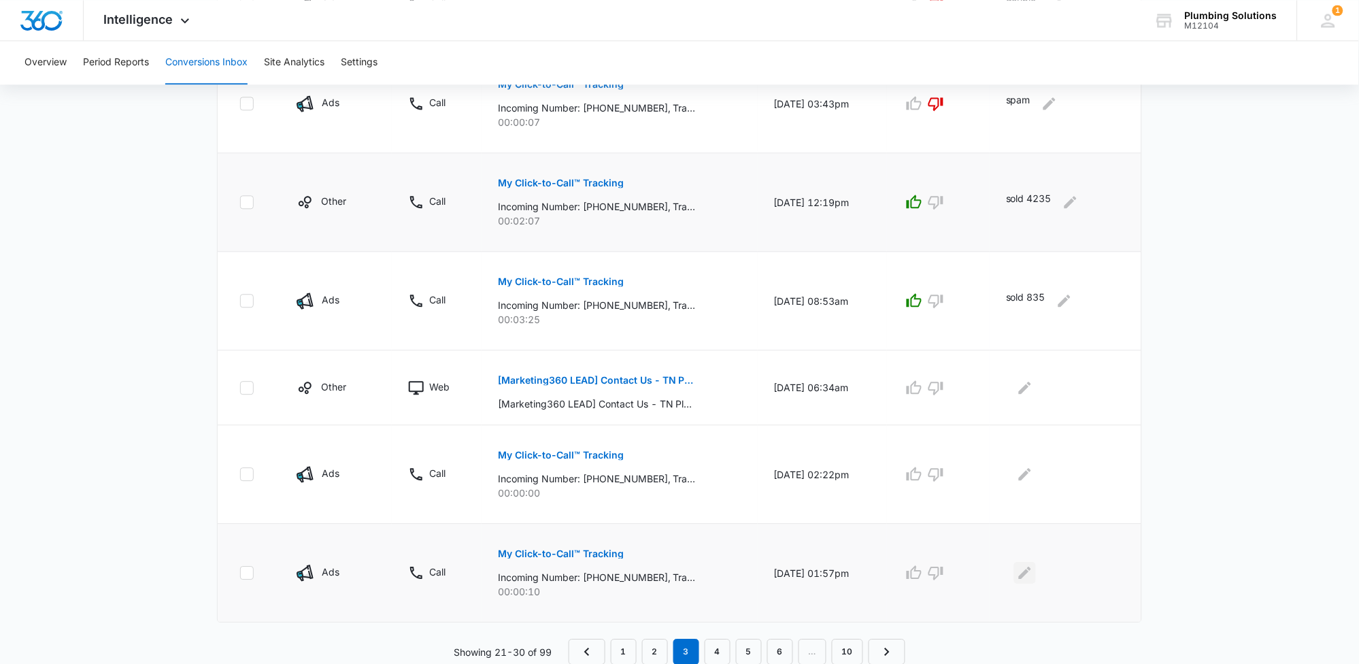
click at [1033, 576] on icon "Edit Comments" at bounding box center [1025, 573] width 16 height 16
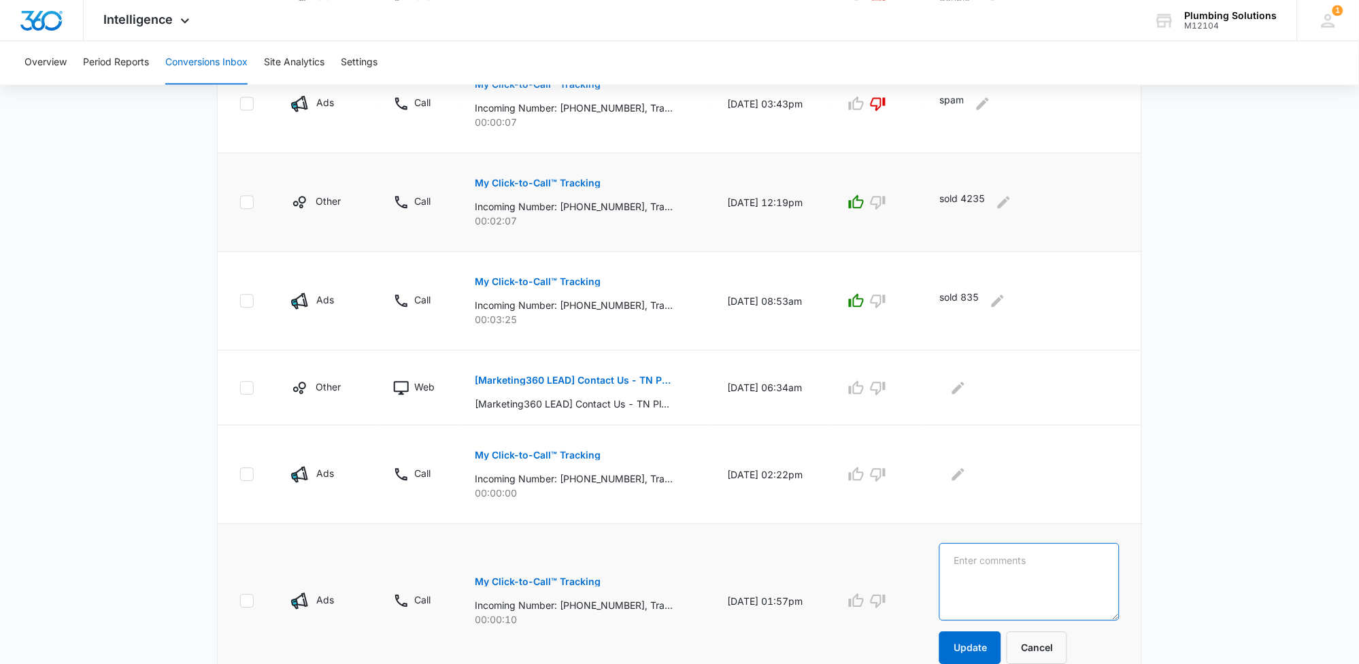
click at [1040, 571] on textarea at bounding box center [1030, 582] width 180 height 78
type textarea "n"
type textarea "another call that didnt ring to phones but went to voicemail"
click at [984, 654] on button "Update" at bounding box center [971, 647] width 62 height 33
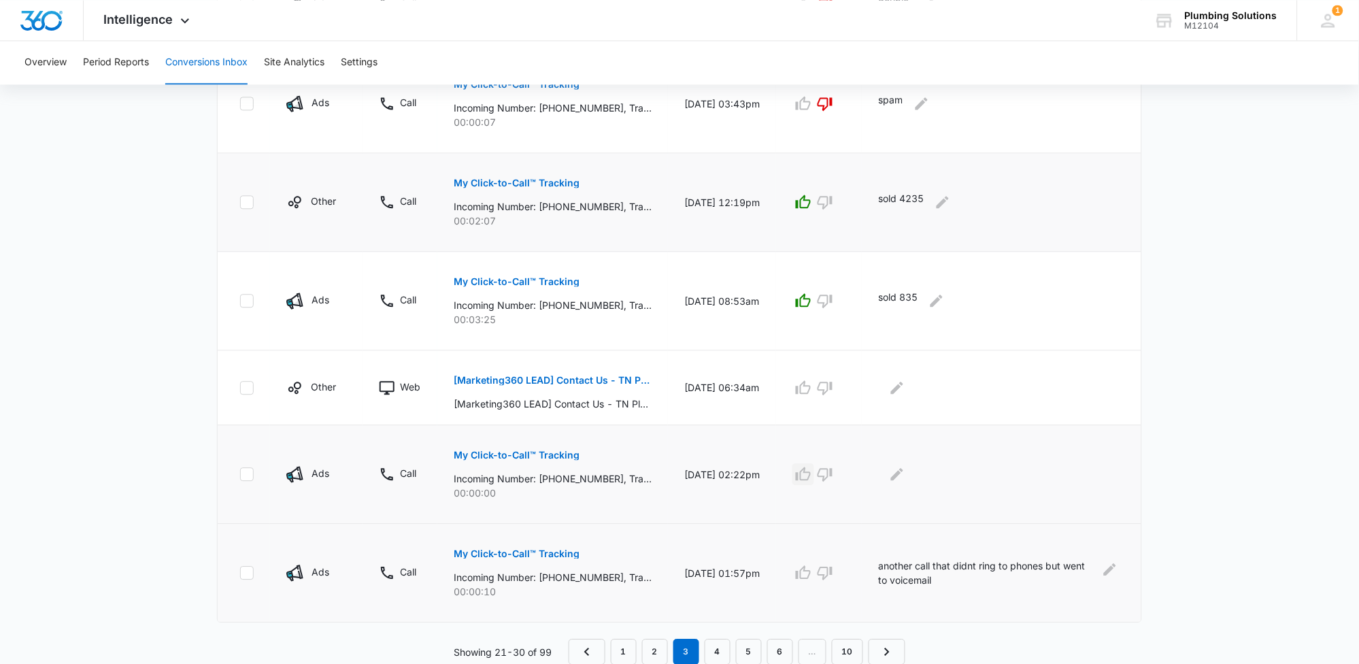
click at [811, 480] on icon "button" at bounding box center [803, 474] width 15 height 14
click at [605, 376] on p "[Marketing360 LEAD] Contact Us - TN Plumbing" at bounding box center [553, 381] width 198 height 10
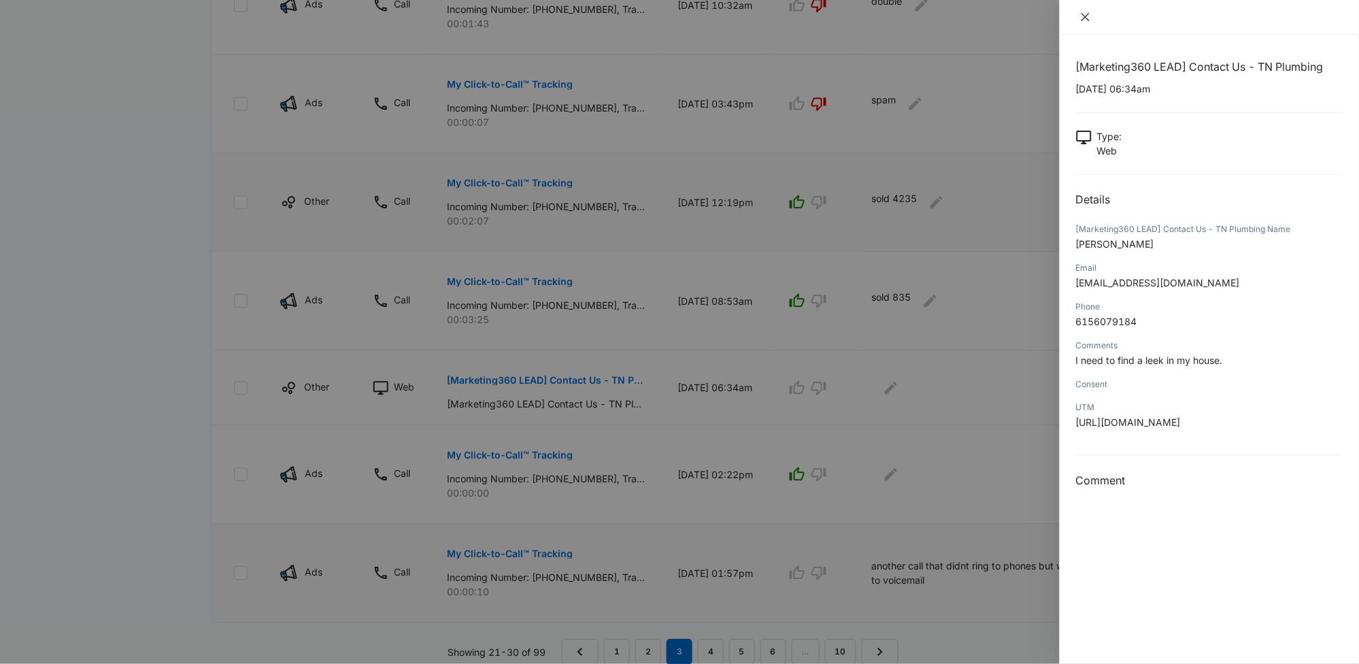
click at [1085, 15] on icon "close" at bounding box center [1085, 17] width 11 height 11
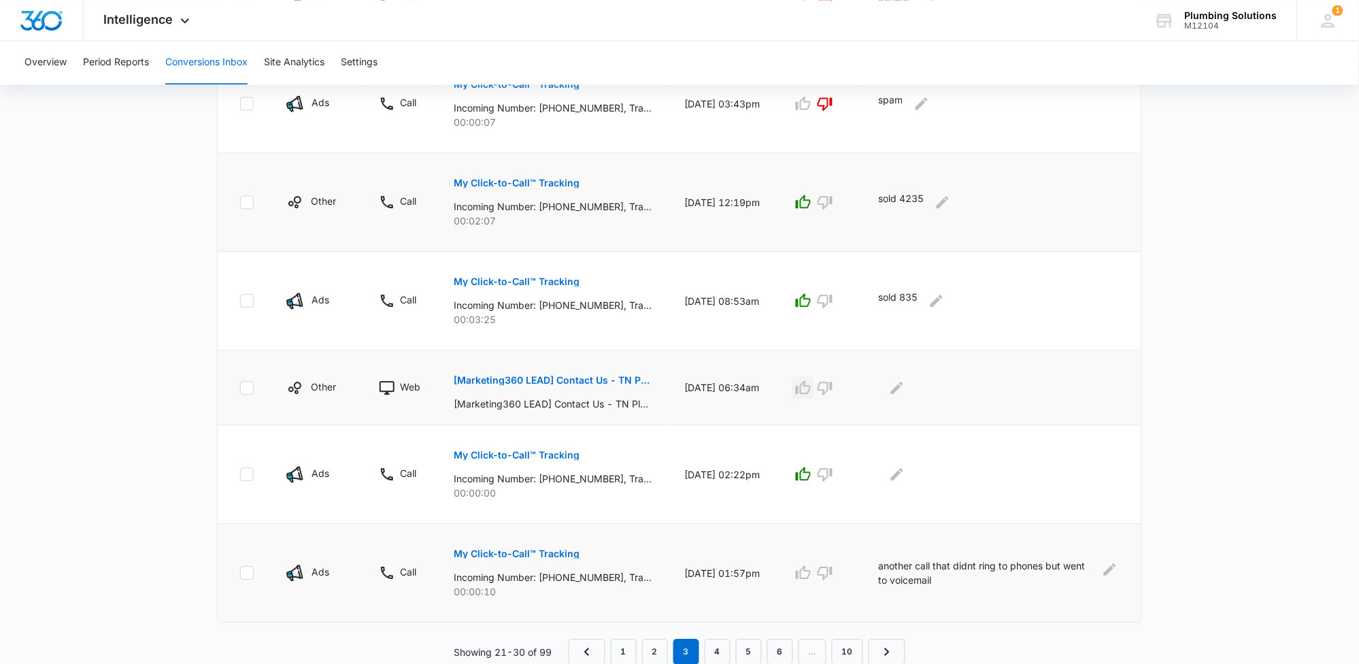
click at [811, 393] on icon "button" at bounding box center [803, 387] width 15 height 14
click at [723, 654] on link "4" at bounding box center [718, 652] width 26 height 26
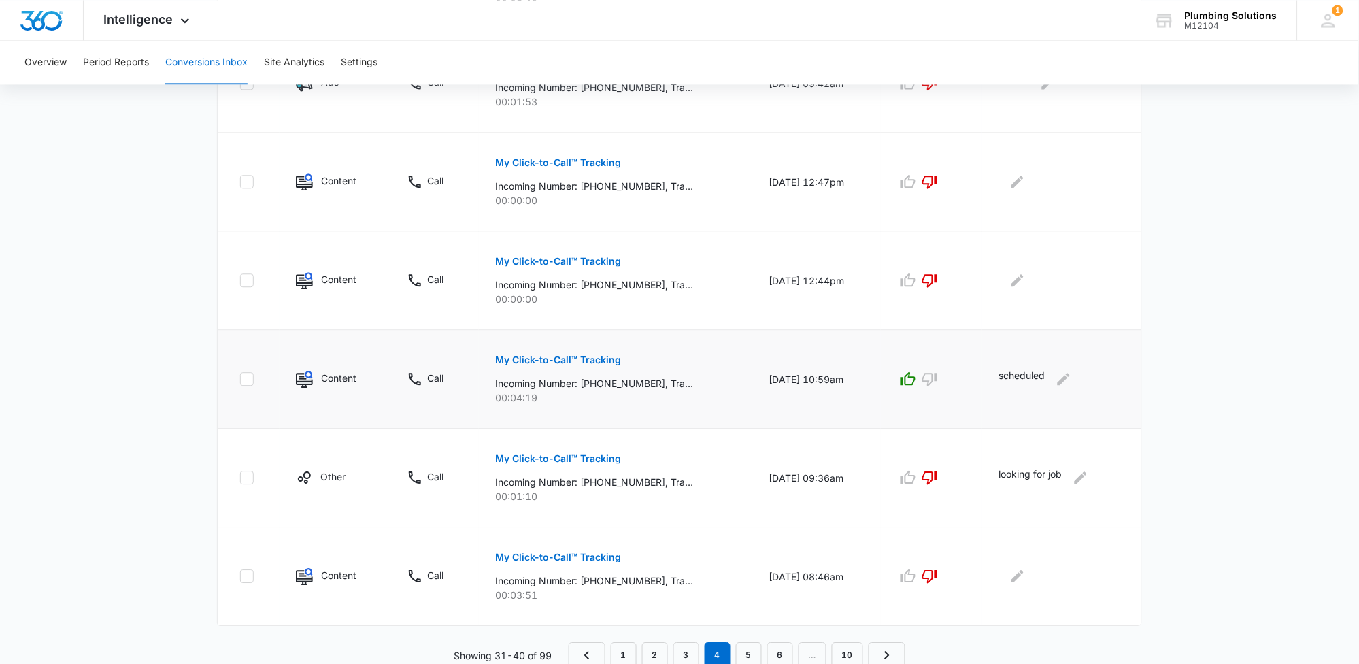
scroll to position [792, 0]
drag, startPoint x: 586, startPoint y: 382, endPoint x: 648, endPoint y: 376, distance: 62.2
click at [648, 376] on p "Incoming Number: +16158811616, Tracking Number: +16152371054, Ring To: +1615887…" at bounding box center [594, 380] width 198 height 14
click at [1071, 378] on icon "Edit Comments" at bounding box center [1064, 376] width 16 height 16
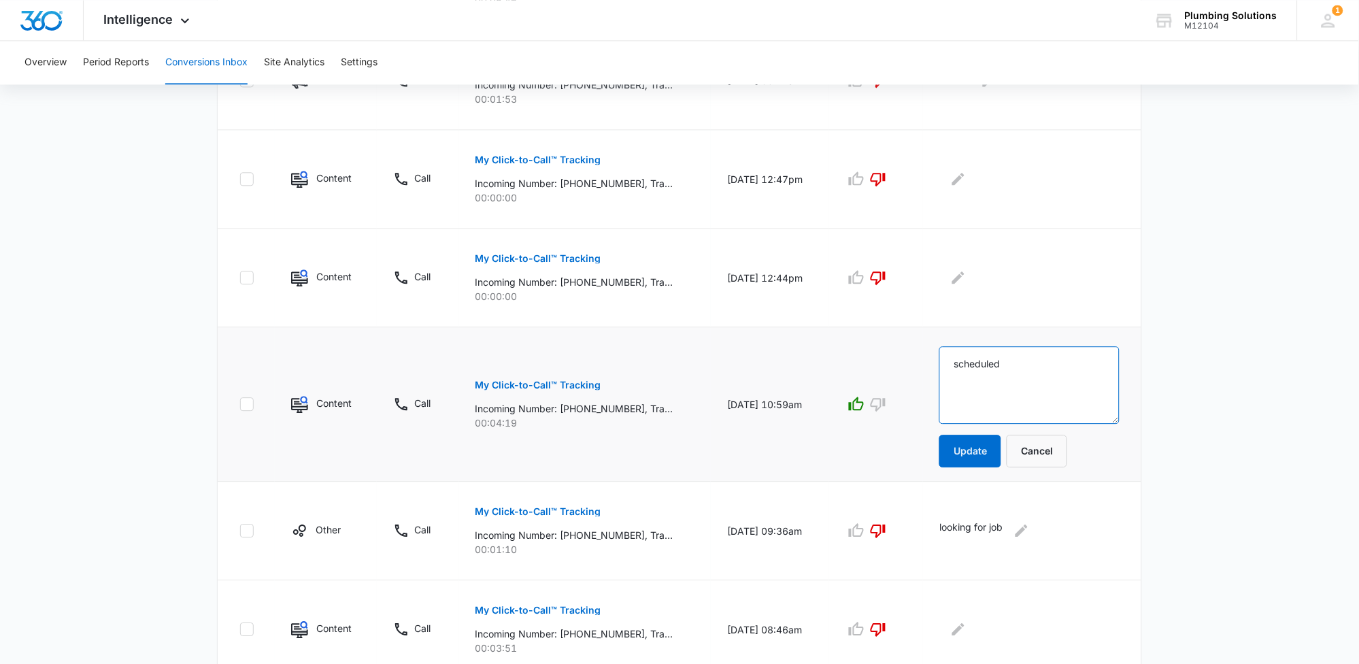
drag, startPoint x: 1059, startPoint y: 376, endPoint x: 861, endPoint y: 371, distance: 197.4
click at [861, 378] on tr "Content Call My Click-to-Call™ Tracking Incoming Number: +16158811616, Tracking…" at bounding box center [680, 404] width 924 height 154
type textarea "repeat customer. sold 1760"
click at [969, 460] on button "Update" at bounding box center [971, 451] width 62 height 33
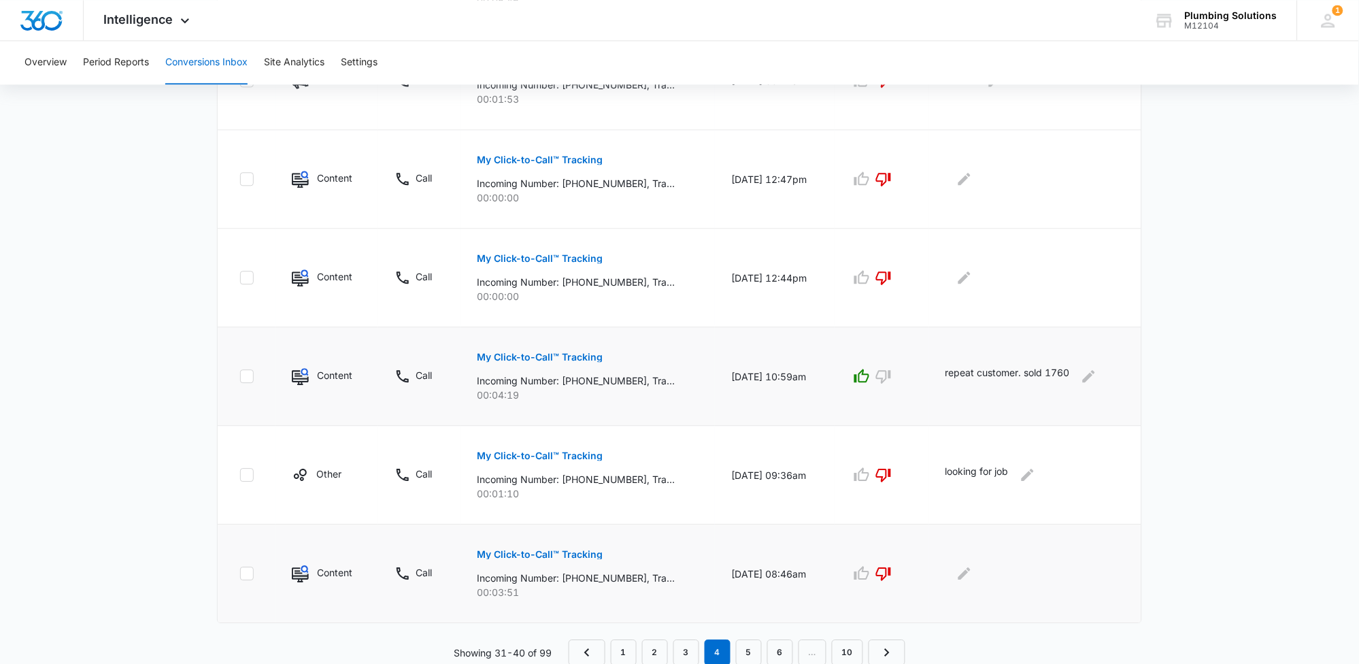
click at [542, 554] on p "My Click-to-Call™ Tracking" at bounding box center [540, 555] width 126 height 10
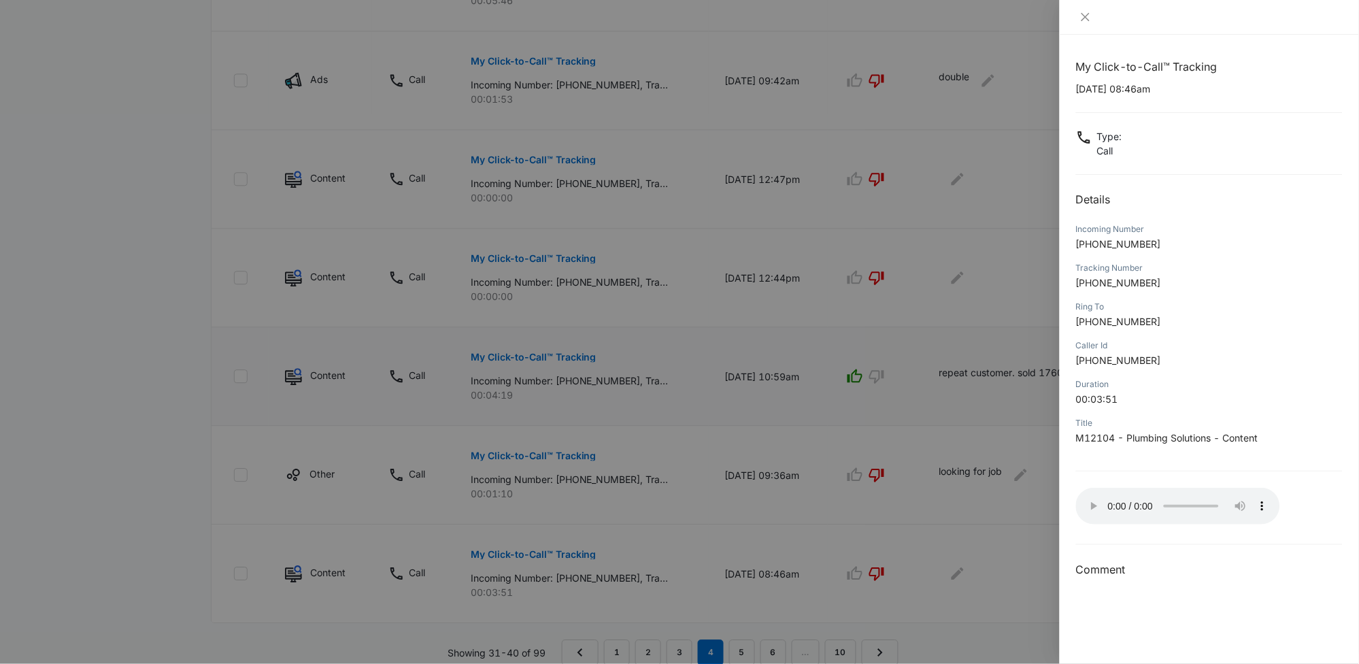
click at [965, 578] on div at bounding box center [679, 332] width 1359 height 664
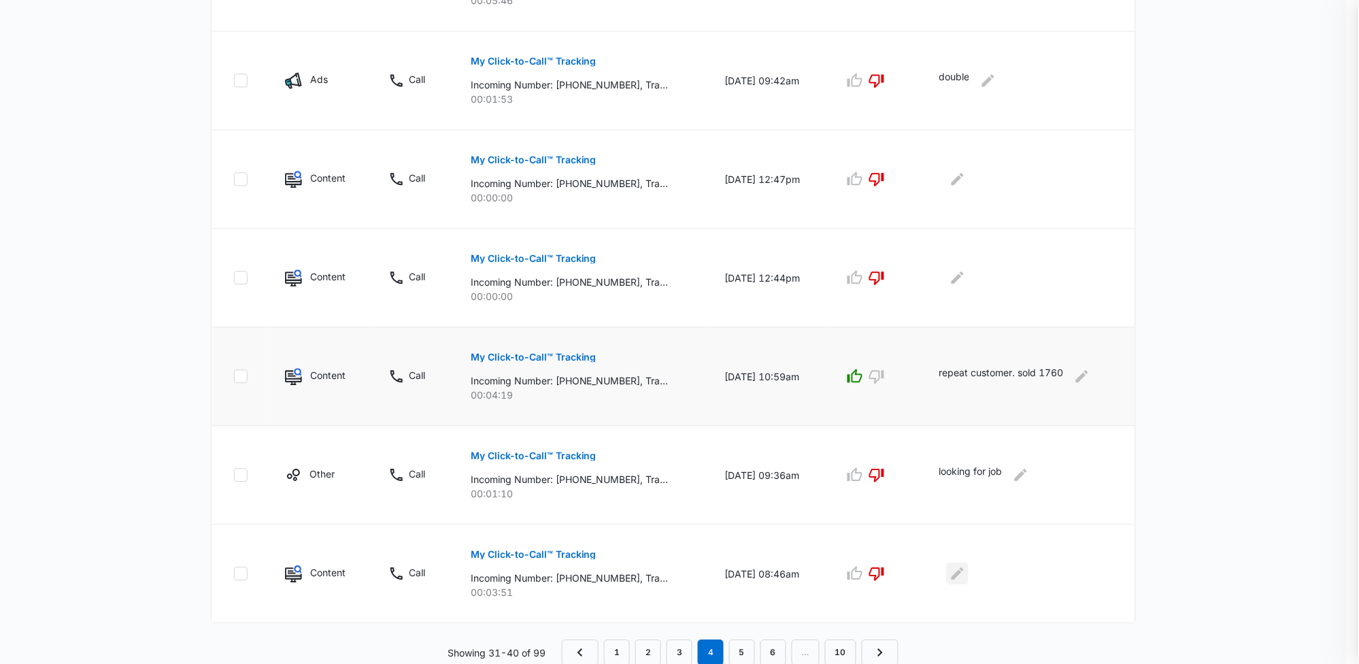
click at [964, 576] on icon "Edit Comments" at bounding box center [958, 573] width 12 height 12
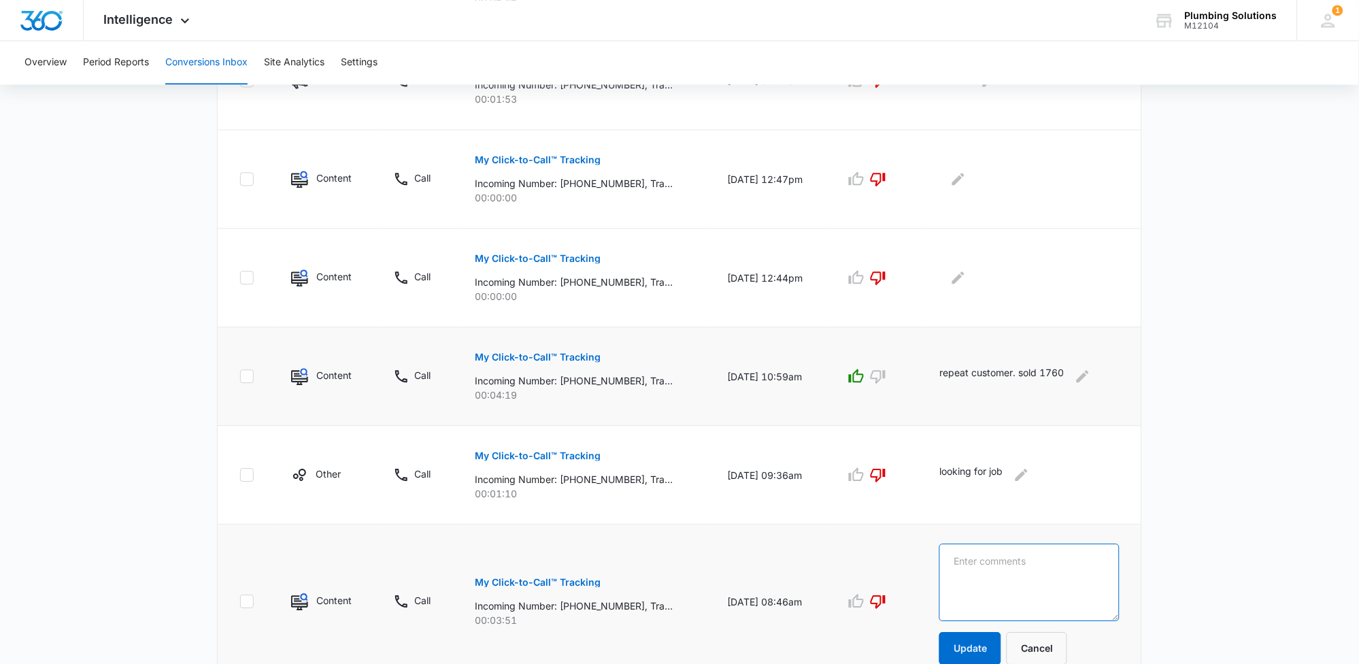
click at [984, 571] on textarea at bounding box center [1030, 583] width 180 height 78
type textarea "didnt schedule"
drag, startPoint x: 861, startPoint y: 606, endPoint x: 872, endPoint y: 615, distance: 14.0
click at [865, 611] on button "button" at bounding box center [857, 602] width 22 height 22
click at [973, 641] on button "Update" at bounding box center [971, 648] width 62 height 33
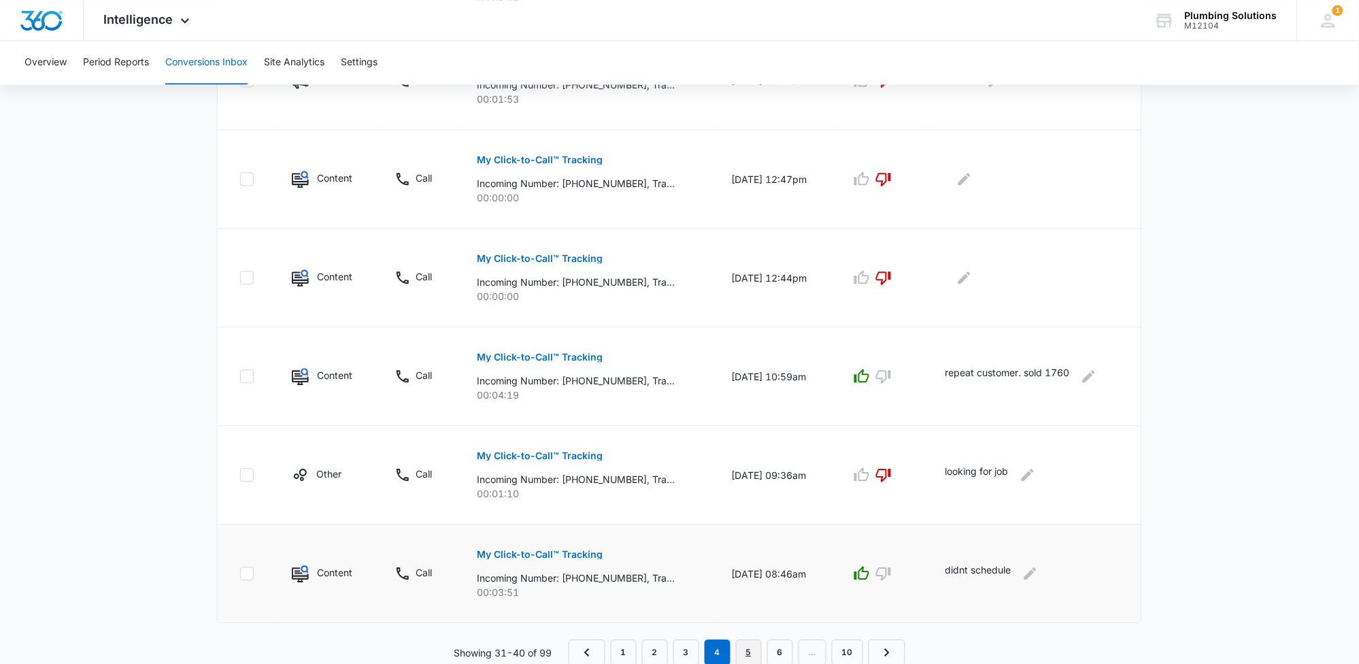
click at [750, 649] on link "5" at bounding box center [749, 652] width 26 height 26
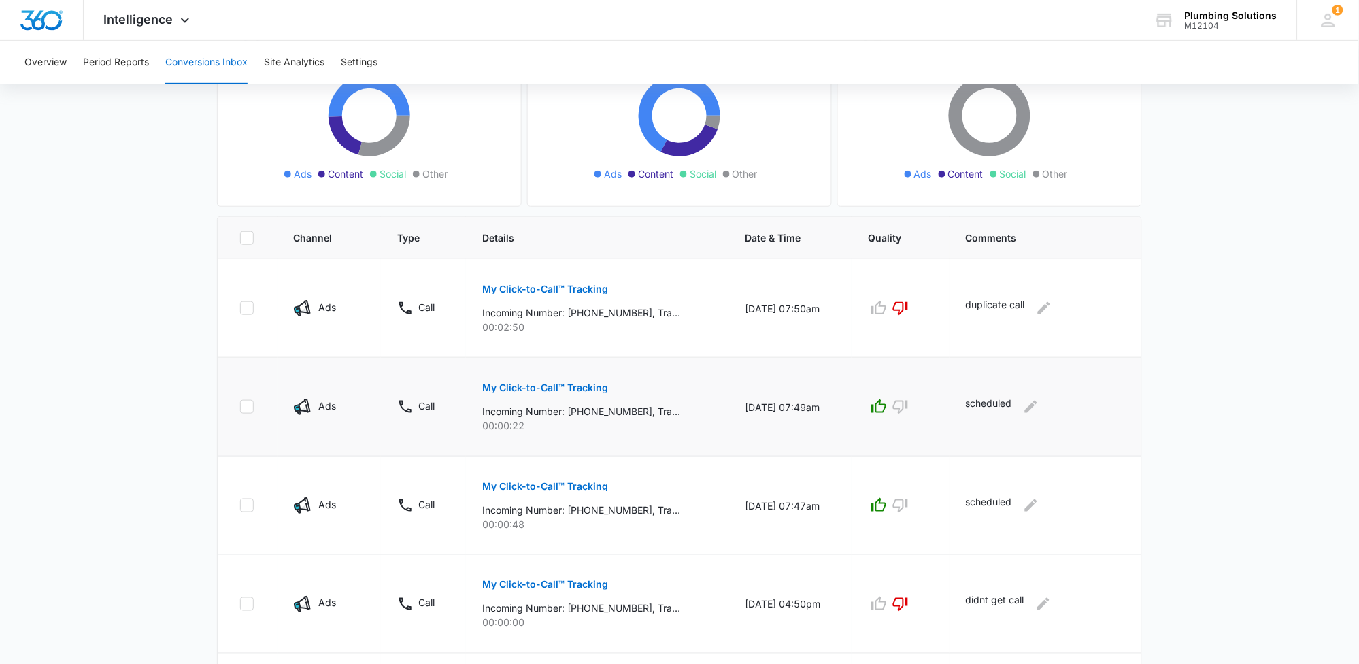
scroll to position [254, 0]
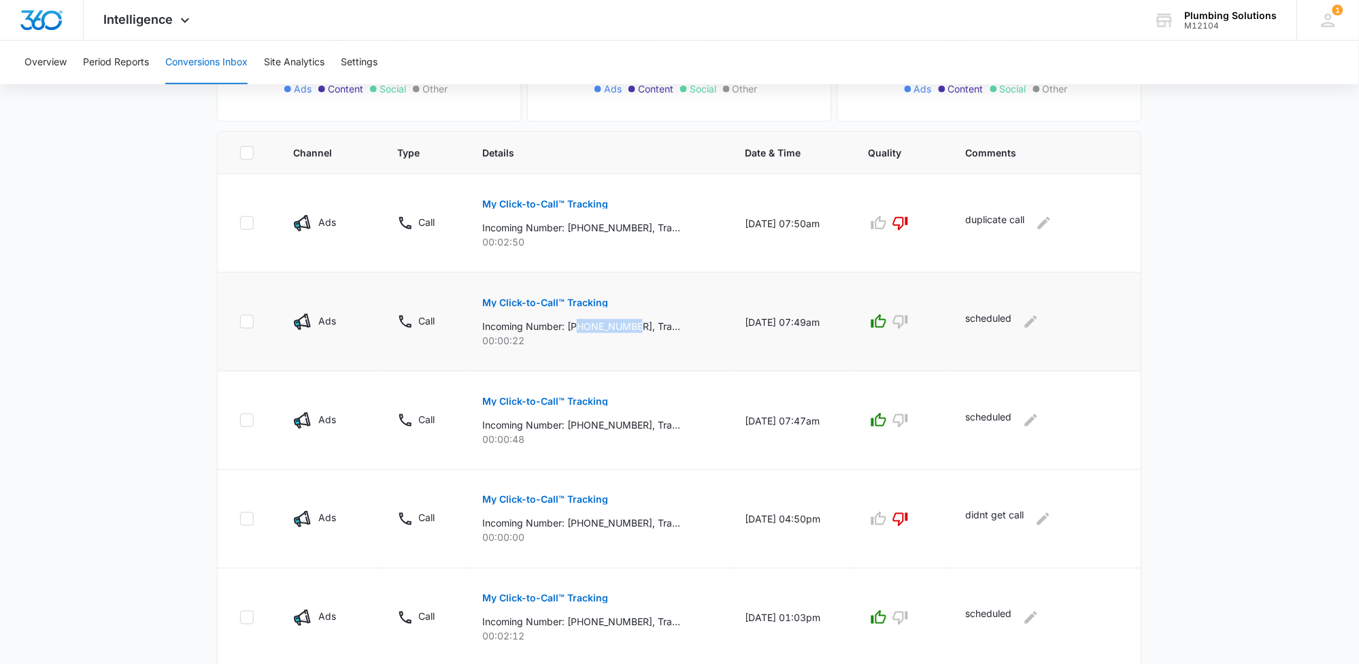
drag, startPoint x: 573, startPoint y: 327, endPoint x: 632, endPoint y: 326, distance: 58.5
click at [632, 326] on p "Incoming Number: +16157753995, Tracking Number: +16152371062, Ring To: +1615887…" at bounding box center [581, 326] width 198 height 14
click at [1035, 318] on icon "Edit Comments" at bounding box center [1031, 322] width 16 height 16
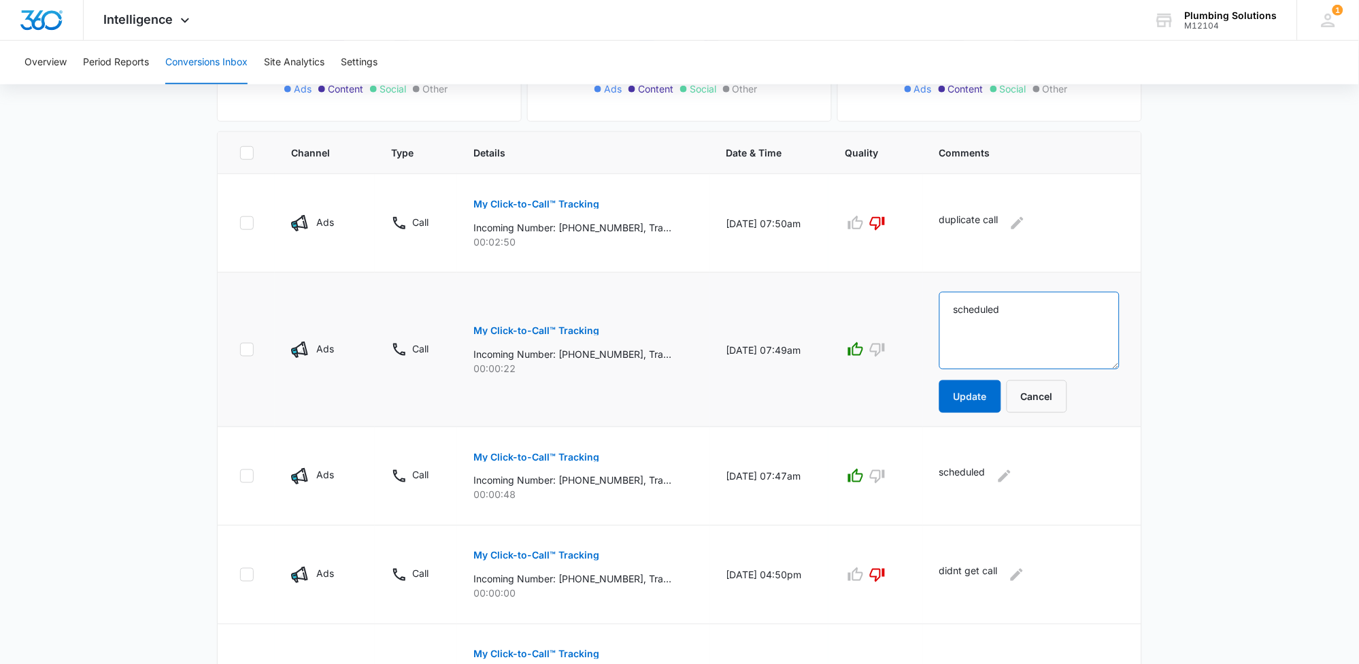
drag, startPoint x: 1031, startPoint y: 318, endPoint x: 948, endPoint y: 309, distance: 83.5
click at [948, 314] on td "scheduled Update Cancel" at bounding box center [1032, 350] width 218 height 154
type textarea "gave est"
click at [993, 393] on button "Update" at bounding box center [971, 396] width 62 height 33
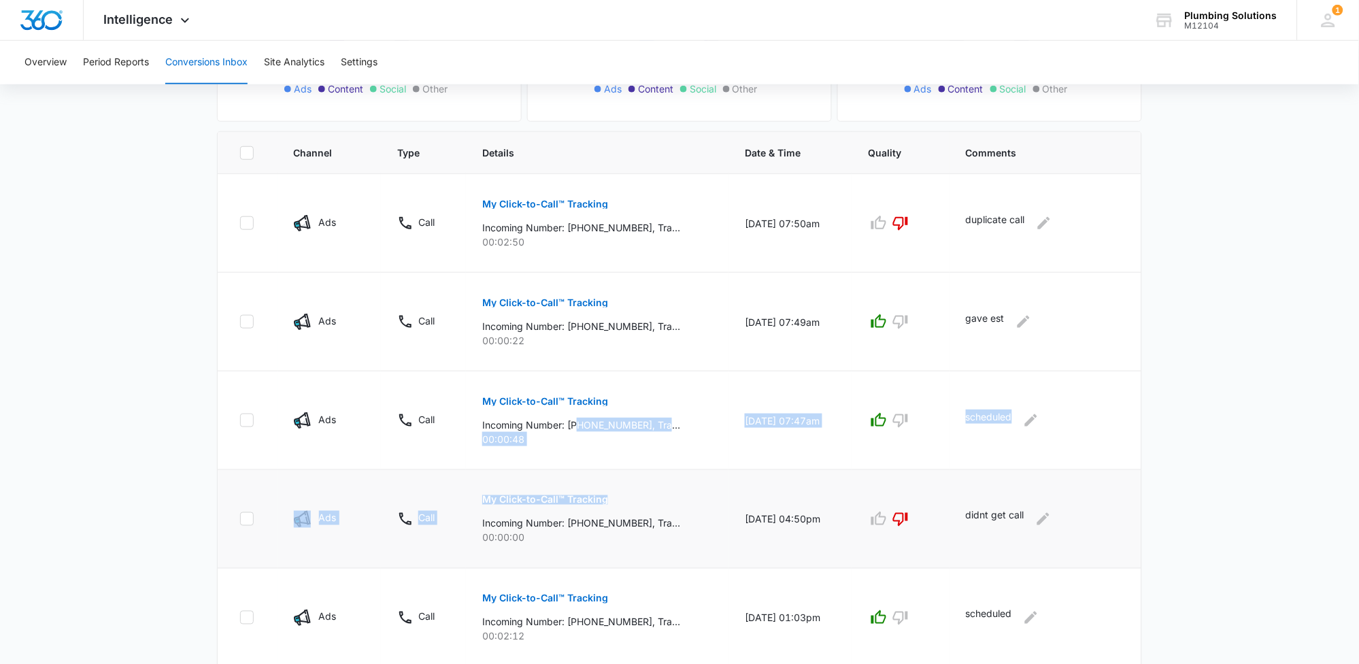
drag, startPoint x: 571, startPoint y: 480, endPoint x: 630, endPoint y: 478, distance: 58.6
click at [630, 478] on tbody "Ads Call My Click-to-Call™ Tracking Incoming Number: +16152690286, Tracking Num…" at bounding box center [680, 655] width 924 height 963
click at [627, 472] on td "My Click-to-Call™ Tracking Incoming Number: +16159731677, Tracking Number: +161…" at bounding box center [597, 519] width 263 height 99
drag, startPoint x: 576, startPoint y: 427, endPoint x: 633, endPoint y: 429, distance: 57.8
click at [633, 429] on p "Incoming Number: +16152690286, Tracking Number: +16152371062, Ring To: +1615887…" at bounding box center [581, 425] width 198 height 14
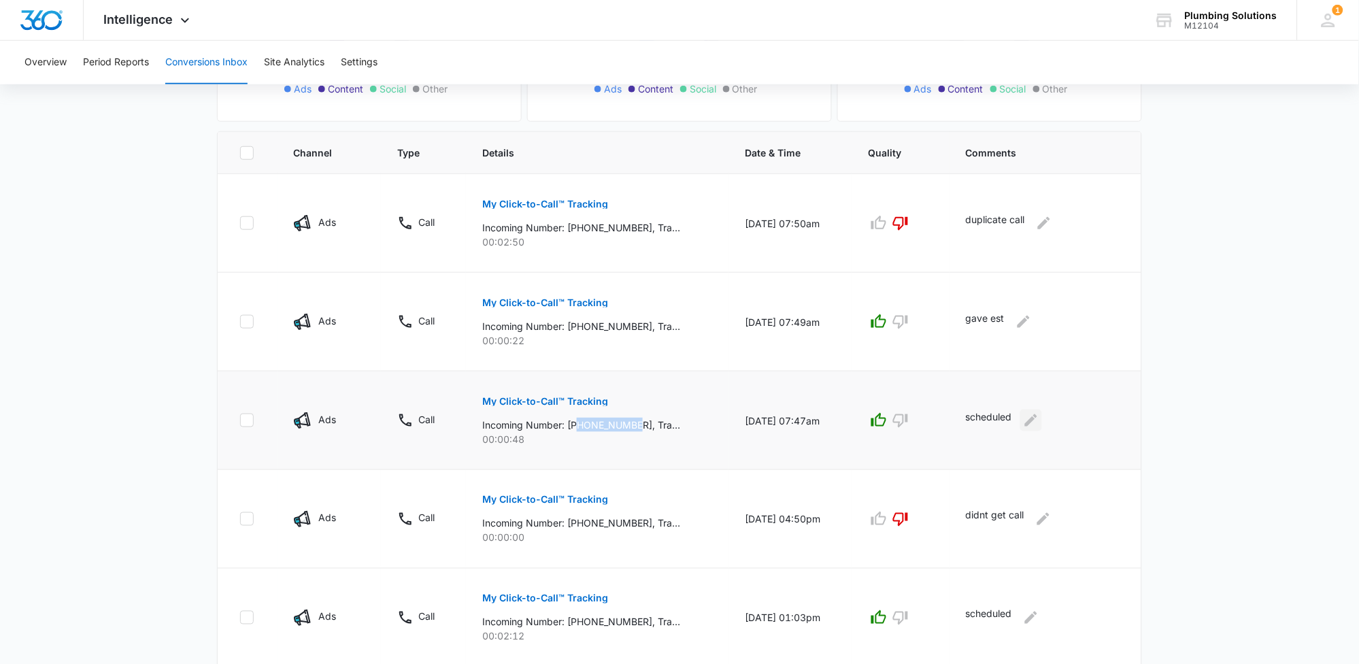
click at [1030, 420] on icon "Edit Comments" at bounding box center [1031, 420] width 16 height 16
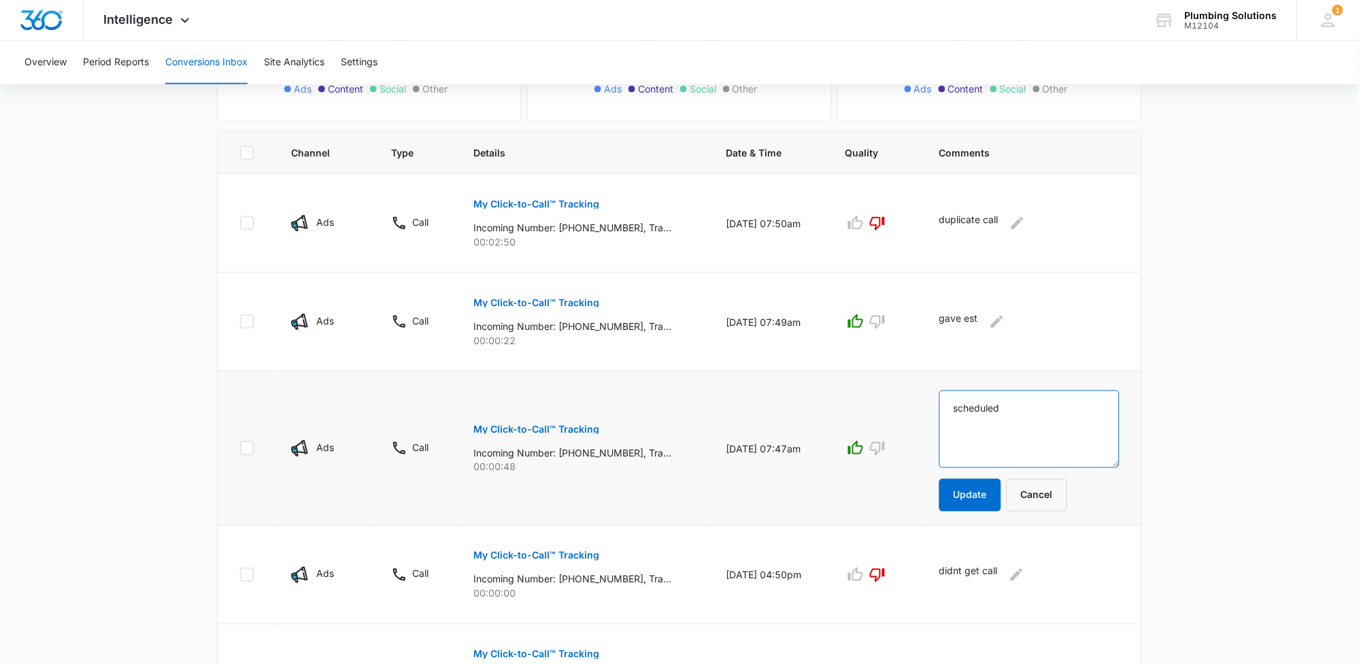
drag, startPoint x: 1018, startPoint y: 407, endPoint x: 982, endPoint y: 403, distance: 37.0
click at [979, 412] on textarea "scheduled" at bounding box center [1030, 429] width 180 height 78
type textarea "s"
type textarea "gave est"
click at [981, 487] on button "Update" at bounding box center [971, 495] width 62 height 33
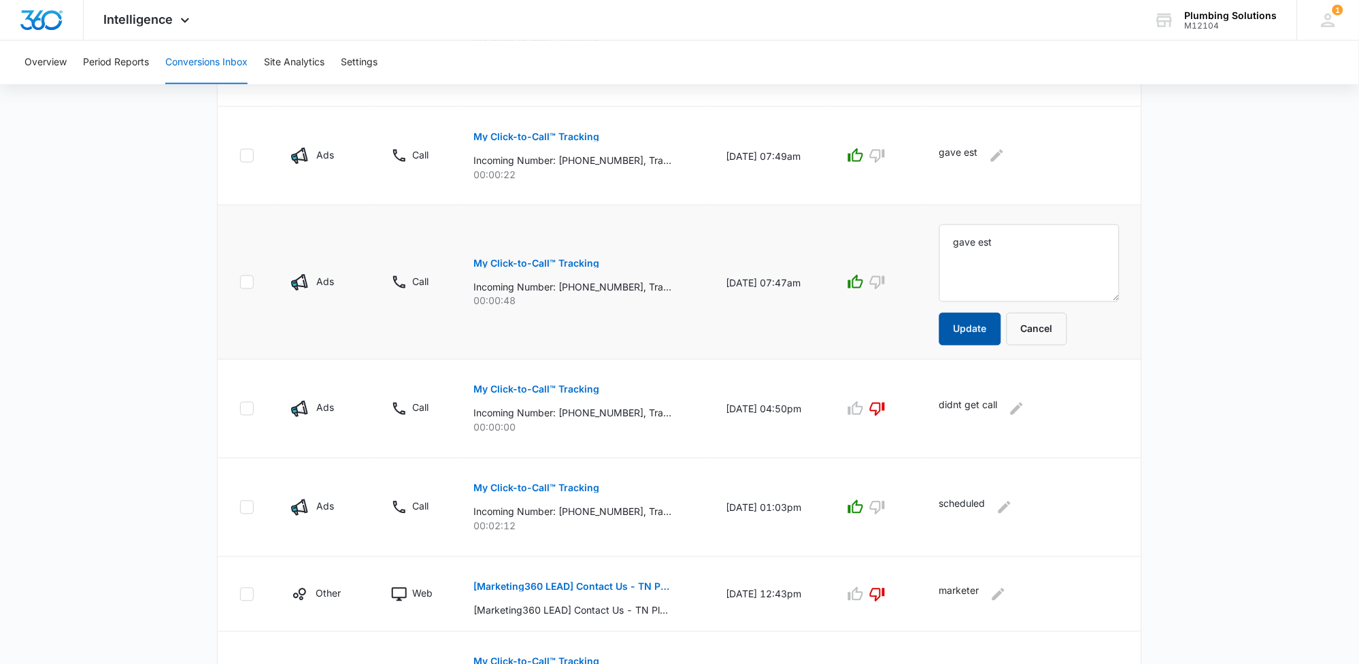
scroll to position [425, 0]
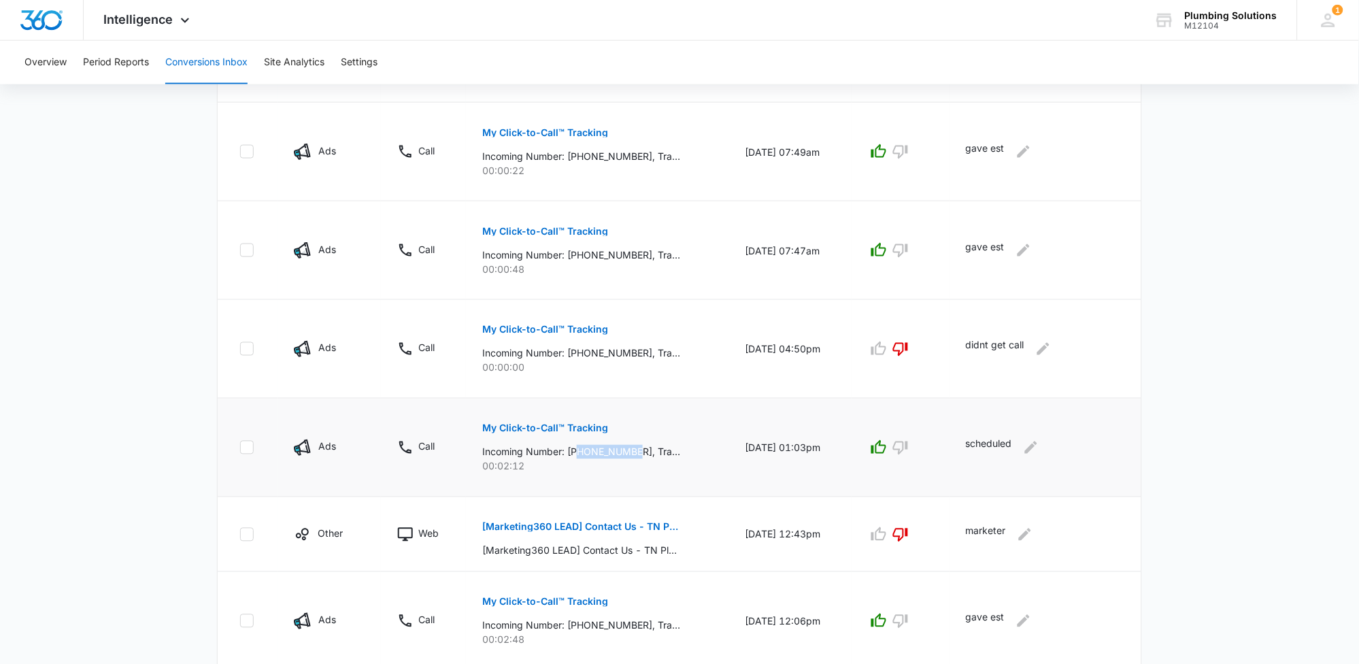
drag, startPoint x: 573, startPoint y: 452, endPoint x: 632, endPoint y: 454, distance: 58.5
click at [632, 454] on p "Incoming Number: +16292755427, Tracking Number: +16152371062, Ring To: +1615887…" at bounding box center [581, 452] width 198 height 14
click at [1031, 447] on icon "Edit Comments" at bounding box center [1031, 447] width 16 height 16
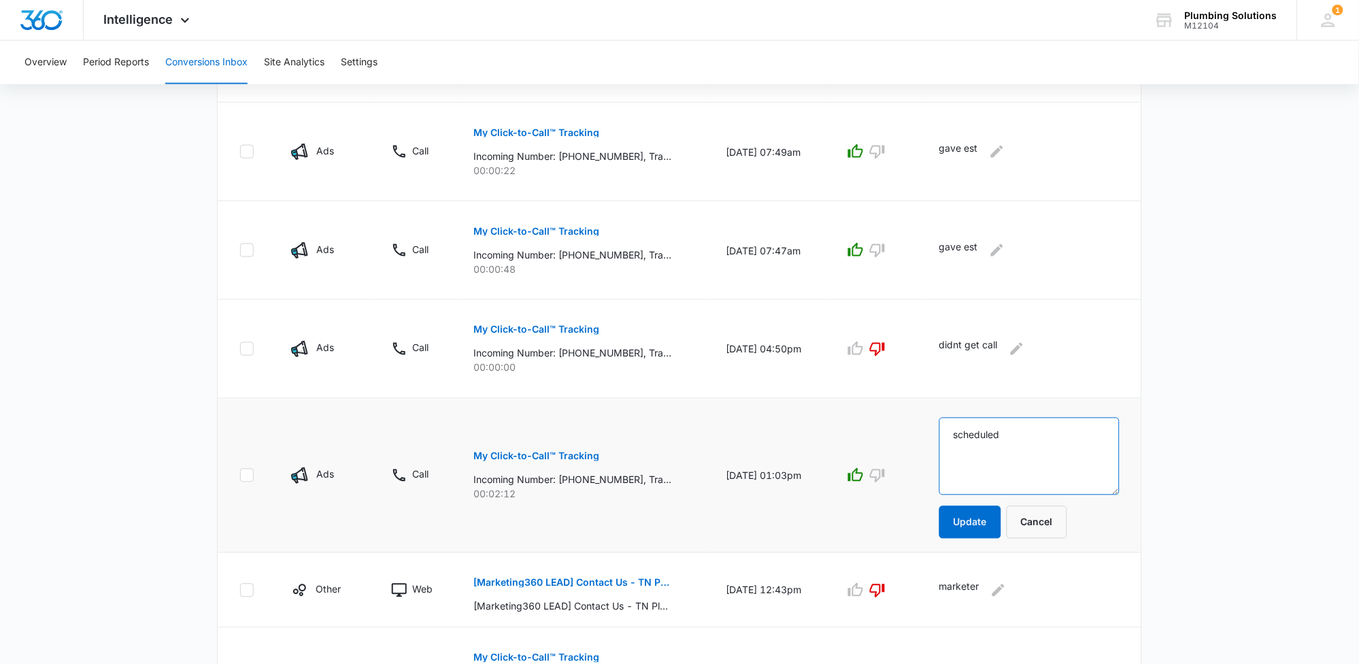
drag, startPoint x: 1027, startPoint y: 437, endPoint x: 929, endPoint y: 449, distance: 99.3
click at [929, 451] on tr "Ads Call My Click-to-Call™ Tracking Incoming Number: +16292755427, Tracking Num…" at bounding box center [680, 476] width 924 height 154
type textarea "gave est"
click at [976, 516] on button "Update" at bounding box center [971, 522] width 62 height 33
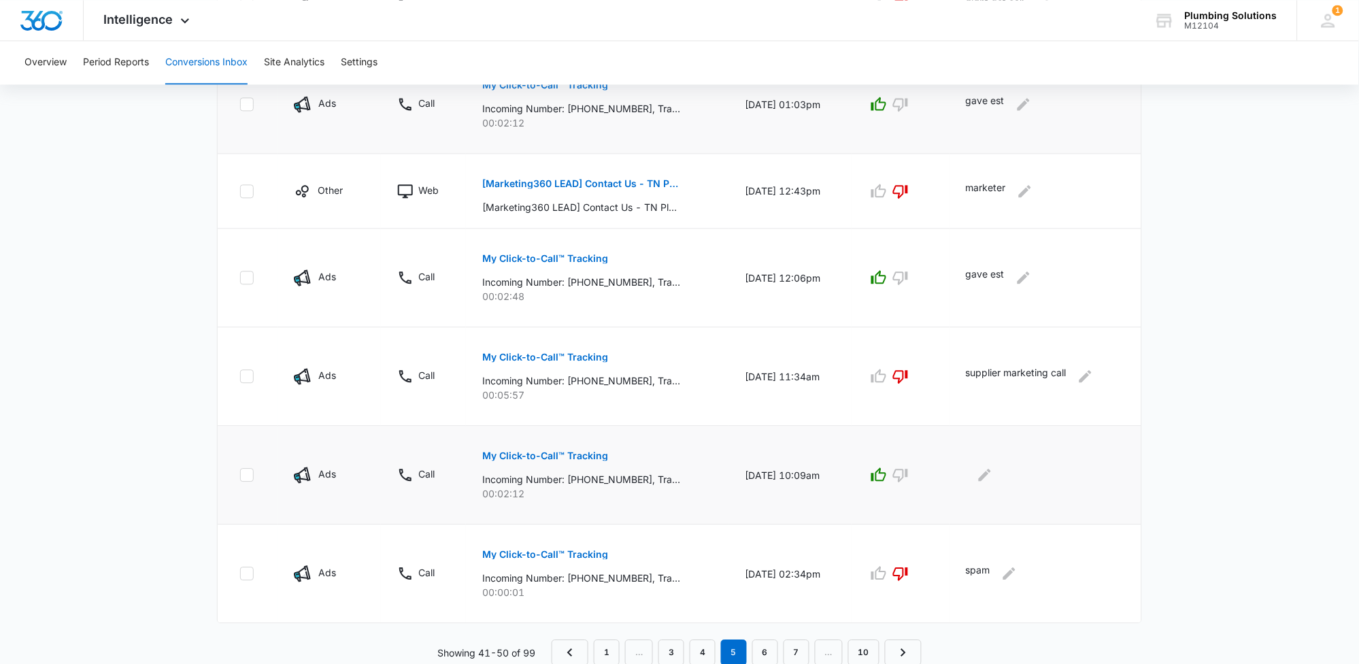
scroll to position [769, 0]
drag, startPoint x: 573, startPoint y: 476, endPoint x: 635, endPoint y: 481, distance: 62.1
click at [635, 481] on p "Incoming Number: +16612379152, Tracking Number: +16152371062, Ring To: +1615887…" at bounding box center [581, 478] width 198 height 14
click at [587, 451] on p "My Click-to-Call™ Tracking" at bounding box center [545, 455] width 126 height 10
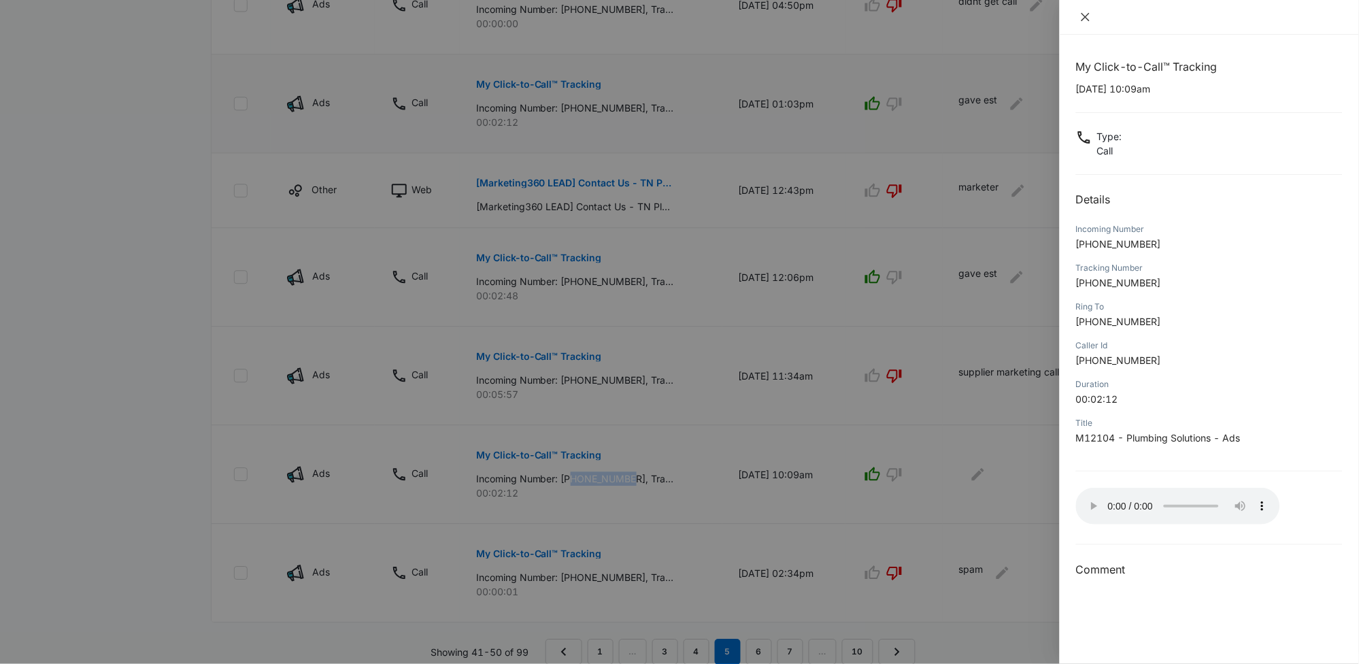
click at [1088, 20] on icon "close" at bounding box center [1085, 17] width 11 height 11
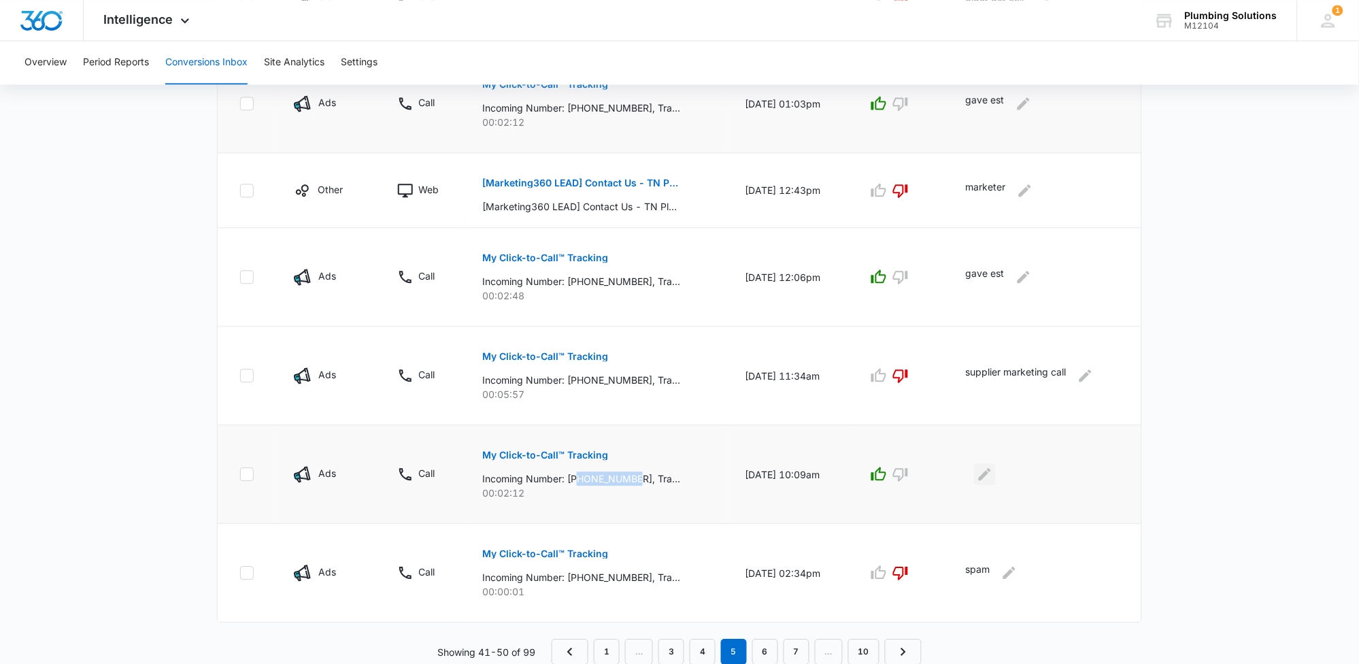
click at [990, 480] on icon "Edit Comments" at bounding box center [985, 474] width 16 height 16
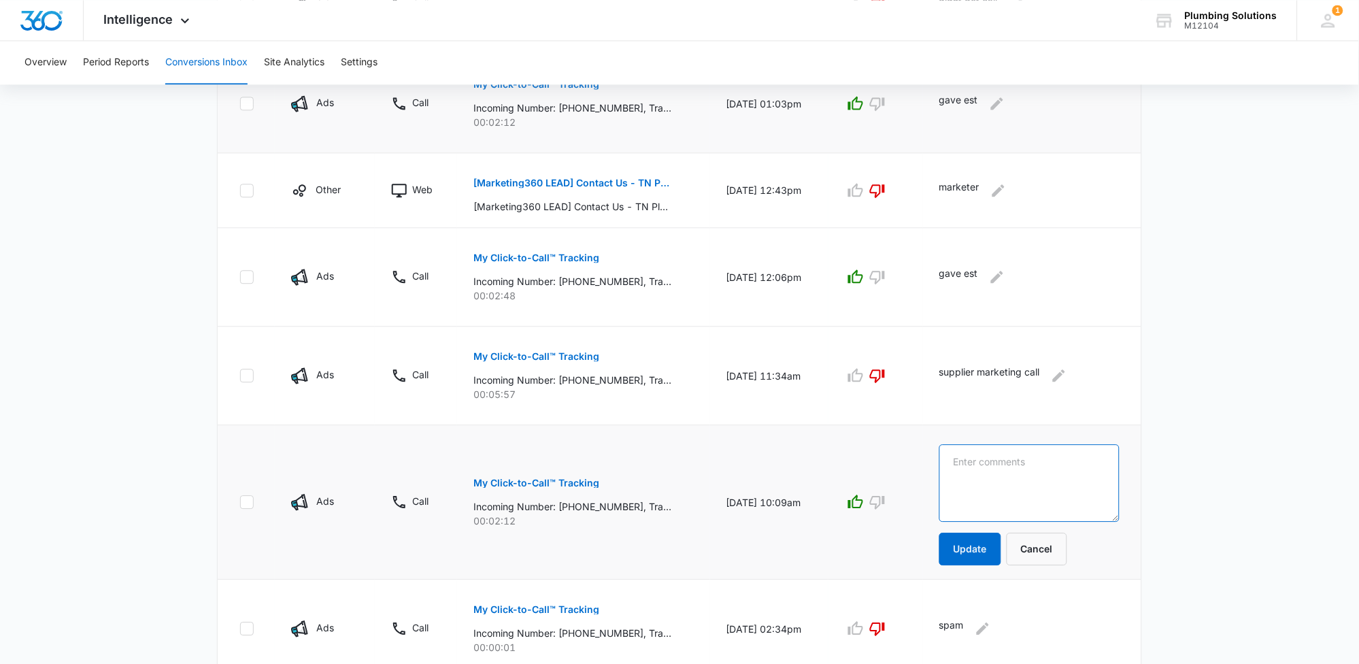
click at [1004, 469] on textarea at bounding box center [1030, 483] width 180 height 78
type textarea "didnt schedule"
click at [988, 554] on button "Update" at bounding box center [971, 549] width 62 height 33
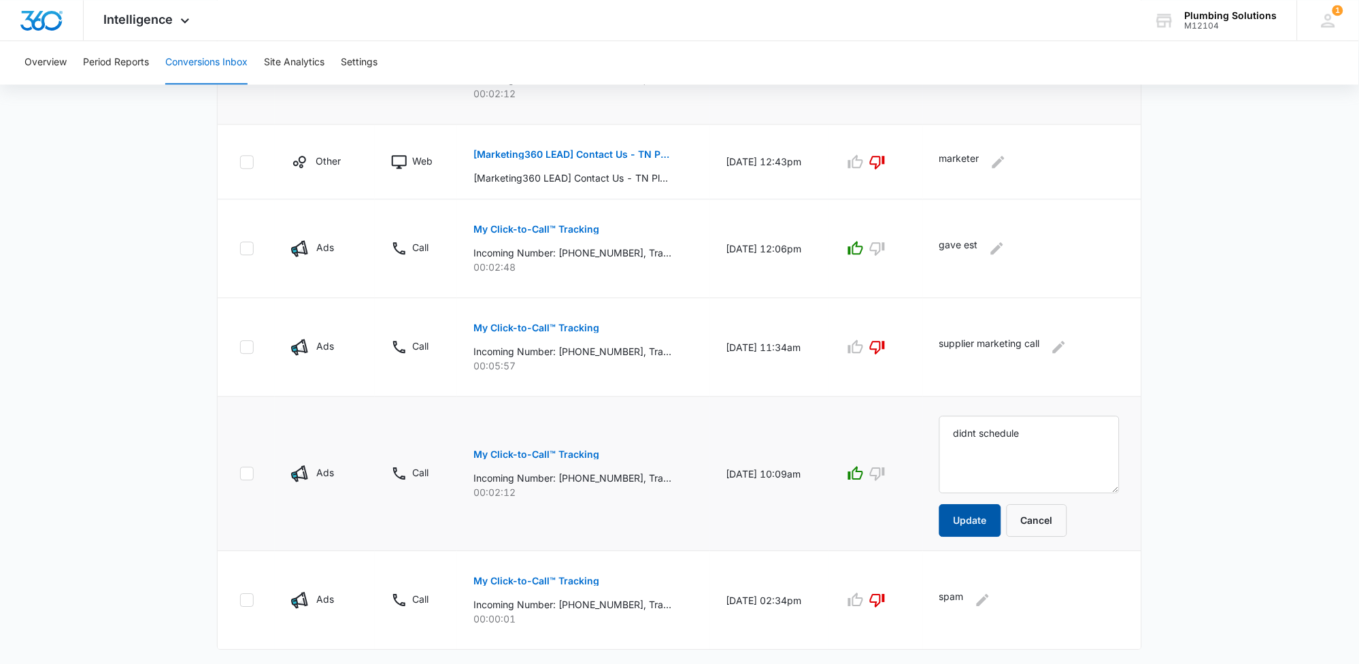
scroll to position [825, 0]
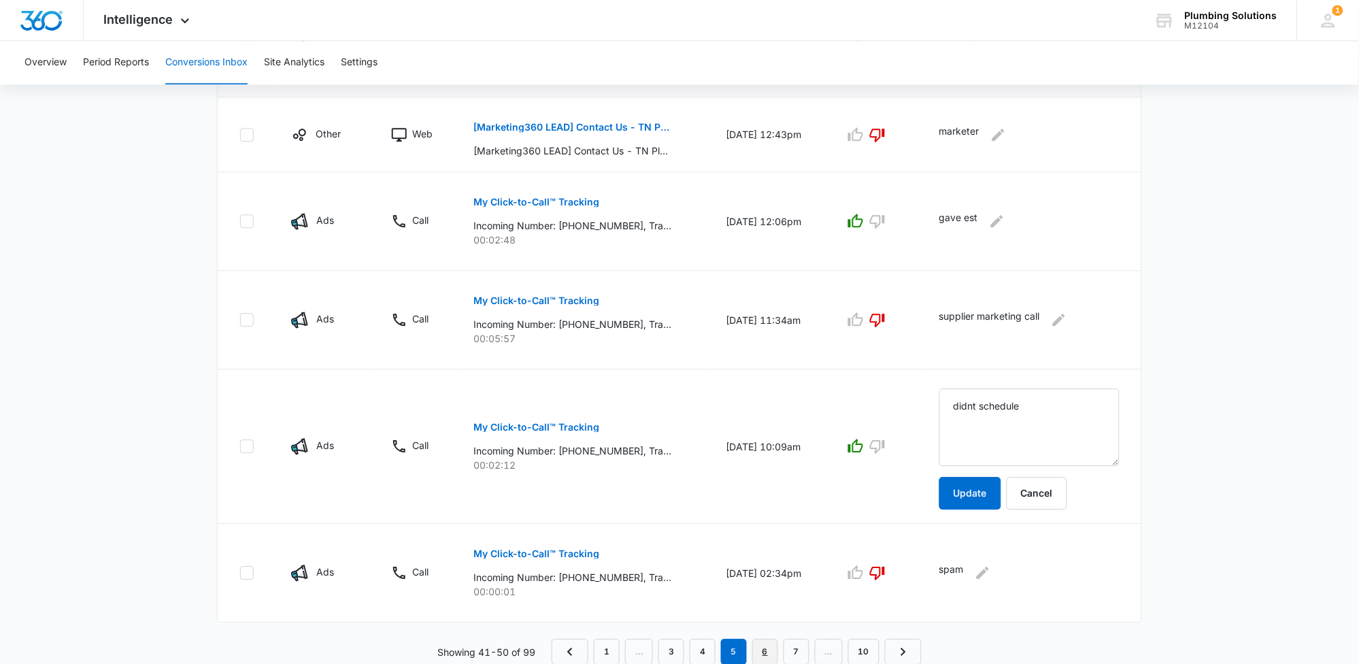
click at [765, 642] on link "6" at bounding box center [765, 652] width 26 height 26
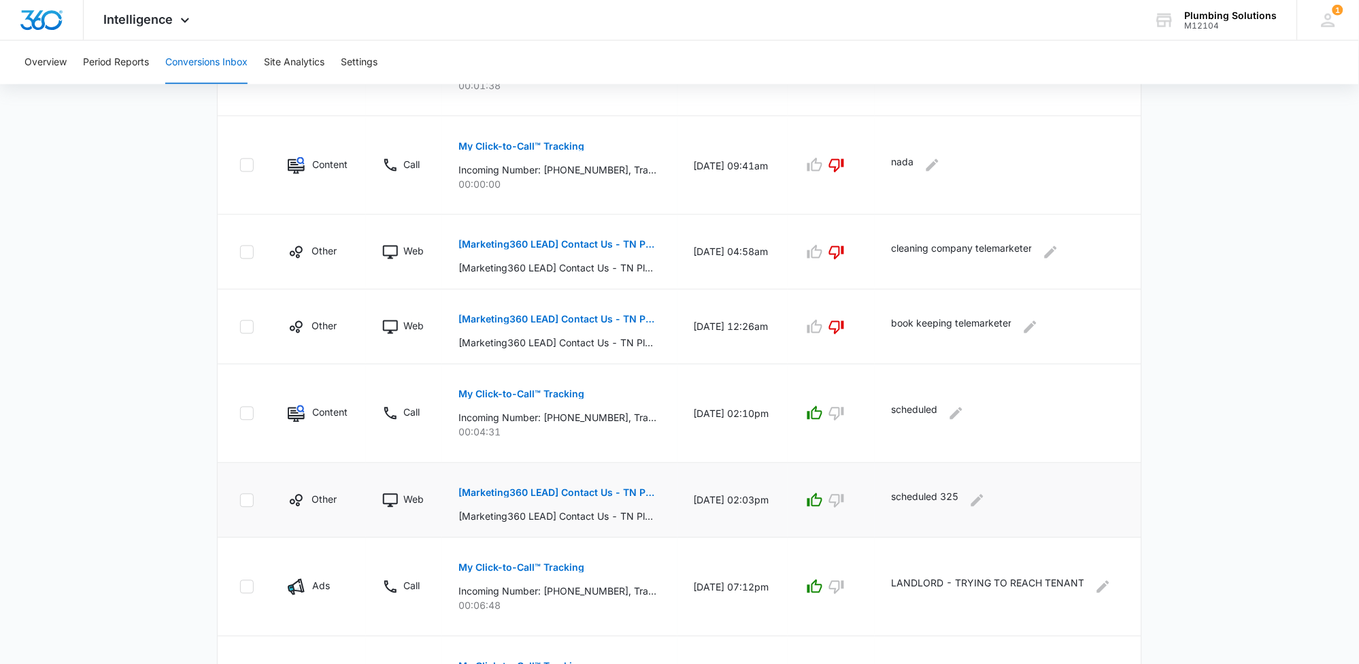
scroll to position [595, 0]
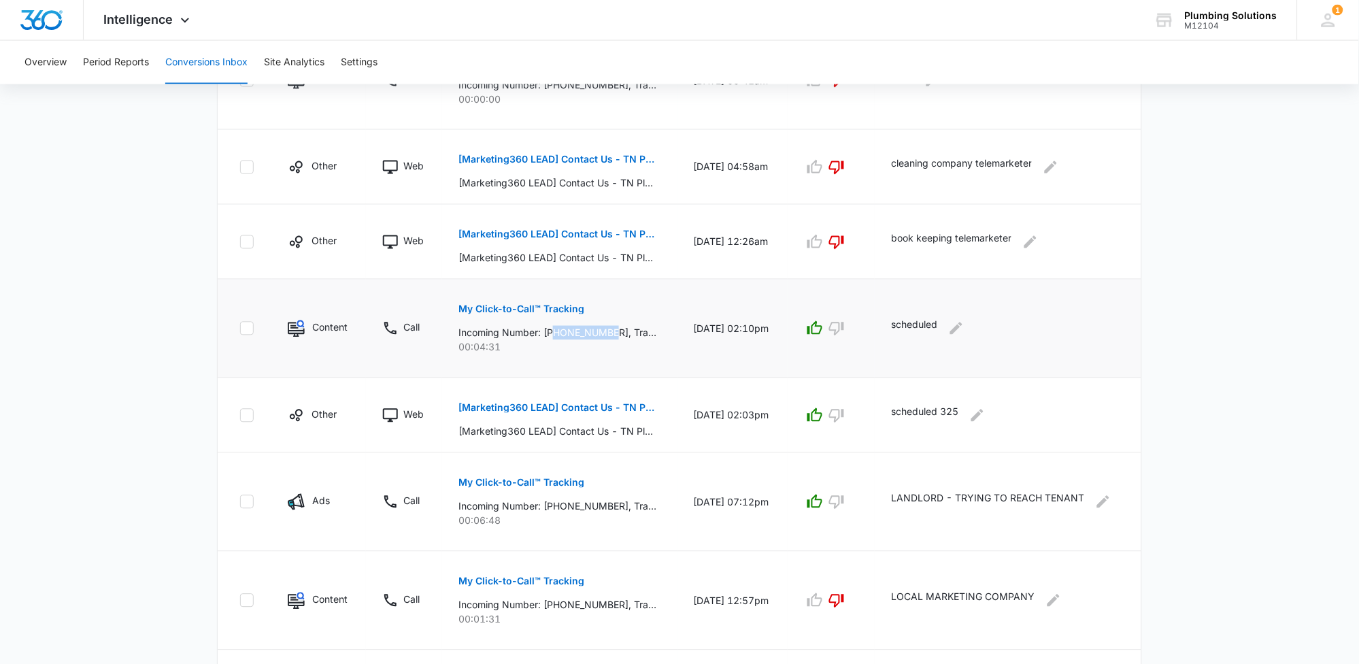
drag, startPoint x: 551, startPoint y: 331, endPoint x: 614, endPoint y: 334, distance: 63.3
click at [614, 334] on p "Incoming Number: +16156638318, Tracking Number: +16152371054, Ring To: +1615887…" at bounding box center [558, 333] width 198 height 14
click at [963, 328] on icon "Edit Comments" at bounding box center [956, 328] width 12 height 12
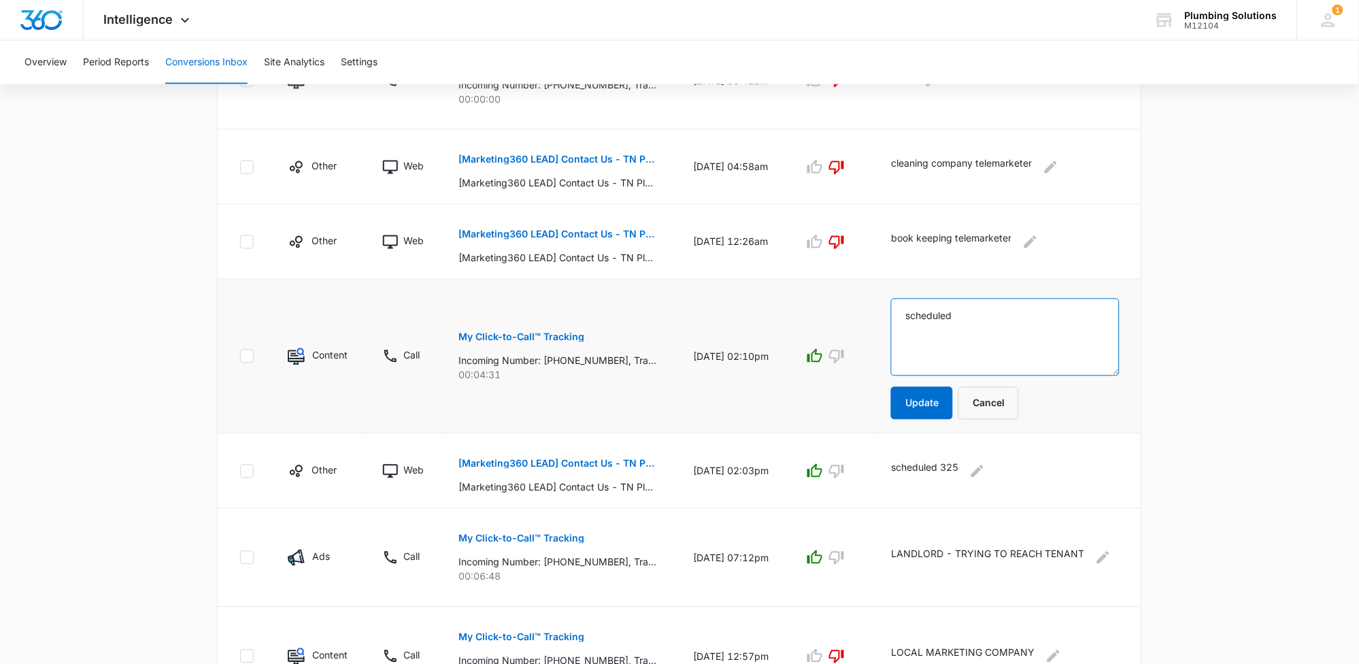
drag, startPoint x: 971, startPoint y: 320, endPoint x: 830, endPoint y: 307, distance: 141.4
click at [827, 314] on tr "Content Call My Click-to-Call™ Tracking Incoming Number: +16156638318, Tracking…" at bounding box center [680, 357] width 924 height 154
type textarea "gave est"
click at [909, 405] on button "Update" at bounding box center [922, 403] width 62 height 33
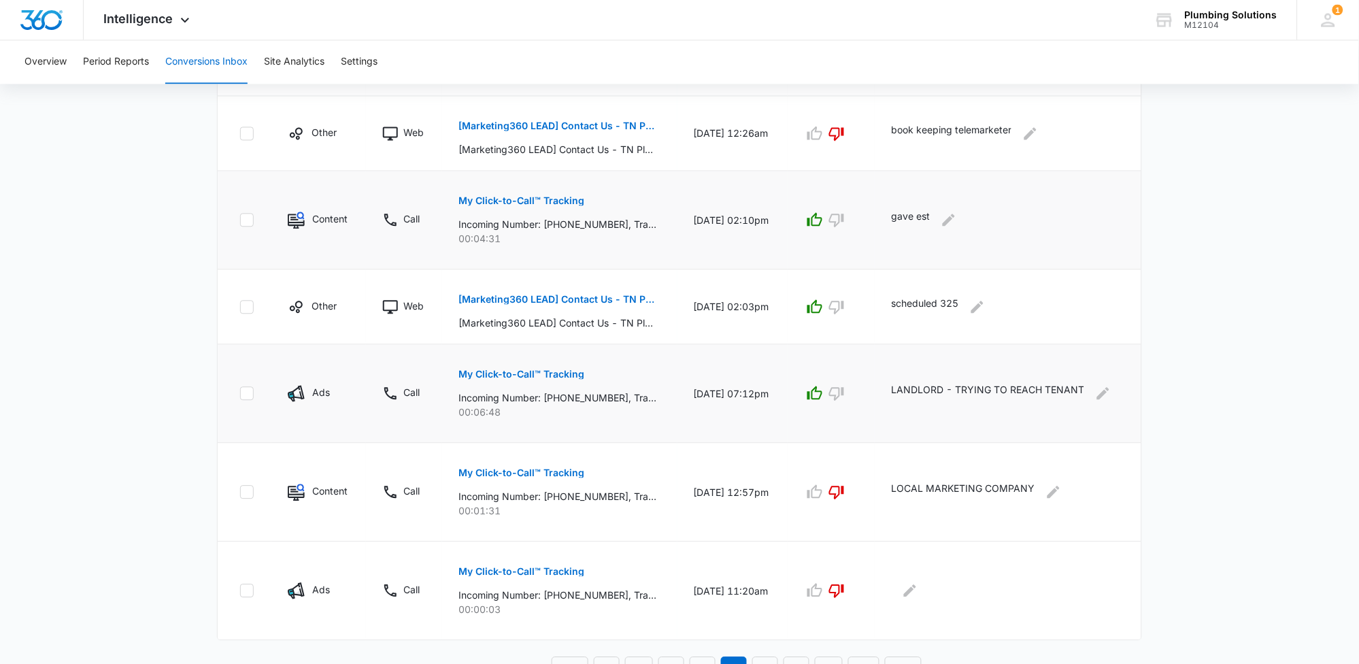
scroll to position [720, 0]
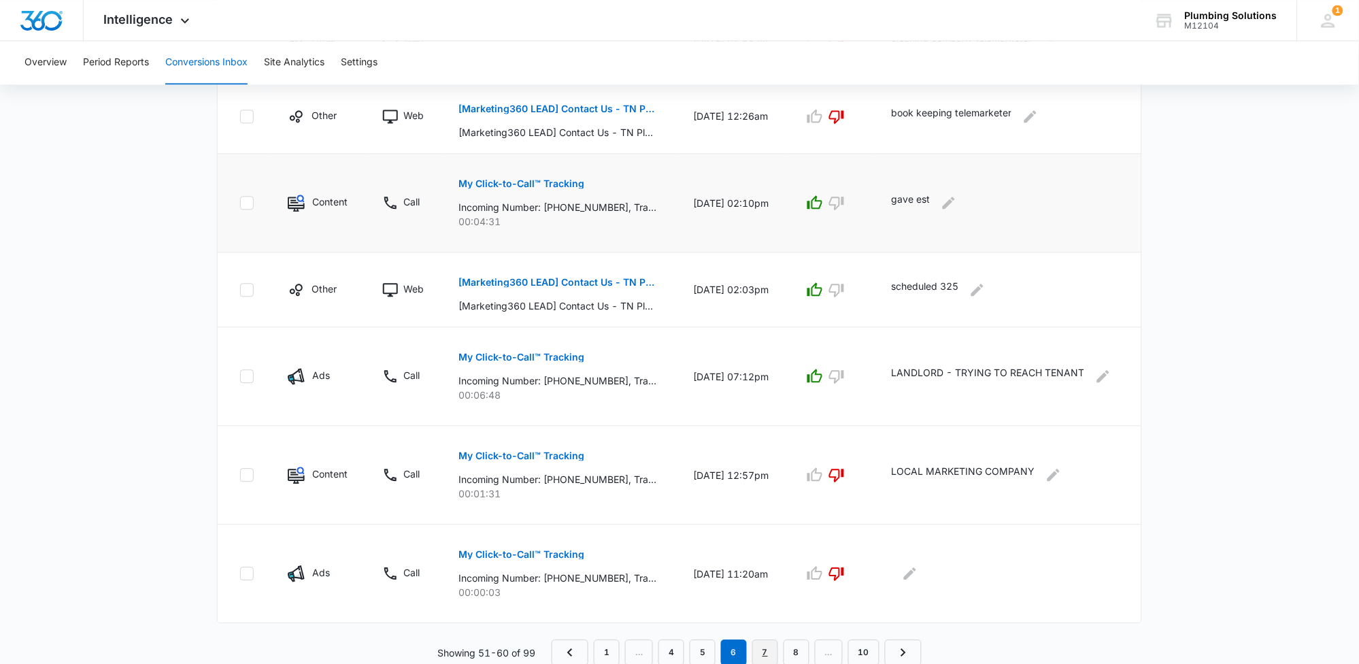
click at [762, 646] on link "7" at bounding box center [765, 652] width 26 height 26
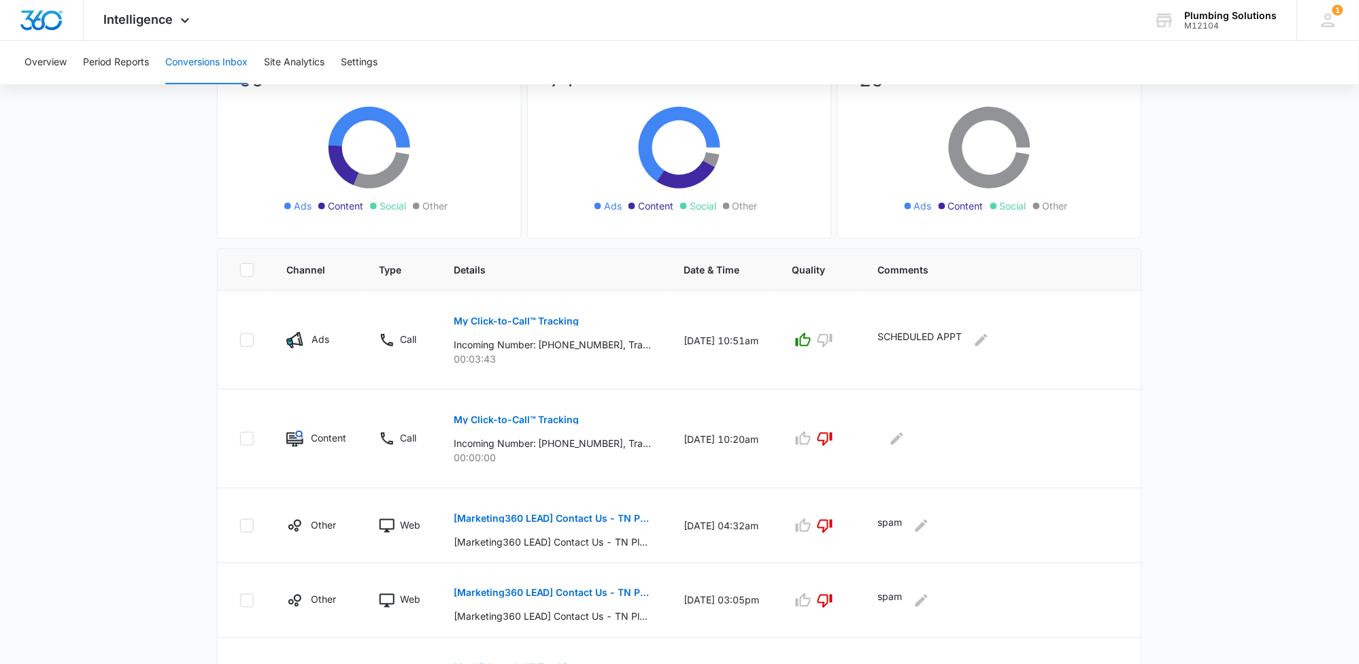
scroll to position [169, 0]
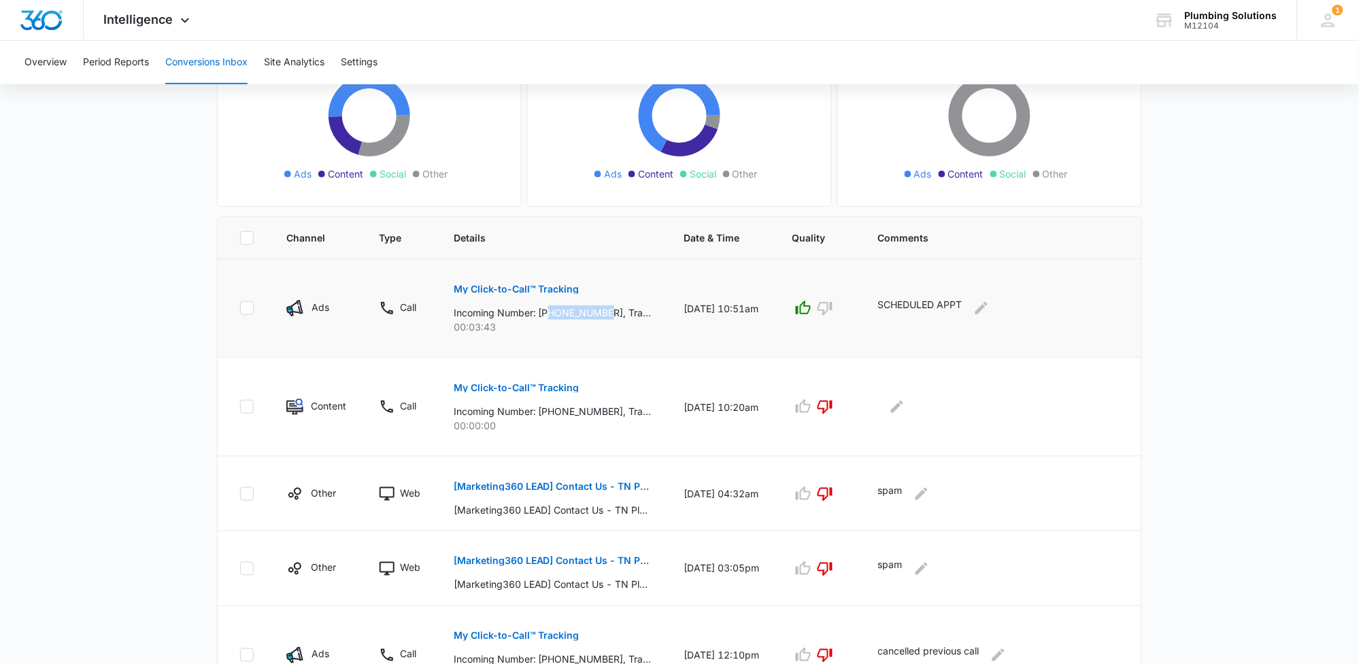
drag, startPoint x: 551, startPoint y: 310, endPoint x: 611, endPoint y: 311, distance: 59.9
click at [611, 311] on p "Incoming Number: +16155576475, Tracking Number: +16152371062, Ring To: +1615887…" at bounding box center [553, 312] width 198 height 14
click at [993, 311] on button "Edit Comments" at bounding box center [982, 308] width 22 height 22
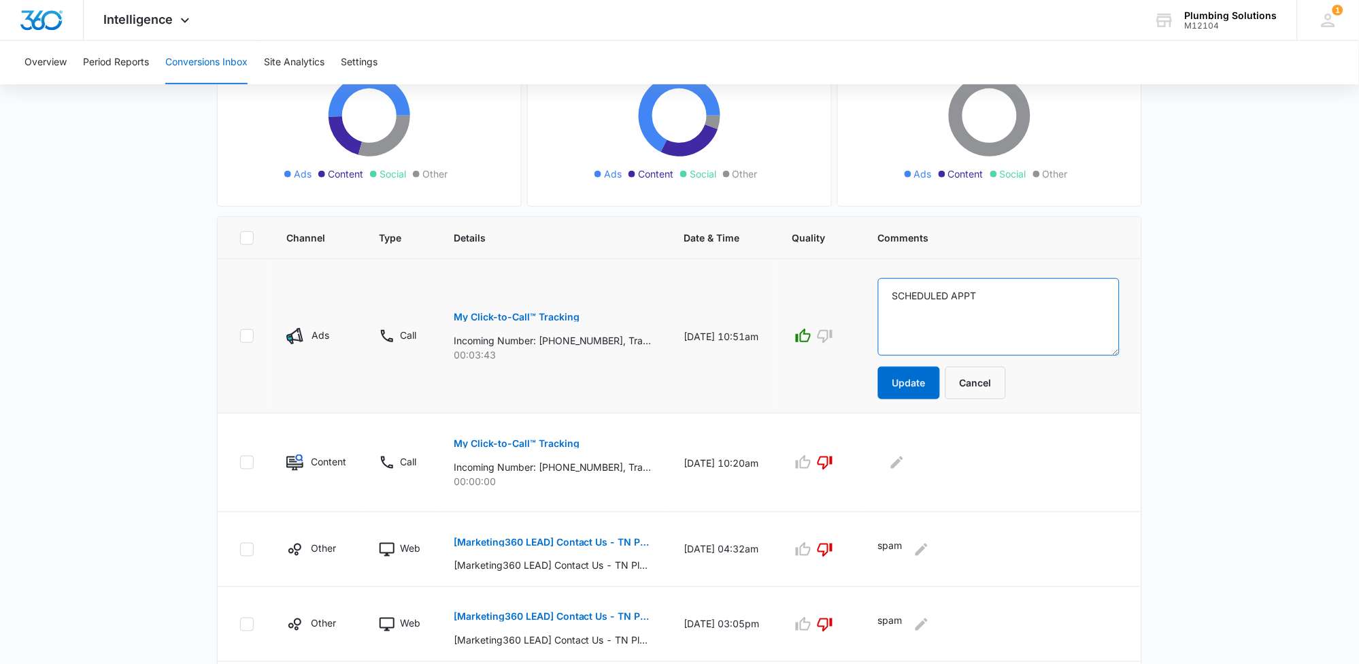
drag, startPoint x: 995, startPoint y: 299, endPoint x: 867, endPoint y: 297, distance: 127.9
click at [871, 301] on tr "Ads Call My Click-to-Call™ Tracking Incoming Number: +16155576475, Tracking Num…" at bounding box center [680, 336] width 924 height 154
type textarea "sold 14300"
click at [940, 389] on button "Update" at bounding box center [909, 383] width 62 height 33
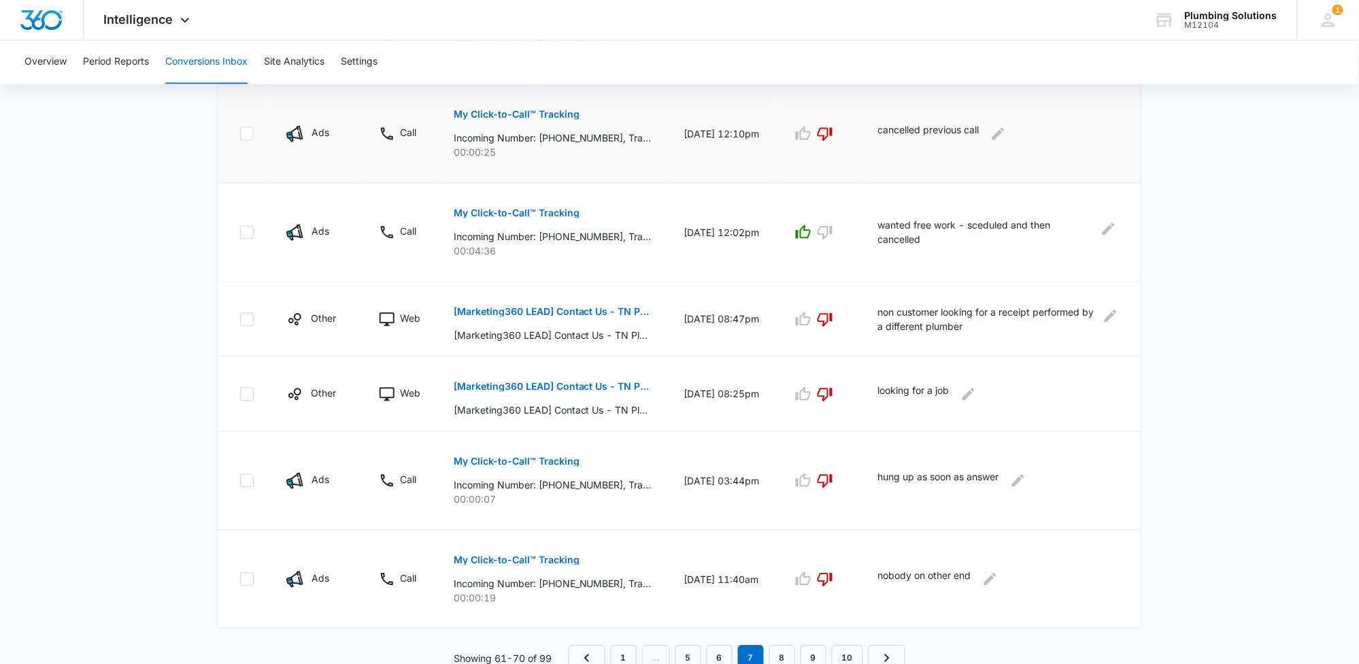
scroll to position [697, 0]
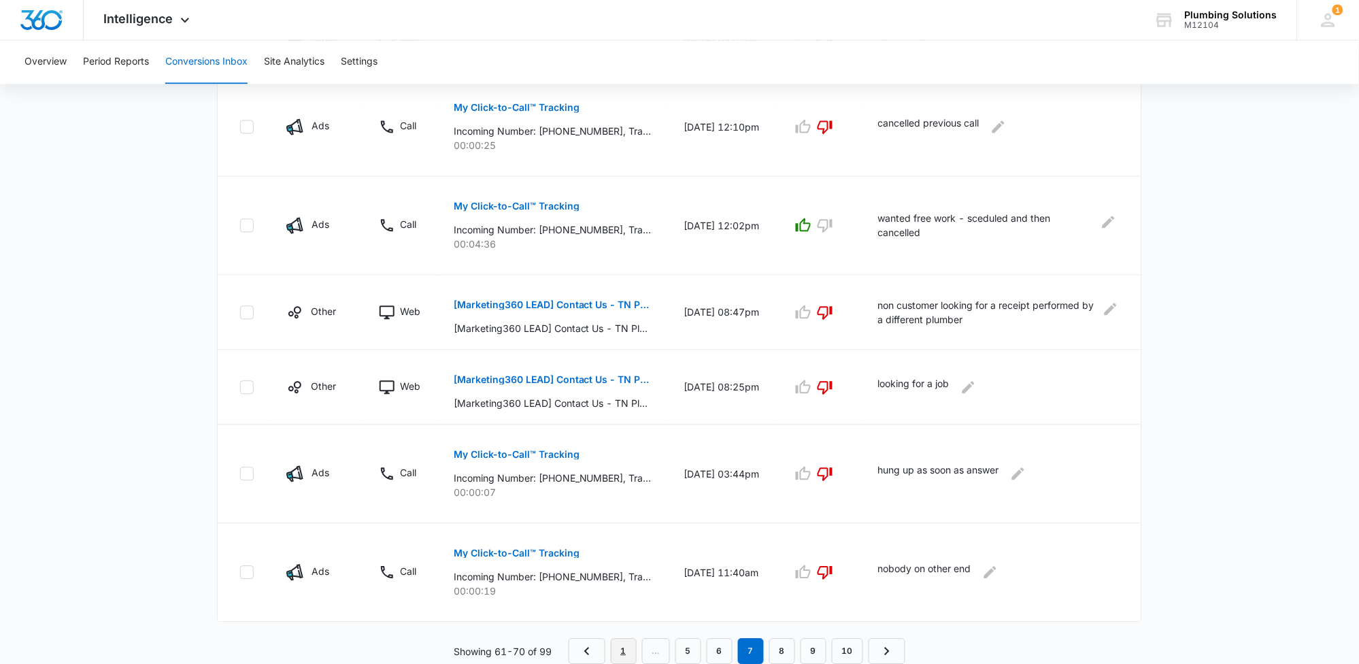
click at [614, 647] on link "1" at bounding box center [624, 652] width 26 height 26
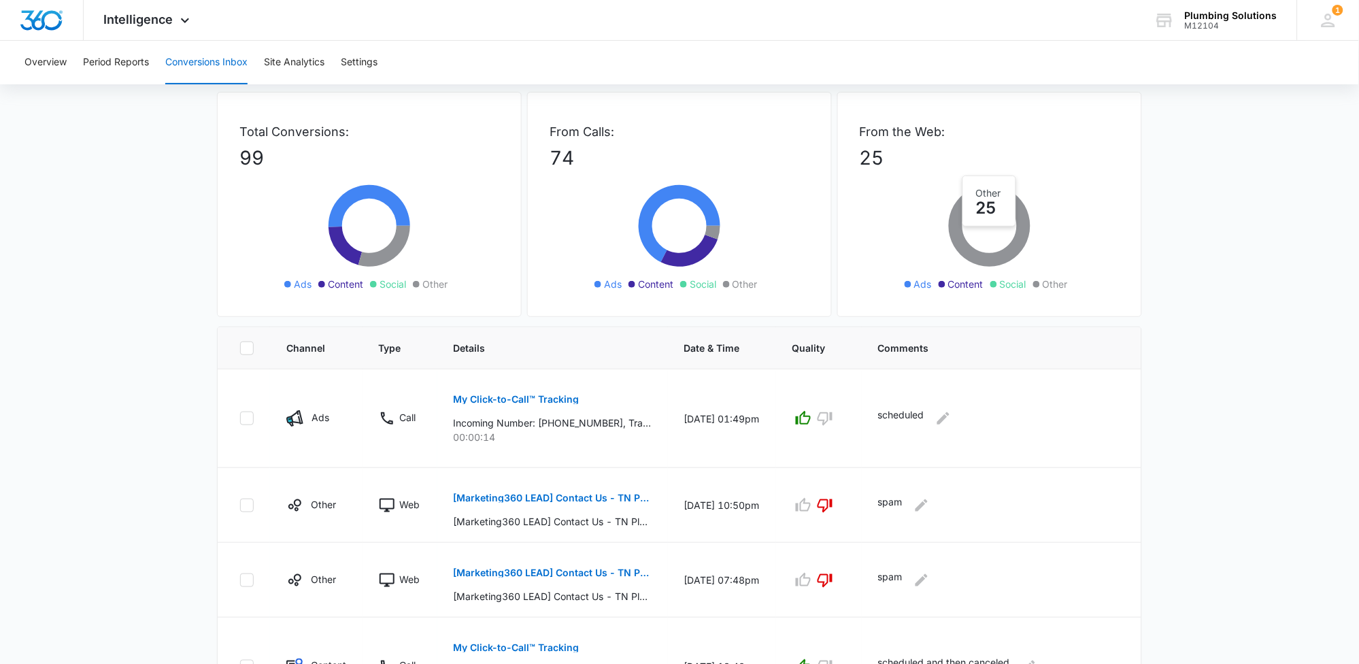
scroll to position [0, 0]
